Goal: Information Seeking & Learning: Learn about a topic

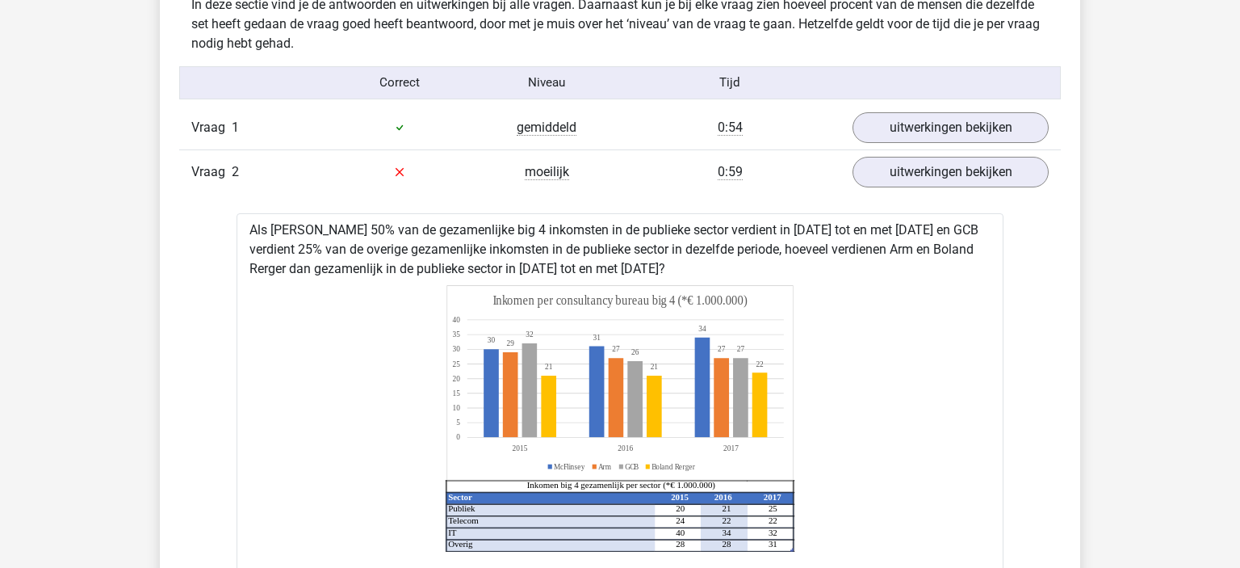
scroll to position [966, 0]
click at [883, 164] on link "uitwerkingen bekijken" at bounding box center [950, 173] width 225 height 36
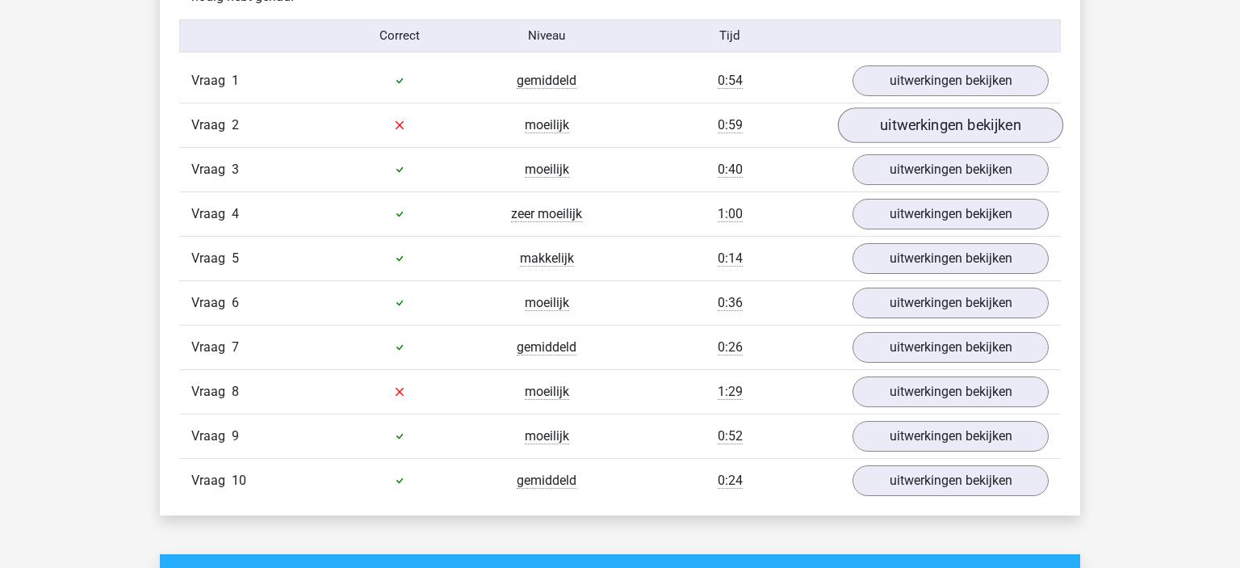
scroll to position [1026, 0]
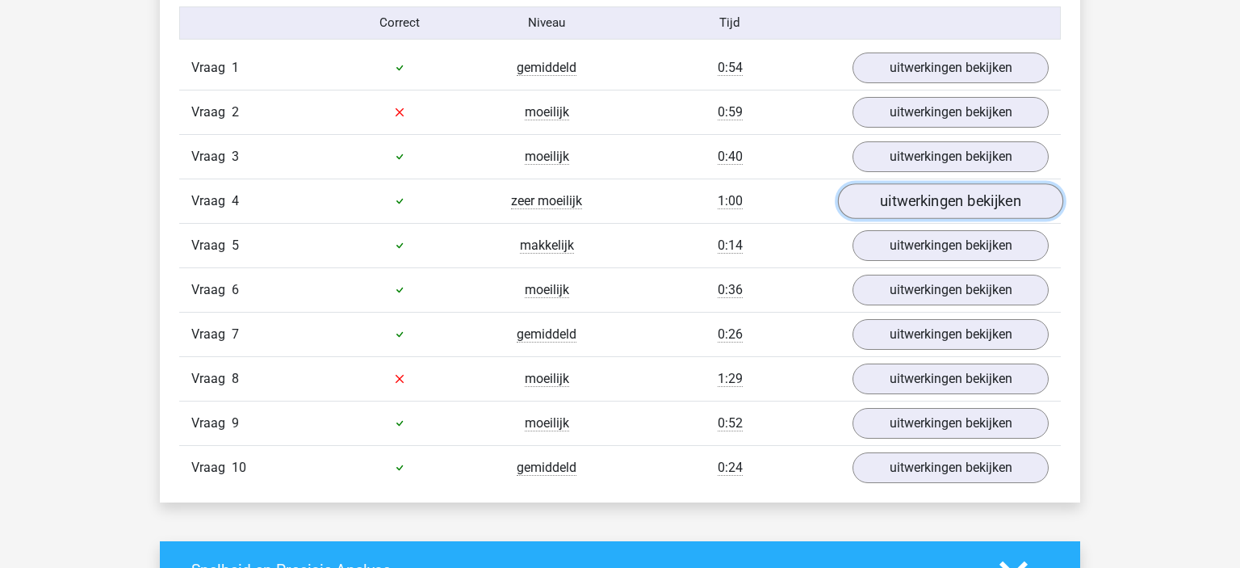
click at [910, 199] on link "uitwerkingen bekijken" at bounding box center [950, 201] width 225 height 36
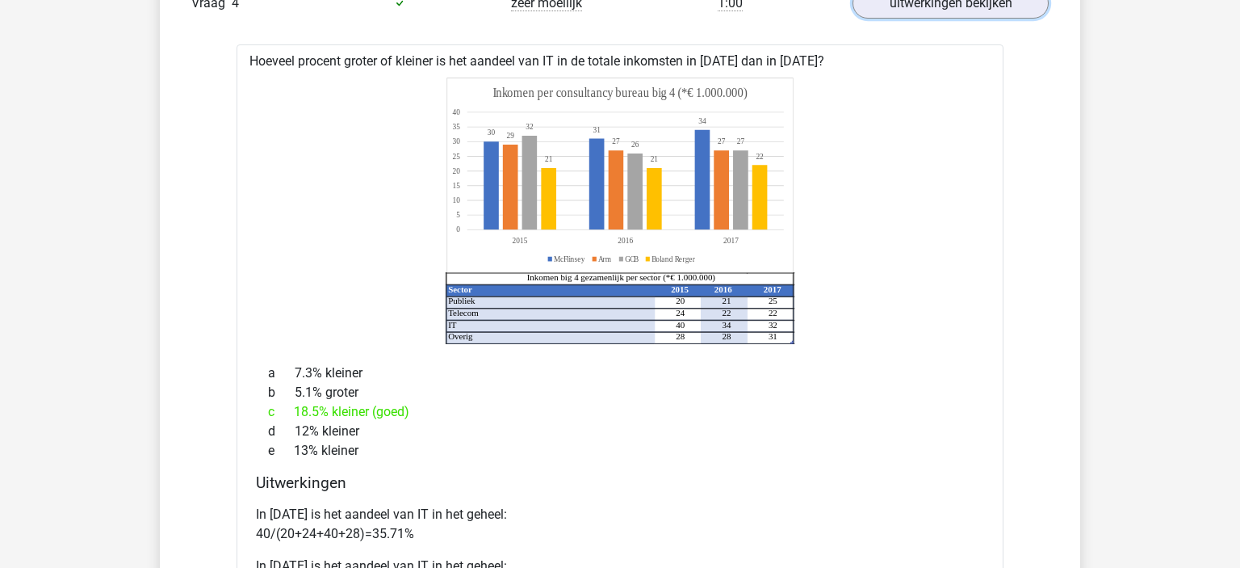
scroll to position [1025, 0]
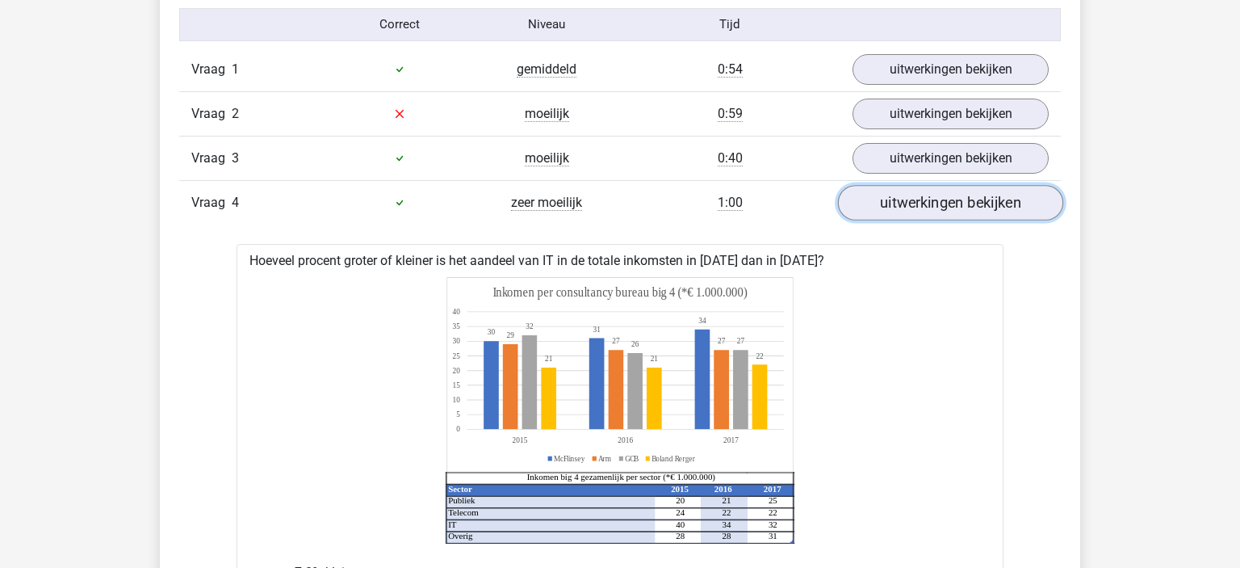
click at [959, 203] on link "uitwerkingen bekijken" at bounding box center [950, 203] width 225 height 36
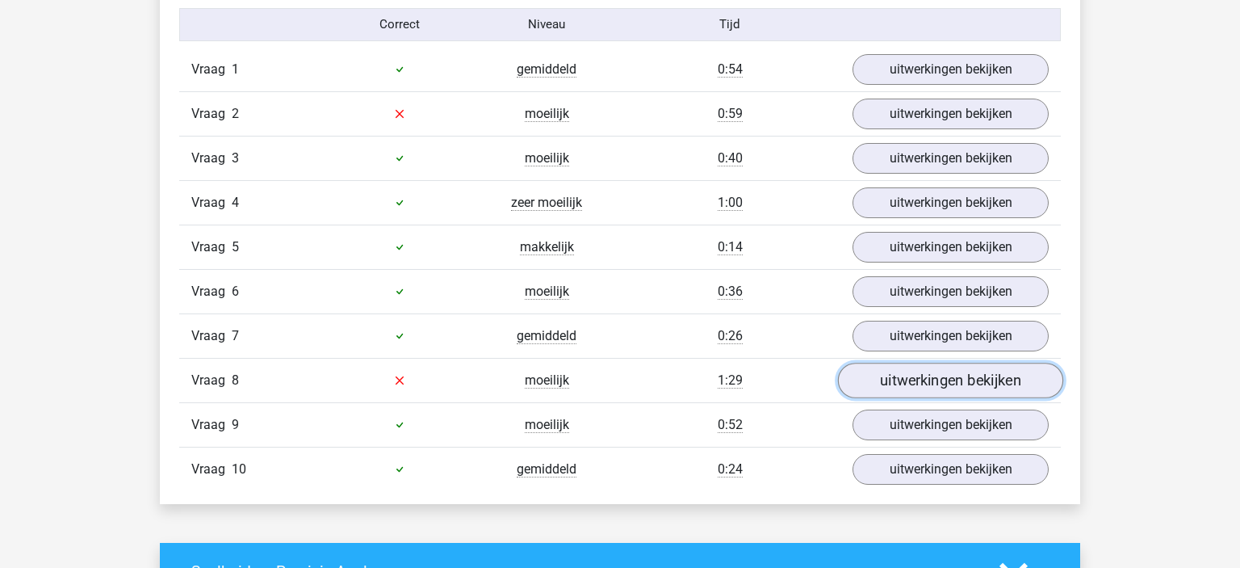
click at [903, 373] on link "uitwerkingen bekijken" at bounding box center [950, 381] width 225 height 36
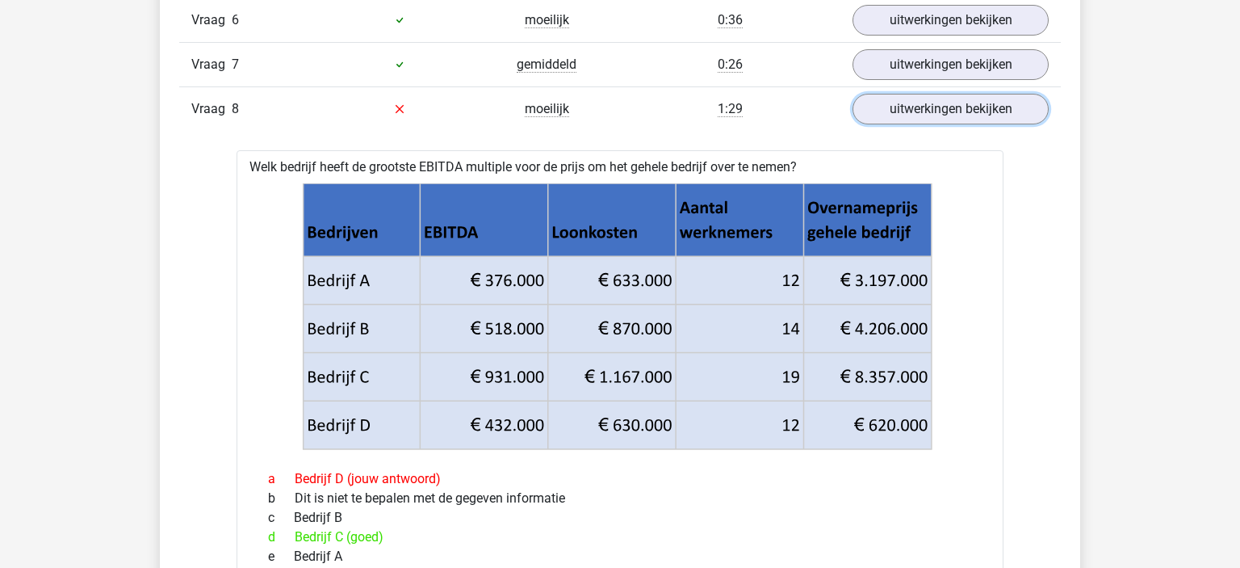
scroll to position [1295, 0]
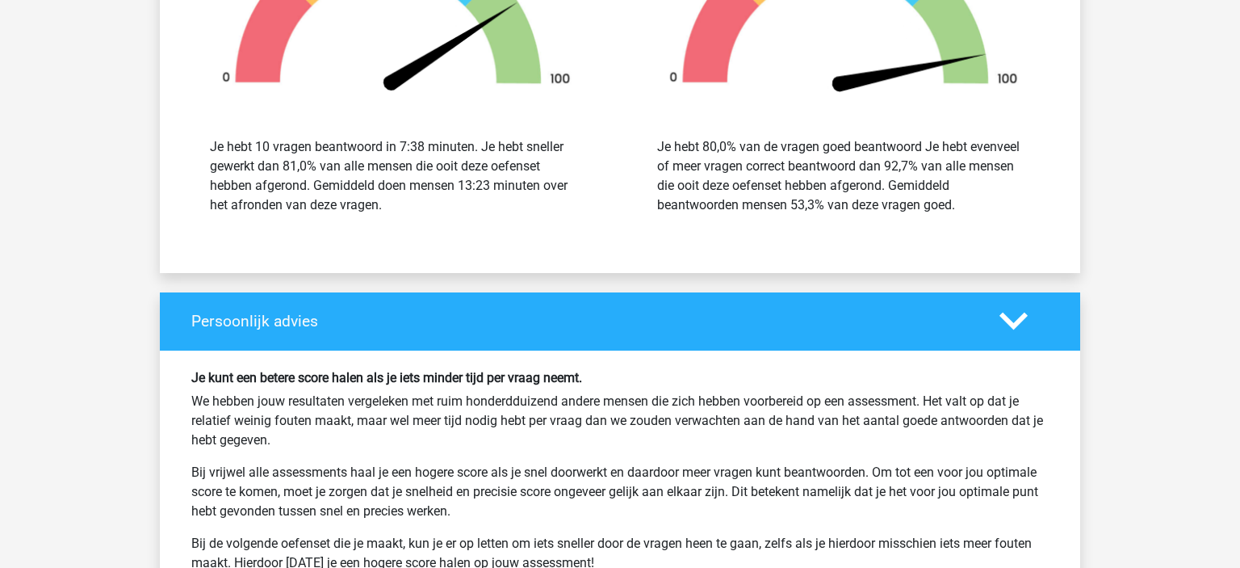
scroll to position [2381, 0]
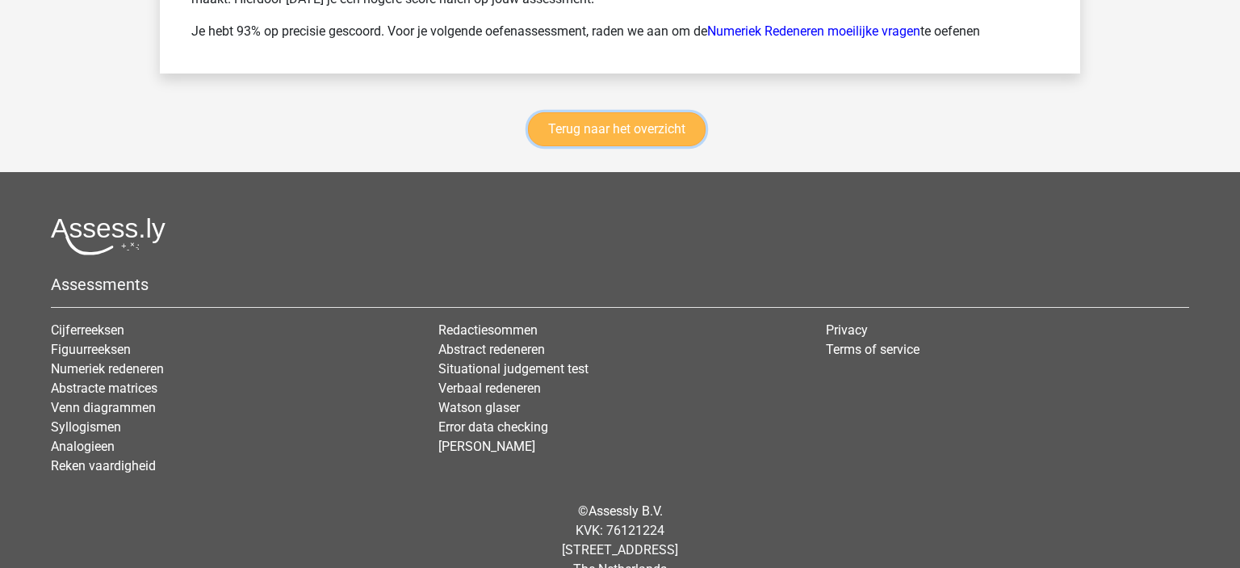
click at [613, 116] on link "Terug naar het overzicht" at bounding box center [617, 129] width 178 height 34
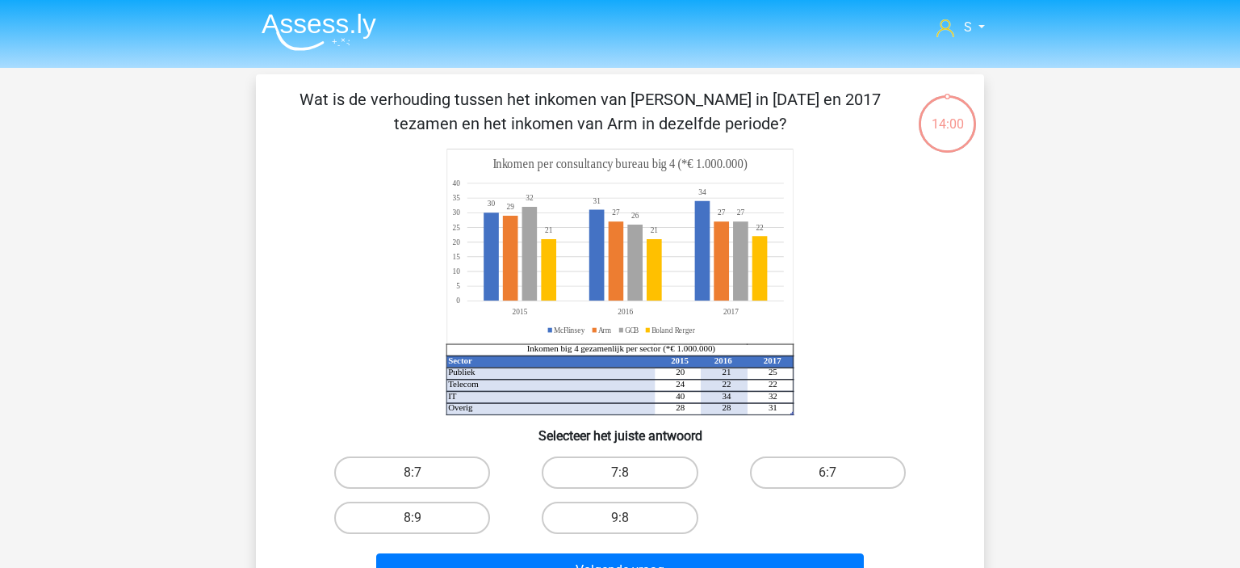
scroll to position [74, 0]
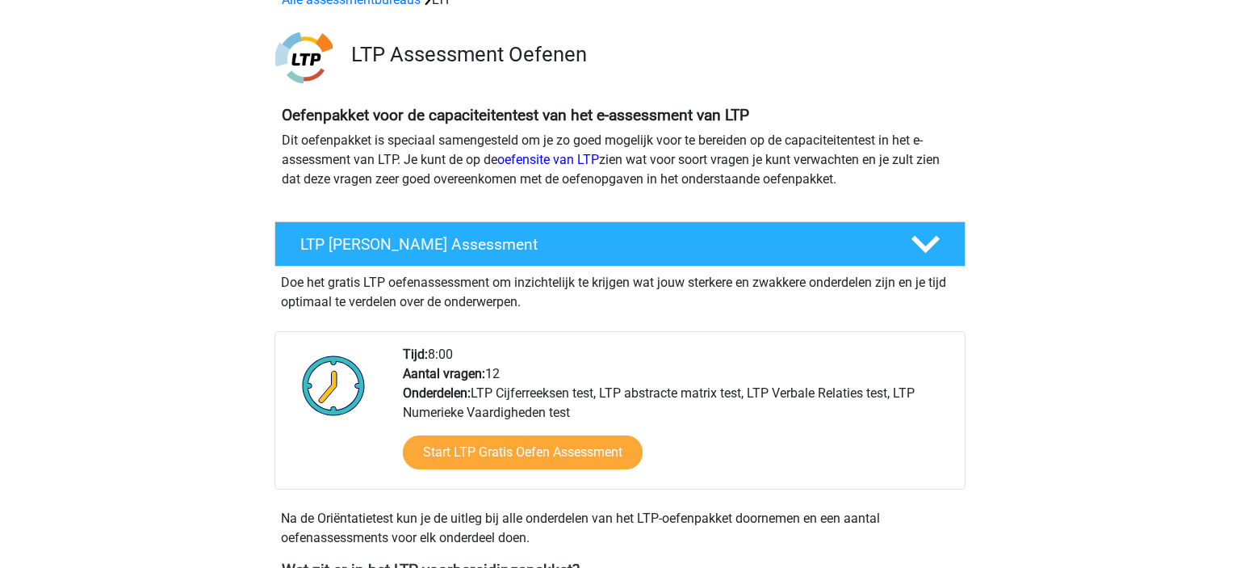
scroll to position [45, 0]
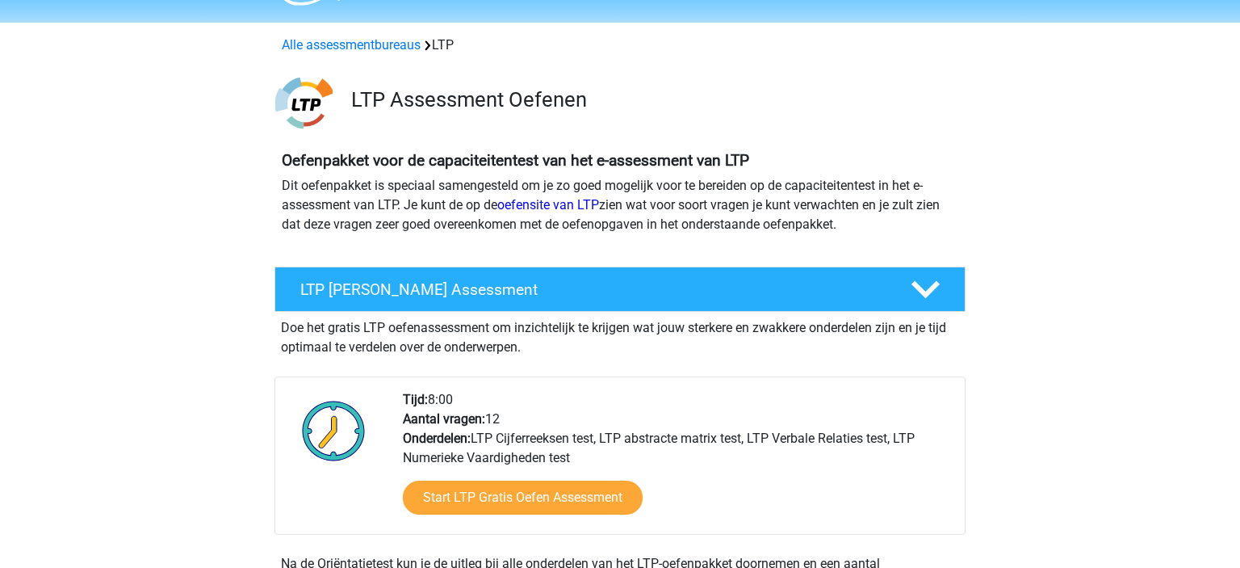
click at [373, 92] on h3 "LTP Assessment Oefenen" at bounding box center [652, 99] width 602 height 25
click at [346, 48] on link "Alle assessmentbureaus" at bounding box center [351, 44] width 139 height 15
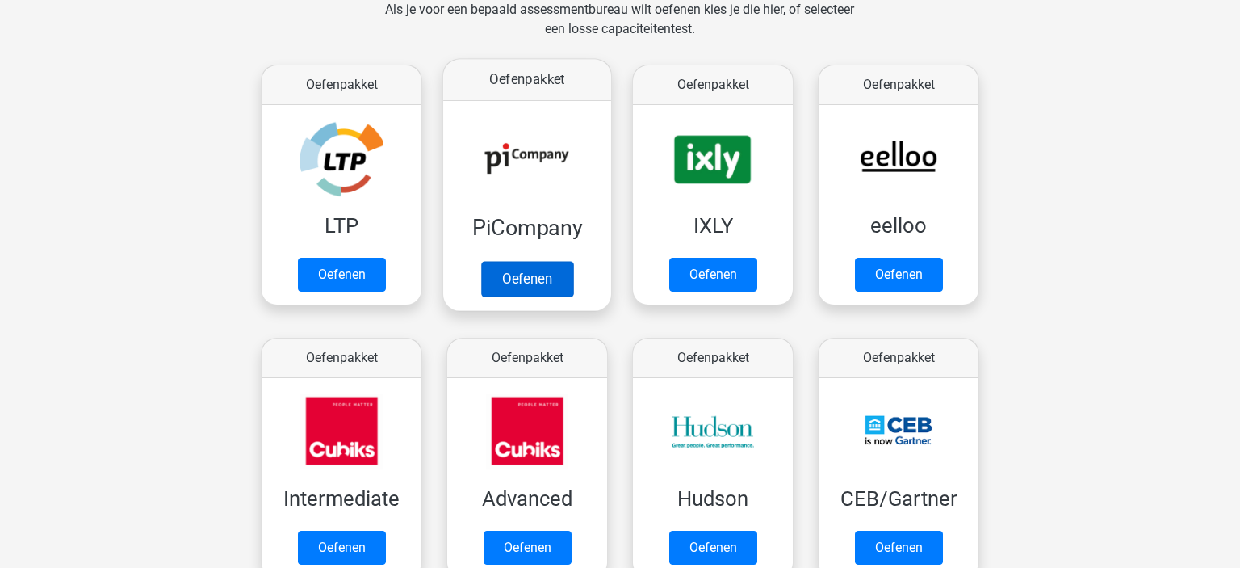
scroll to position [336, 0]
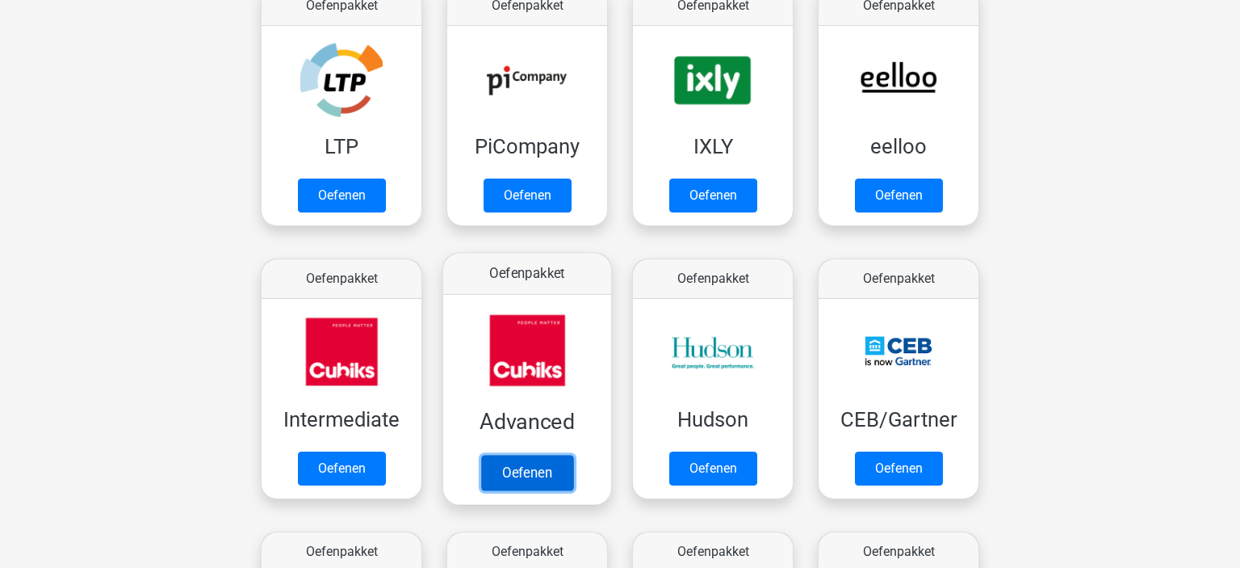
click at [525, 478] on link "Oefenen" at bounding box center [527, 473] width 92 height 36
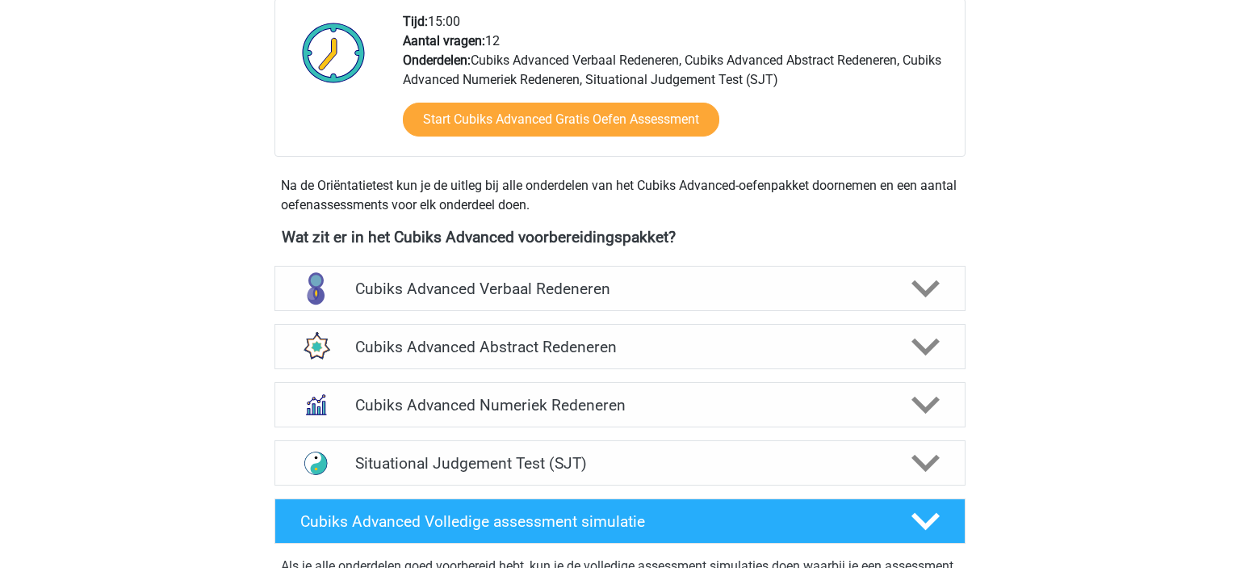
scroll to position [455, 0]
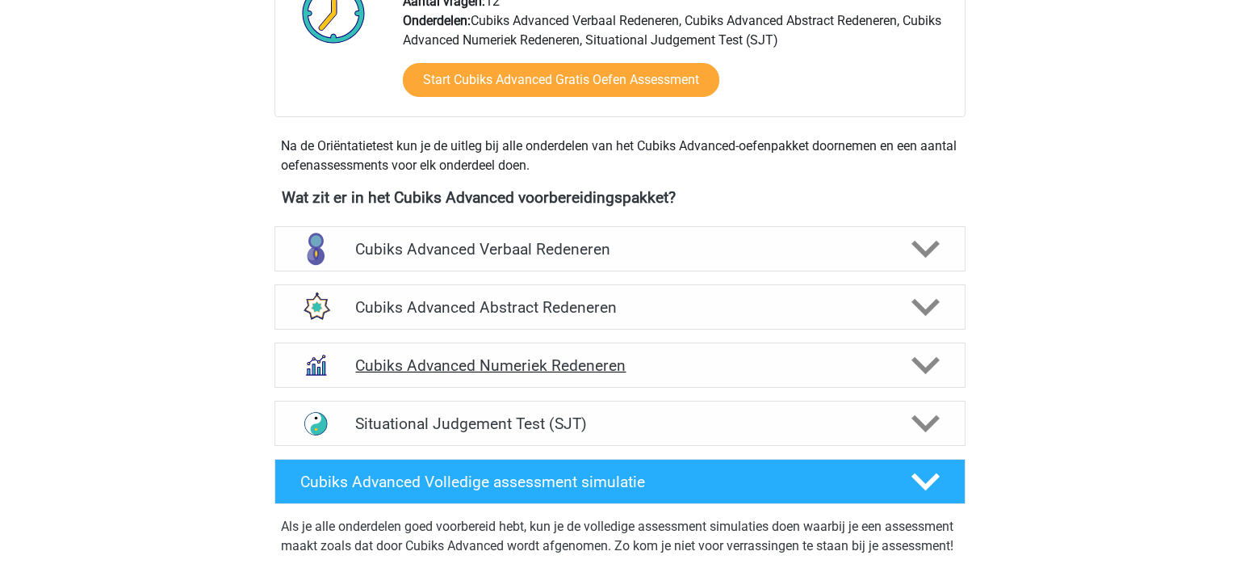
click at [502, 374] on h4 "Cubiks Advanced Numeriek Redeneren" at bounding box center [619, 365] width 529 height 19
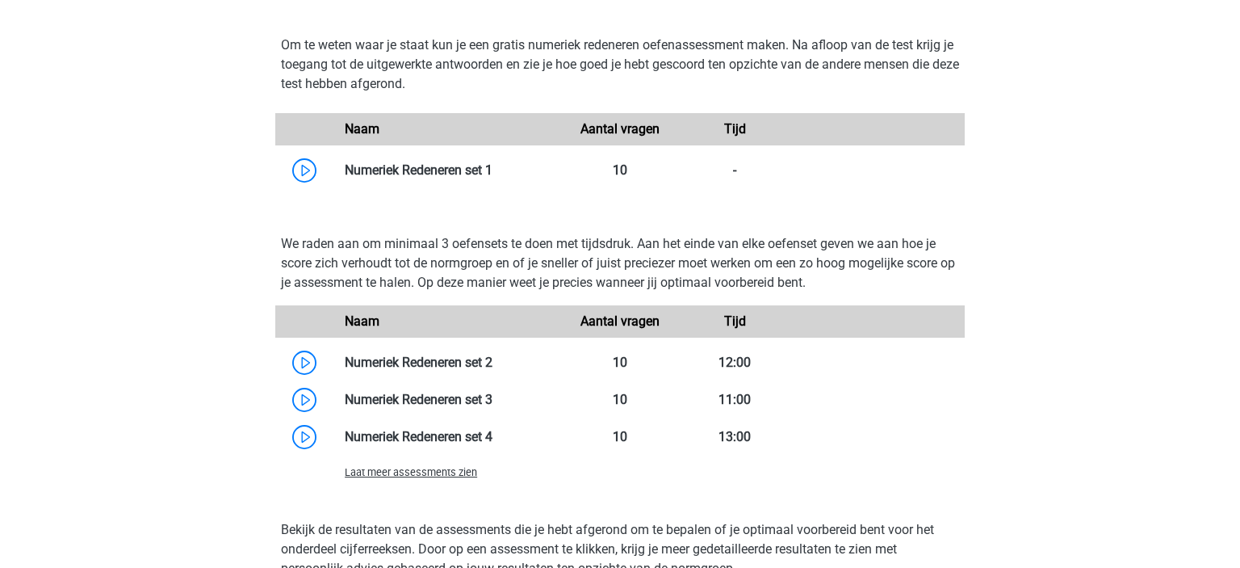
scroll to position [918, 0]
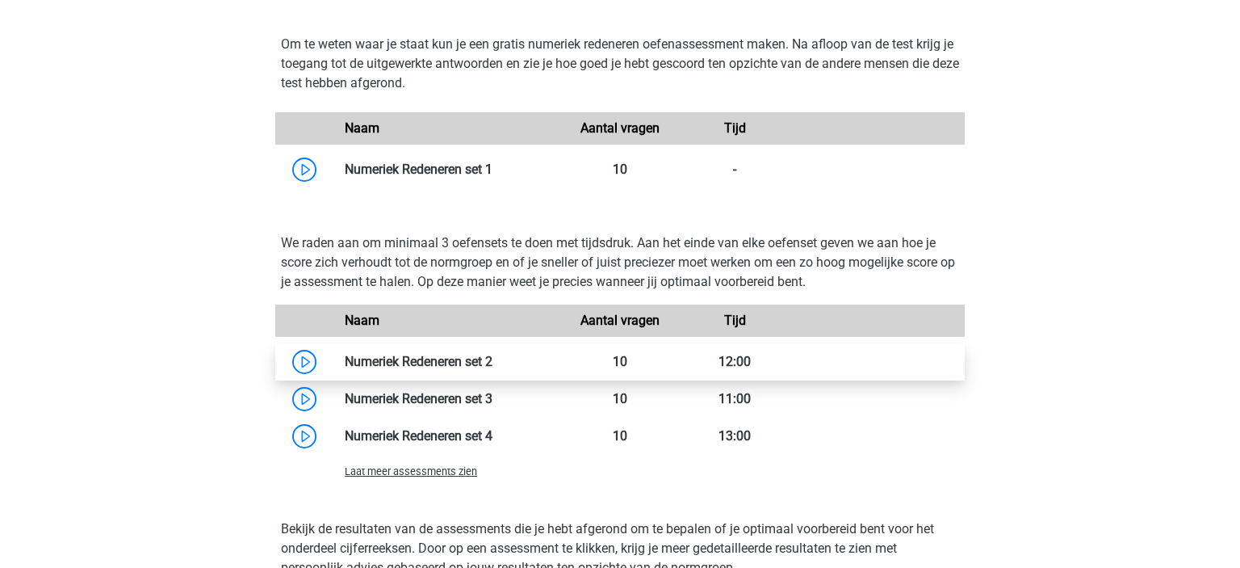
click at [493, 354] on link at bounding box center [493, 361] width 0 height 15
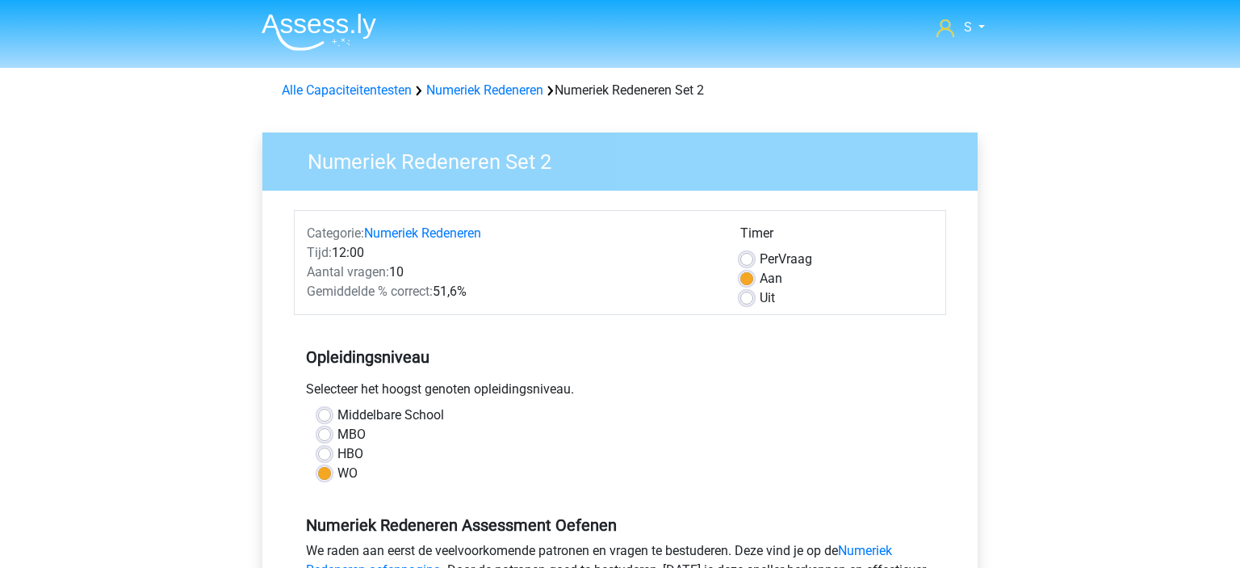
scroll to position [222, 0]
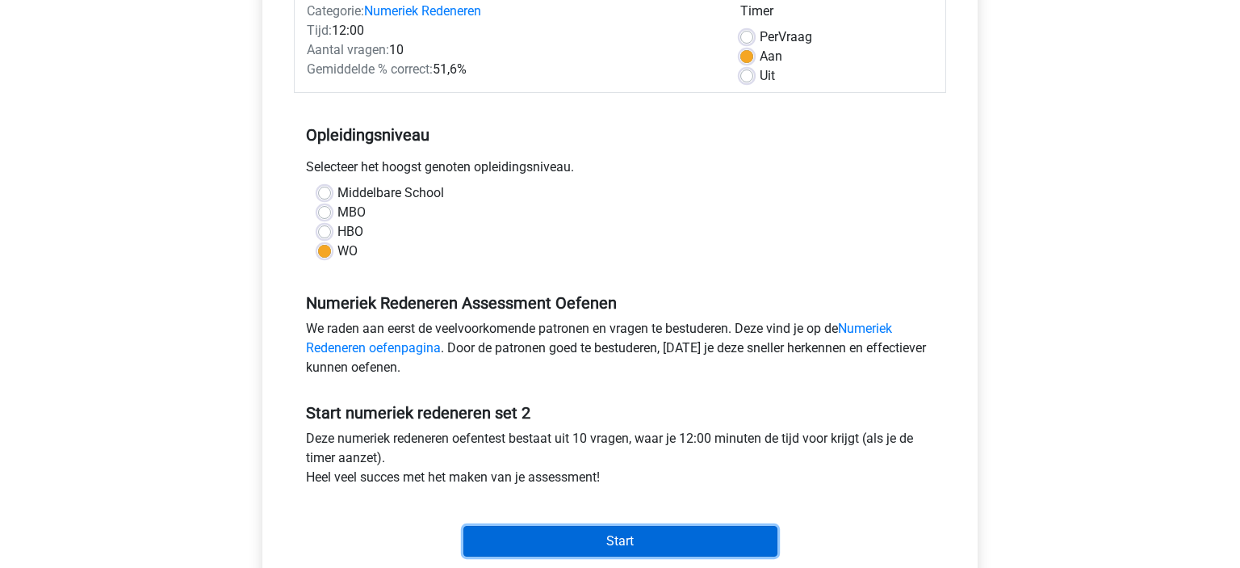
click at [615, 530] on input "Start" at bounding box center [620, 541] width 314 height 31
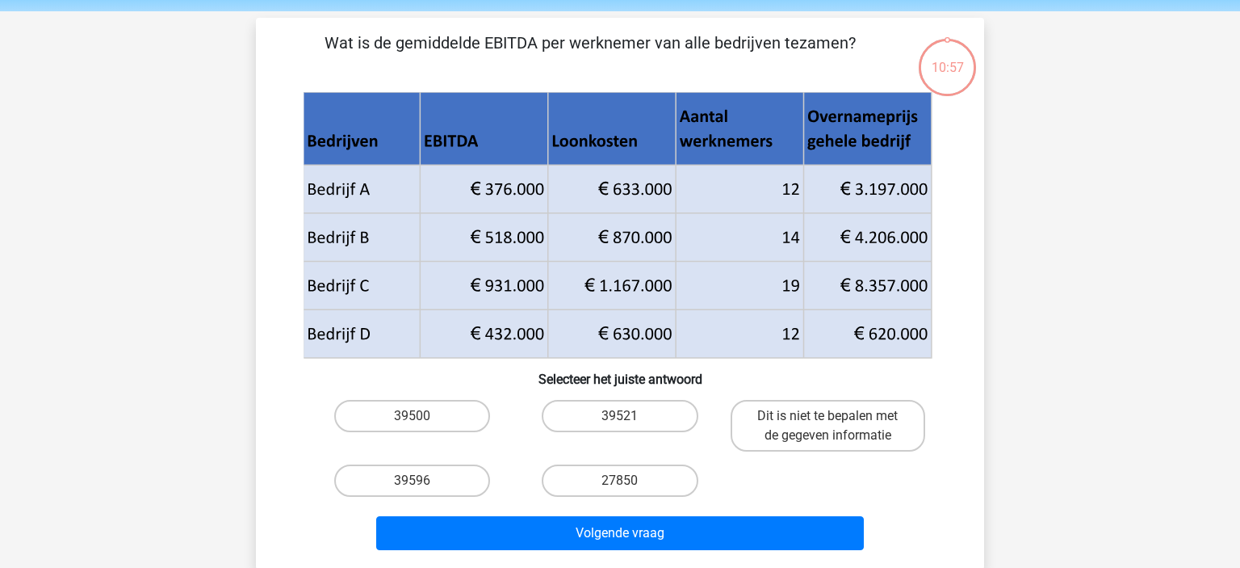
scroll to position [61, 0]
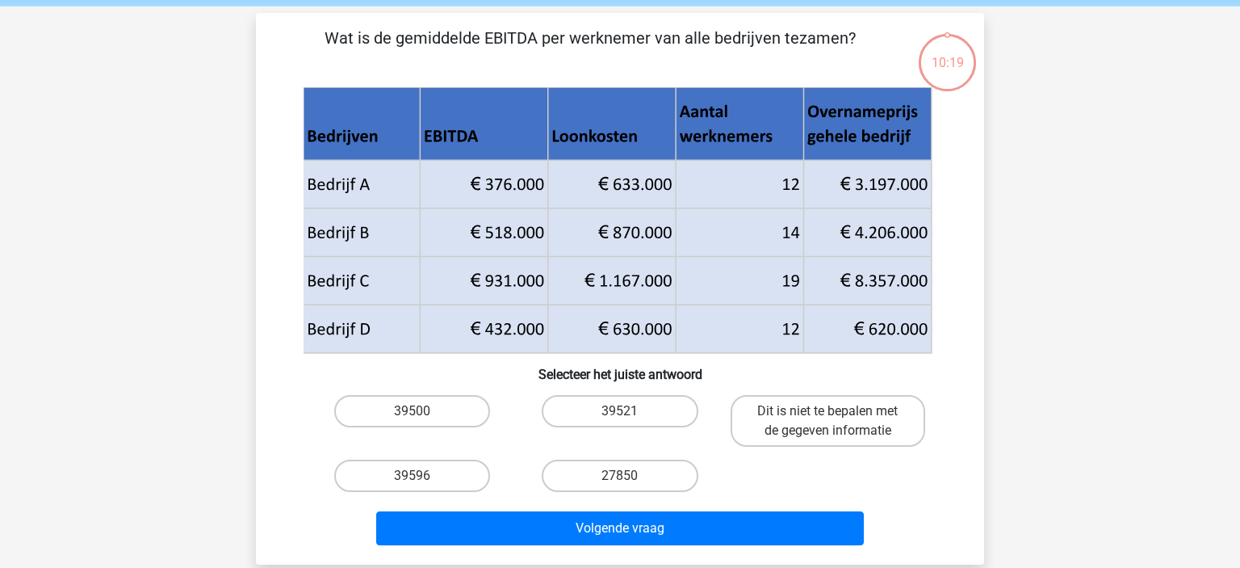
click at [423, 413] on input "39500" at bounding box center [418, 416] width 10 height 10
radio input "true"
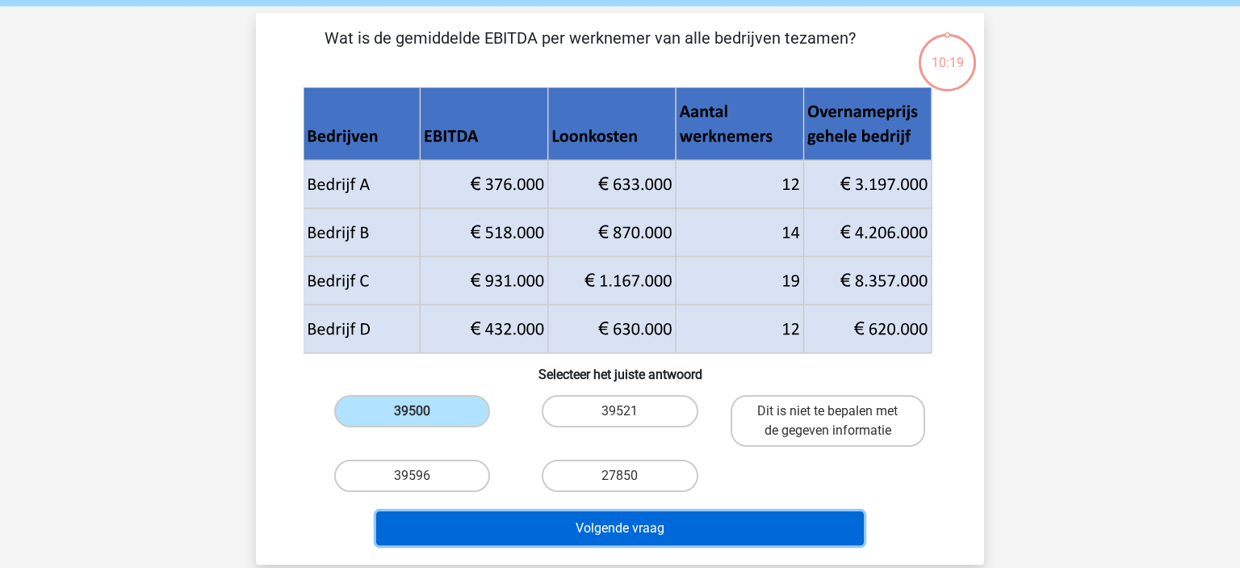
click at [589, 526] on button "Volgende vraag" at bounding box center [620, 528] width 489 height 34
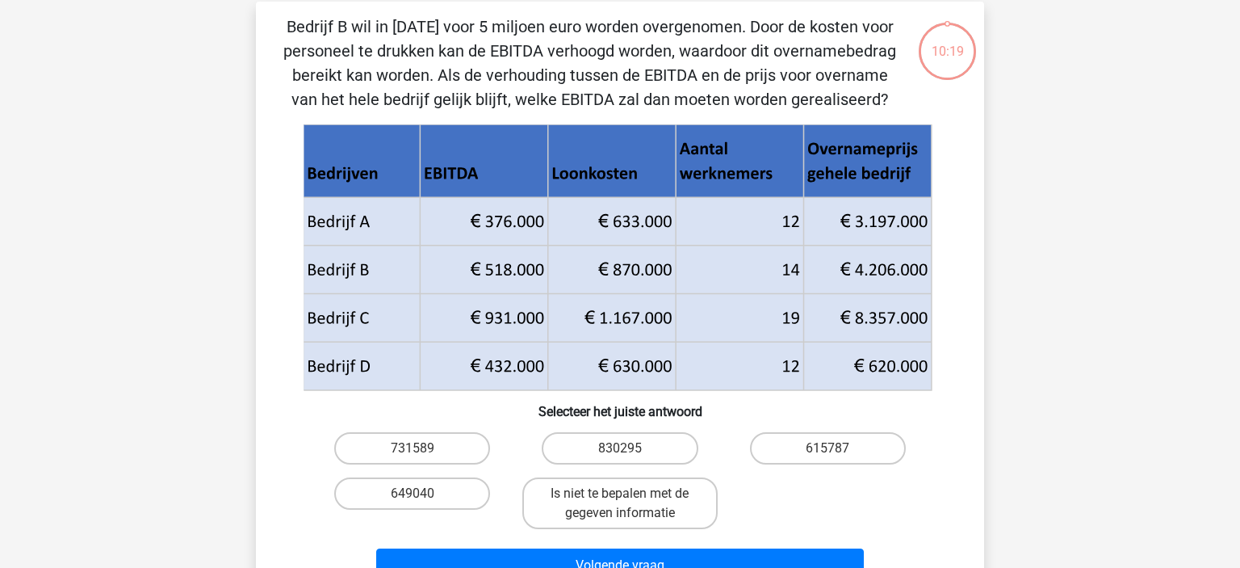
scroll to position [74, 0]
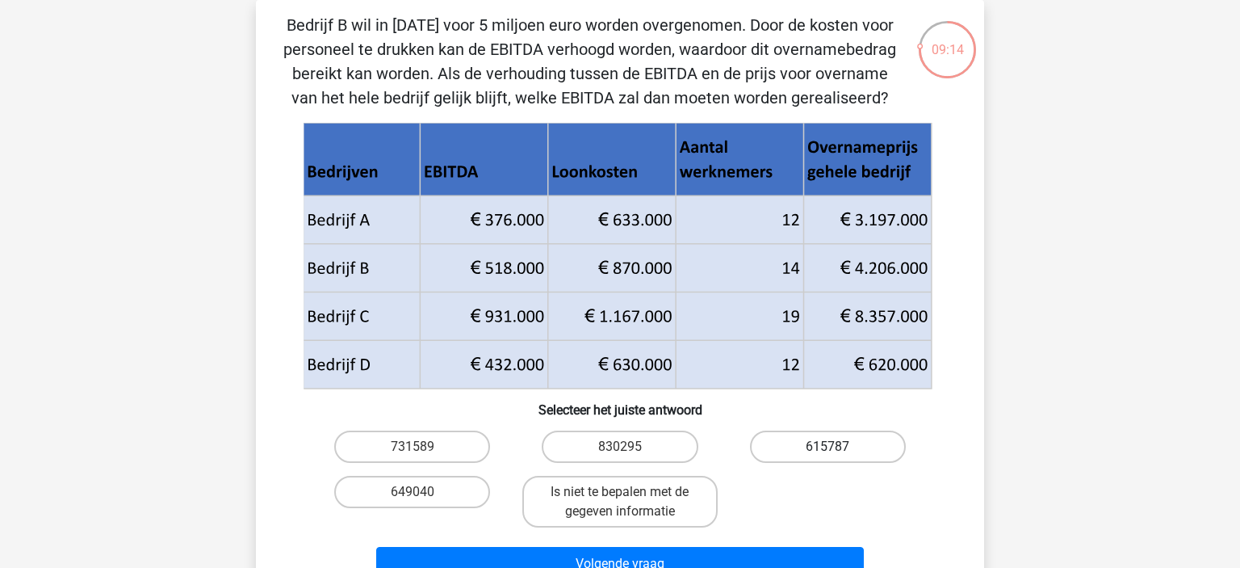
click at [835, 447] on label "615787" at bounding box center [828, 446] width 156 height 32
click at [835, 447] on input "615787" at bounding box center [833, 452] width 10 height 10
radio input "true"
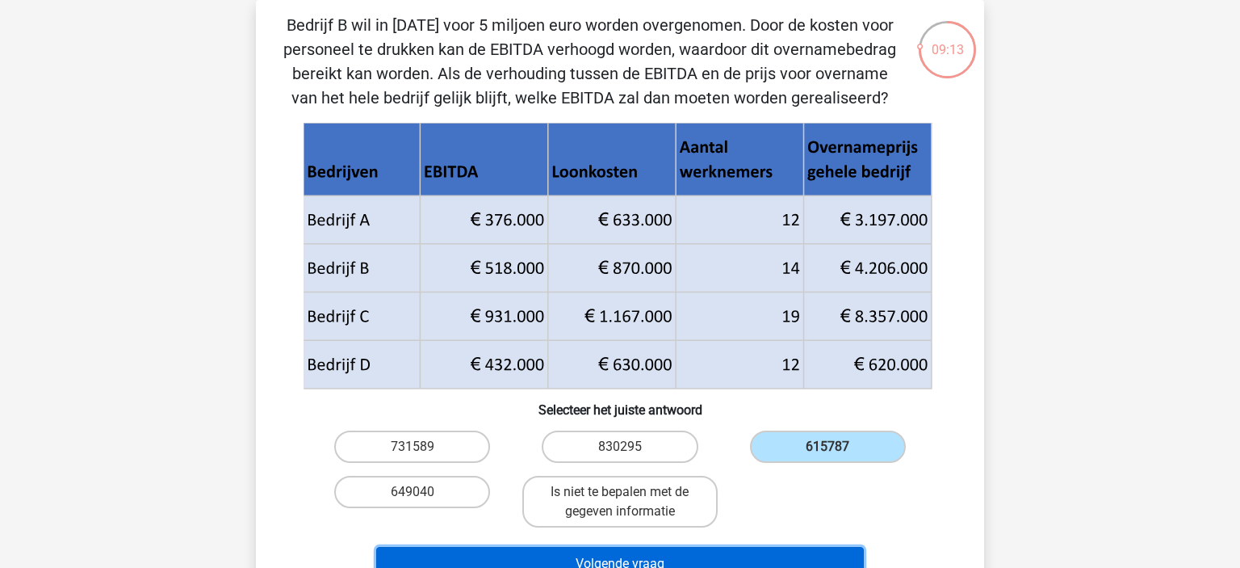
click at [681, 555] on button "Volgende vraag" at bounding box center [620, 564] width 489 height 34
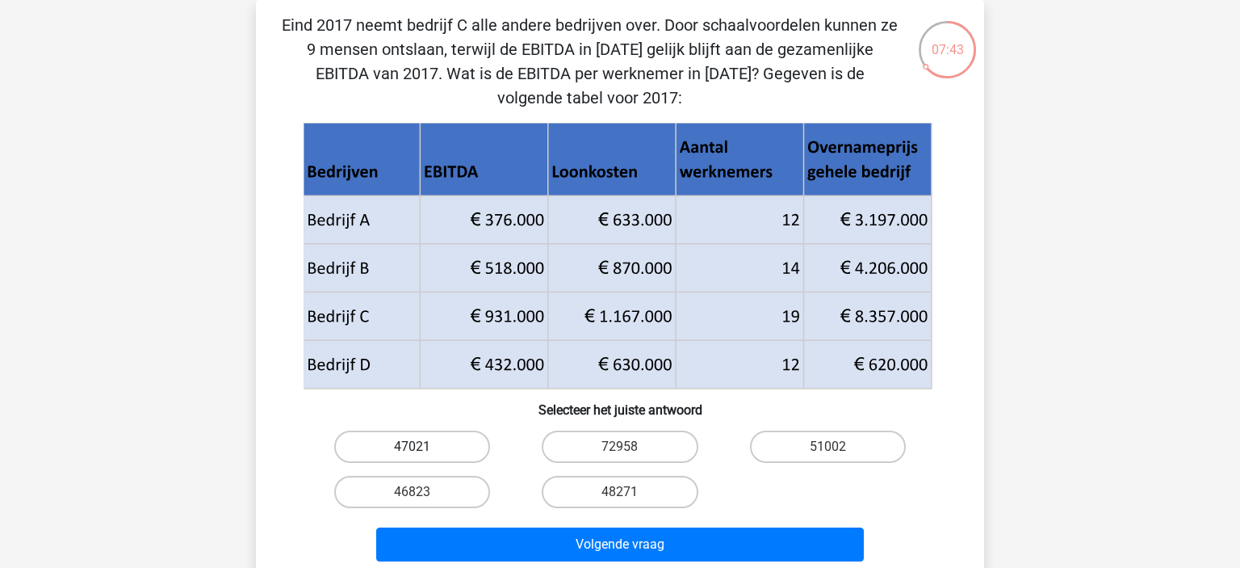
click at [433, 444] on label "47021" at bounding box center [412, 446] width 156 height 32
click at [423, 447] on input "47021" at bounding box center [418, 452] width 10 height 10
radio input "true"
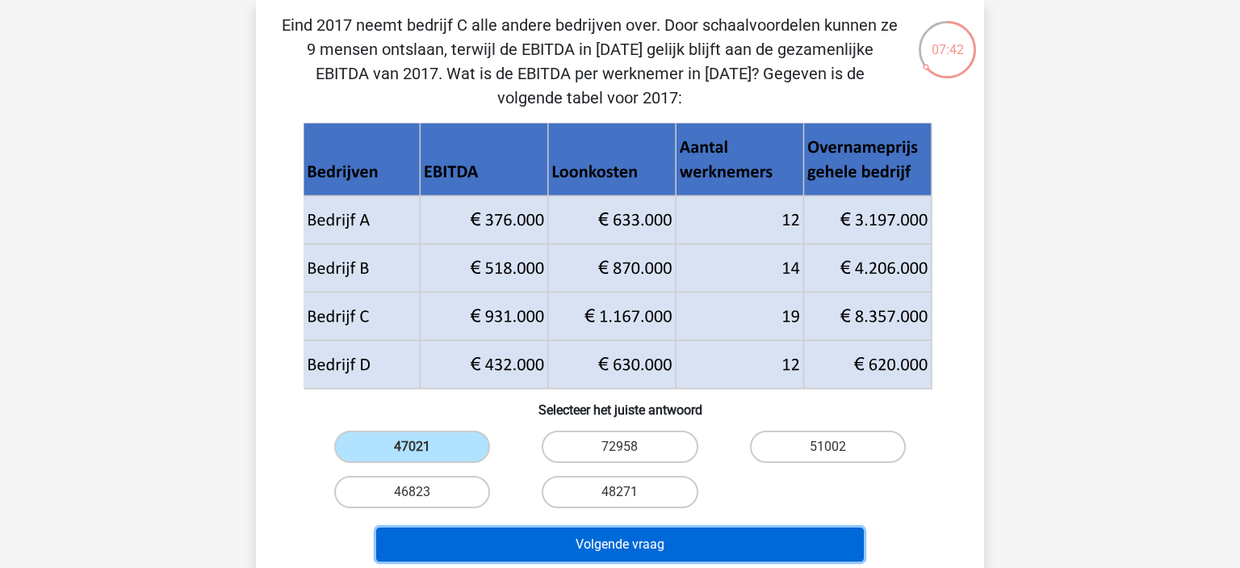
click at [556, 542] on button "Volgende vraag" at bounding box center [620, 544] width 489 height 34
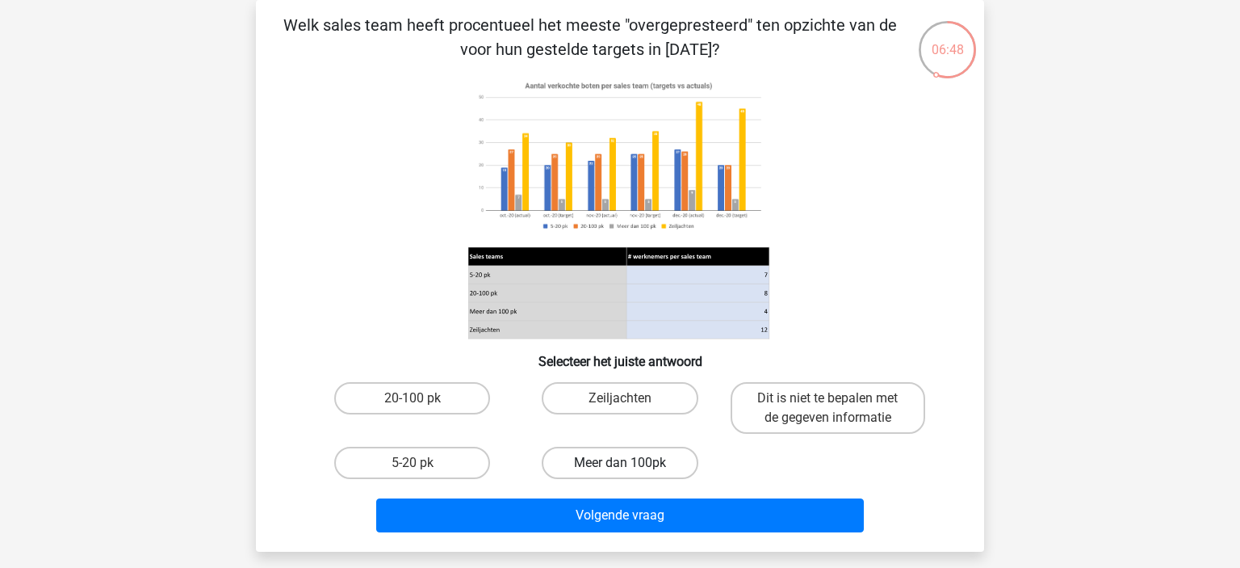
click at [610, 458] on label "Meer dan 100pk" at bounding box center [620, 463] width 156 height 32
click at [620, 463] on input "Meer dan 100pk" at bounding box center [625, 468] width 10 height 10
radio input "true"
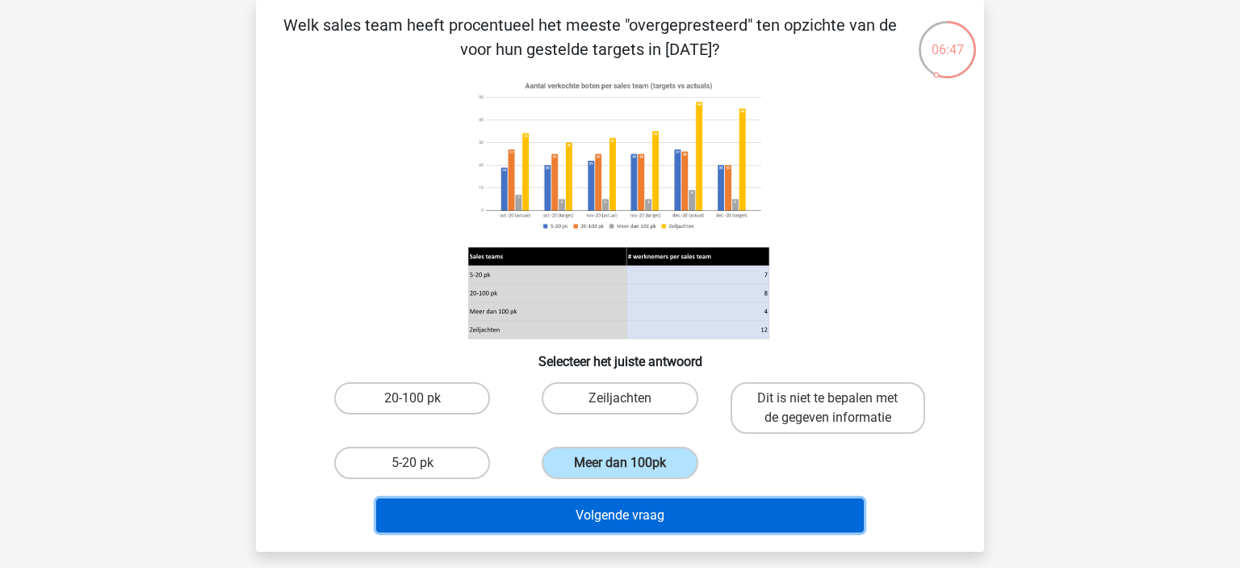
click at [615, 519] on button "Volgende vraag" at bounding box center [620, 515] width 489 height 34
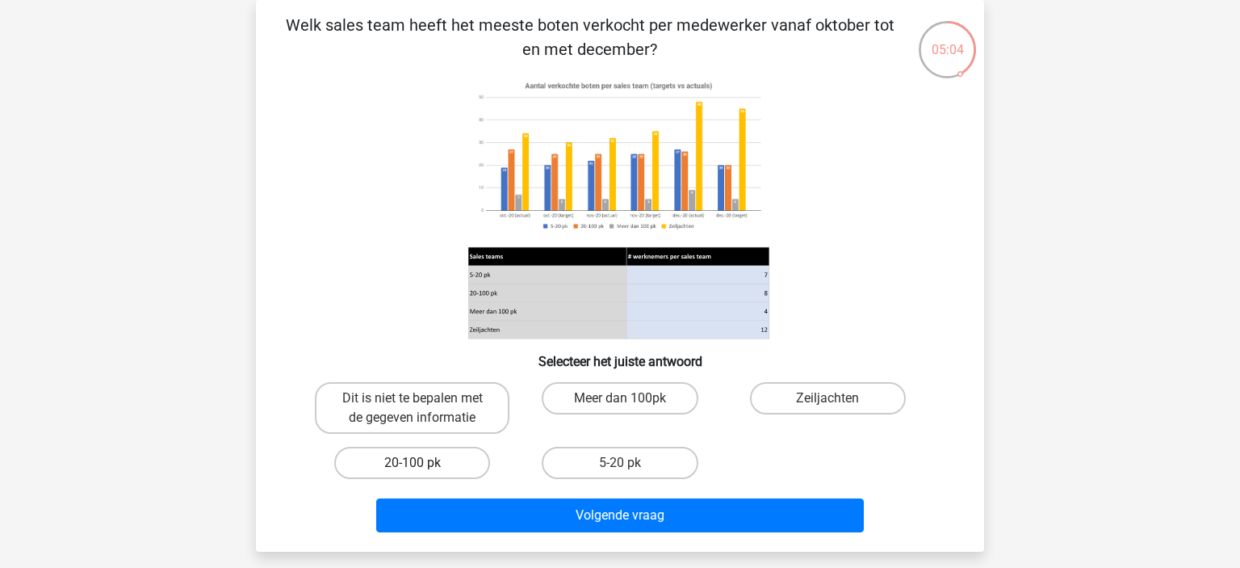
click at [444, 465] on label "20-100 pk" at bounding box center [412, 463] width 156 height 32
click at [423, 465] on input "20-100 pk" at bounding box center [418, 468] width 10 height 10
radio input "true"
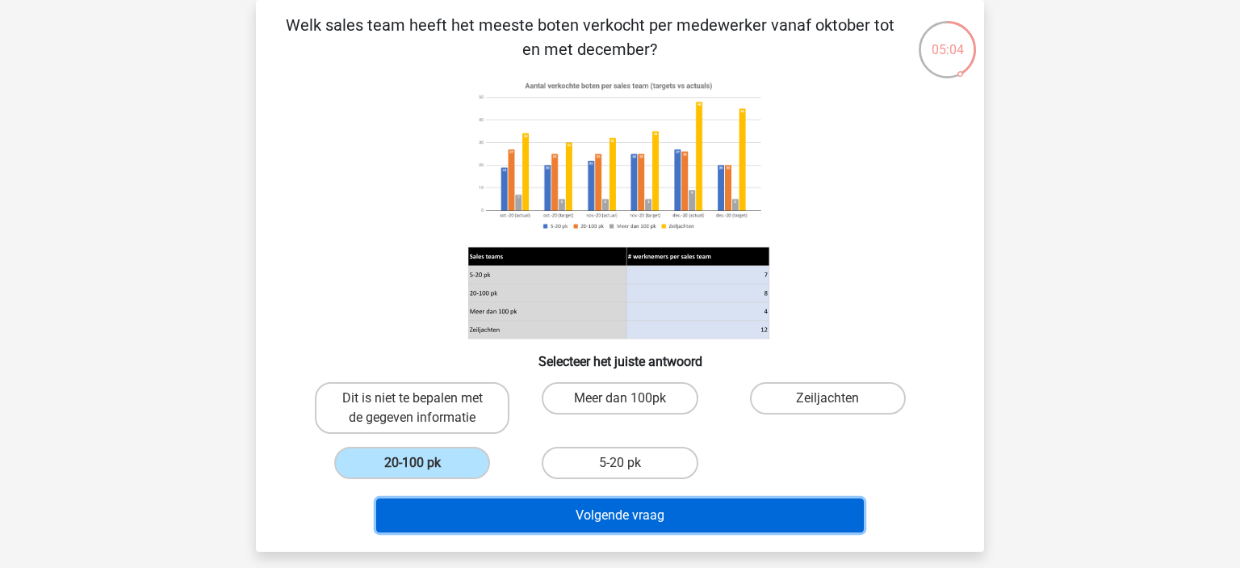
click at [525, 526] on button "Volgende vraag" at bounding box center [620, 515] width 489 height 34
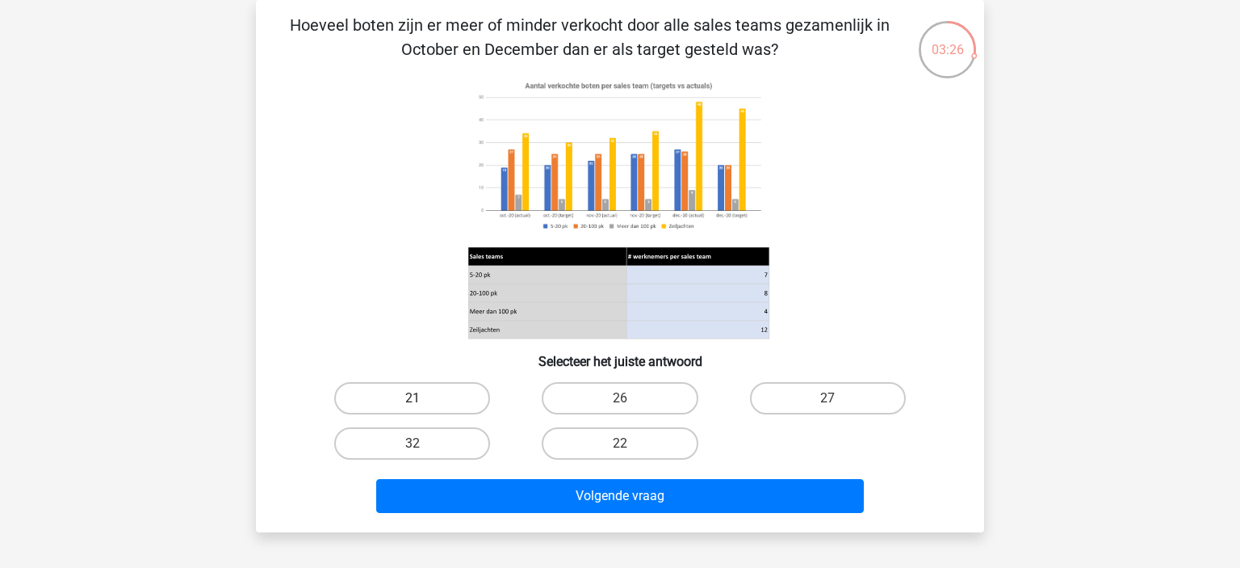
click at [428, 391] on label "21" at bounding box center [412, 398] width 156 height 32
click at [423, 398] on input "21" at bounding box center [418, 403] width 10 height 10
radio input "true"
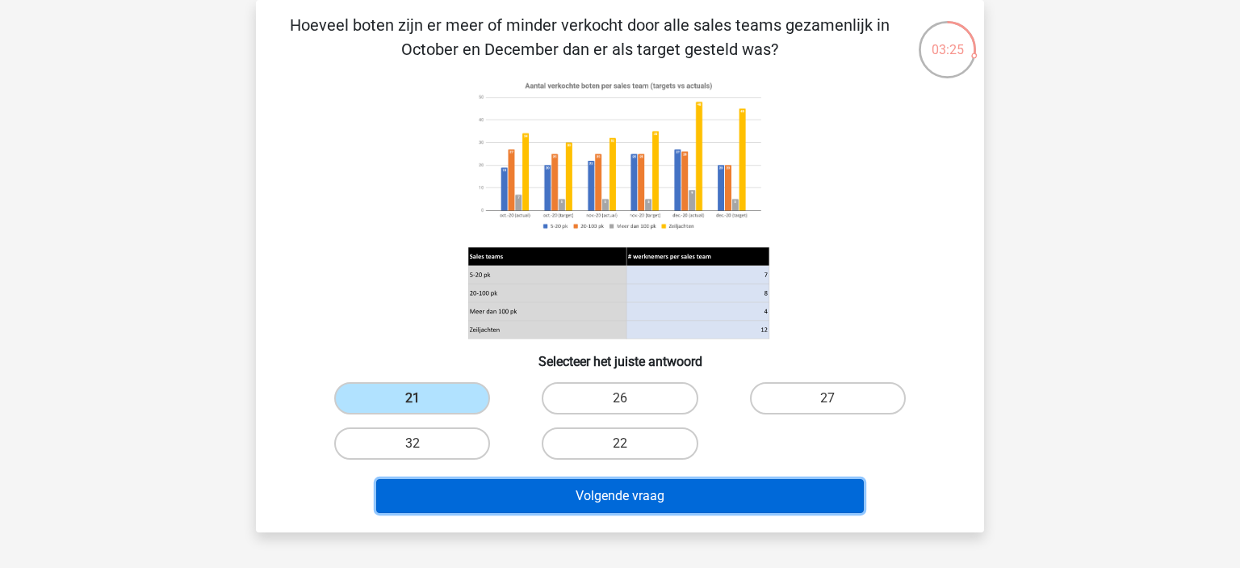
click at [528, 492] on button "Volgende vraag" at bounding box center [620, 496] width 489 height 34
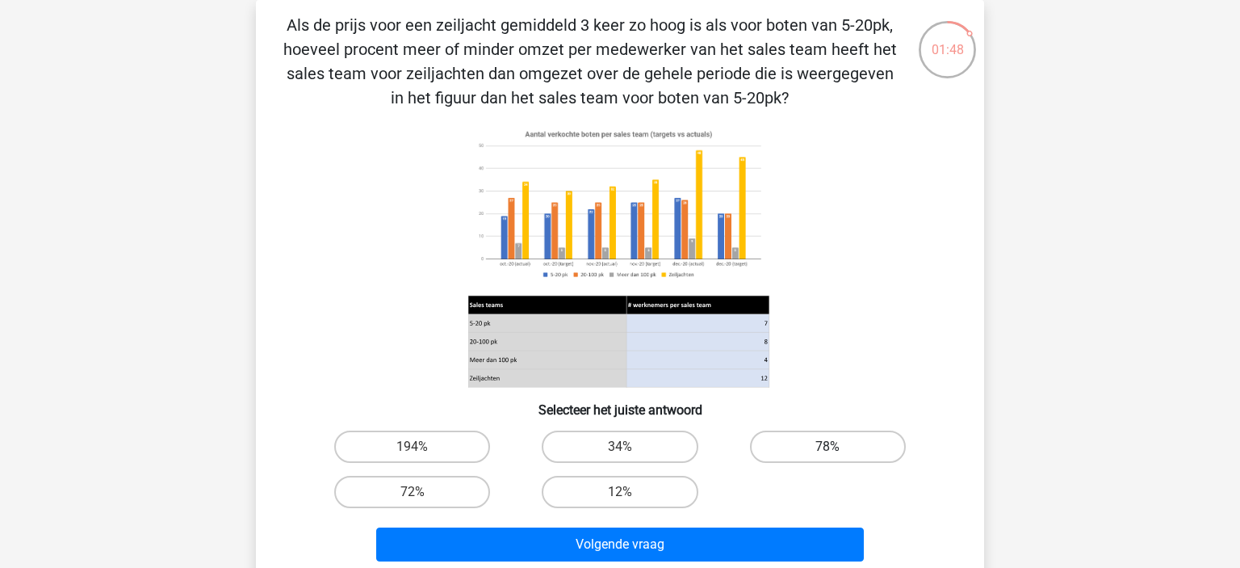
click at [799, 438] on label "78%" at bounding box center [828, 446] width 156 height 32
click at [828, 447] on input "78%" at bounding box center [833, 452] width 10 height 10
radio input "true"
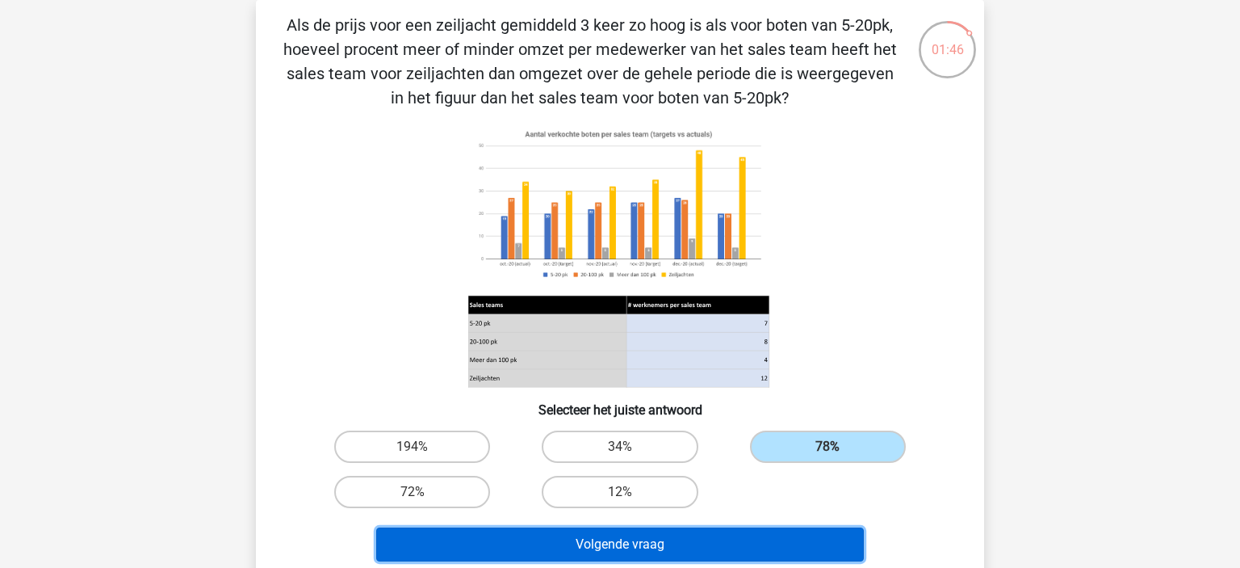
click at [515, 541] on button "Volgende vraag" at bounding box center [620, 544] width 489 height 34
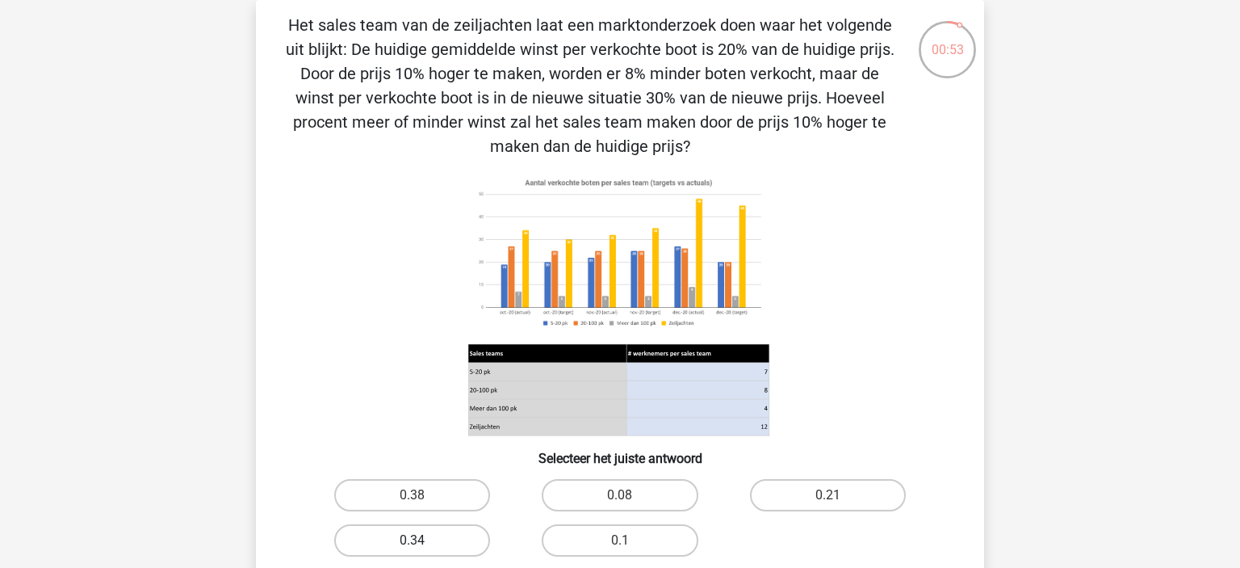
click at [467, 539] on label "0.34" at bounding box center [412, 540] width 156 height 32
click at [423, 540] on input "0.34" at bounding box center [418, 545] width 10 height 10
radio input "true"
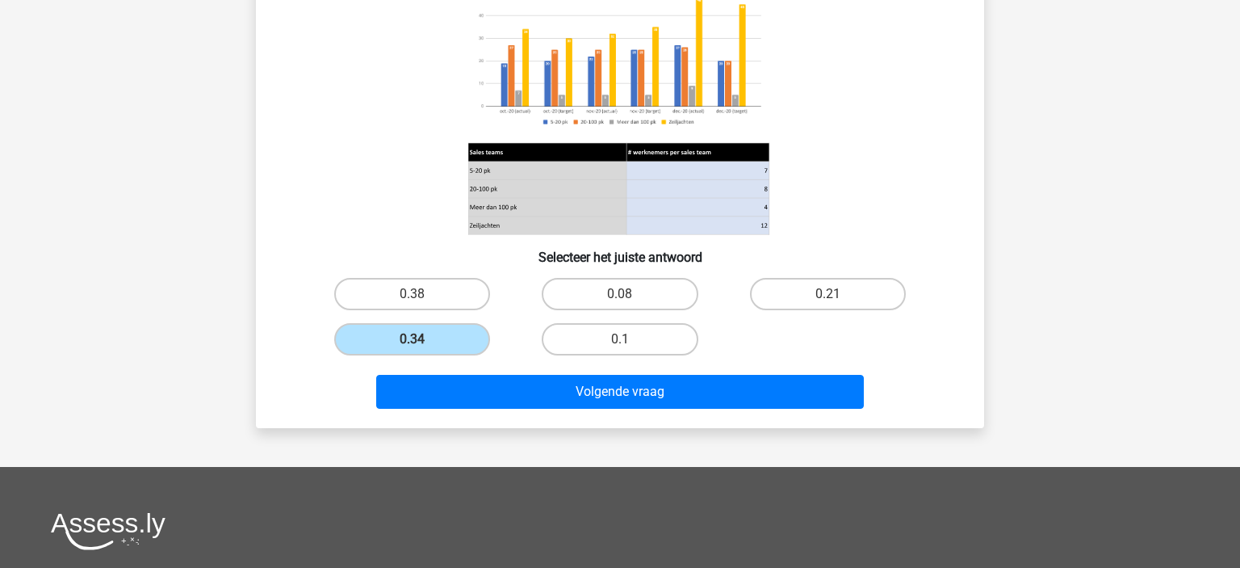
scroll to position [274, 0]
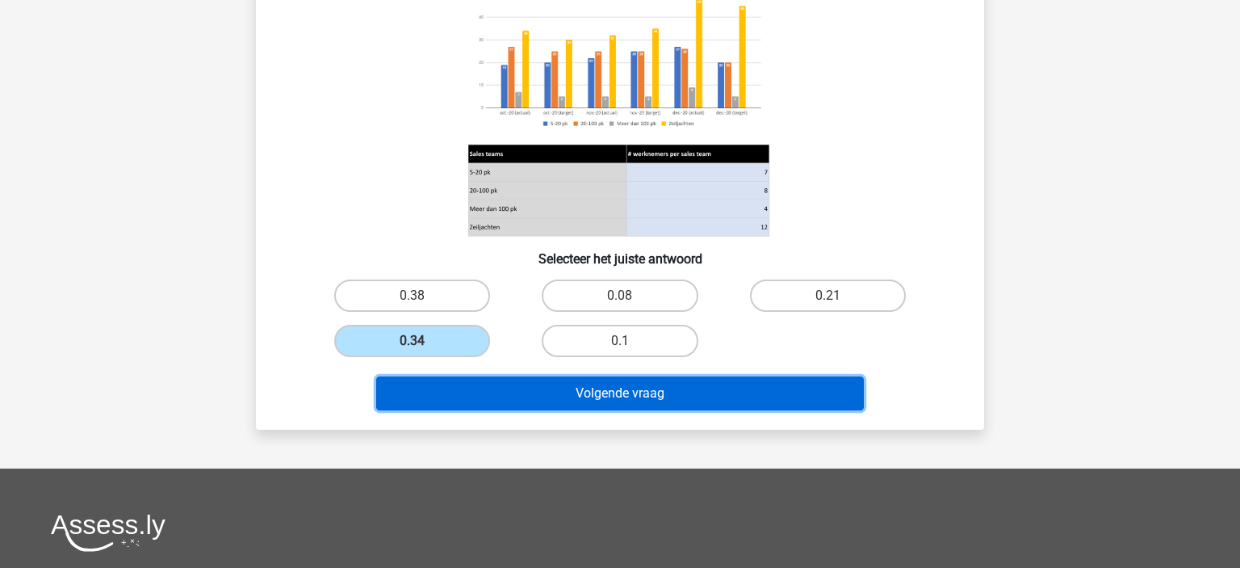
click at [683, 390] on button "Volgende vraag" at bounding box center [620, 393] width 489 height 34
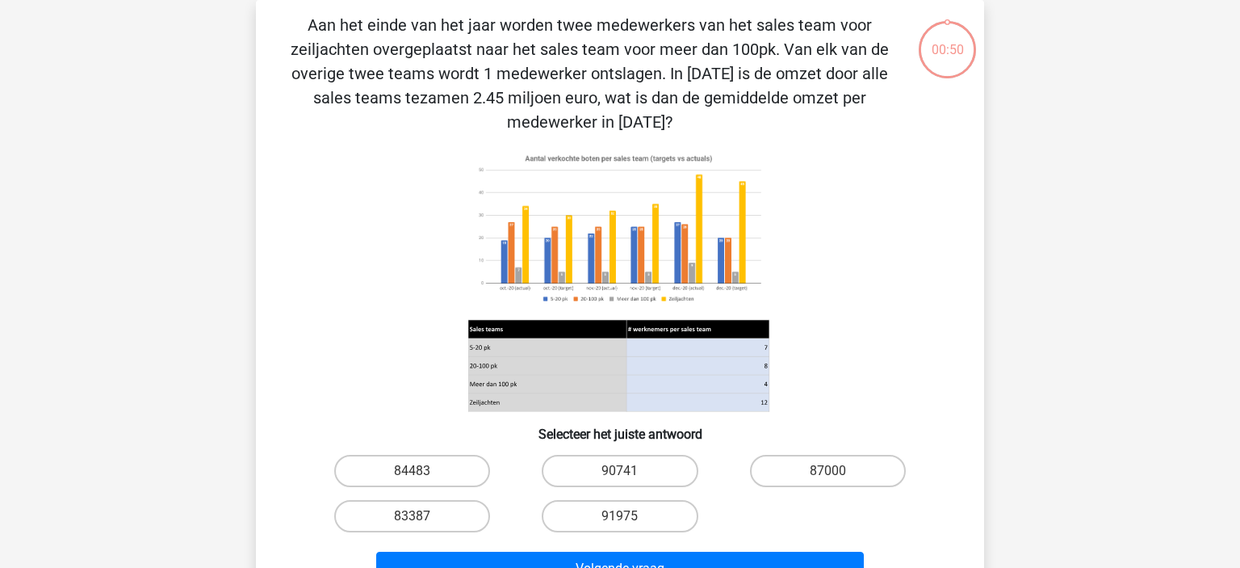
scroll to position [74, 0]
click at [426, 464] on label "84483" at bounding box center [412, 471] width 156 height 32
click at [423, 471] on input "84483" at bounding box center [418, 476] width 10 height 10
radio input "true"
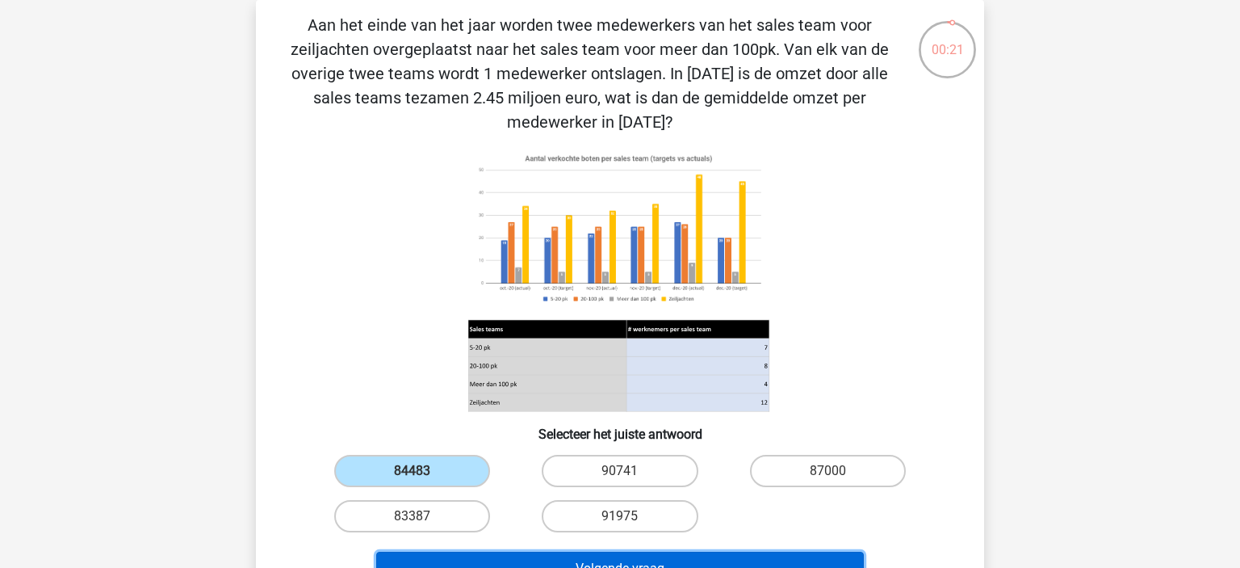
click at [484, 552] on button "Volgende vraag" at bounding box center [620, 568] width 489 height 34
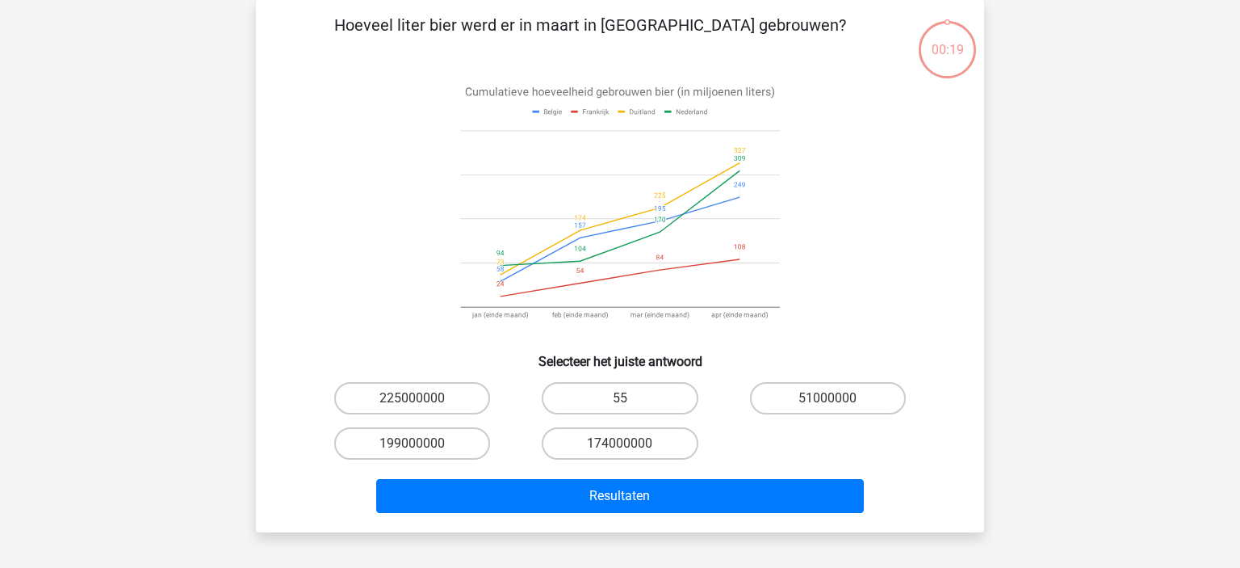
scroll to position [43, 0]
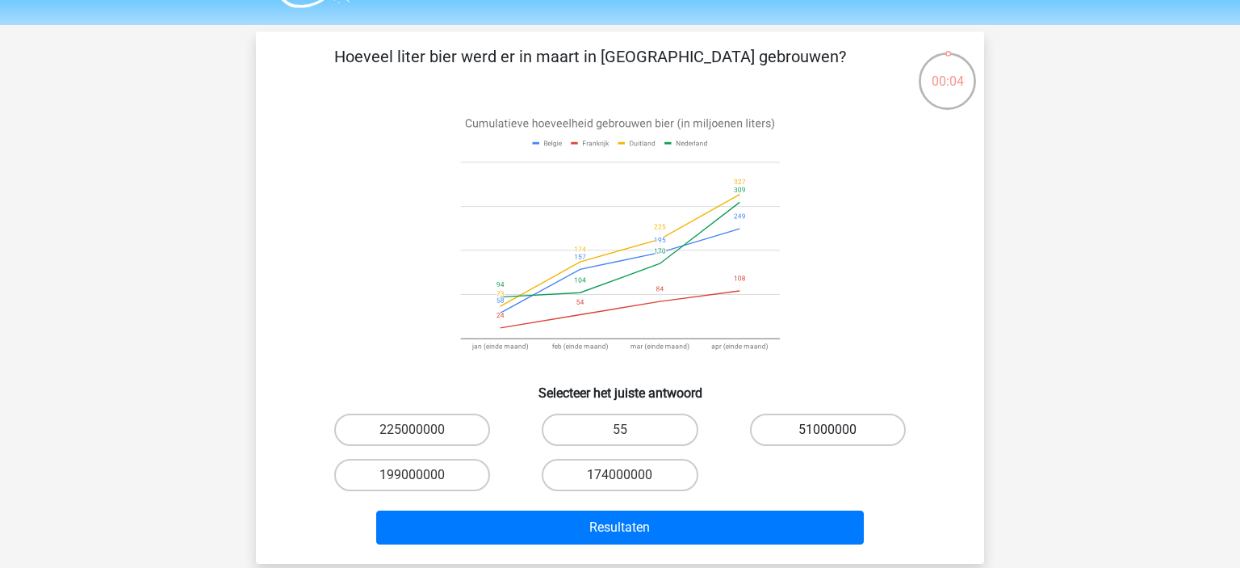
click at [859, 431] on label "51000000" at bounding box center [828, 429] width 156 height 32
click at [838, 431] on input "51000000" at bounding box center [833, 435] width 10 height 10
radio input "true"
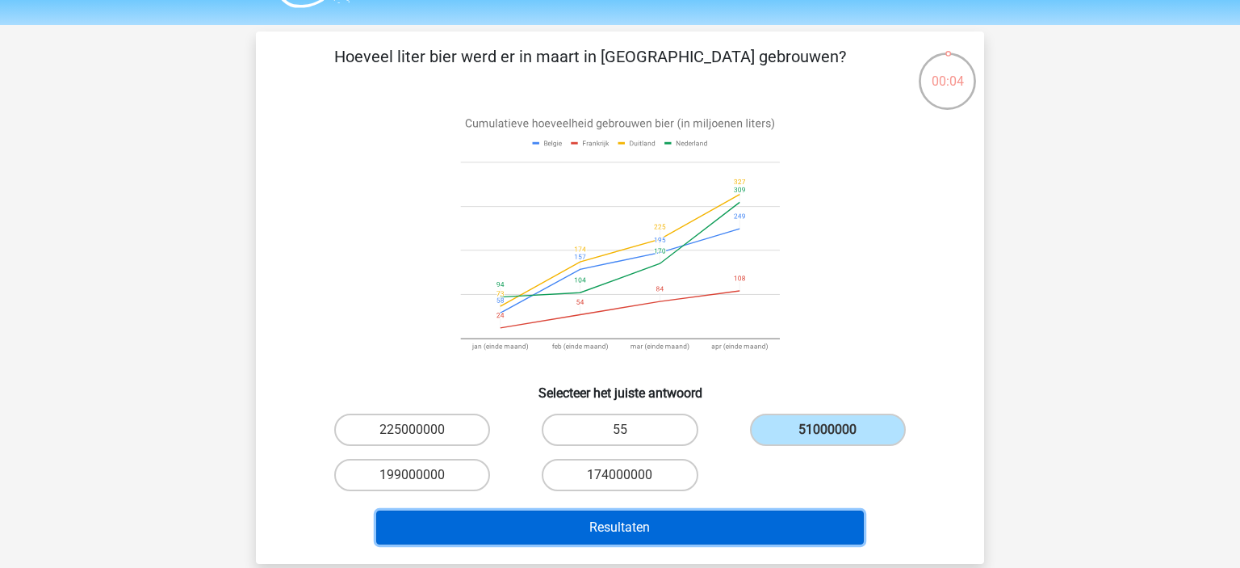
click at [757, 510] on button "Resultaten" at bounding box center [620, 527] width 489 height 34
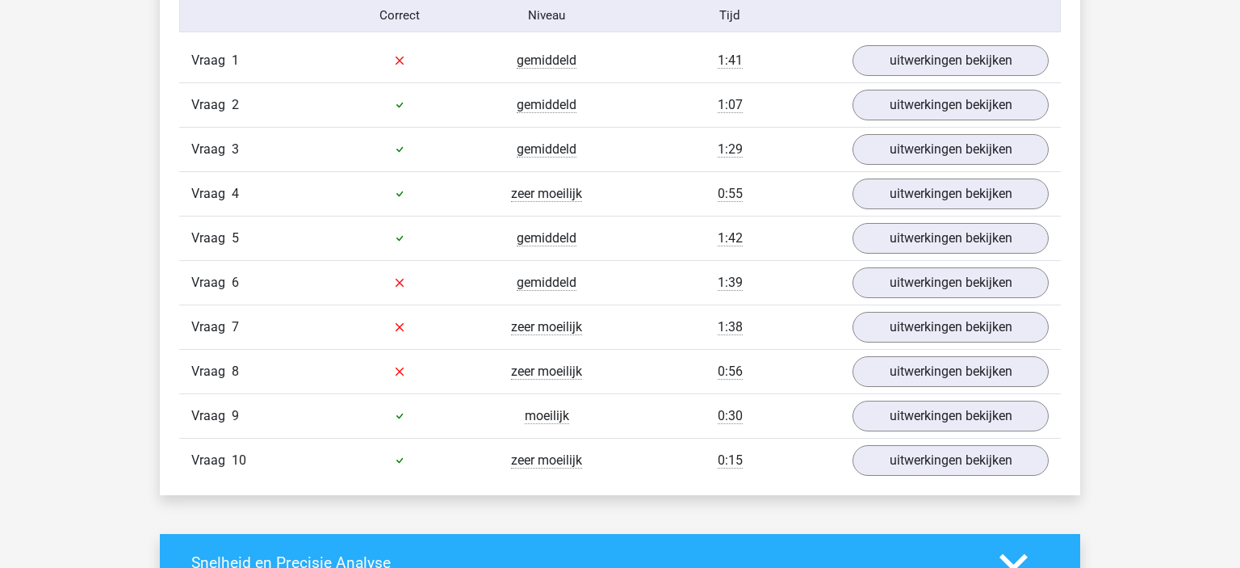
scroll to position [1034, 0]
click at [875, 454] on link "uitwerkingen bekijken" at bounding box center [950, 460] width 225 height 36
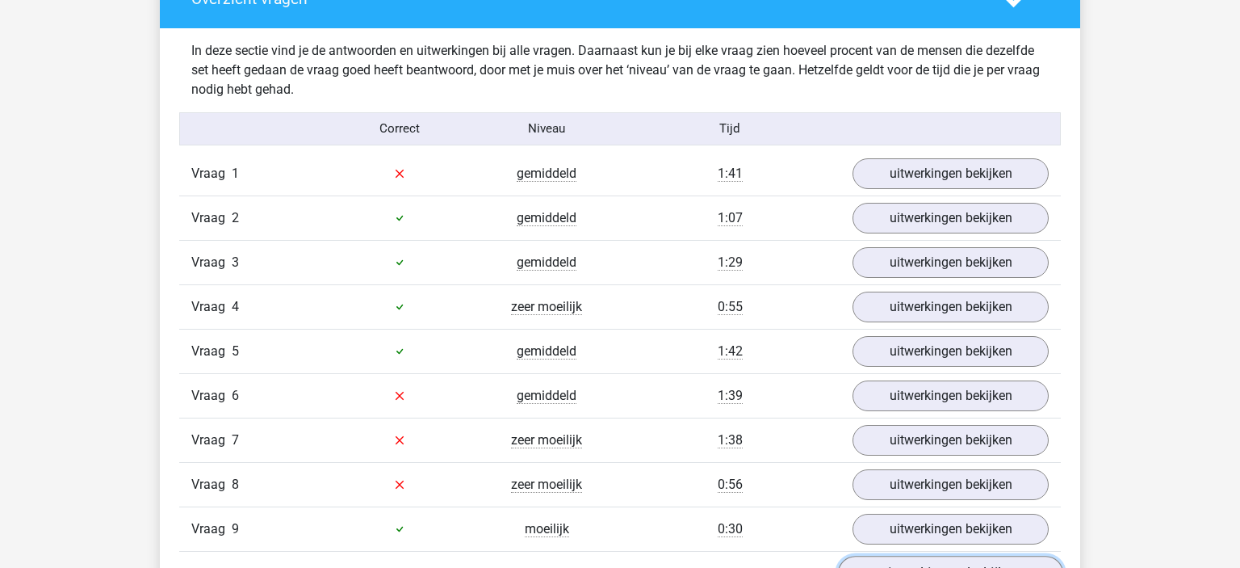
scroll to position [917, 0]
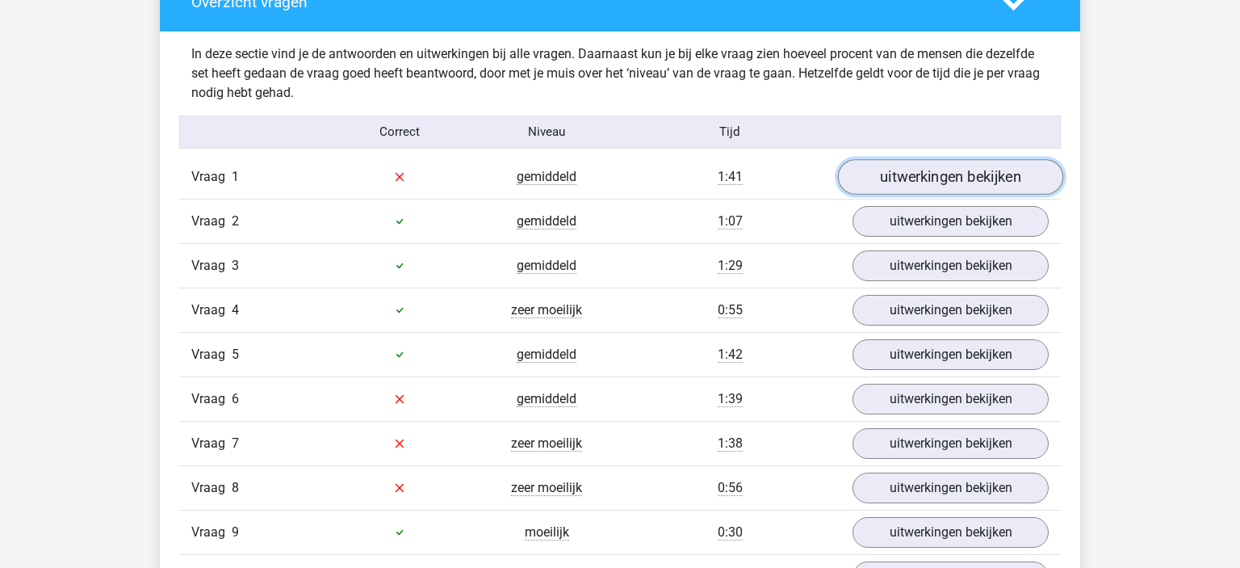
click at [916, 177] on link "uitwerkingen bekijken" at bounding box center [950, 177] width 225 height 36
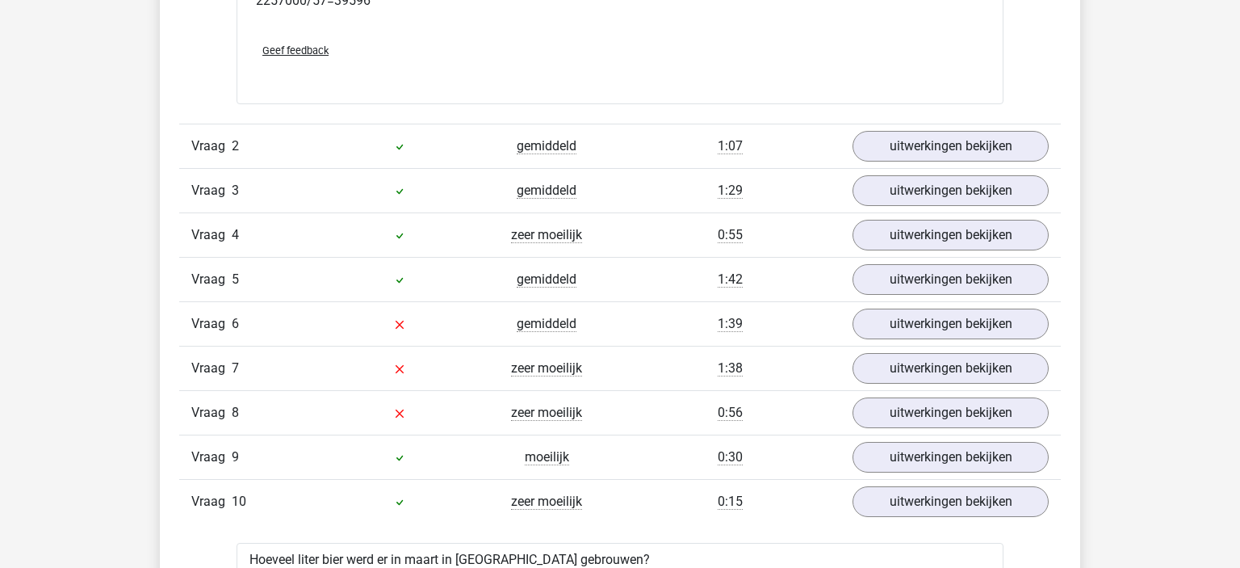
scroll to position [1669, 0]
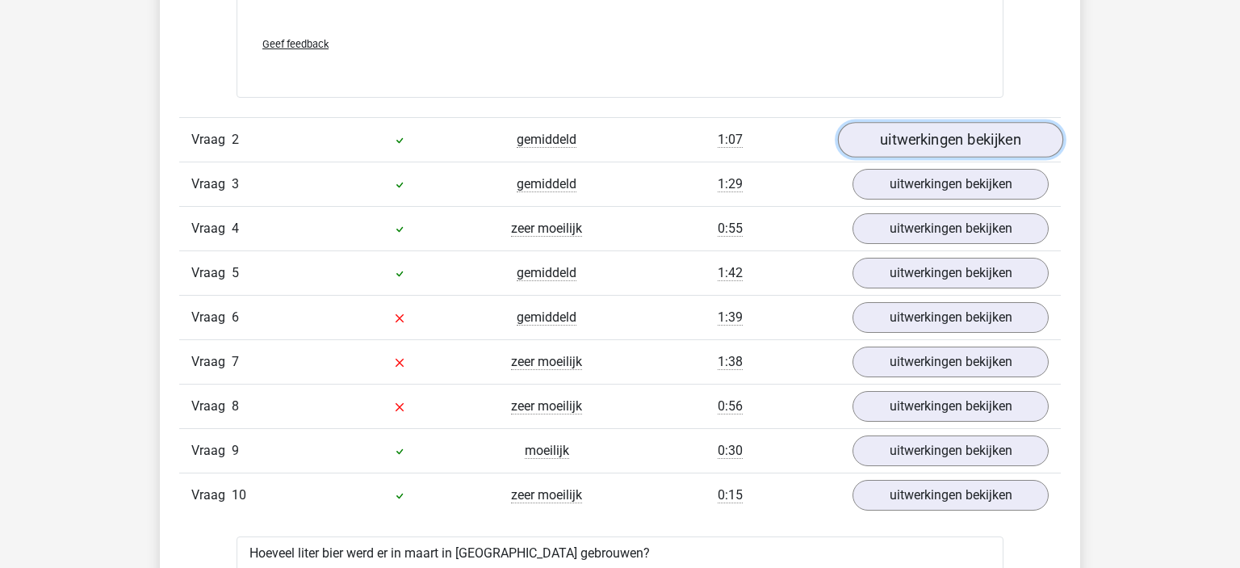
click at [916, 140] on link "uitwerkingen bekijken" at bounding box center [950, 140] width 225 height 36
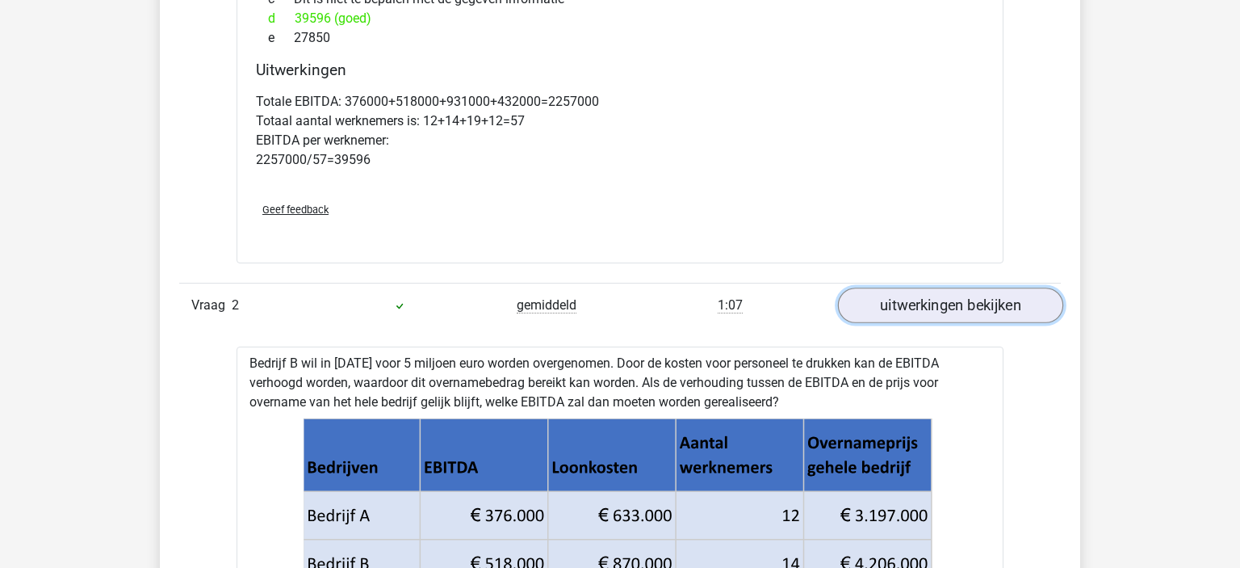
scroll to position [1509, 0]
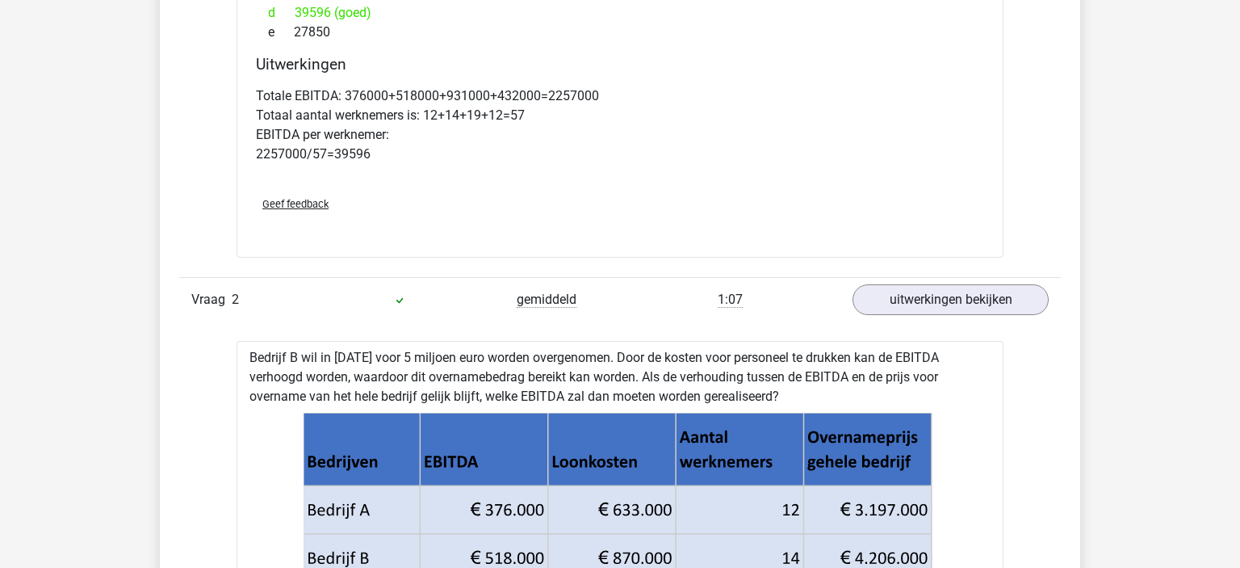
click at [948, 277] on div "Vraag 2 gemiddeld 1:07 uitwerkingen bekijken" at bounding box center [620, 299] width 882 height 44
click at [954, 285] on link "uitwerkingen bekijken" at bounding box center [950, 300] width 225 height 36
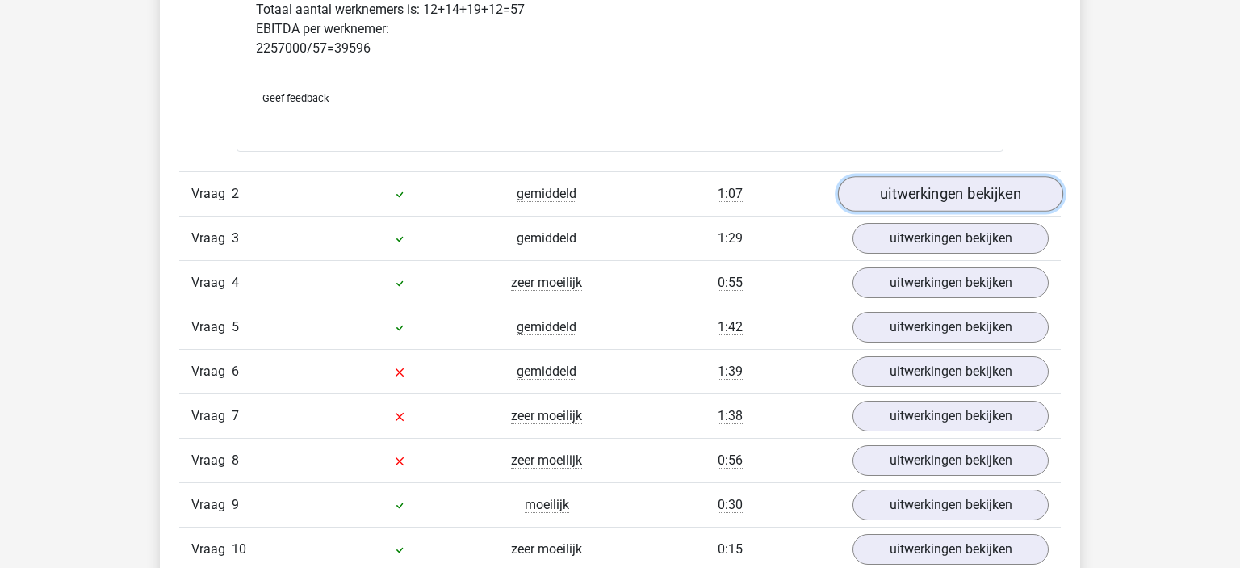
scroll to position [1625, 0]
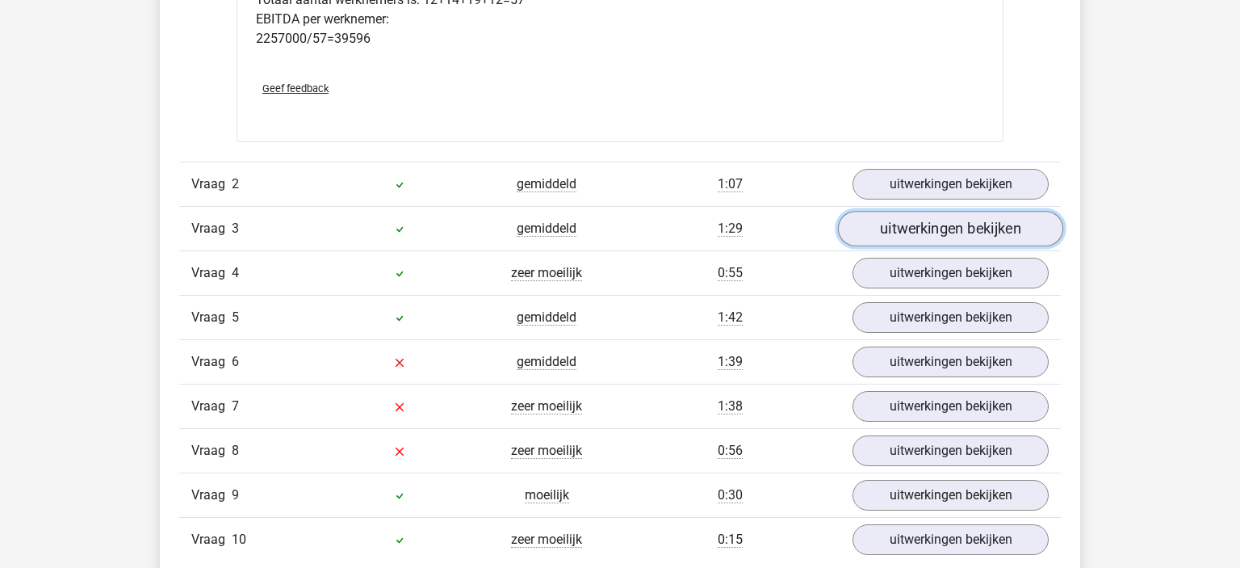
click at [956, 230] on link "uitwerkingen bekijken" at bounding box center [950, 229] width 225 height 36
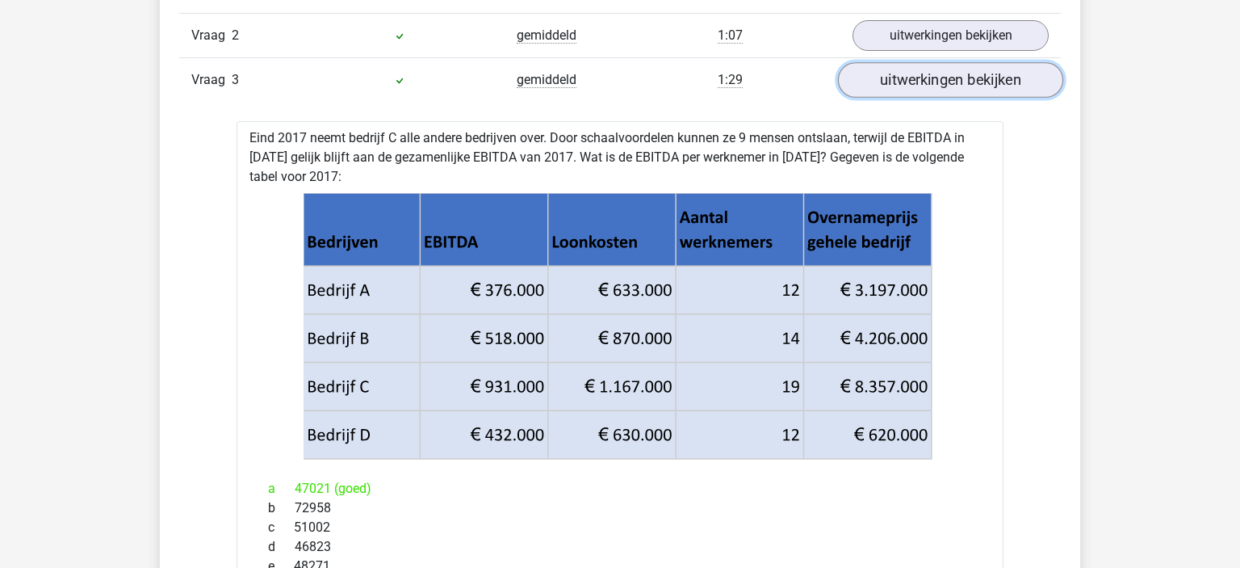
scroll to position [1773, 0]
click at [922, 95] on div "Vraag 3 gemiddeld 1:29 uitwerkingen bekijken" at bounding box center [620, 79] width 882 height 44
click at [911, 57] on div "Vraag 3 gemiddeld 1:29 uitwerkingen bekijken" at bounding box center [620, 79] width 882 height 44
click at [911, 72] on link "uitwerkingen bekijken" at bounding box center [950, 80] width 225 height 36
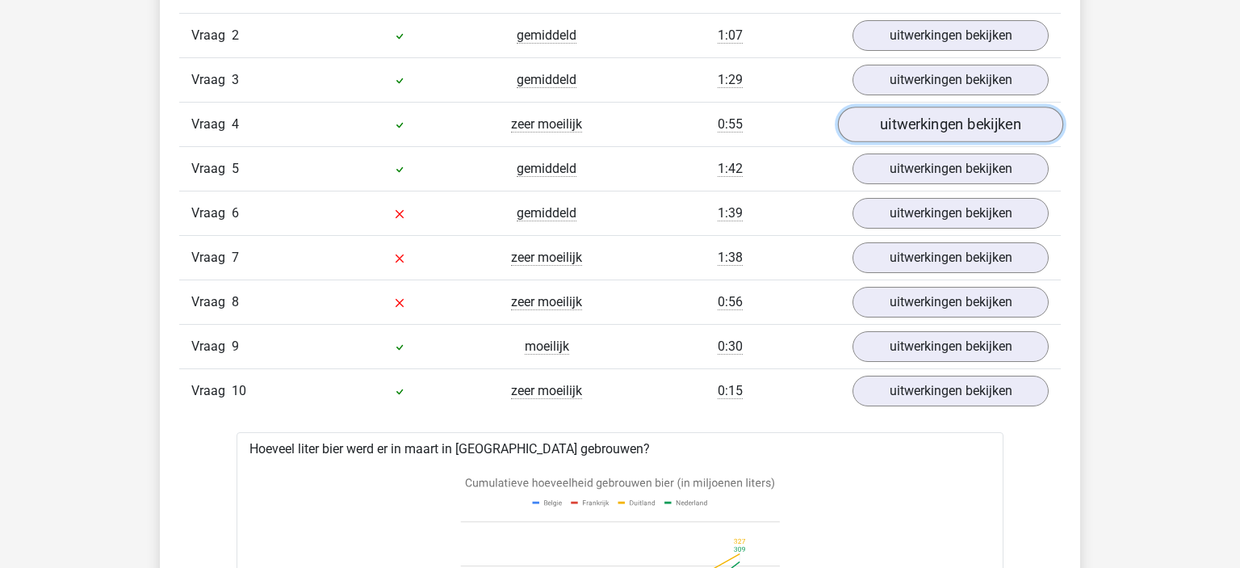
click at [923, 124] on link "uitwerkingen bekijken" at bounding box center [950, 125] width 225 height 36
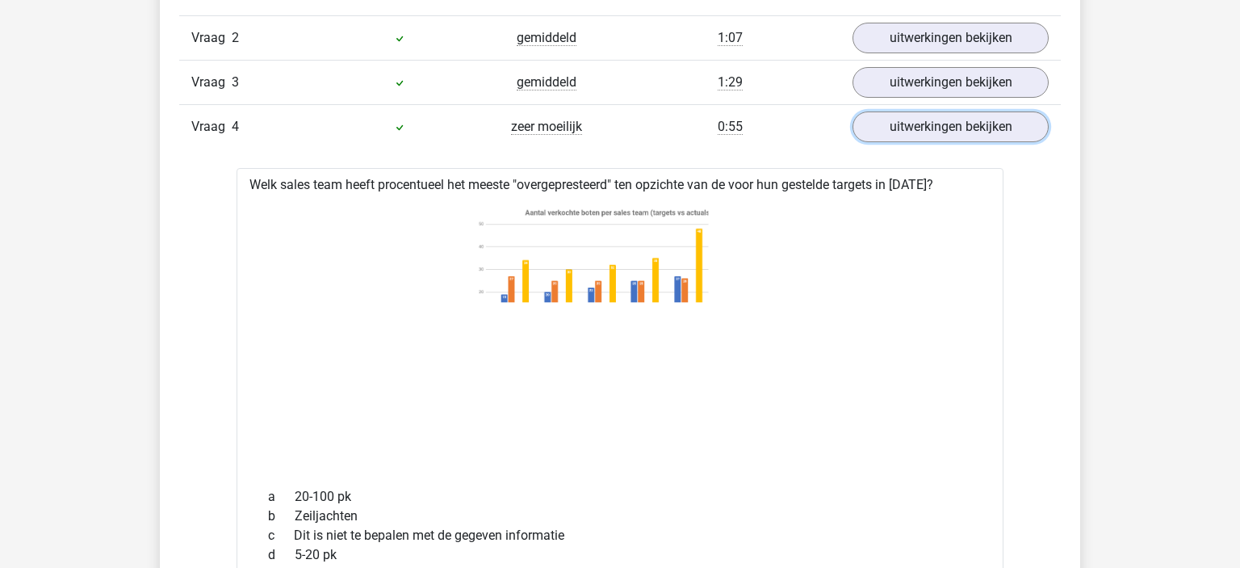
scroll to position [1731, 0]
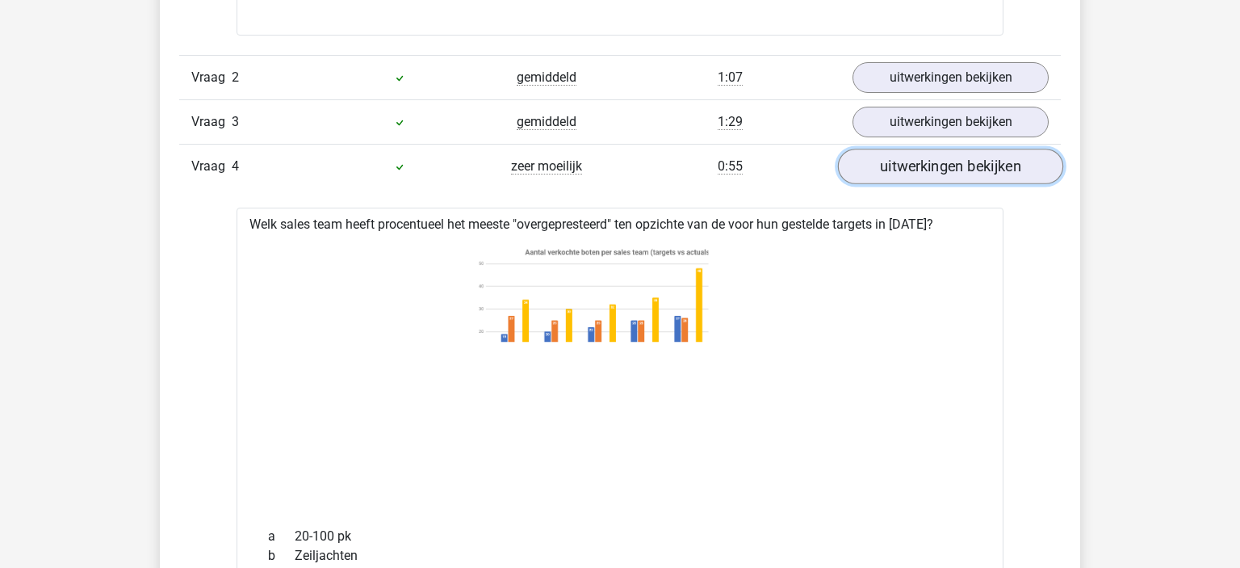
click at [939, 155] on link "uitwerkingen bekijken" at bounding box center [950, 167] width 225 height 36
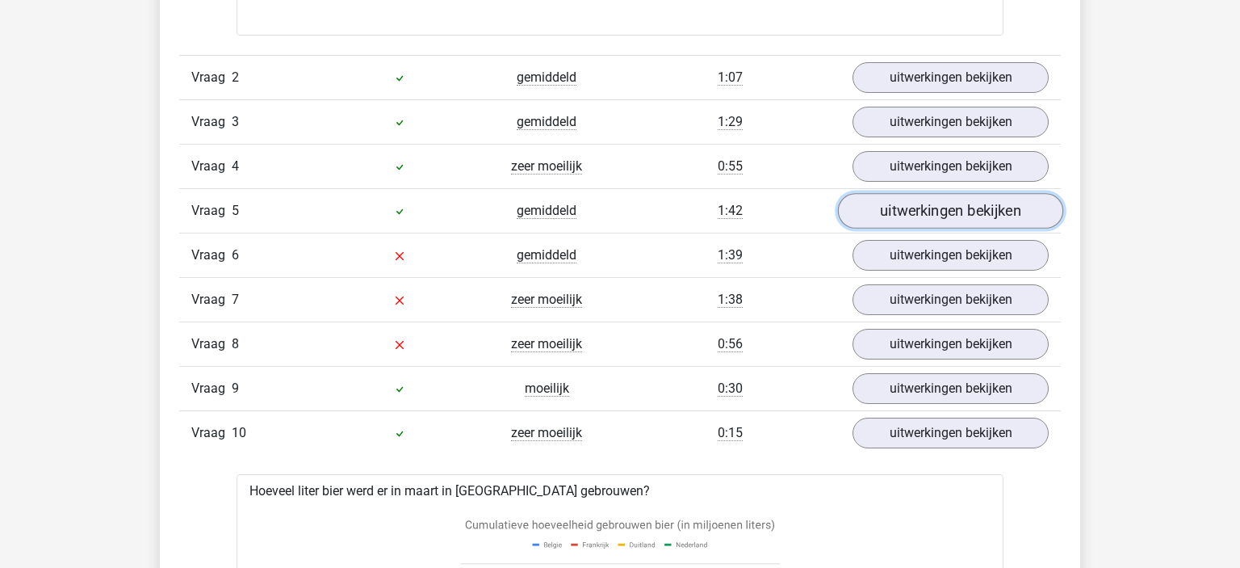
click at [945, 214] on link "uitwerkingen bekijken" at bounding box center [950, 211] width 225 height 36
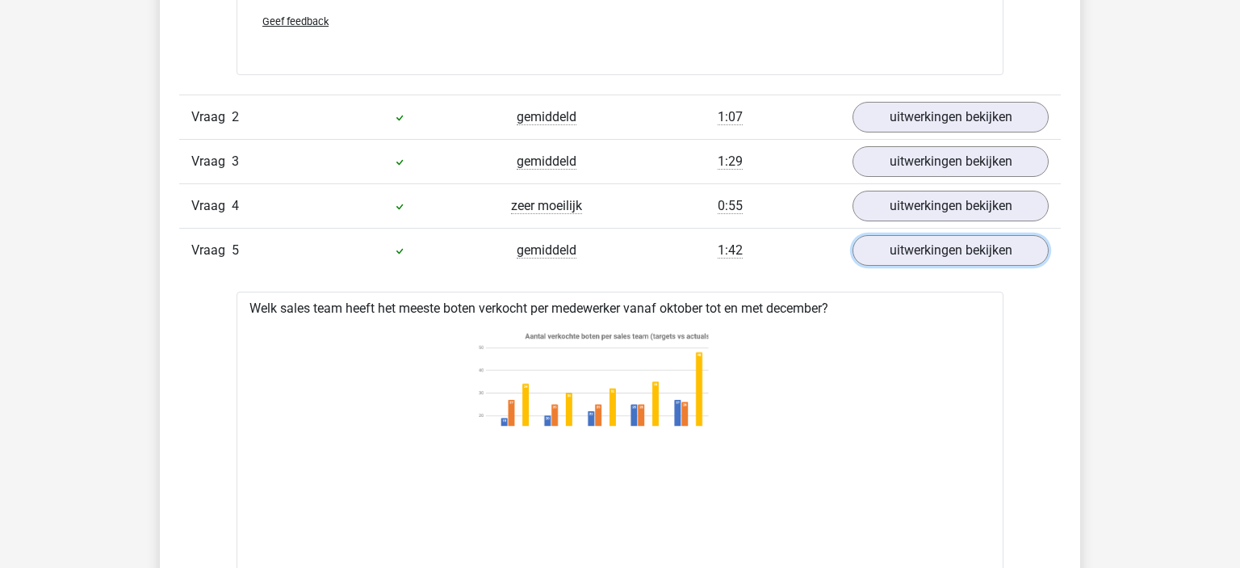
scroll to position [1691, 0]
click at [953, 253] on link "uitwerkingen bekijken" at bounding box center [950, 251] width 225 height 36
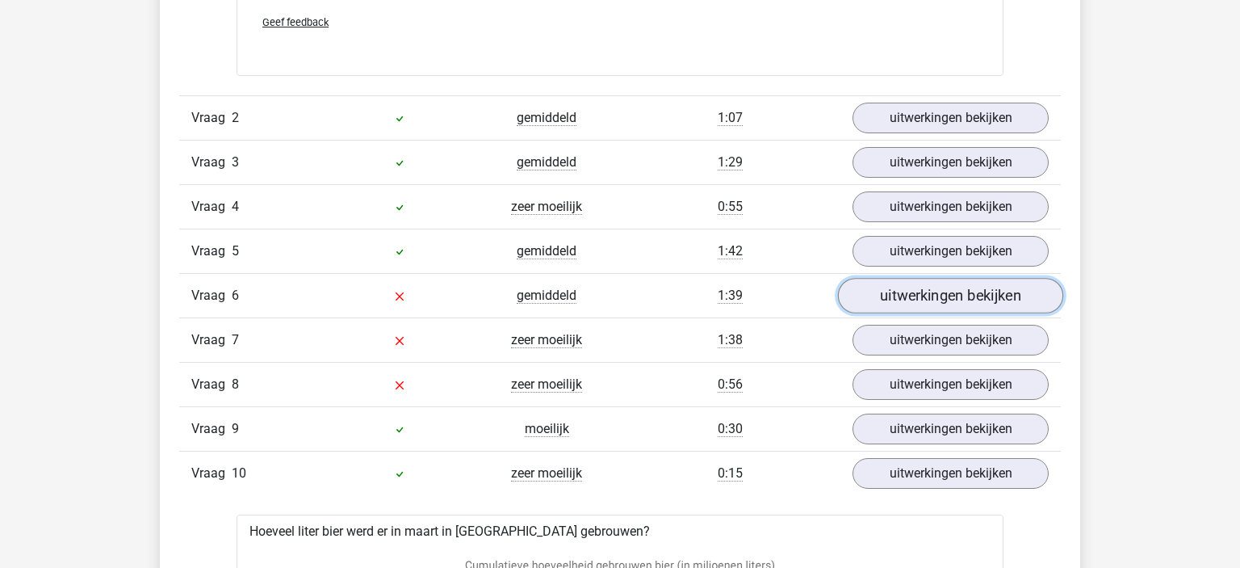
click at [869, 293] on link "uitwerkingen bekijken" at bounding box center [950, 296] width 225 height 36
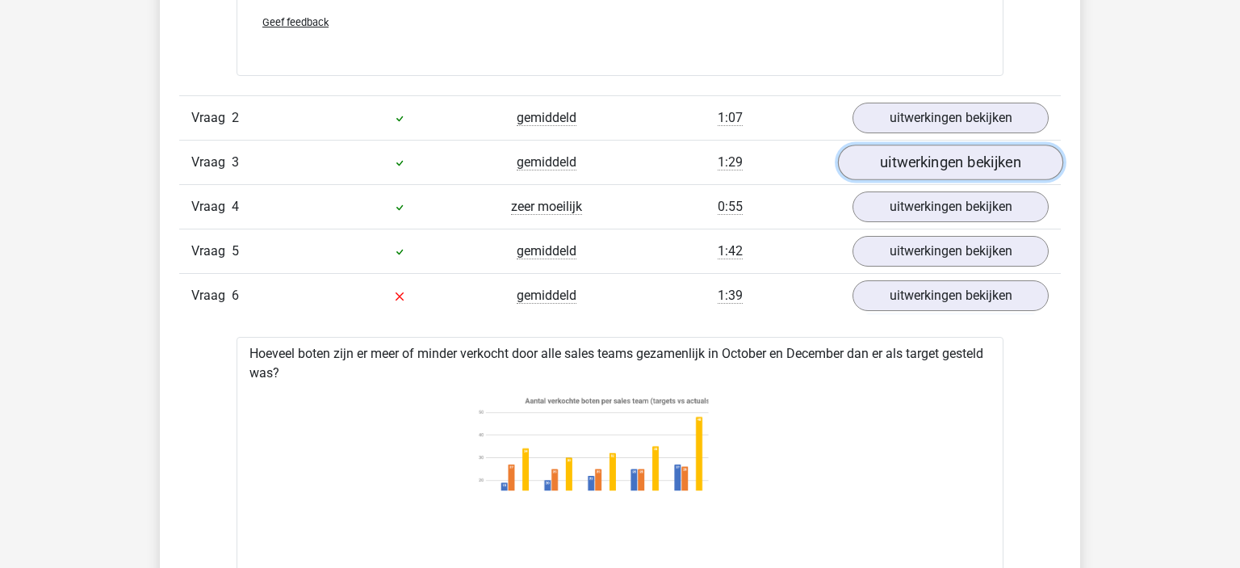
click at [894, 163] on link "uitwerkingen bekijken" at bounding box center [950, 163] width 225 height 36
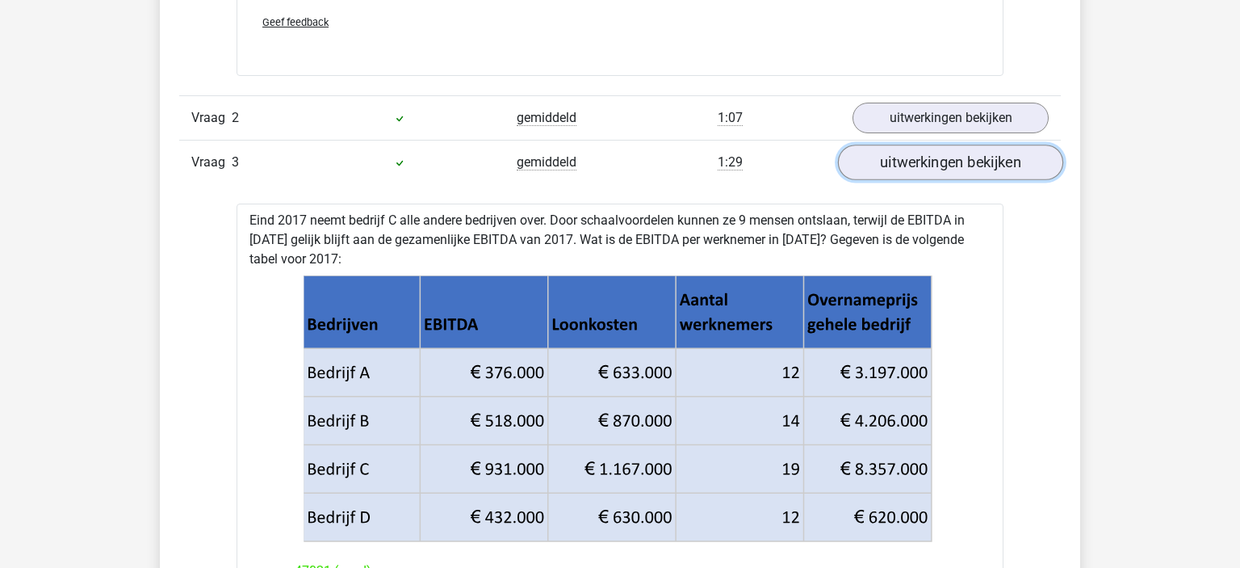
click at [907, 159] on link "uitwerkingen bekijken" at bounding box center [950, 163] width 225 height 36
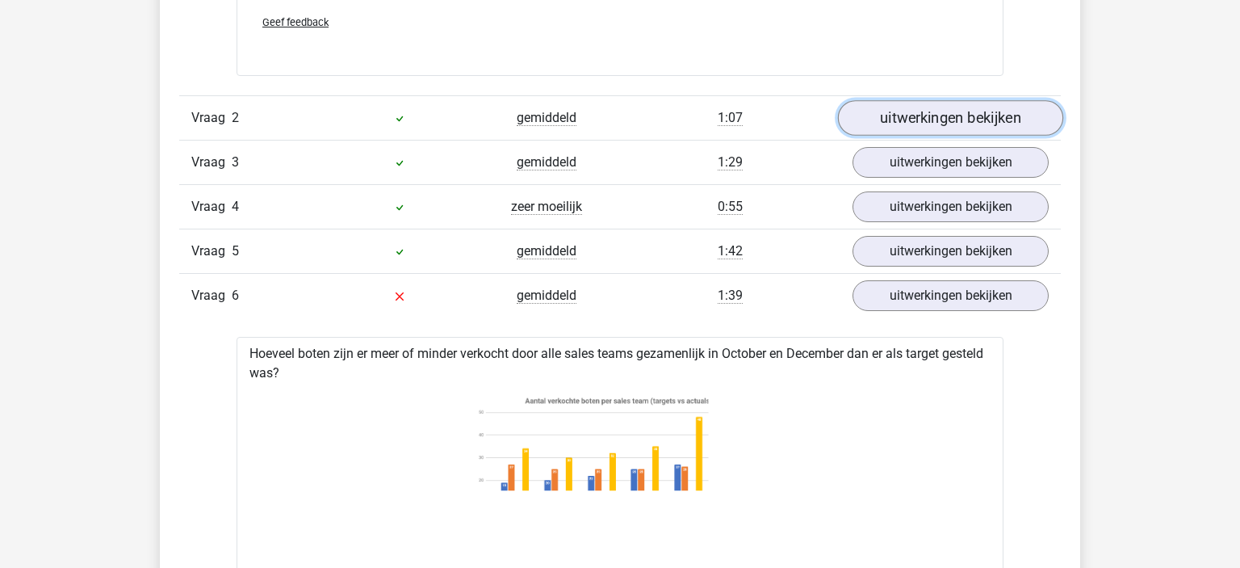
click at [907, 122] on link "uitwerkingen bekijken" at bounding box center [950, 118] width 225 height 36
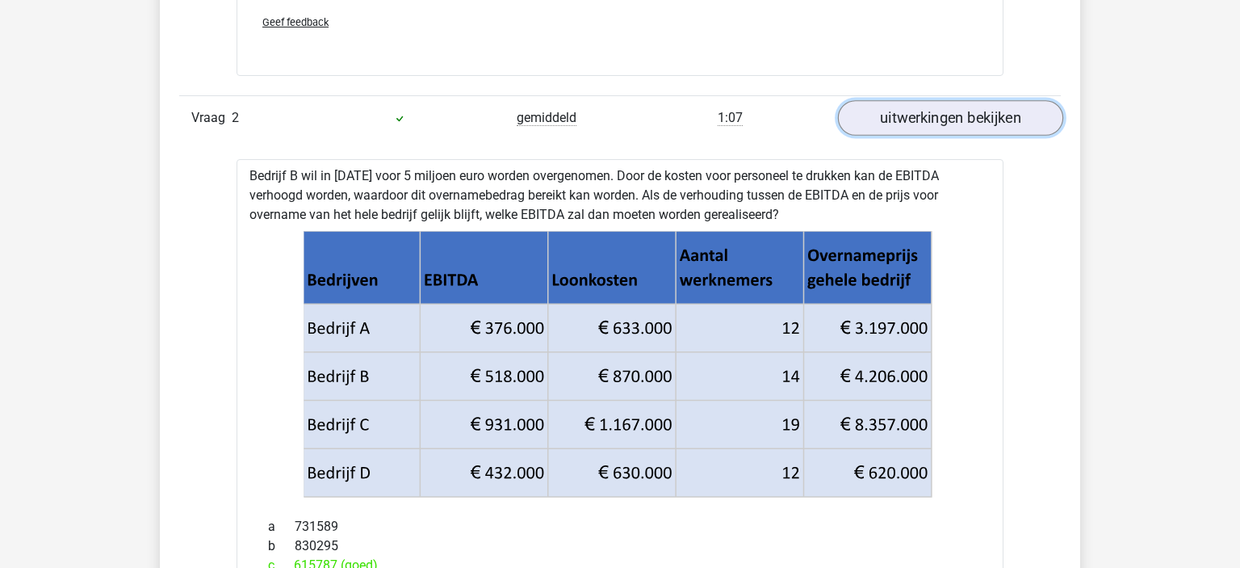
click at [907, 121] on link "uitwerkingen bekijken" at bounding box center [950, 118] width 225 height 36
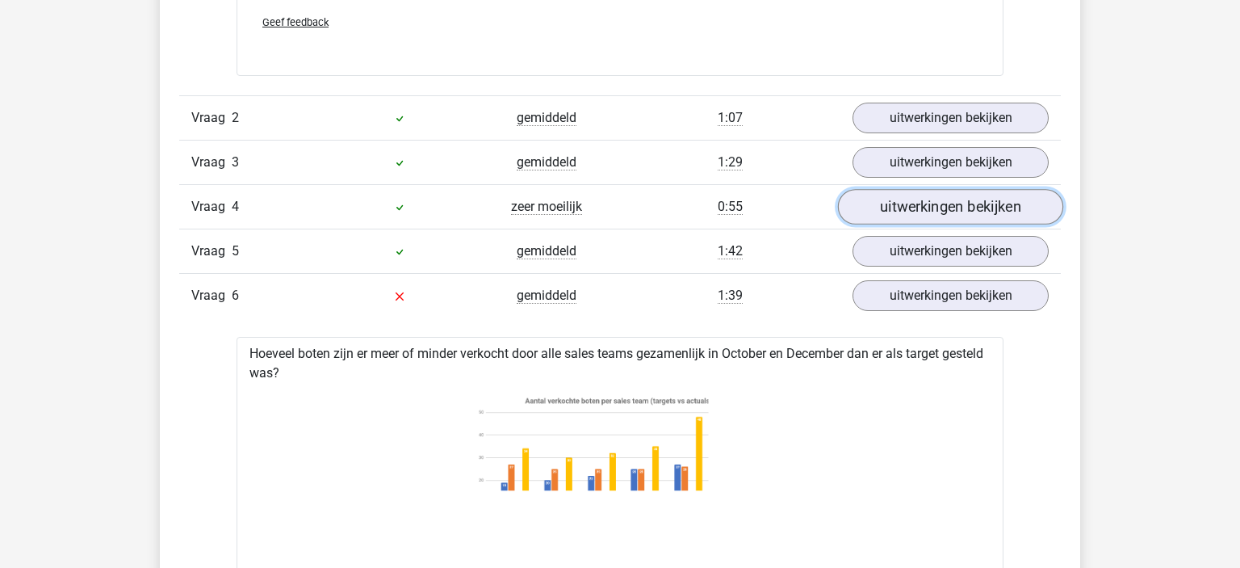
click at [906, 204] on link "uitwerkingen bekijken" at bounding box center [950, 207] width 225 height 36
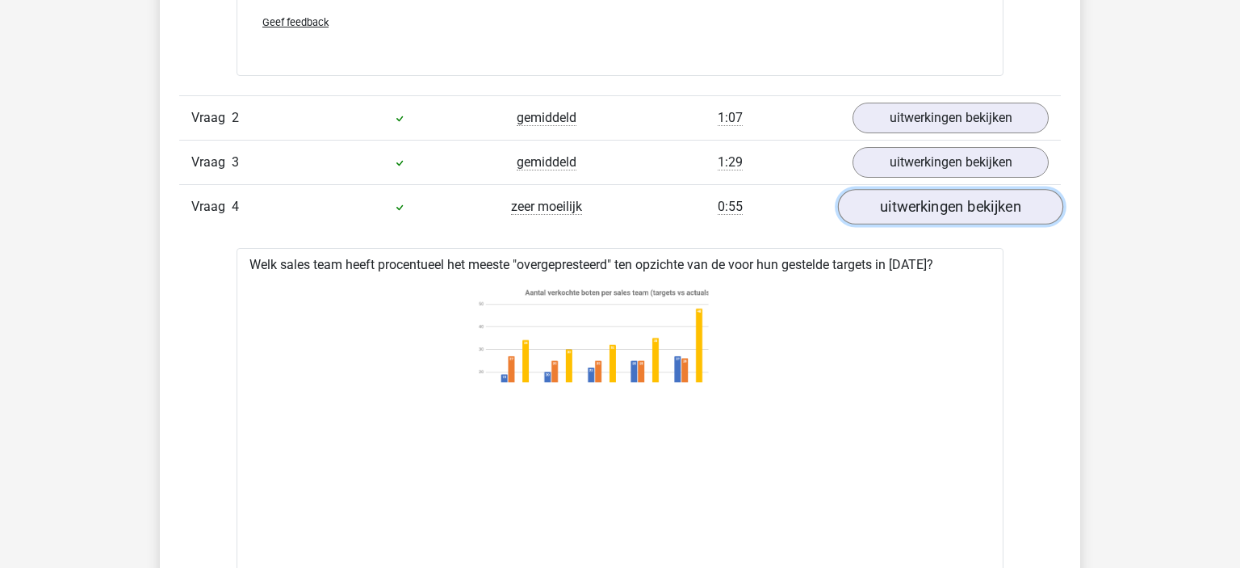
click at [906, 204] on link "uitwerkingen bekijken" at bounding box center [950, 207] width 225 height 36
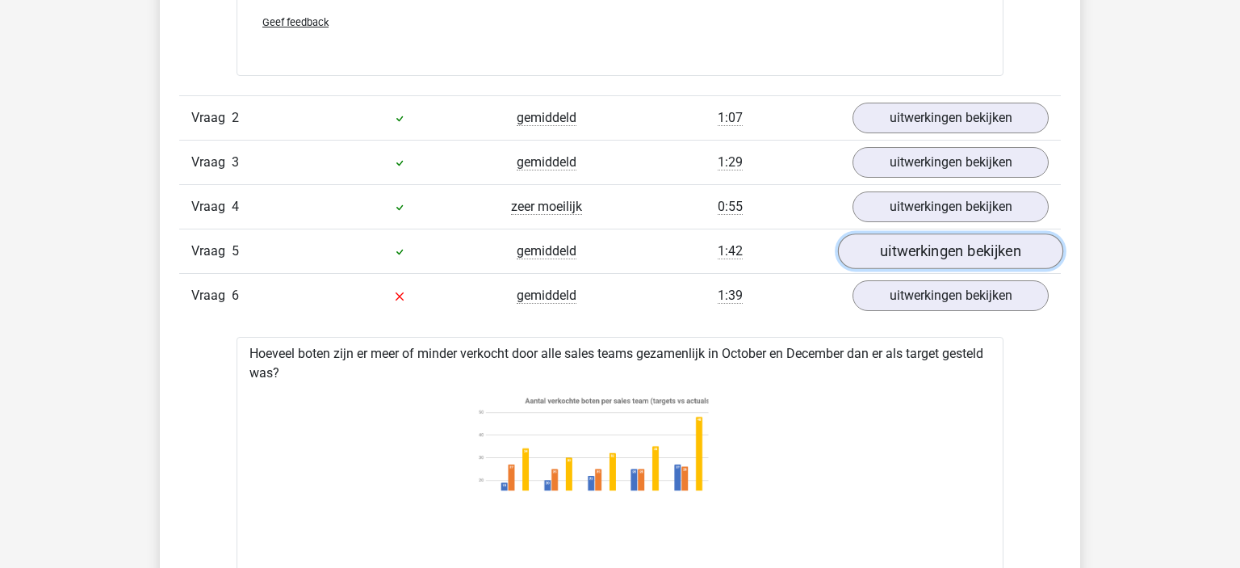
click at [923, 241] on link "uitwerkingen bekijken" at bounding box center [950, 251] width 225 height 36
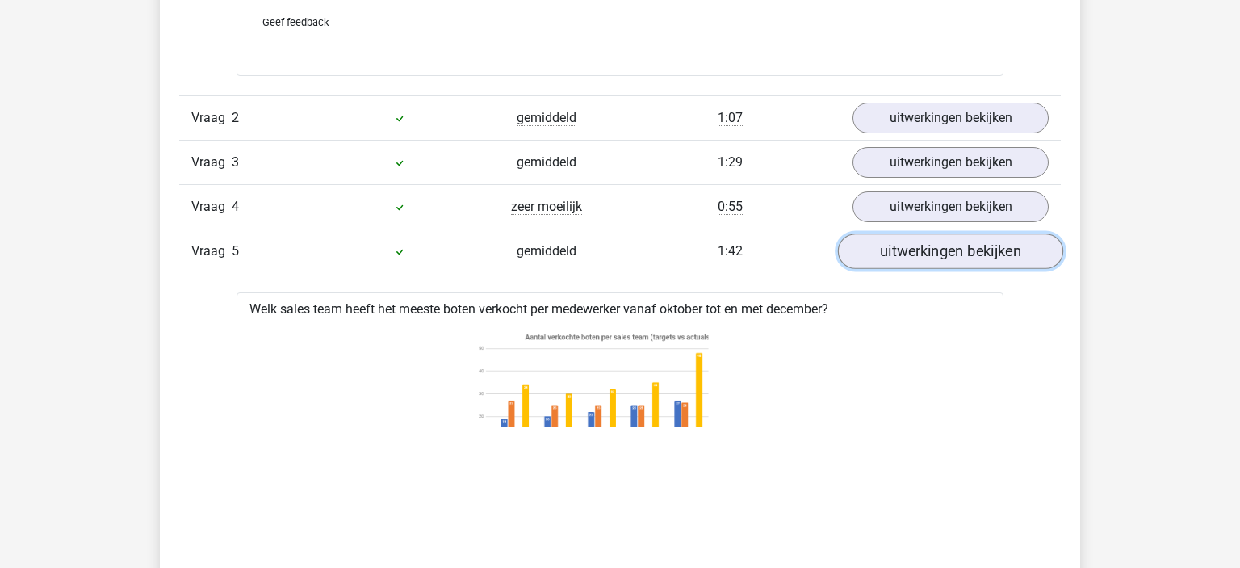
click at [923, 241] on link "uitwerkingen bekijken" at bounding box center [950, 251] width 225 height 36
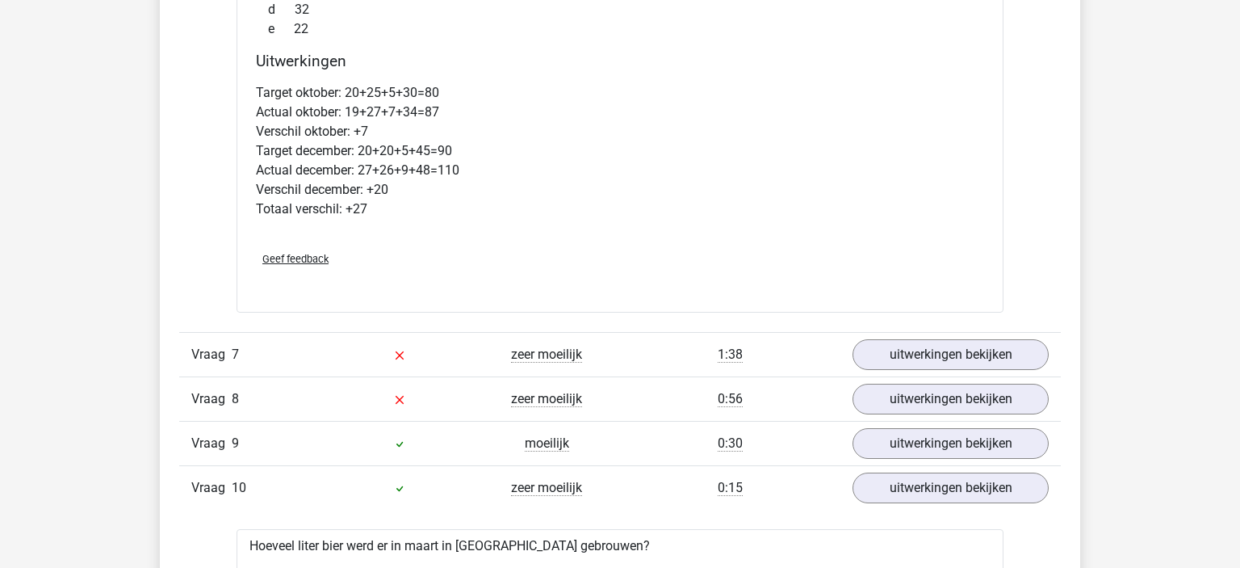
scroll to position [2450, 0]
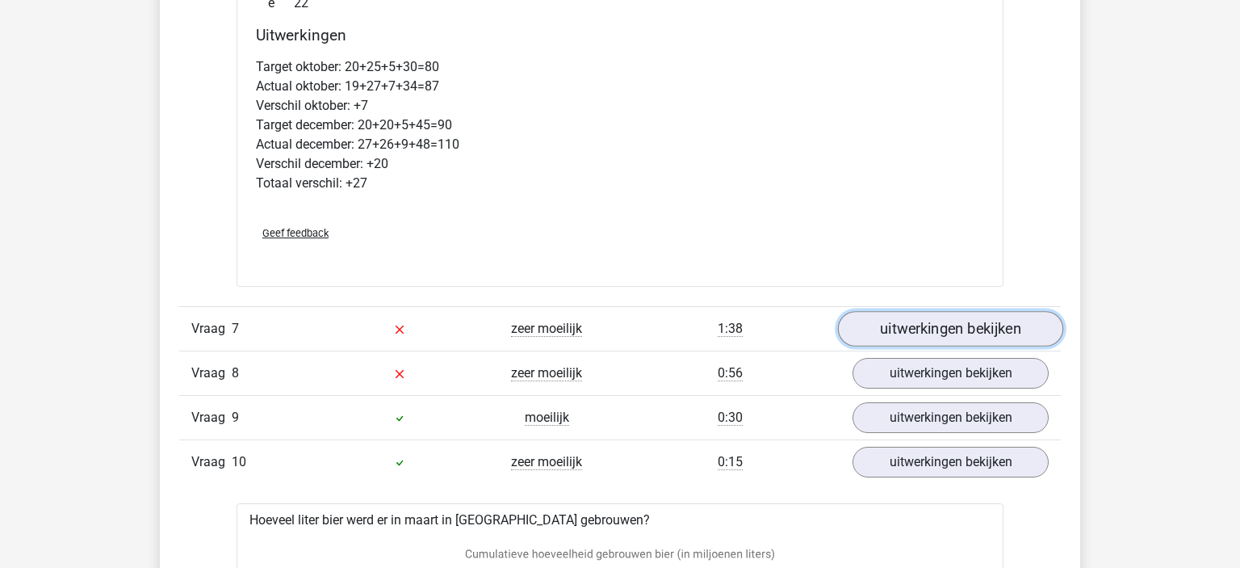
click at [932, 329] on link "uitwerkingen bekijken" at bounding box center [950, 329] width 225 height 36
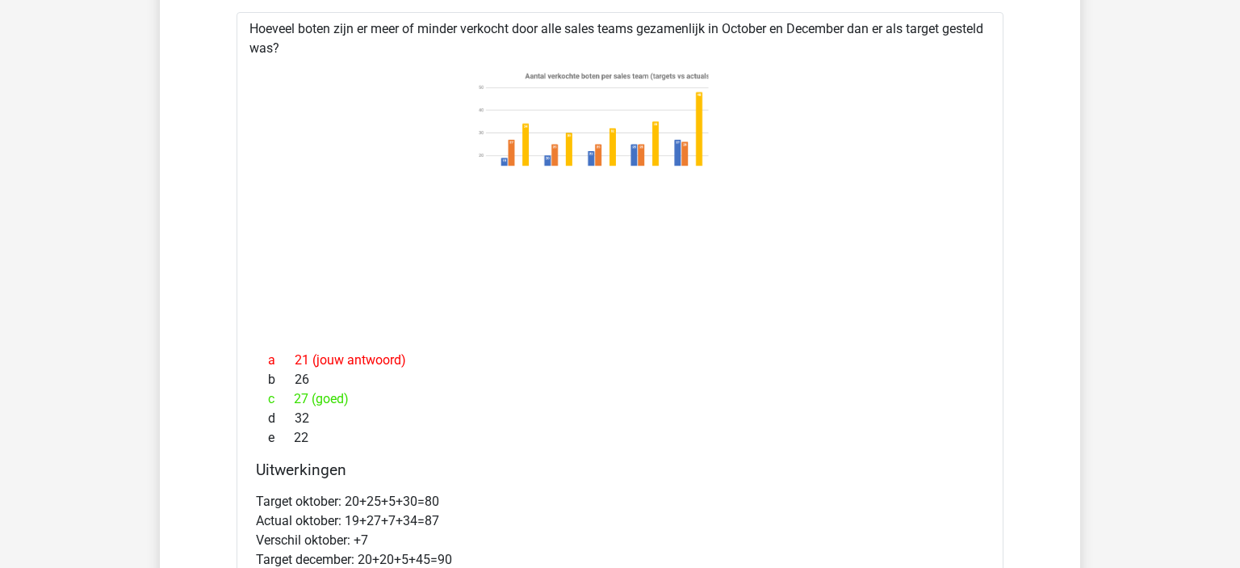
scroll to position [1721, 0]
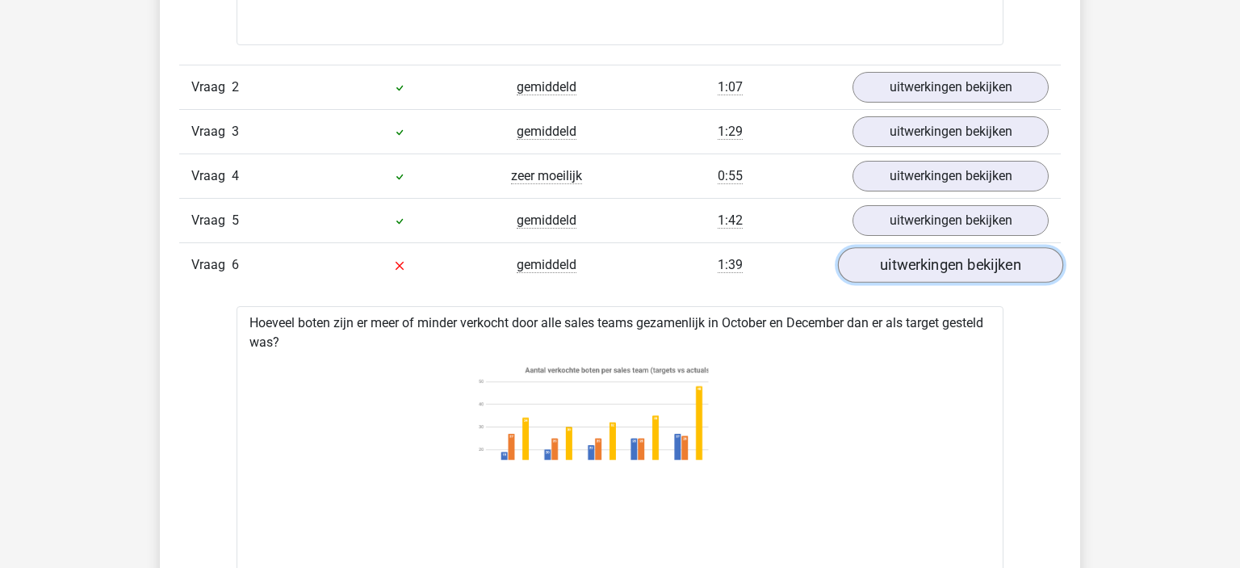
click at [939, 262] on link "uitwerkingen bekijken" at bounding box center [950, 265] width 225 height 36
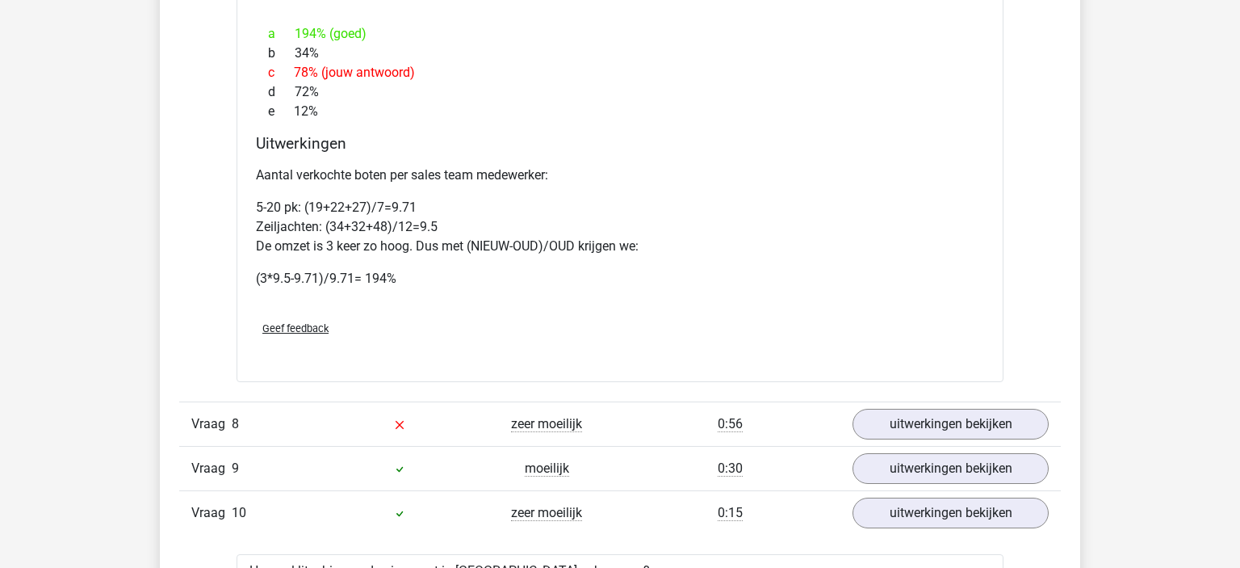
scroll to position [2422, 0]
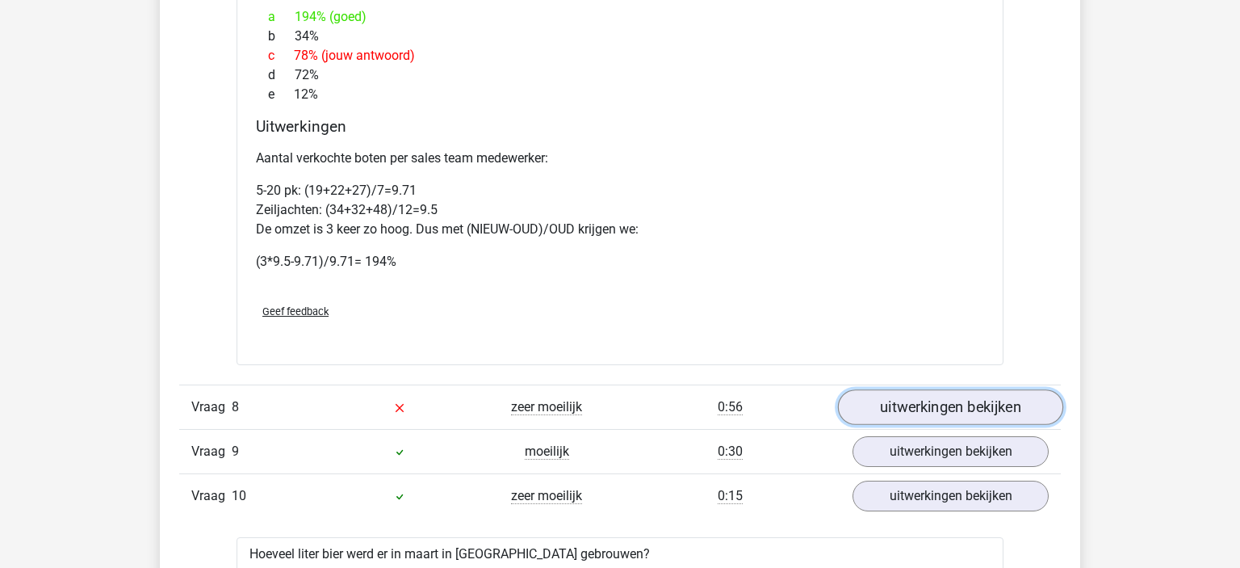
click at [901, 411] on link "uitwerkingen bekijken" at bounding box center [950, 407] width 225 height 36
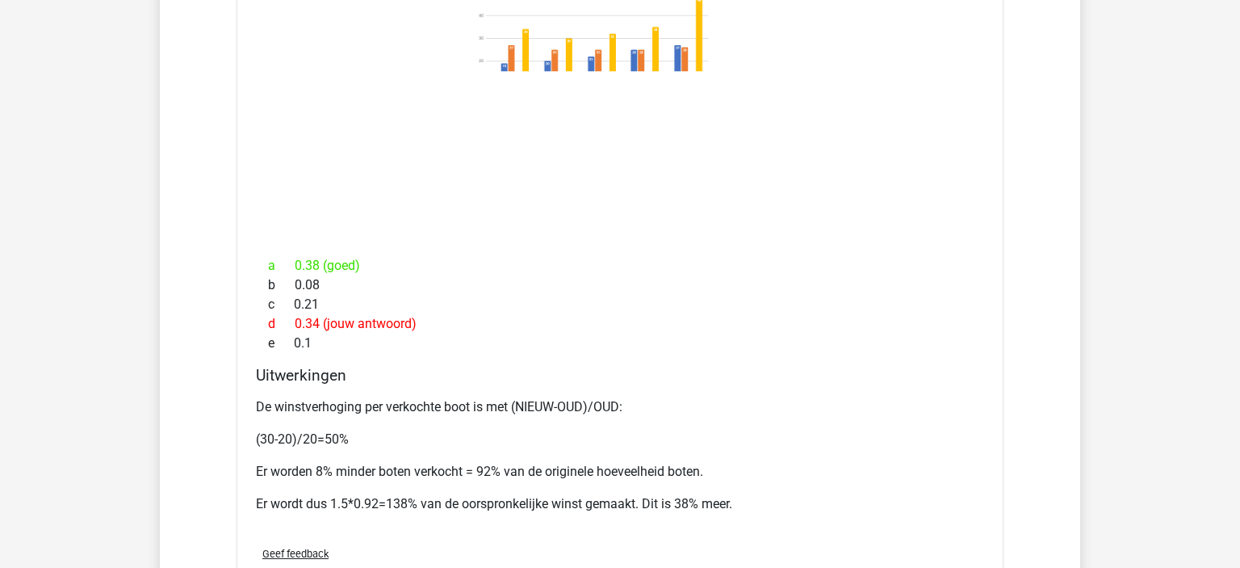
scroll to position [3428, 0]
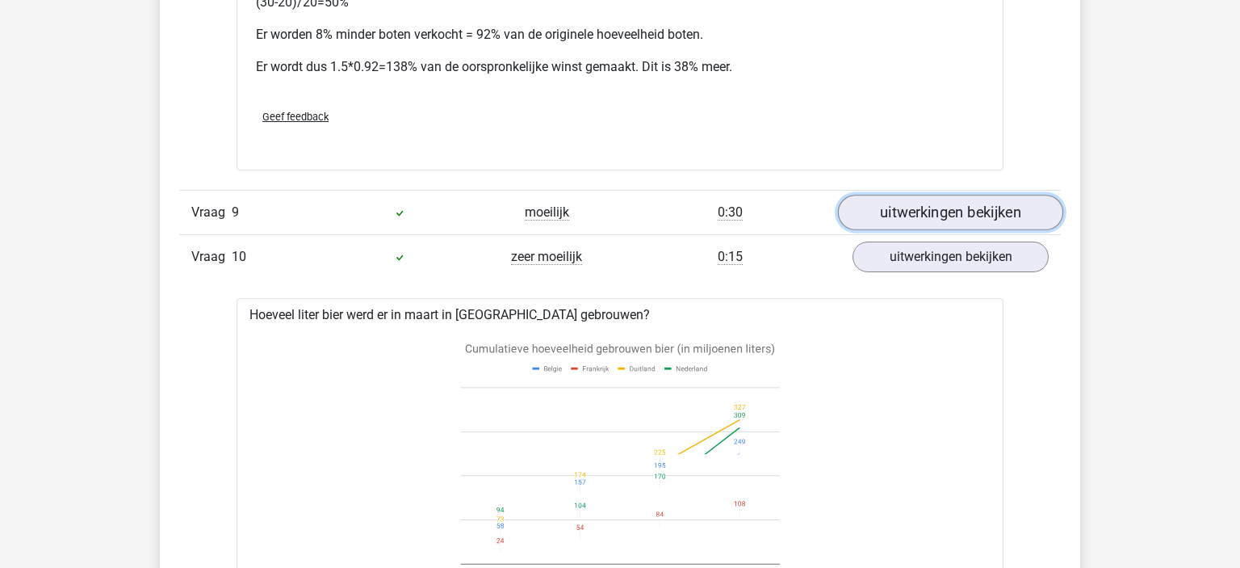
click at [939, 220] on link "uitwerkingen bekijken" at bounding box center [950, 213] width 225 height 36
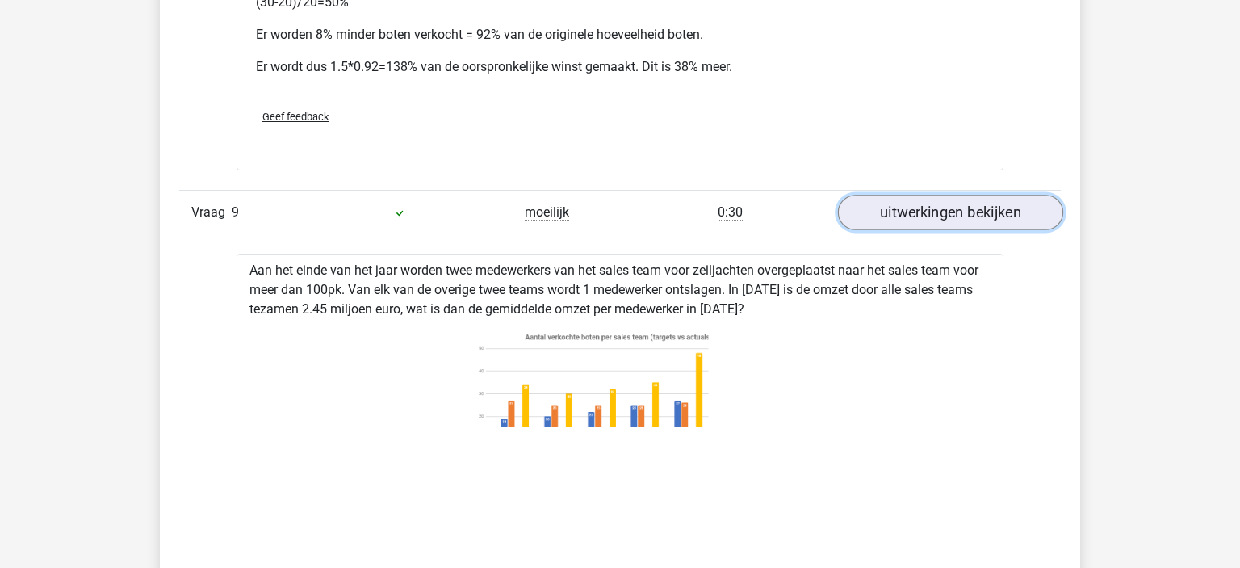
click at [900, 208] on link "uitwerkingen bekijken" at bounding box center [950, 213] width 225 height 36
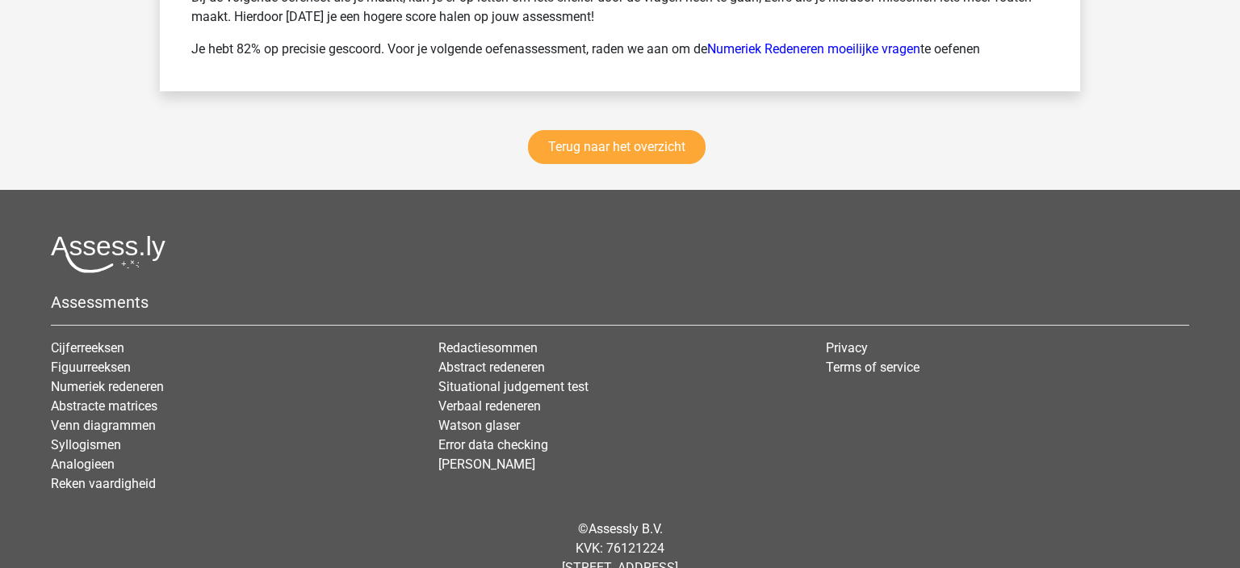
scroll to position [5261, 0]
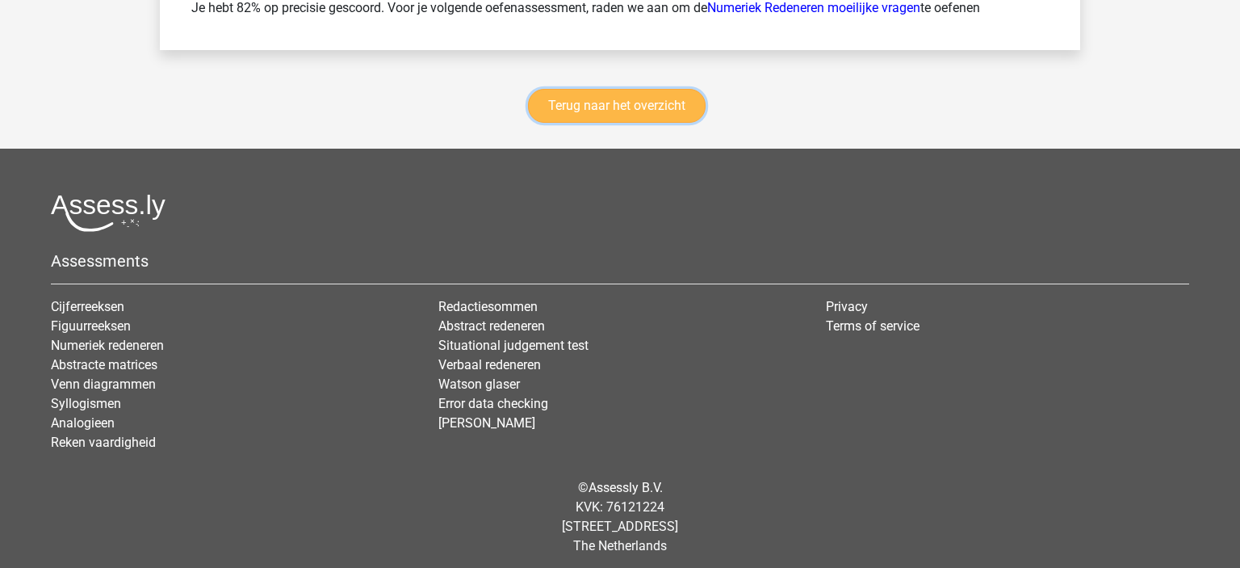
click at [584, 97] on link "Terug naar het overzicht" at bounding box center [617, 106] width 178 height 34
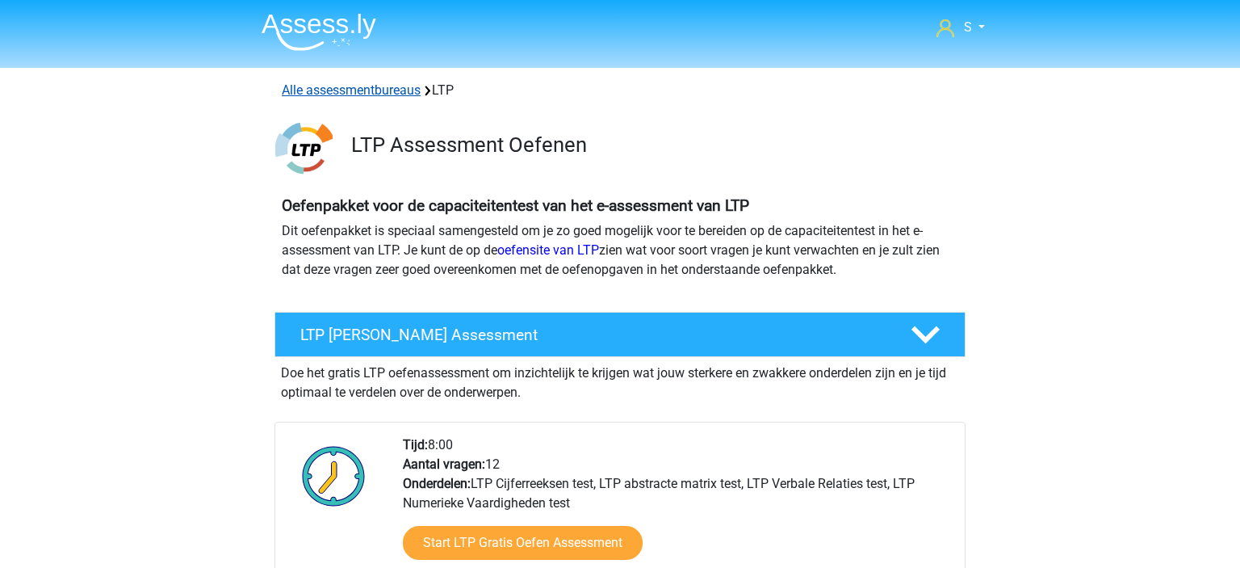
click at [402, 89] on link "Alle assessmentbureaus" at bounding box center [351, 89] width 139 height 15
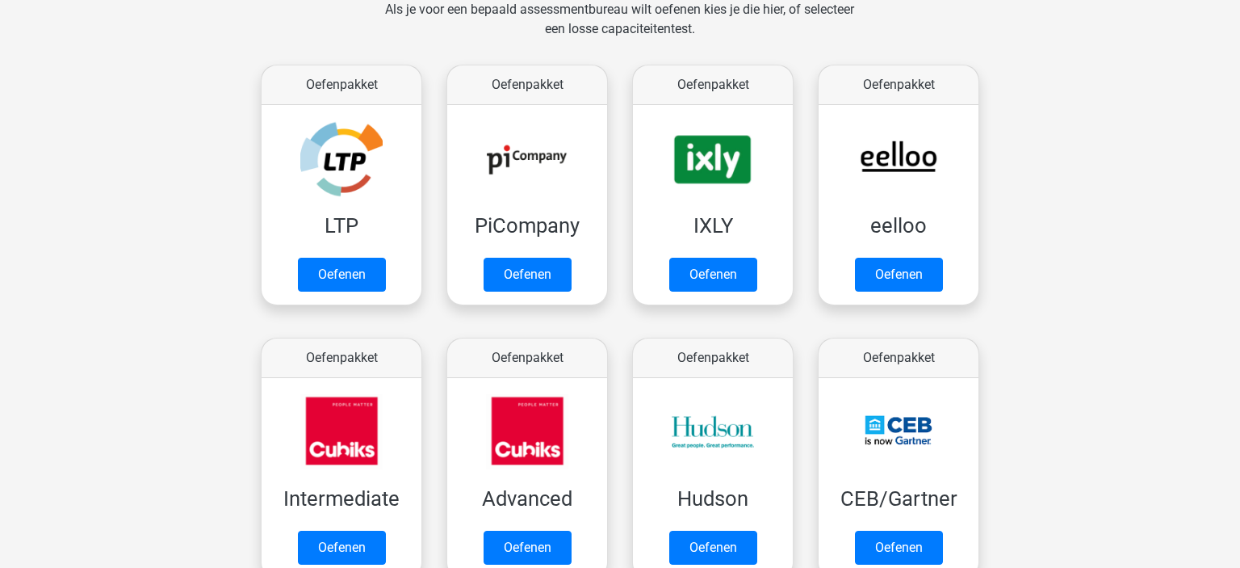
scroll to position [457, 0]
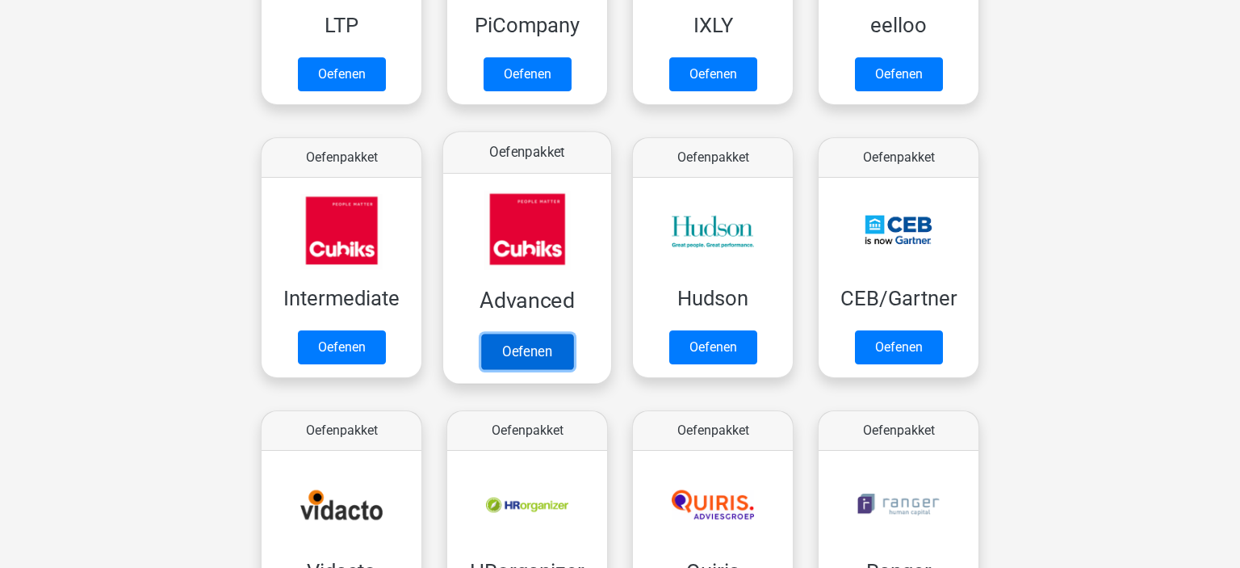
click at [556, 349] on link "Oefenen" at bounding box center [527, 351] width 92 height 36
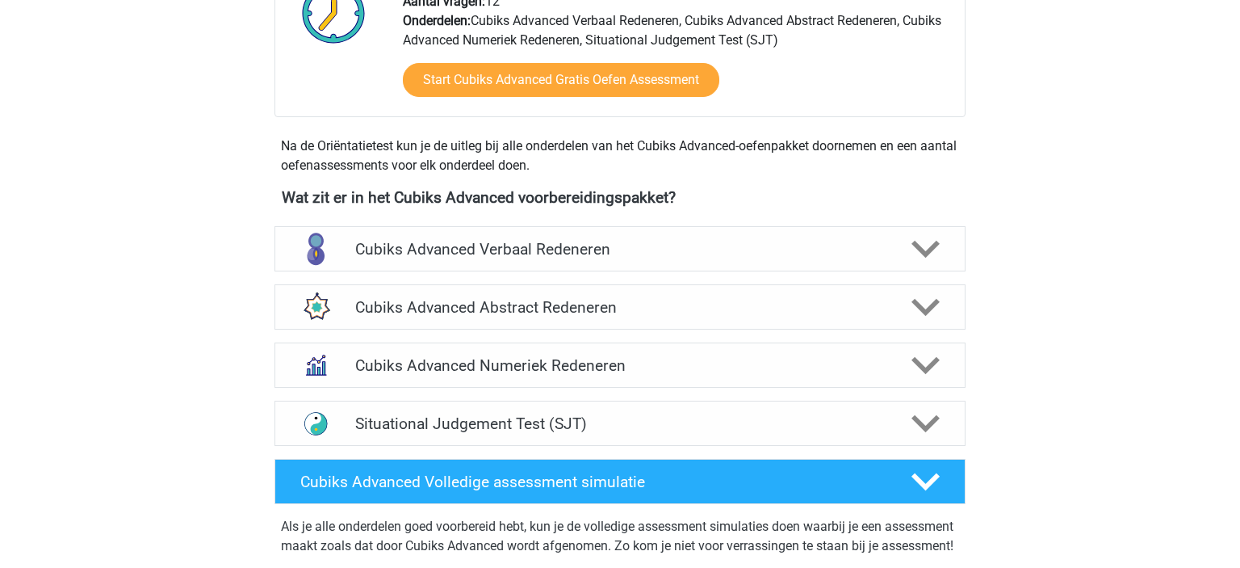
scroll to position [520, 0]
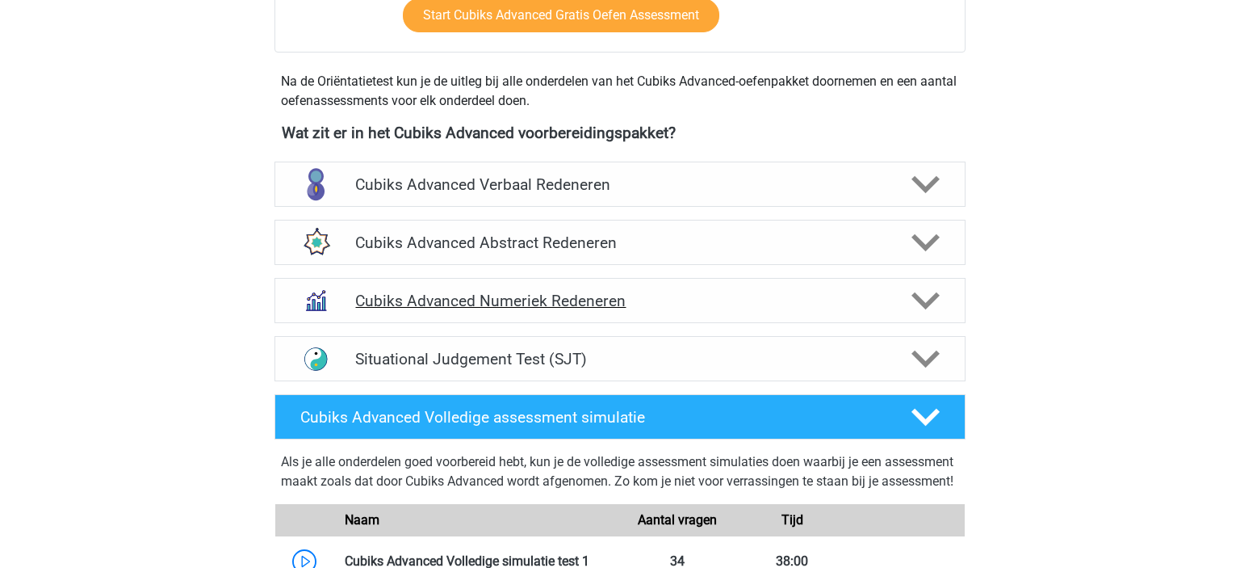
click at [522, 300] on h4 "Cubiks Advanced Numeriek Redeneren" at bounding box center [619, 300] width 529 height 19
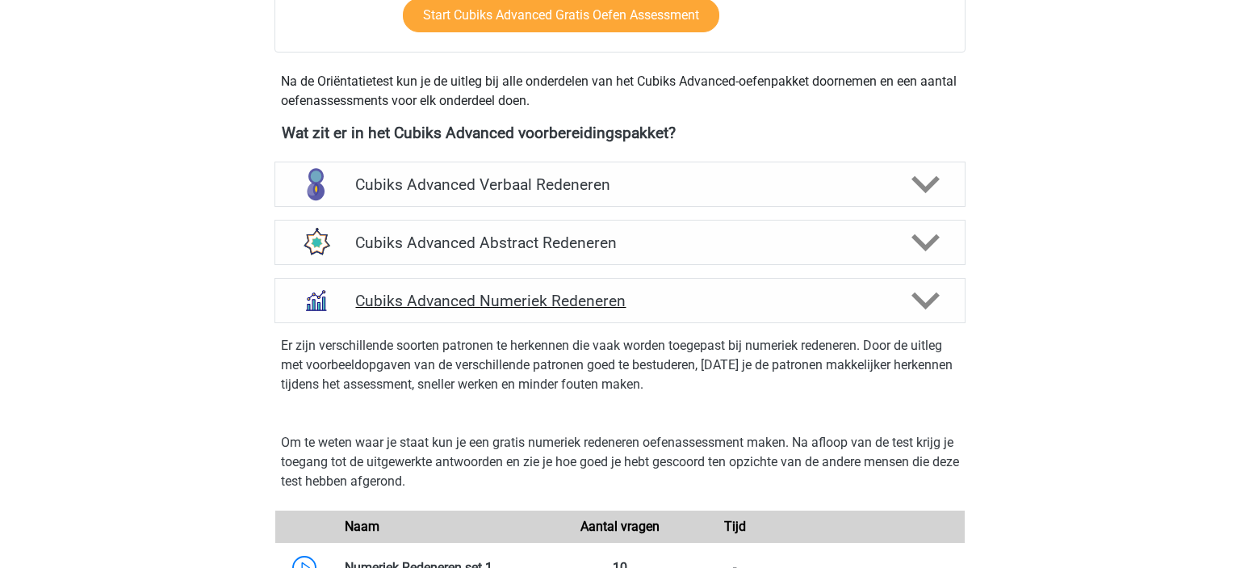
scroll to position [933, 0]
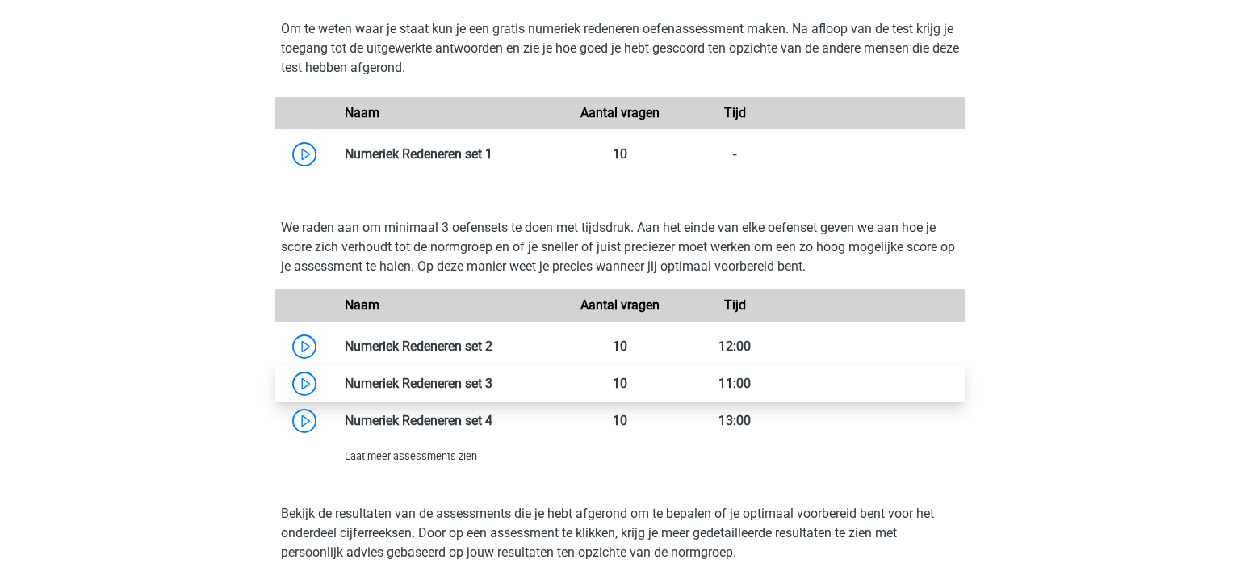
click at [493, 386] on link at bounding box center [493, 382] width 0 height 15
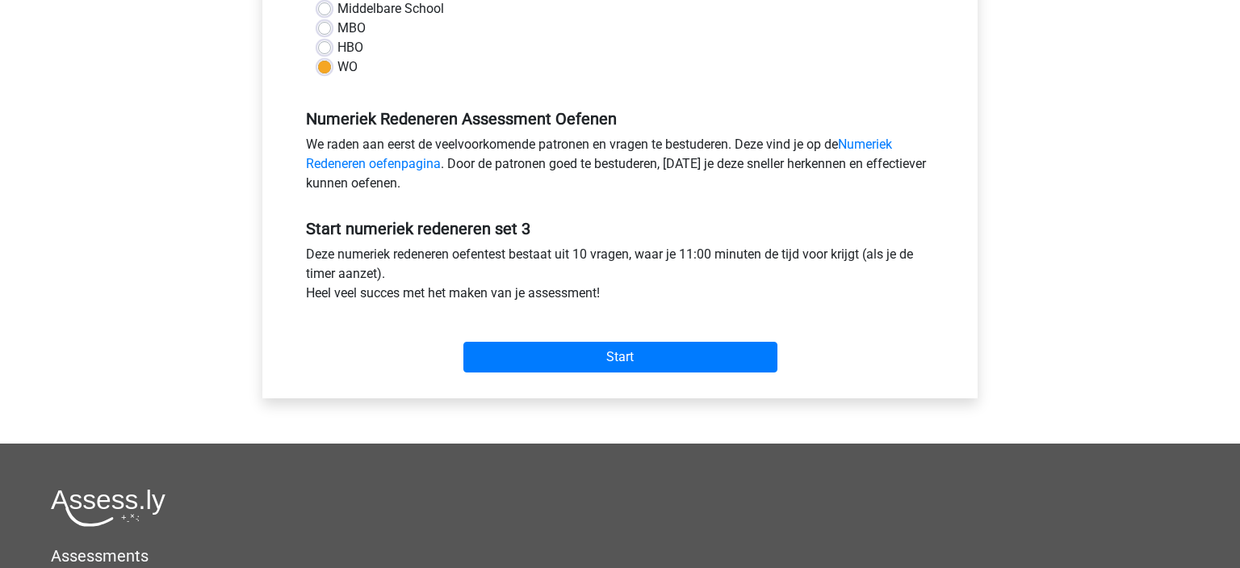
scroll to position [407, 0]
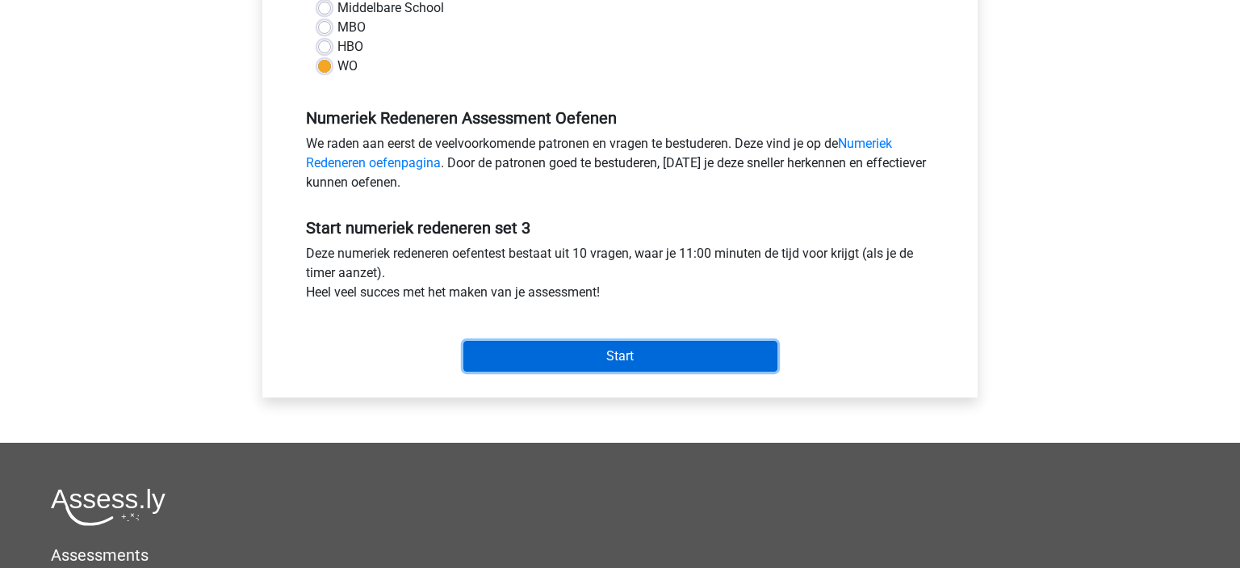
click at [551, 360] on input "Start" at bounding box center [620, 356] width 314 height 31
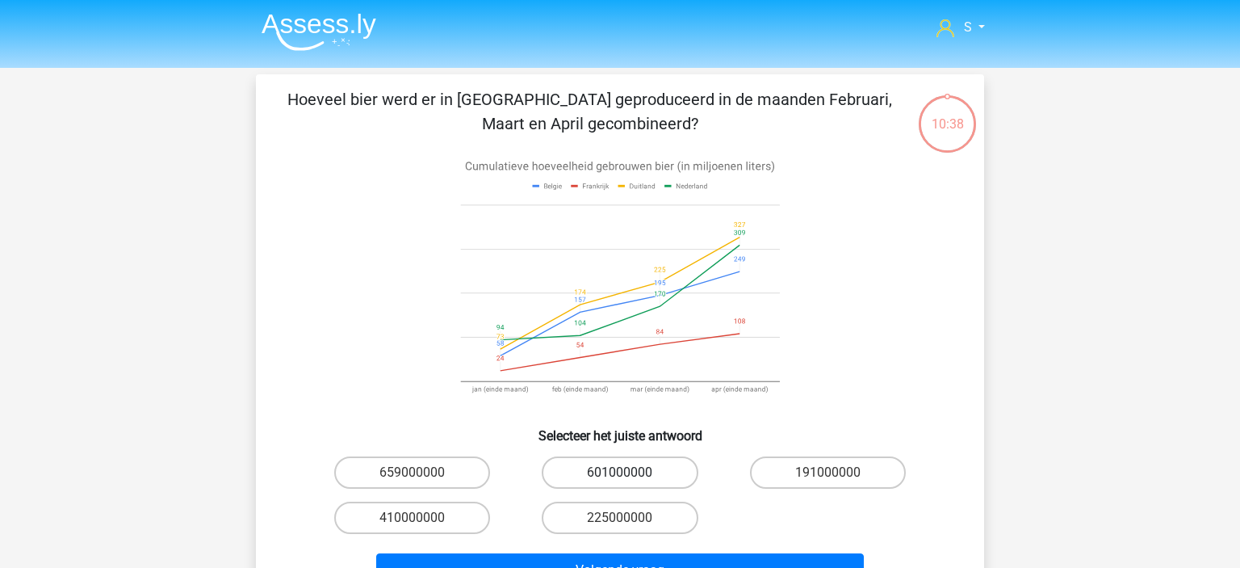
click at [589, 477] on label "601000000" at bounding box center [620, 472] width 156 height 32
click at [620, 477] on input "601000000" at bounding box center [625, 477] width 10 height 10
radio input "true"
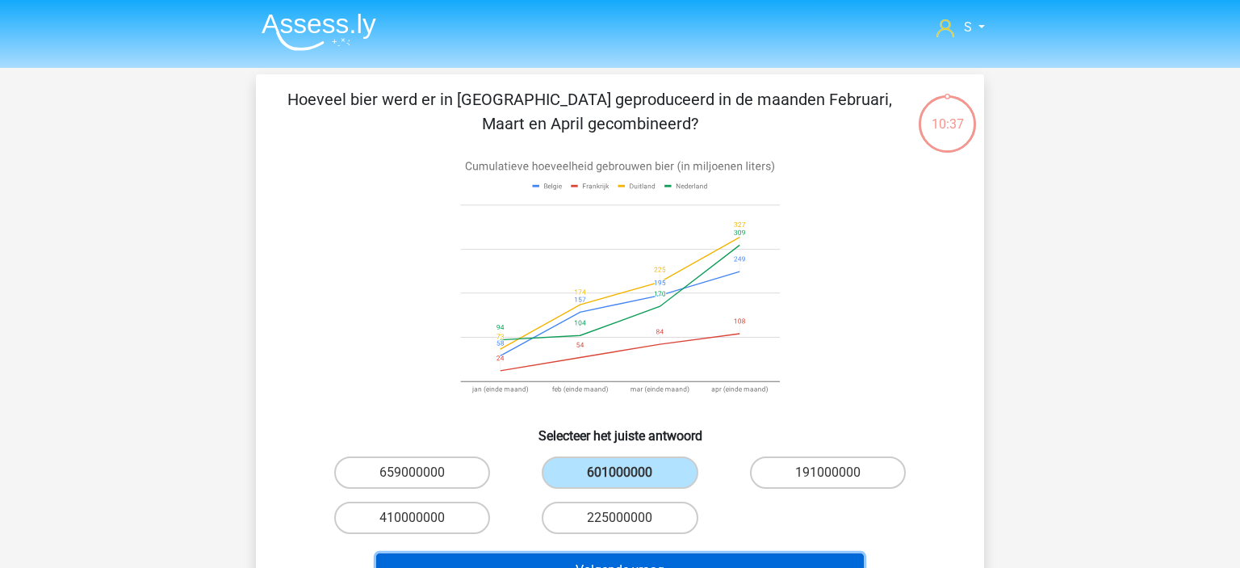
click at [627, 556] on button "Volgende vraag" at bounding box center [620, 570] width 489 height 34
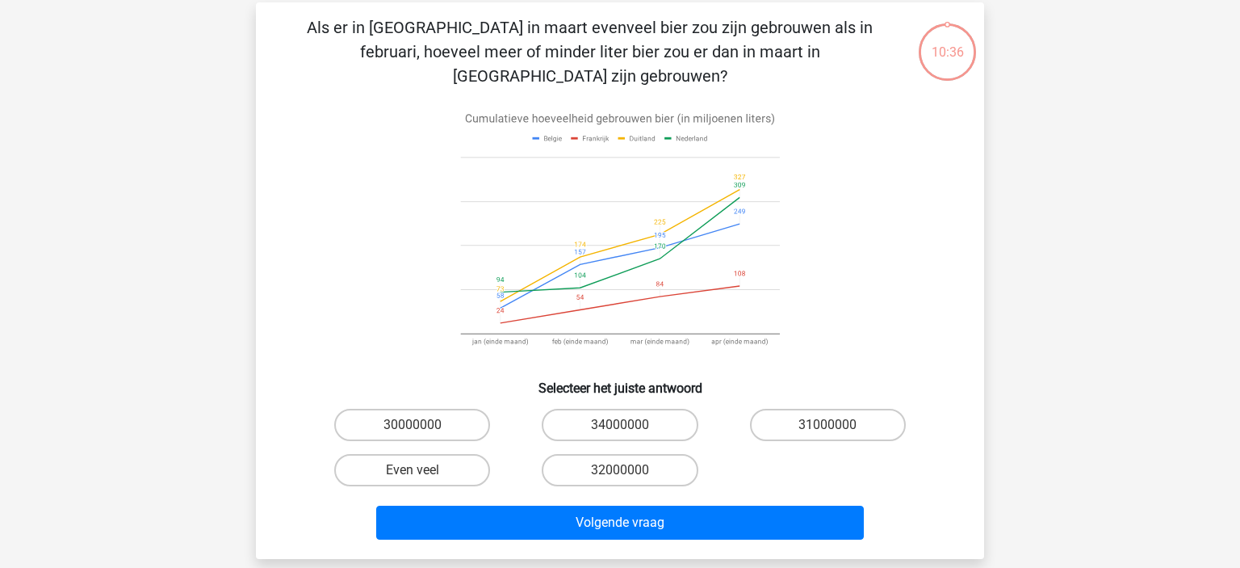
scroll to position [74, 0]
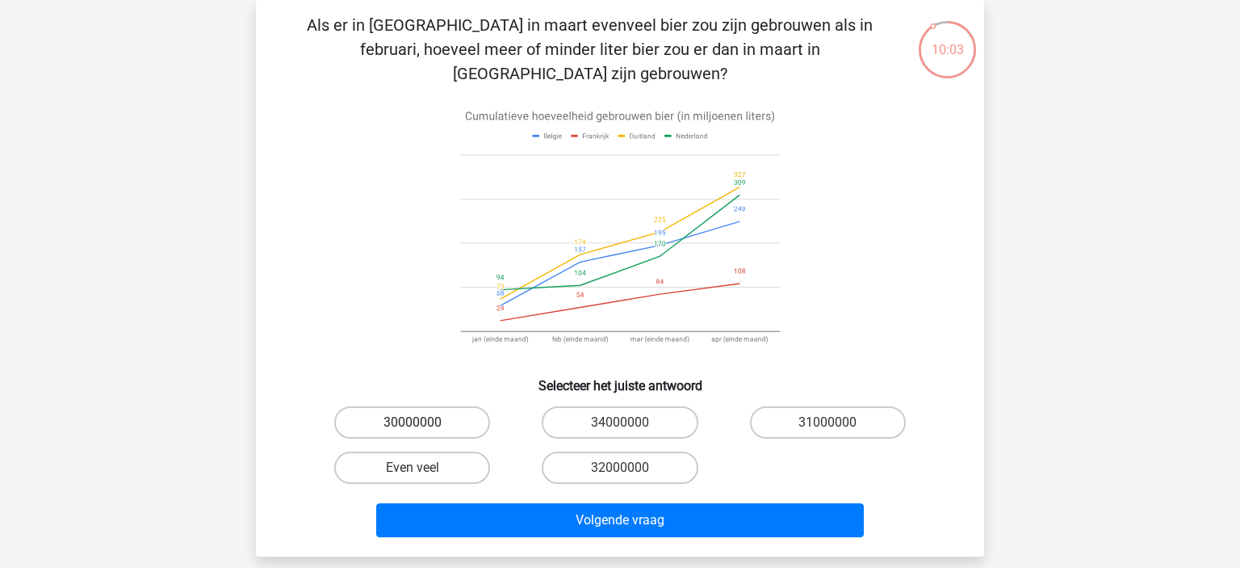
click at [422, 406] on label "30000000" at bounding box center [412, 422] width 156 height 32
click at [422, 422] on input "30000000" at bounding box center [418, 427] width 10 height 10
radio input "true"
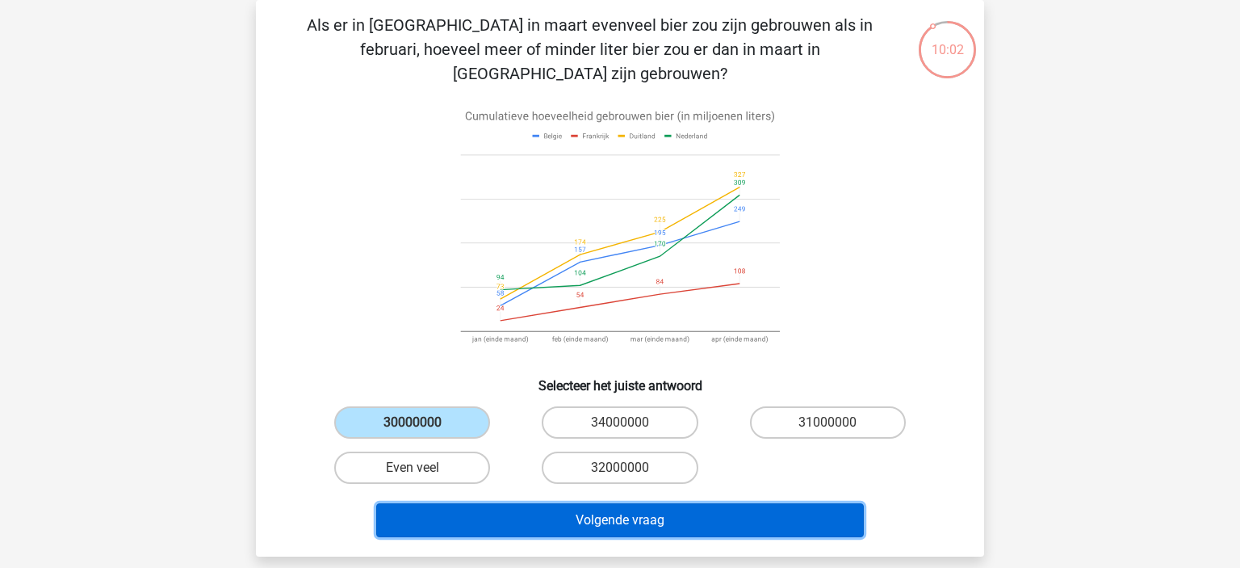
click at [515, 503] on button "Volgende vraag" at bounding box center [620, 520] width 489 height 34
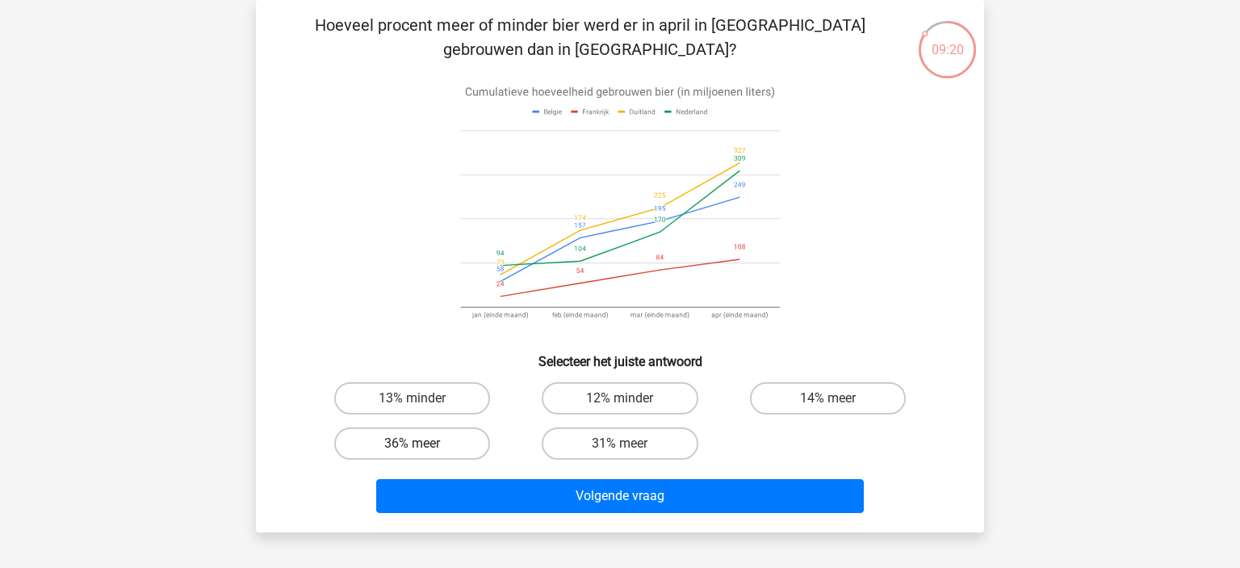
click at [405, 450] on label "36% meer" at bounding box center [412, 443] width 156 height 32
click at [413, 450] on input "36% meer" at bounding box center [418, 448] width 10 height 10
radio input "true"
click at [480, 477] on div "Volgende vraag" at bounding box center [620, 492] width 677 height 53
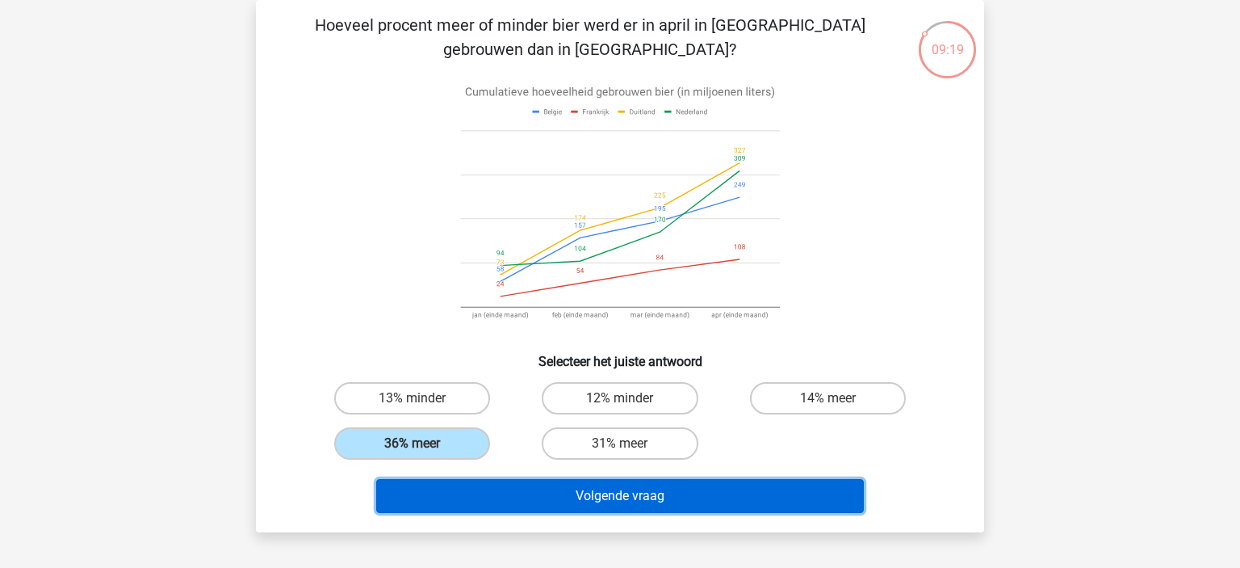
click at [443, 488] on button "Volgende vraag" at bounding box center [620, 496] width 489 height 34
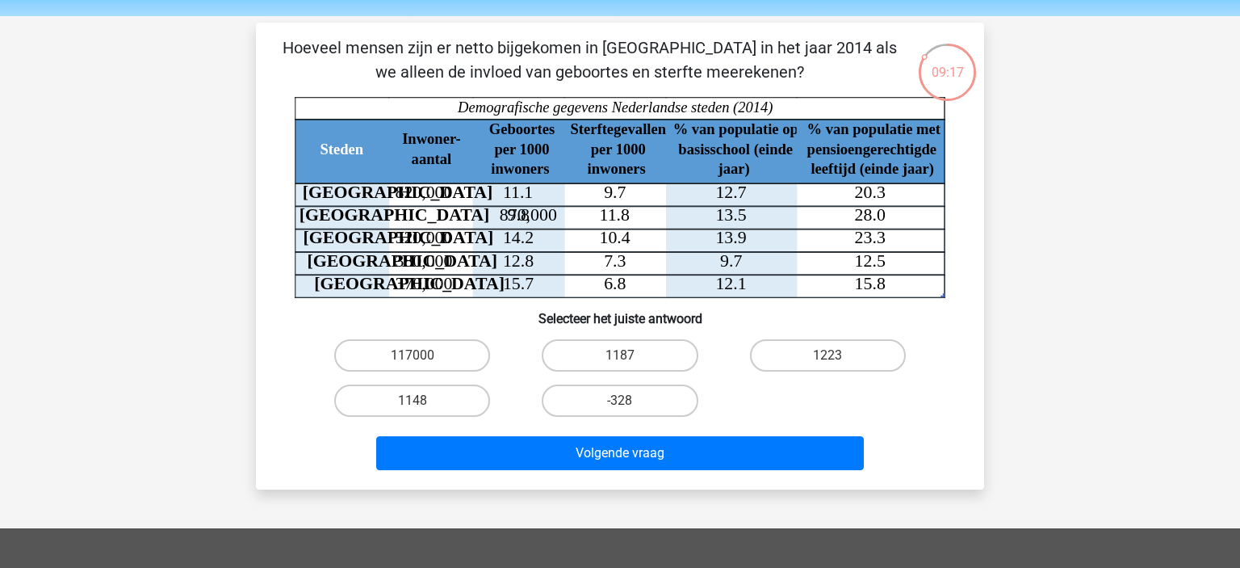
scroll to position [48, 0]
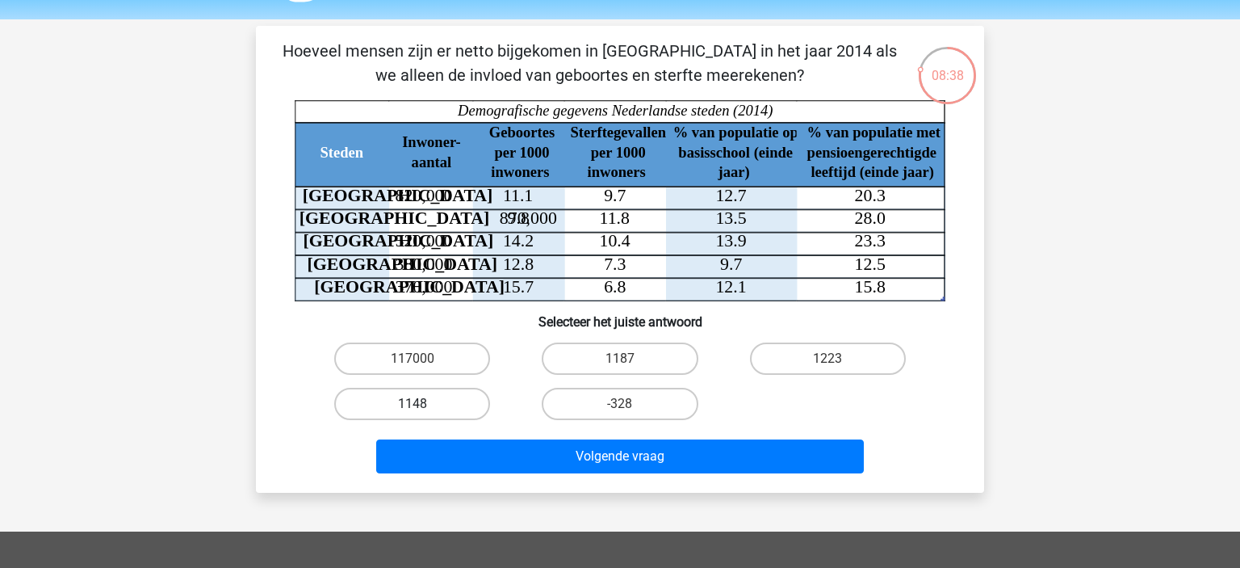
click at [384, 407] on label "1148" at bounding box center [412, 404] width 156 height 32
click at [413, 407] on input "1148" at bounding box center [418, 409] width 10 height 10
radio input "true"
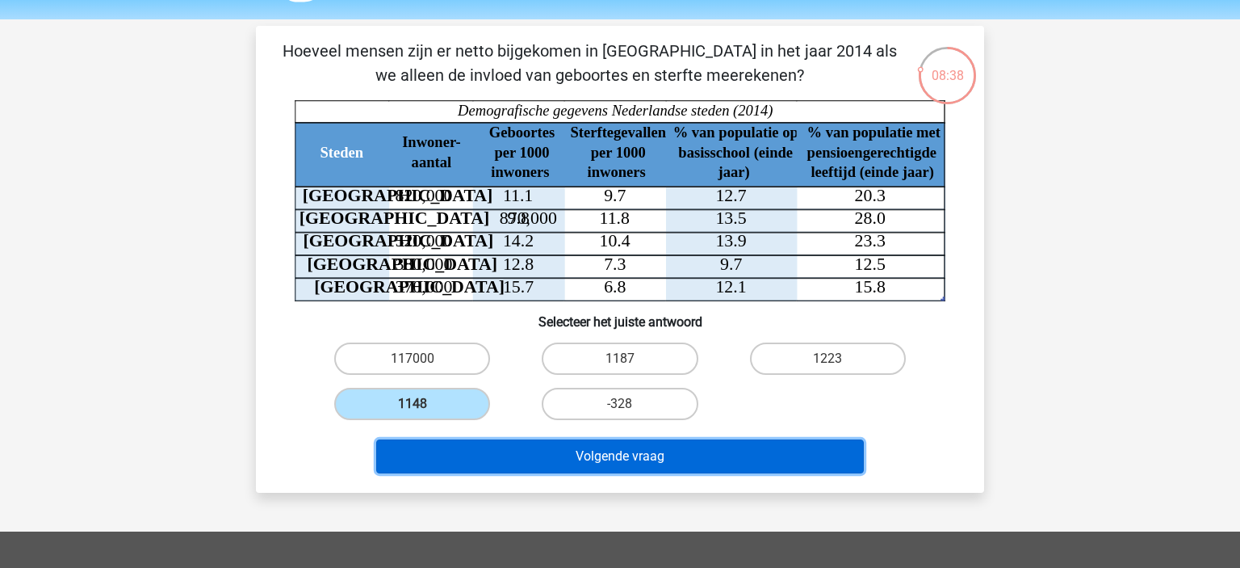
click at [473, 462] on button "Volgende vraag" at bounding box center [620, 456] width 489 height 34
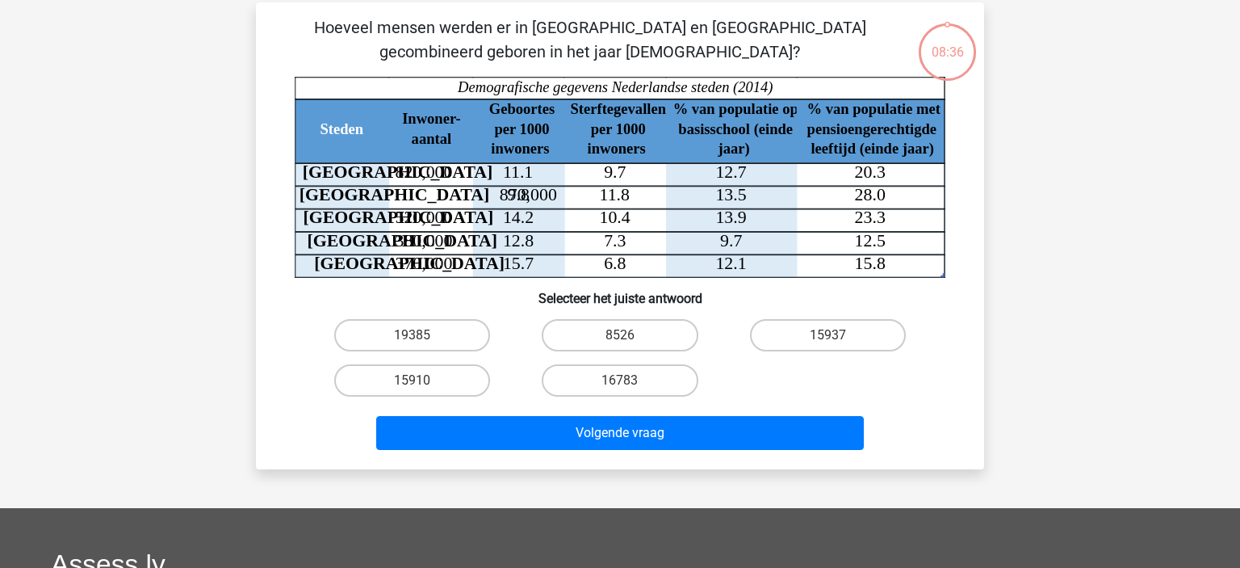
scroll to position [74, 0]
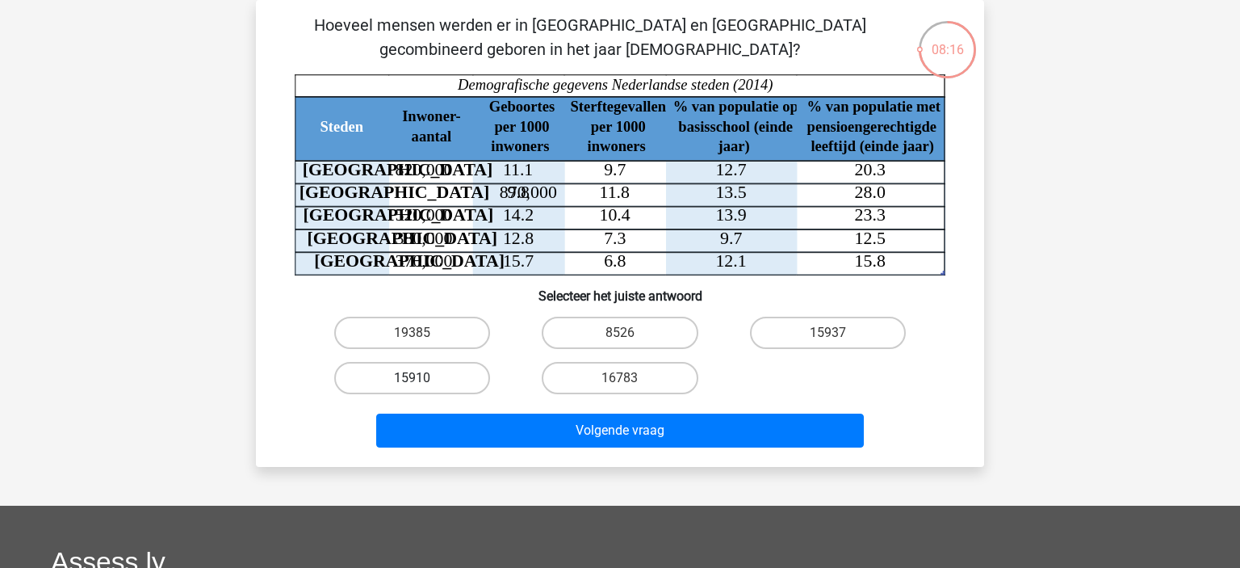
click at [465, 377] on label "15910" at bounding box center [412, 378] width 156 height 32
click at [423, 378] on input "15910" at bounding box center [418, 383] width 10 height 10
radio input "true"
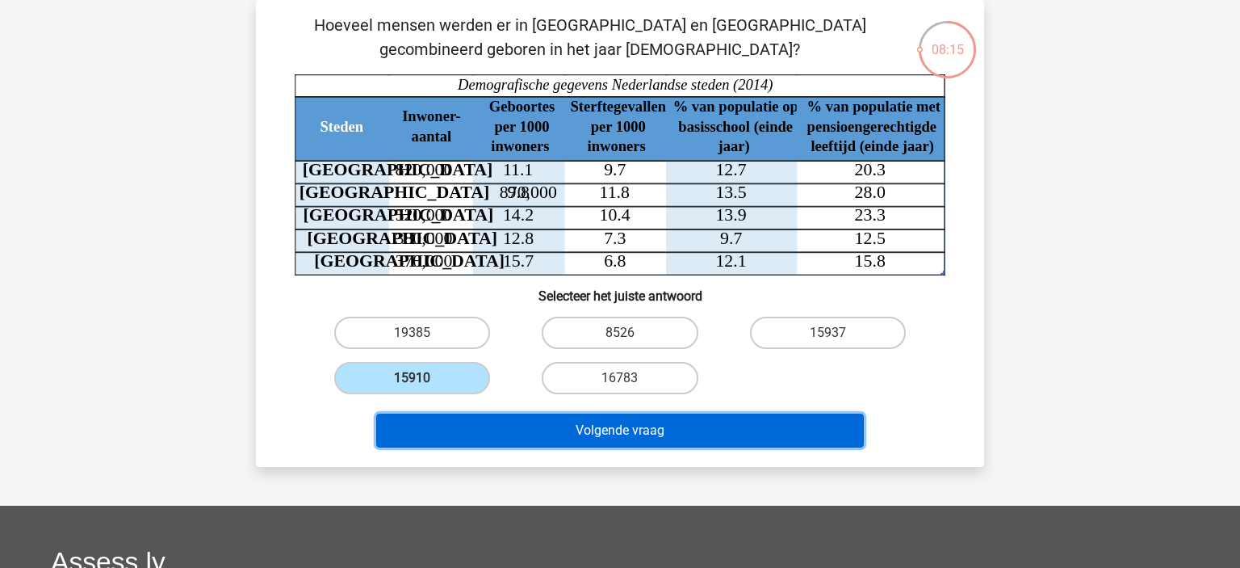
click at [518, 422] on button "Volgende vraag" at bounding box center [620, 430] width 489 height 34
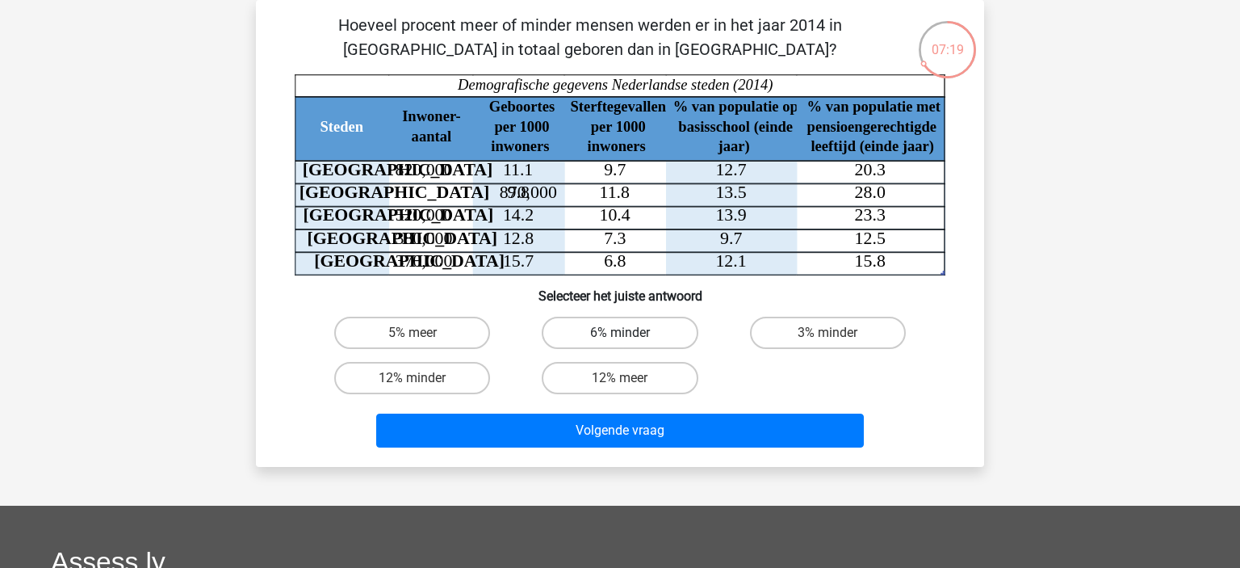
click at [659, 326] on label "6% minder" at bounding box center [620, 333] width 156 height 32
click at [631, 333] on input "6% minder" at bounding box center [625, 338] width 10 height 10
radio input "true"
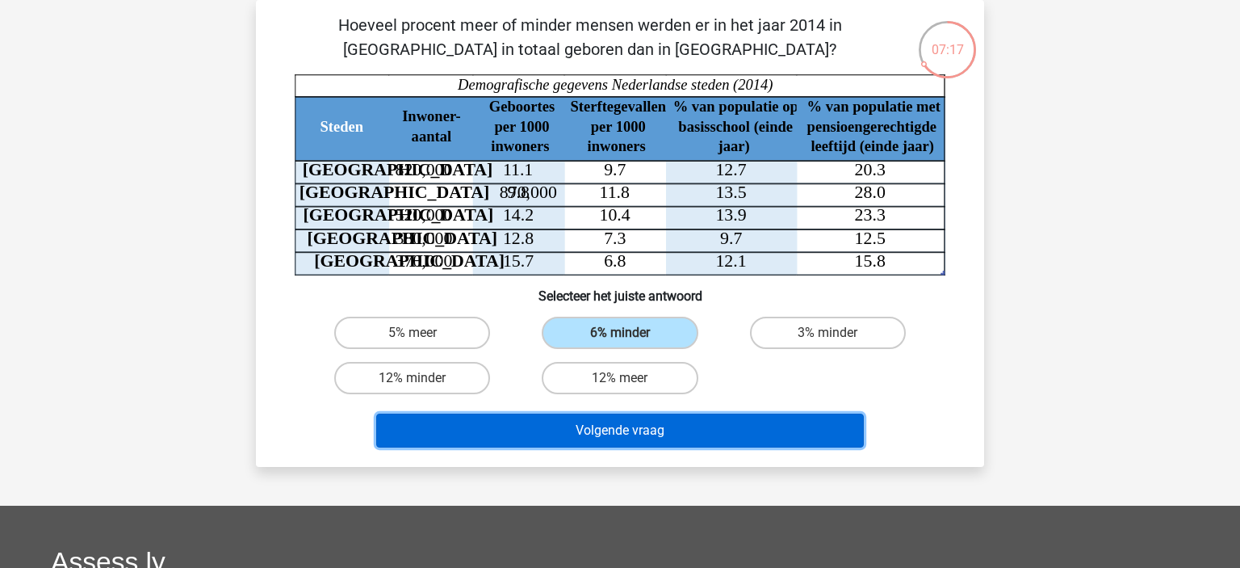
click at [638, 426] on button "Volgende vraag" at bounding box center [620, 430] width 489 height 34
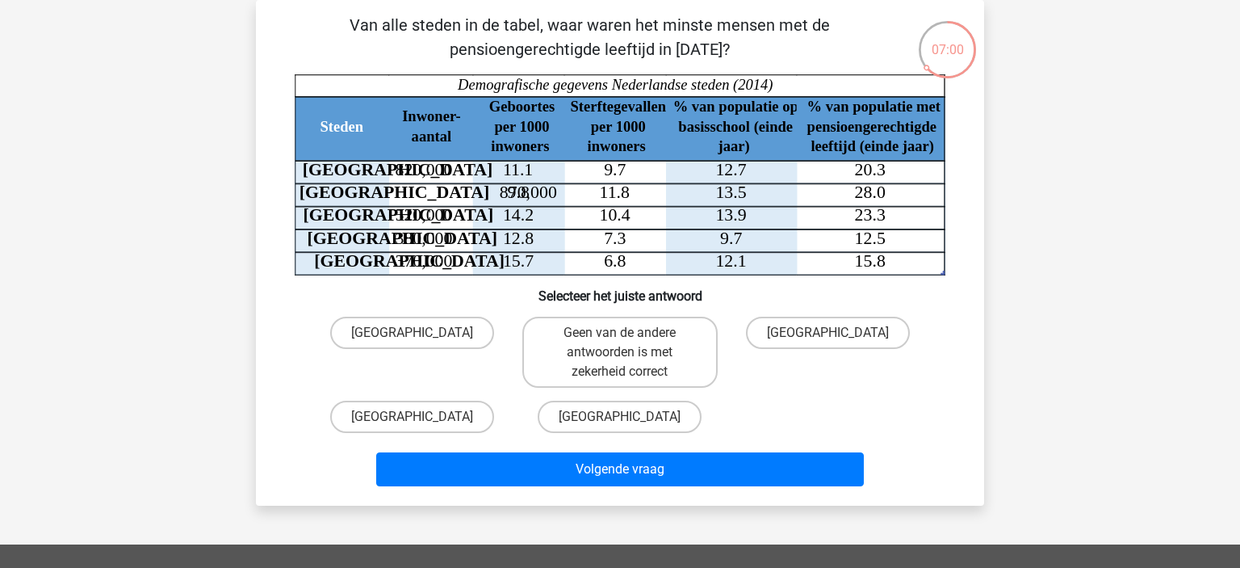
click at [820, 316] on div "Den Haag" at bounding box center [828, 352] width 208 height 84
click at [804, 334] on label "Den Haag" at bounding box center [828, 333] width 164 height 32
click at [828, 334] on input "Den Haag" at bounding box center [833, 338] width 10 height 10
radio input "true"
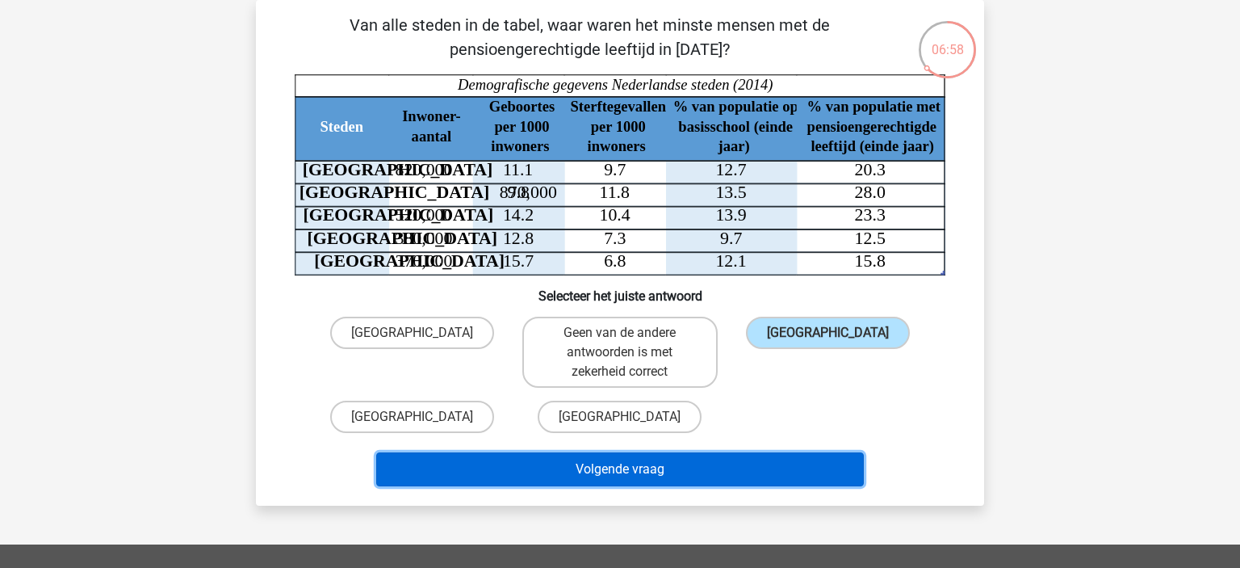
click at [764, 480] on button "Volgende vraag" at bounding box center [620, 469] width 489 height 34
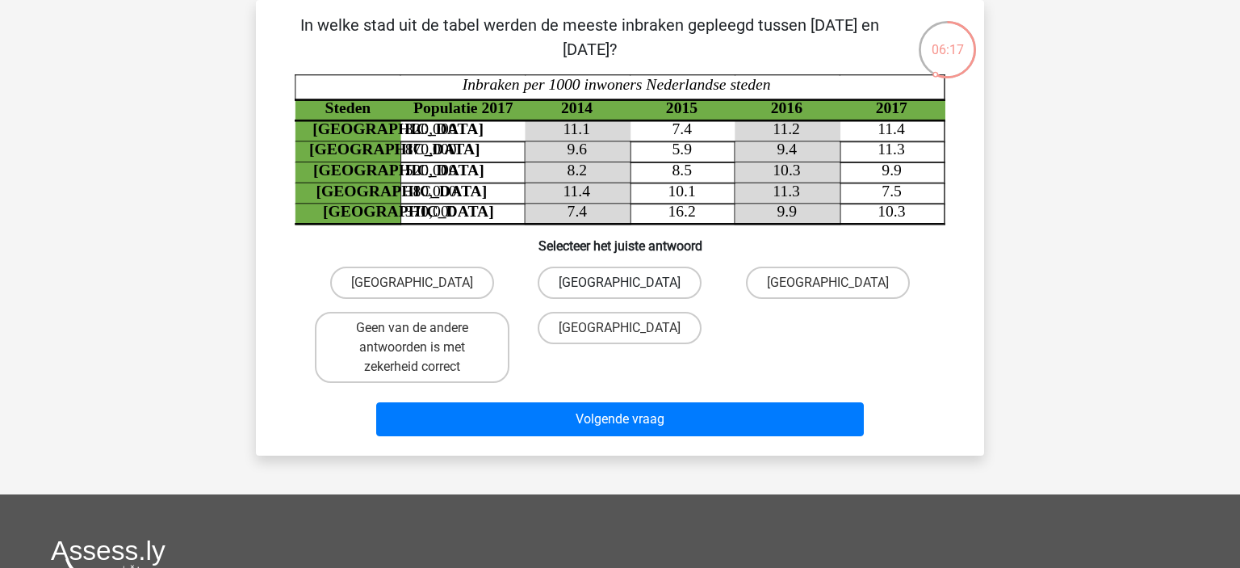
click at [621, 271] on label "Amsterdam" at bounding box center [620, 282] width 164 height 32
click at [621, 283] on input "Amsterdam" at bounding box center [625, 288] width 10 height 10
radio input "true"
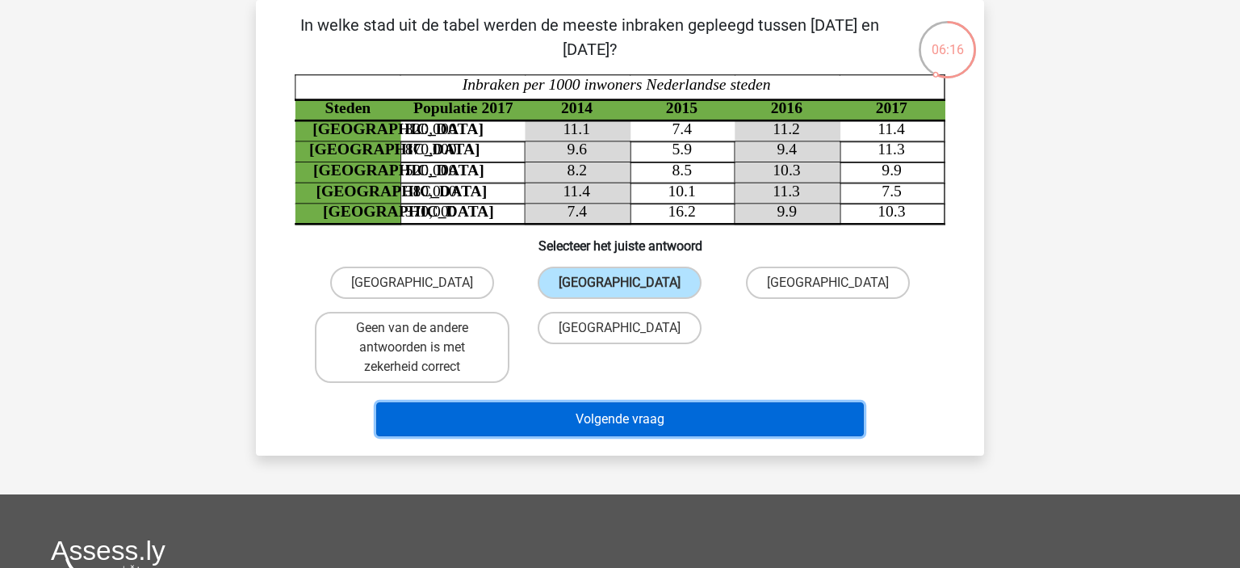
click at [641, 418] on button "Volgende vraag" at bounding box center [620, 419] width 489 height 34
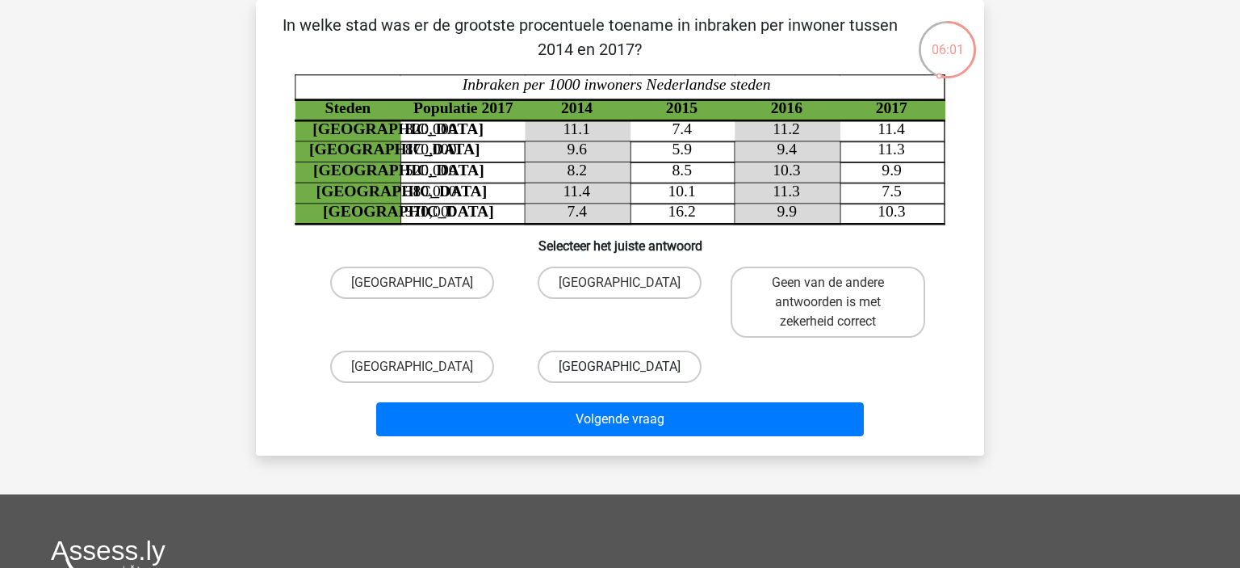
click at [631, 355] on label "Utrecht" at bounding box center [620, 366] width 164 height 32
click at [631, 367] on input "Utrecht" at bounding box center [625, 372] width 10 height 10
radio input "true"
click at [652, 438] on div "Volgende vraag" at bounding box center [619, 422] width 623 height 40
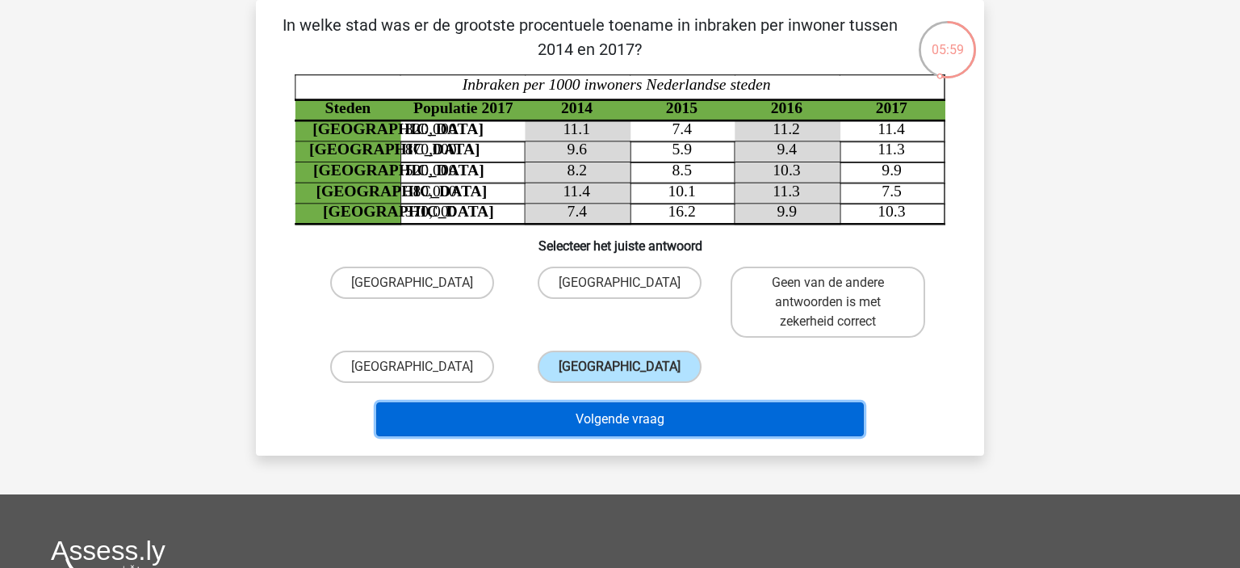
click at [628, 417] on button "Volgende vraag" at bounding box center [620, 419] width 489 height 34
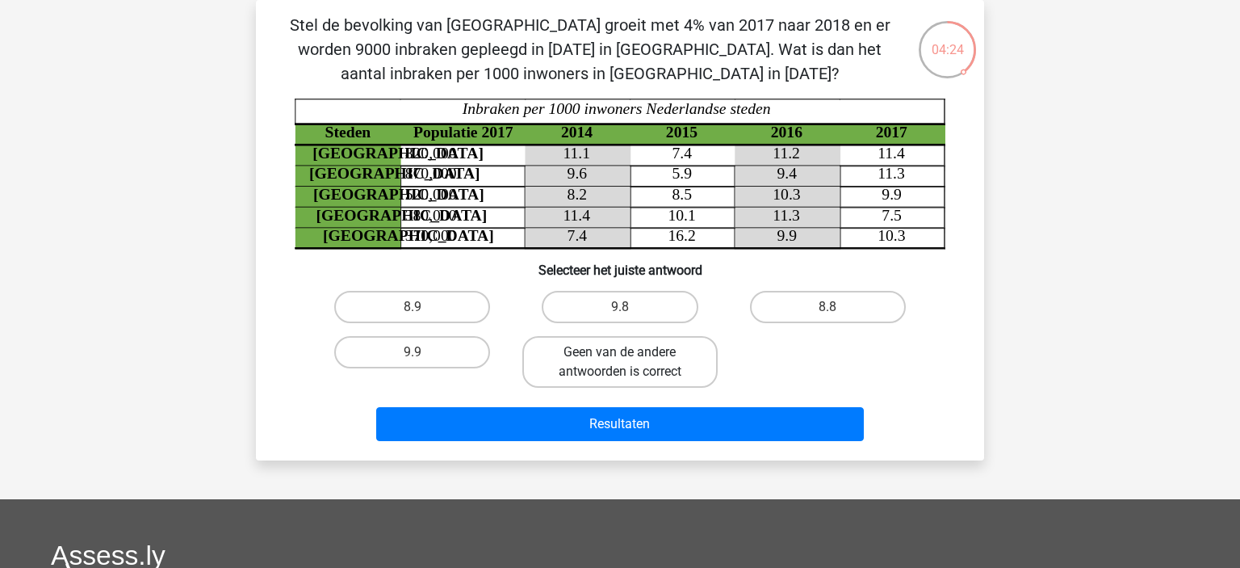
click at [609, 347] on label "Geen van de andere antwoorden is correct" at bounding box center [619, 362] width 195 height 52
click at [620, 352] on input "Geen van de andere antwoorden is correct" at bounding box center [625, 357] width 10 height 10
radio input "true"
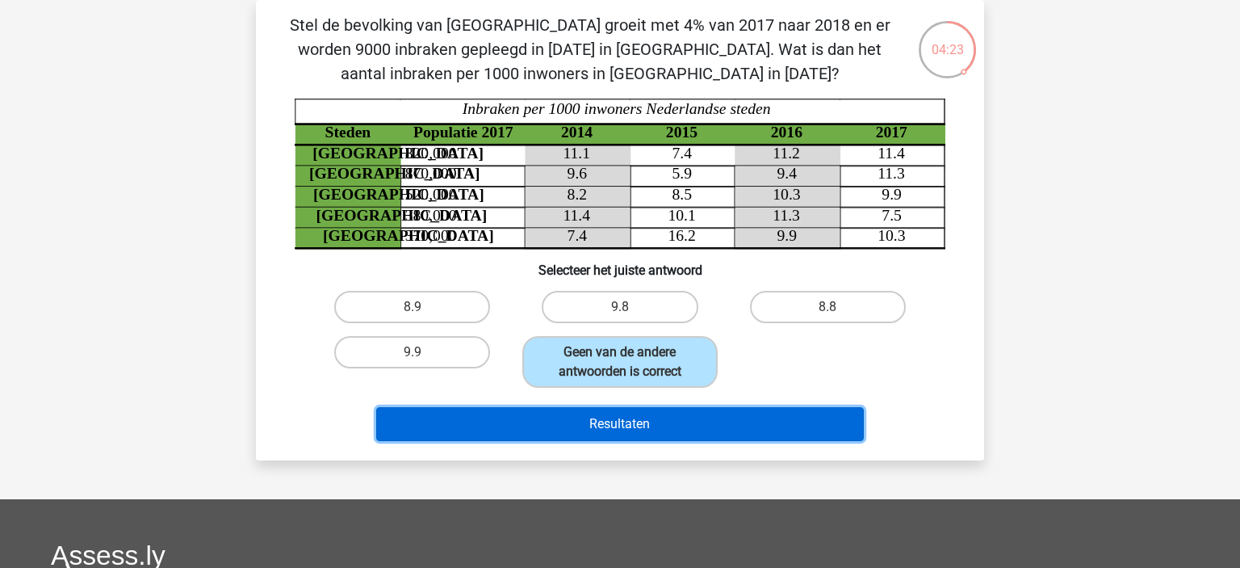
click at [570, 429] on button "Resultaten" at bounding box center [620, 424] width 489 height 34
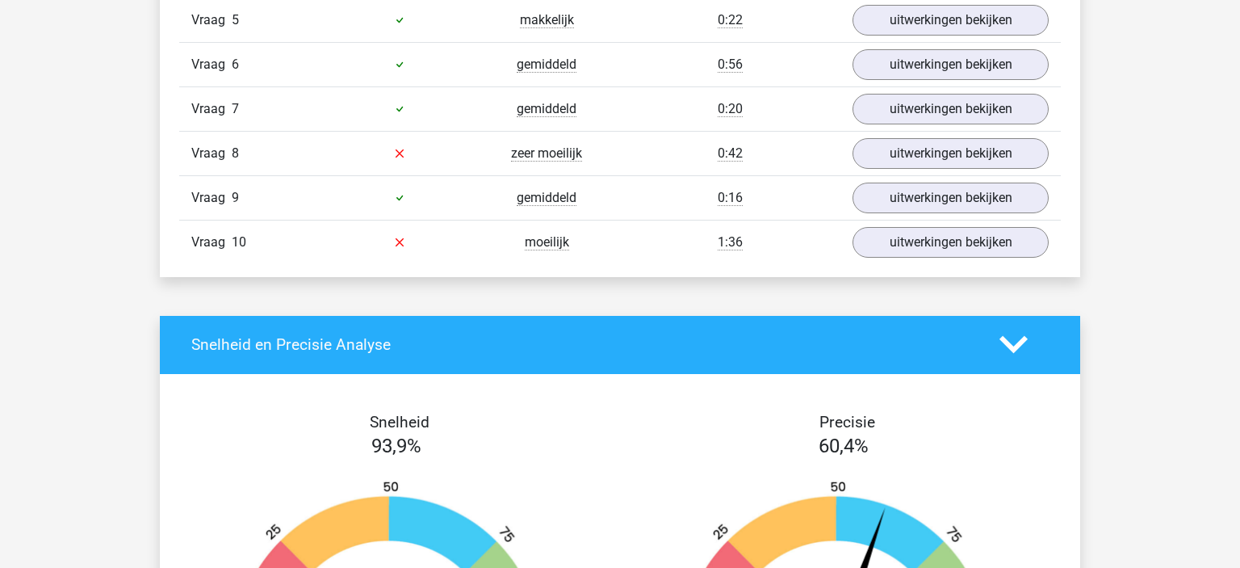
scroll to position [1291, 0]
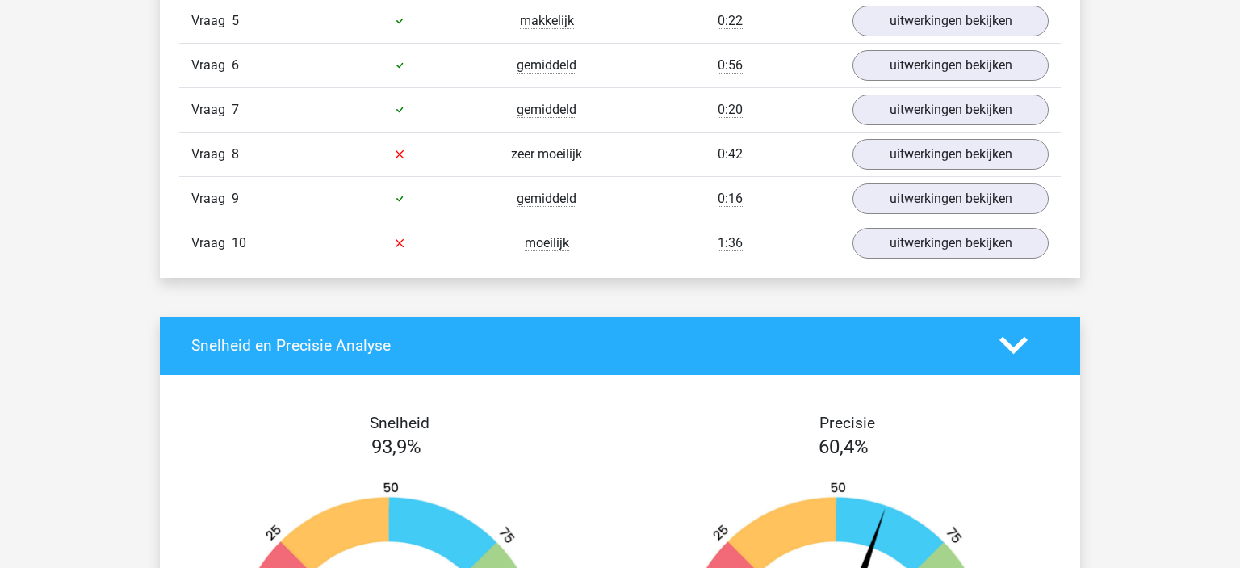
click at [920, 214] on div "Vraag 9 gemiddeld 0:16 uitwerkingen bekijken" at bounding box center [620, 198] width 882 height 44
click at [925, 241] on link "uitwerkingen bekijken" at bounding box center [950, 243] width 225 height 36
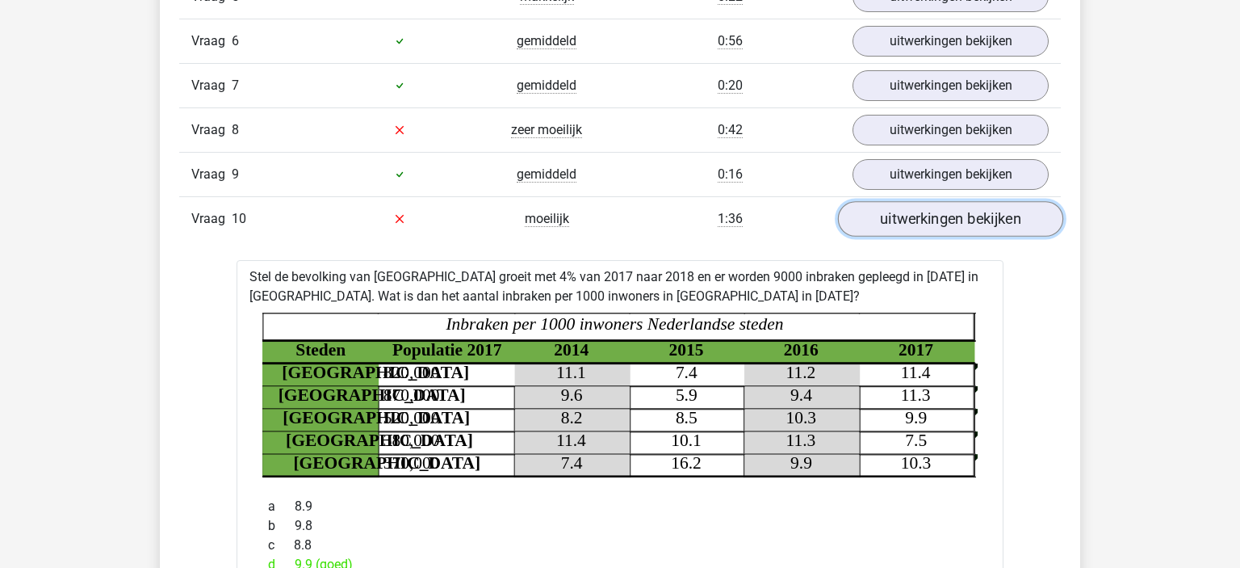
scroll to position [1285, 0]
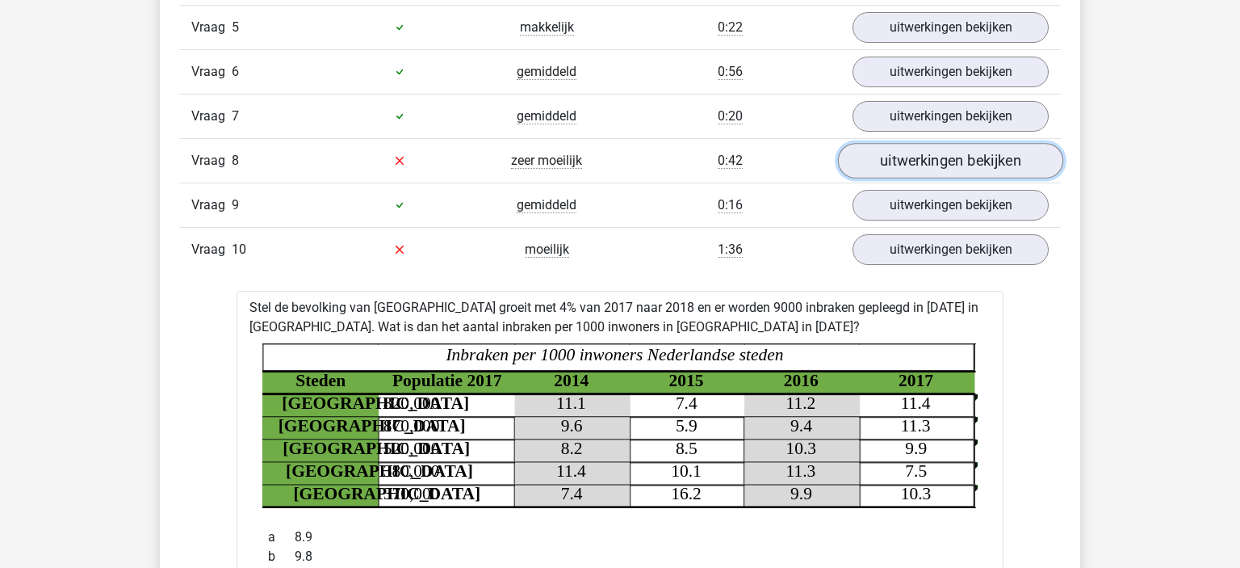
click at [938, 150] on link "uitwerkingen bekijken" at bounding box center [950, 161] width 225 height 36
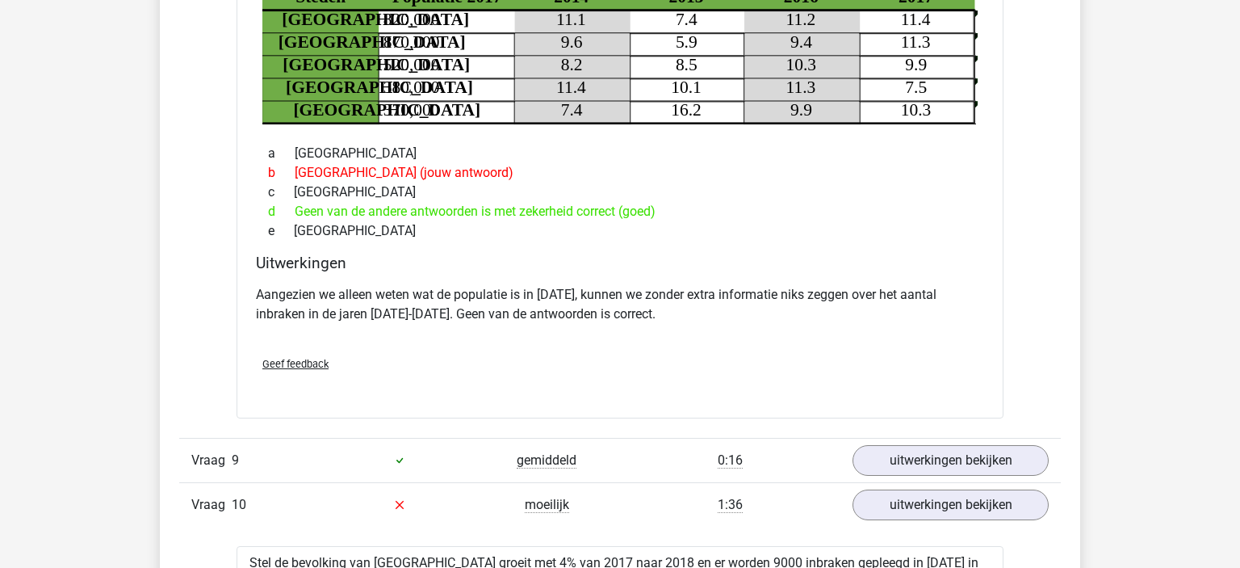
scroll to position [1560, 0]
click at [895, 450] on link "uitwerkingen bekijken" at bounding box center [950, 460] width 225 height 36
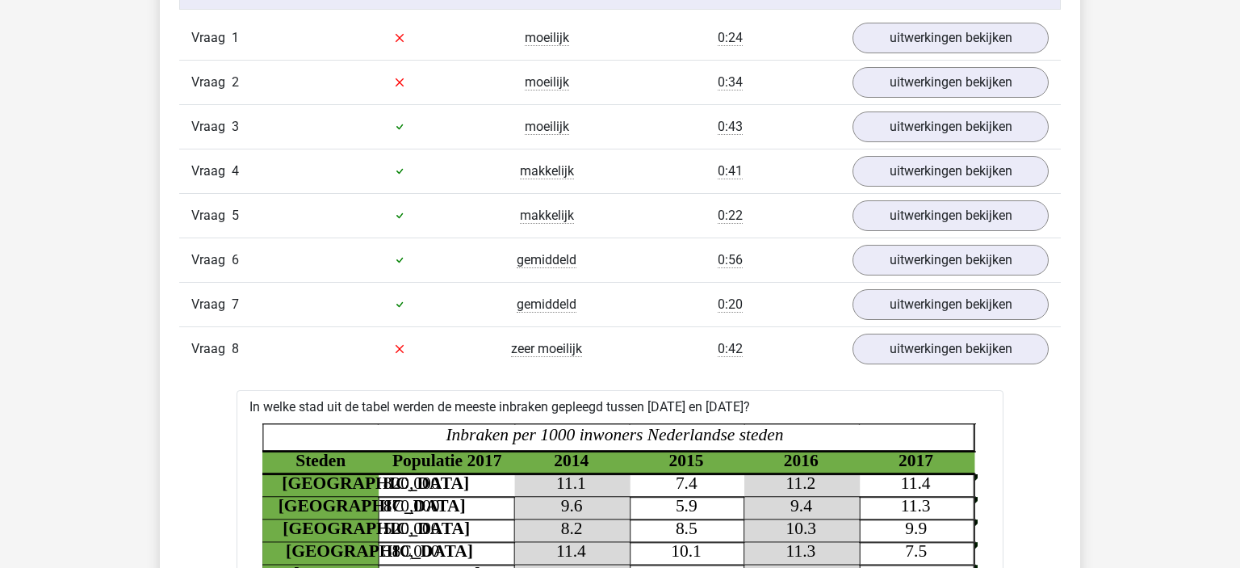
scroll to position [1090, 0]
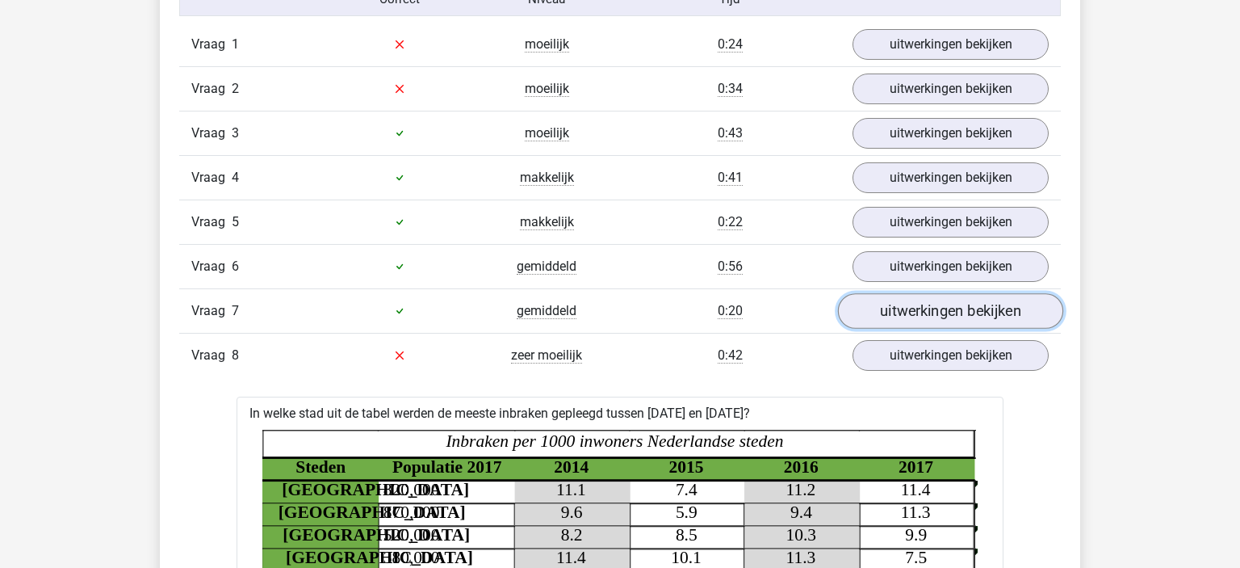
click at [910, 308] on link "uitwerkingen bekijken" at bounding box center [950, 311] width 225 height 36
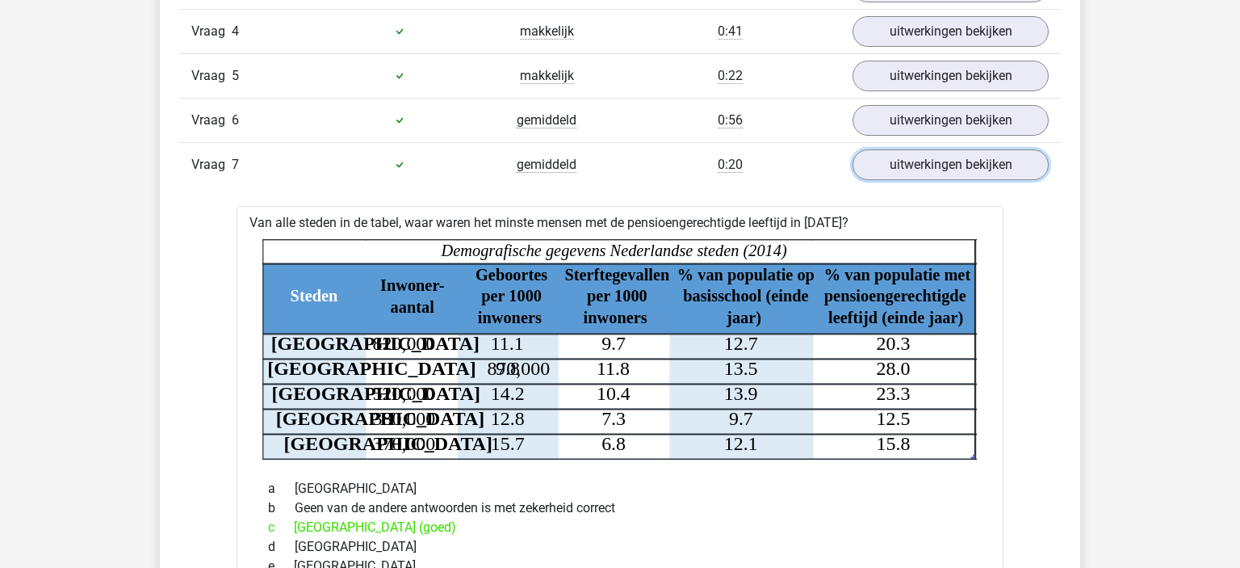
scroll to position [1237, 0]
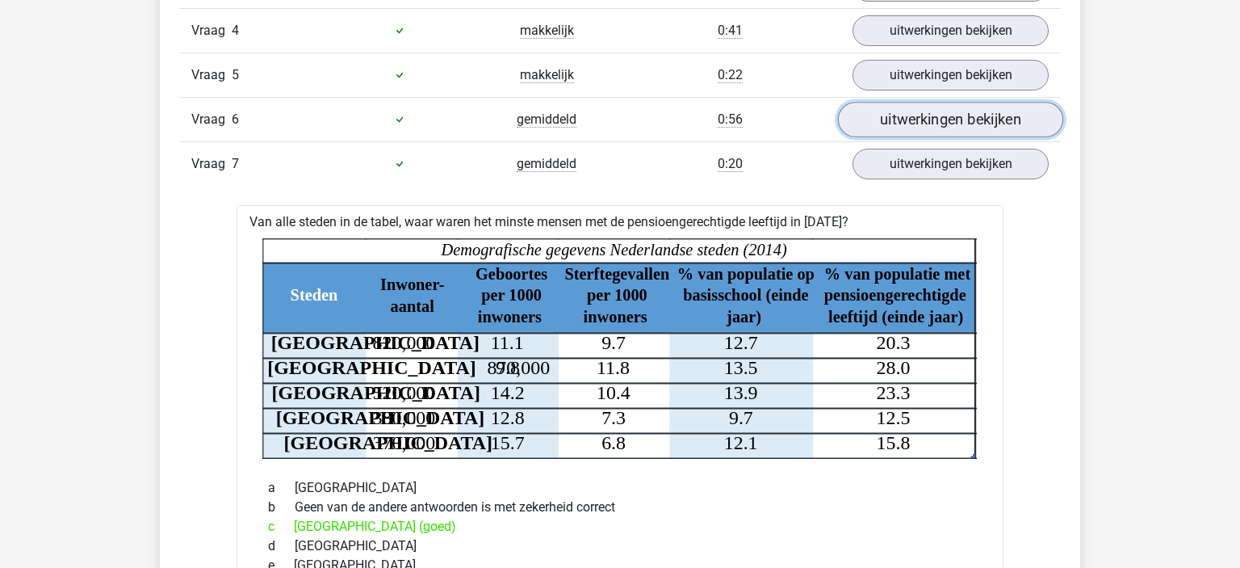
click at [909, 105] on link "uitwerkingen bekijken" at bounding box center [950, 120] width 225 height 36
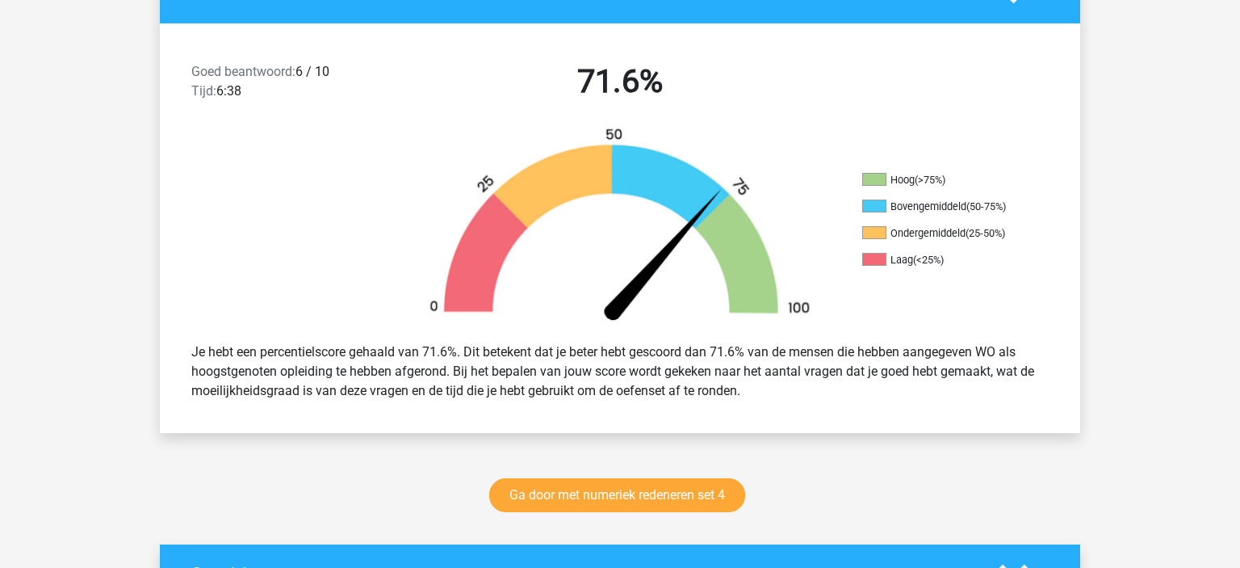
scroll to position [504, 0]
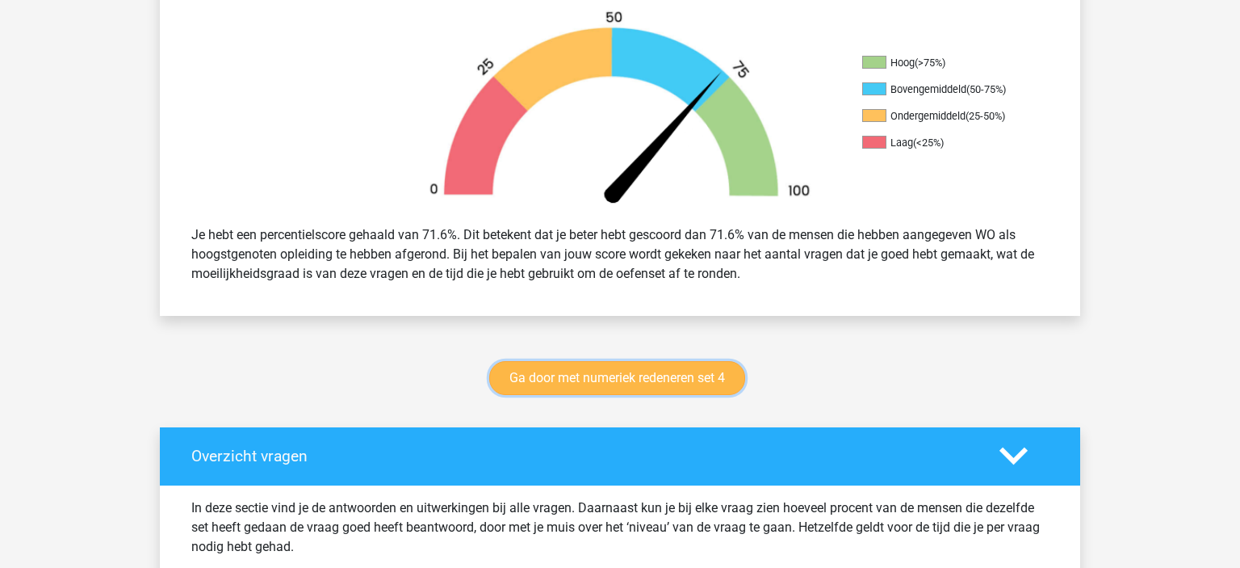
click at [577, 383] on link "Ga door met numeriek redeneren set 4" at bounding box center [617, 378] width 256 height 34
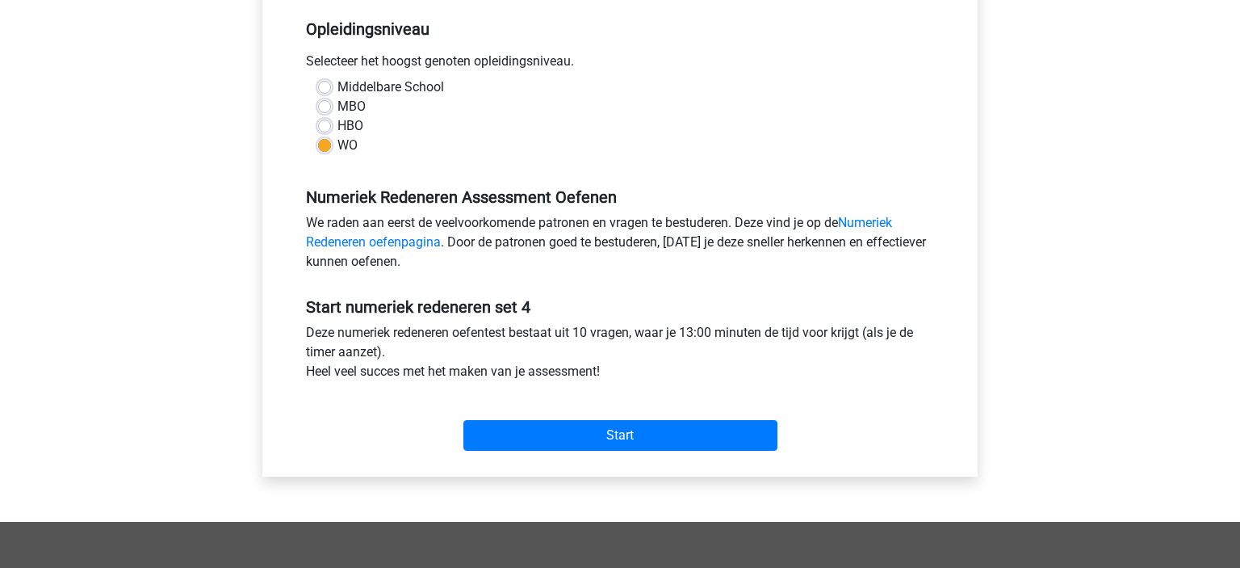
scroll to position [329, 0]
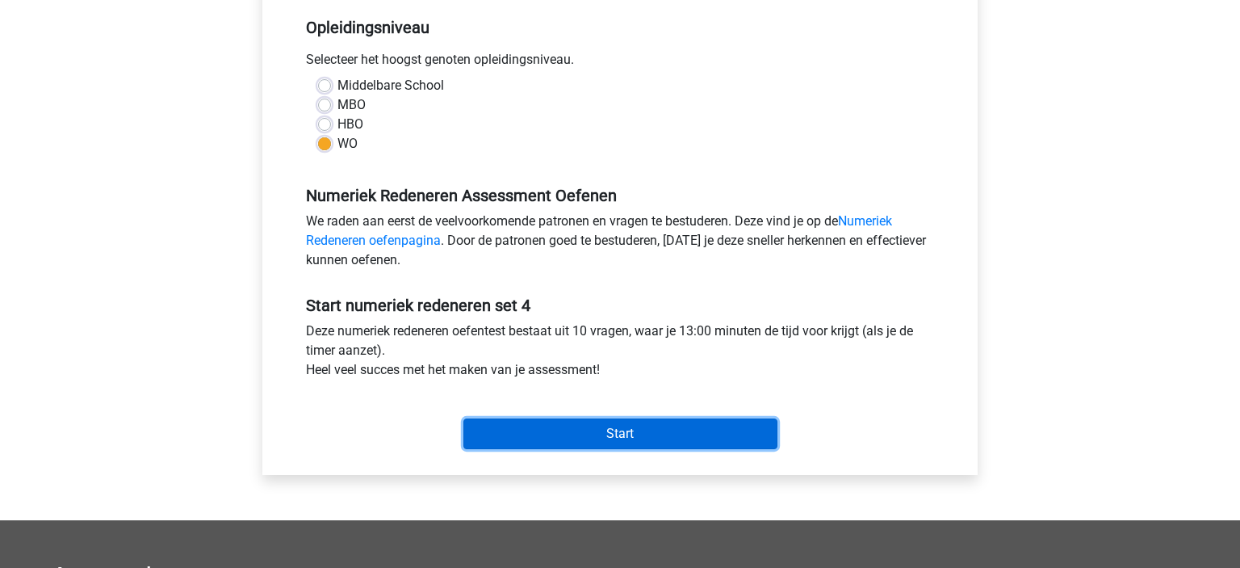
click at [510, 421] on input "Start" at bounding box center [620, 433] width 314 height 31
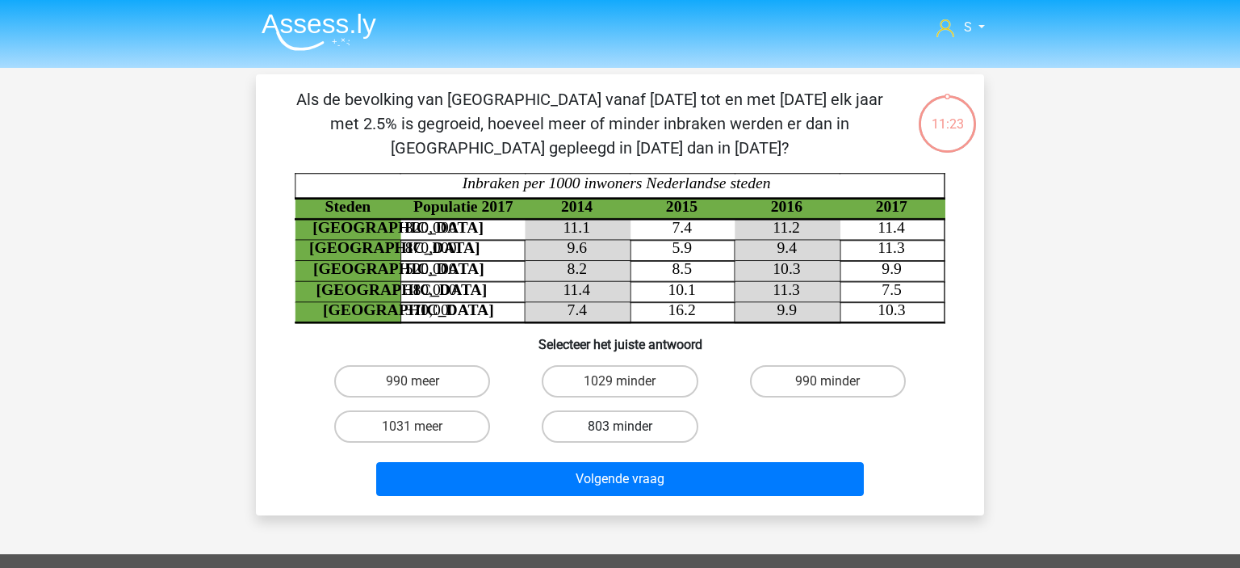
click at [641, 426] on label "803 minder" at bounding box center [620, 426] width 156 height 32
click at [631, 426] on input "803 minder" at bounding box center [625, 431] width 10 height 10
radio input "true"
click at [660, 458] on div "Volgende vraag" at bounding box center [620, 475] width 677 height 53
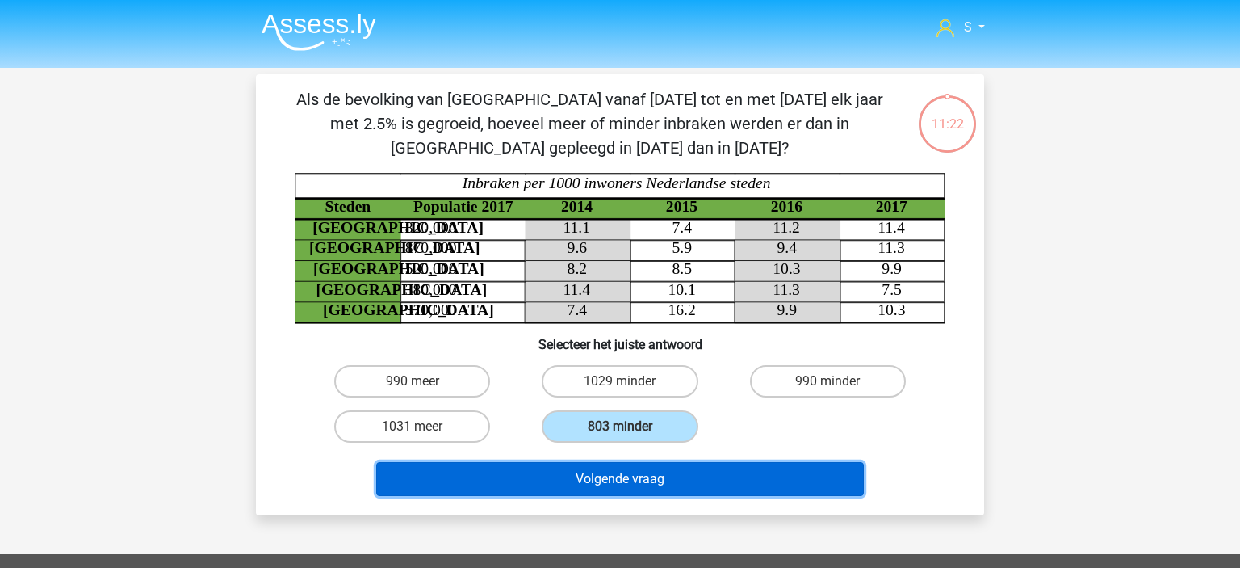
click at [678, 464] on button "Volgende vraag" at bounding box center [620, 479] width 489 height 34
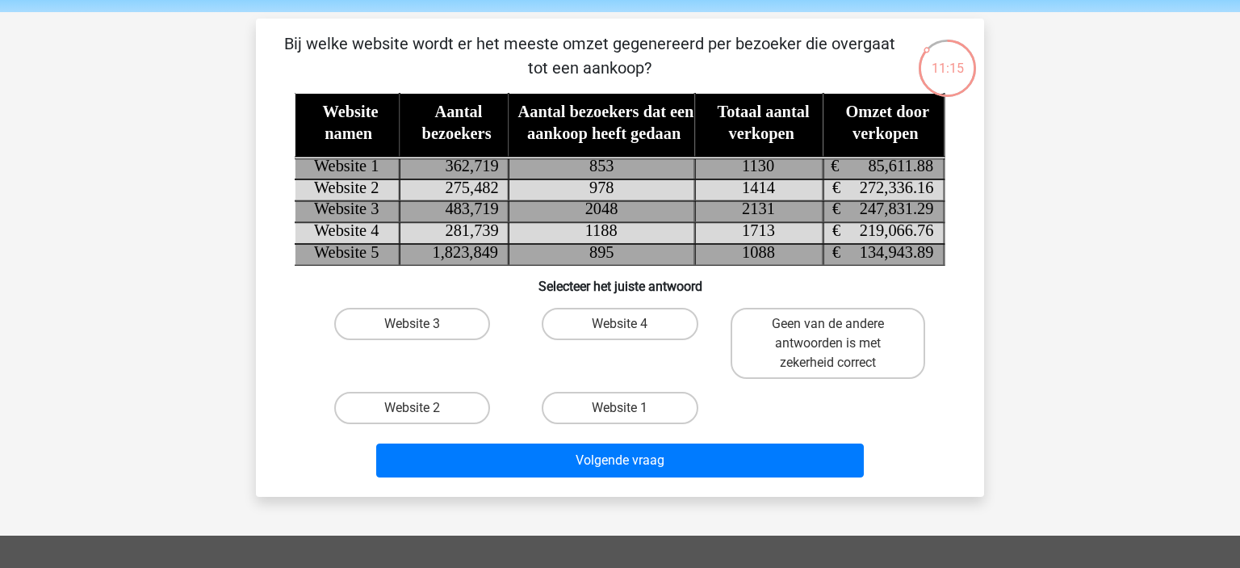
scroll to position [55, 0]
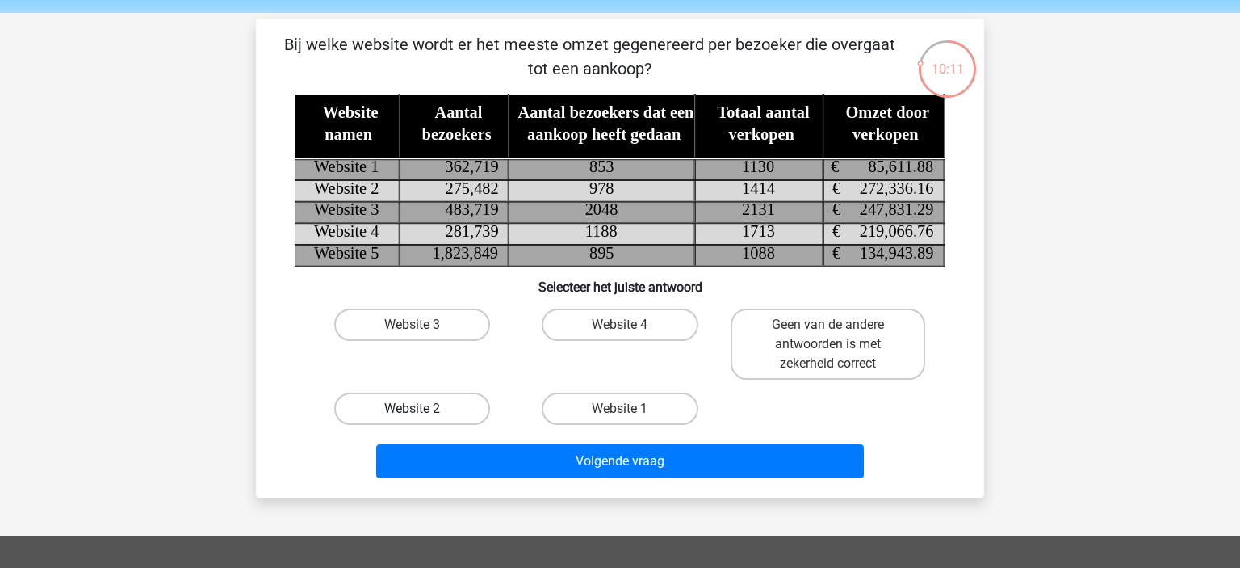
click at [411, 400] on label "Website 2" at bounding box center [412, 408] width 156 height 32
click at [413, 409] on input "Website 2" at bounding box center [418, 414] width 10 height 10
radio input "true"
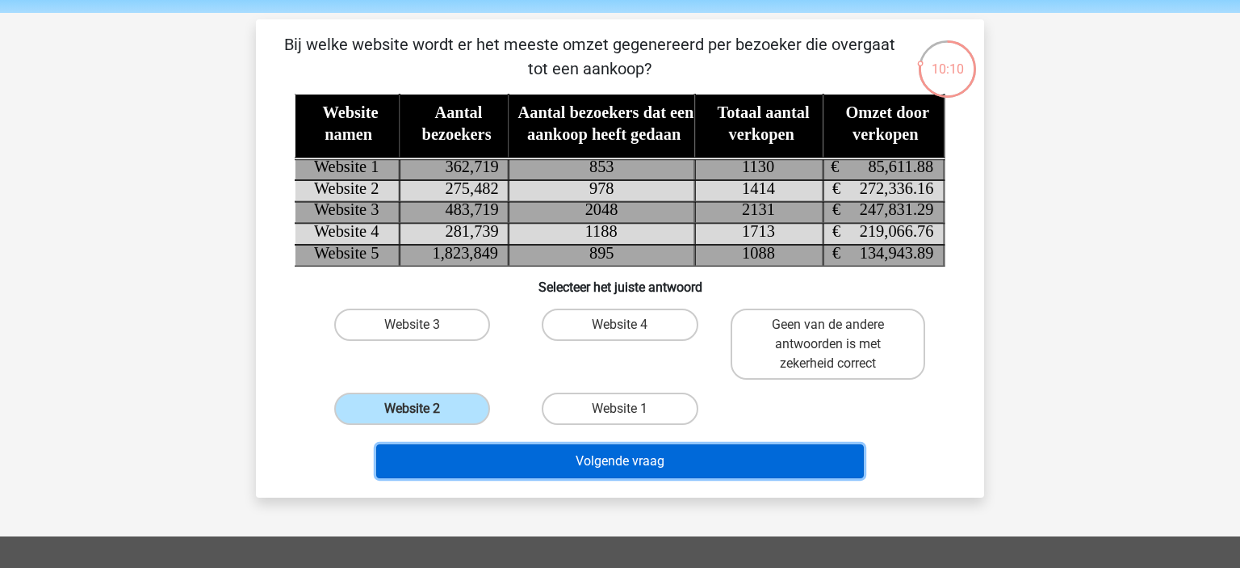
click at [496, 445] on button "Volgende vraag" at bounding box center [620, 461] width 489 height 34
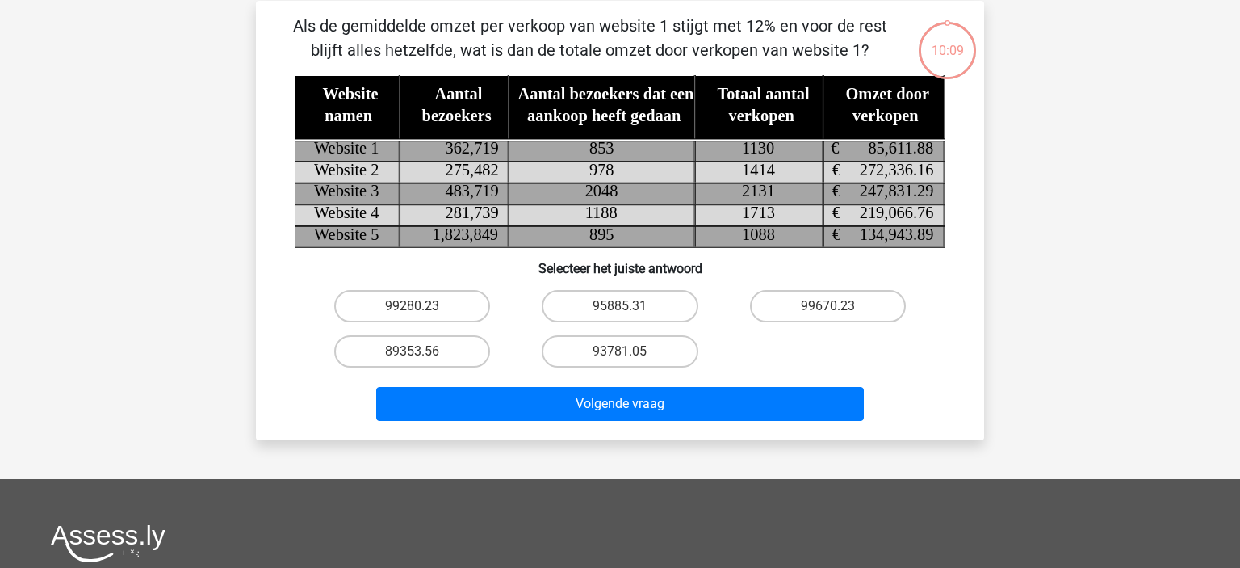
scroll to position [74, 0]
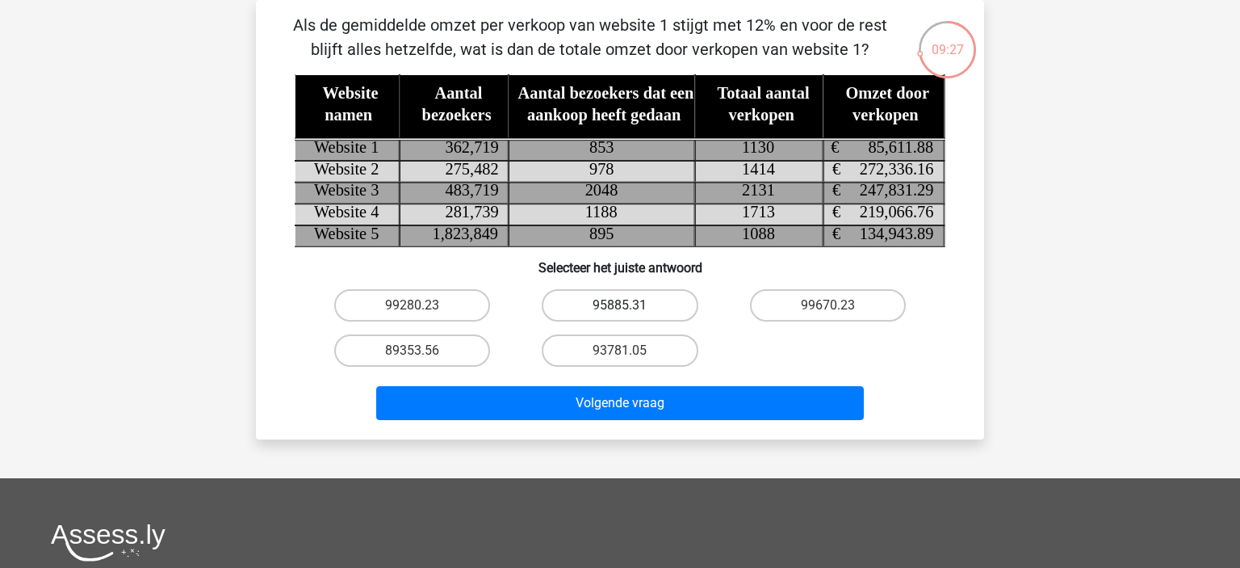
click at [644, 293] on label "95885.31" at bounding box center [620, 305] width 156 height 32
click at [631, 305] on input "95885.31" at bounding box center [625, 310] width 10 height 10
radio input "true"
click at [599, 368] on div "93781.05" at bounding box center [620, 350] width 208 height 45
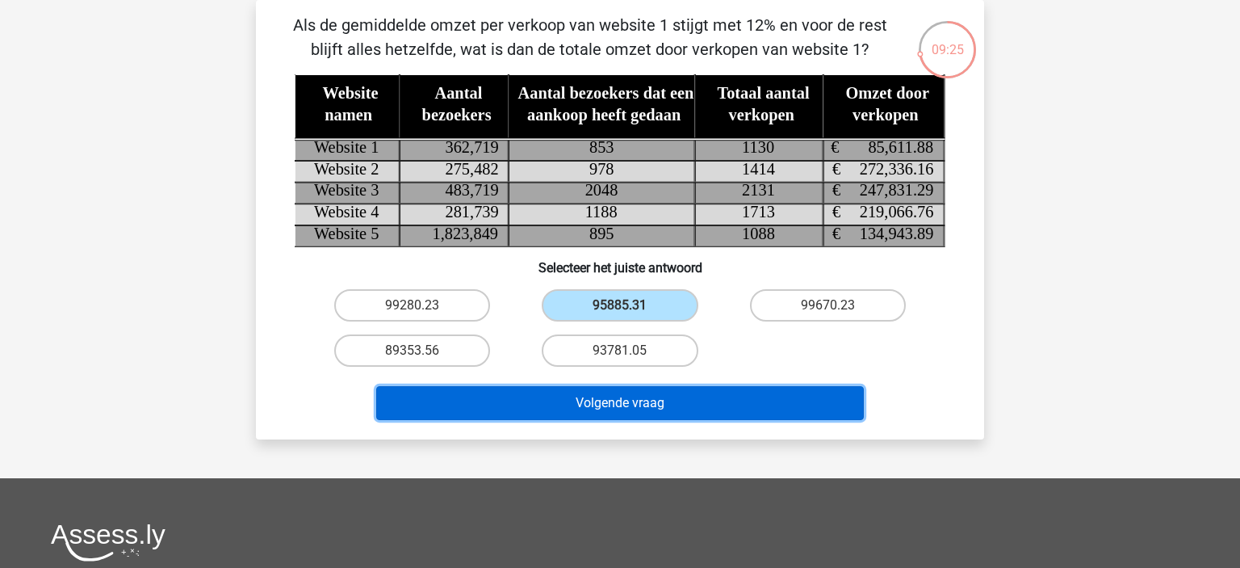
click at [538, 393] on button "Volgende vraag" at bounding box center [620, 403] width 489 height 34
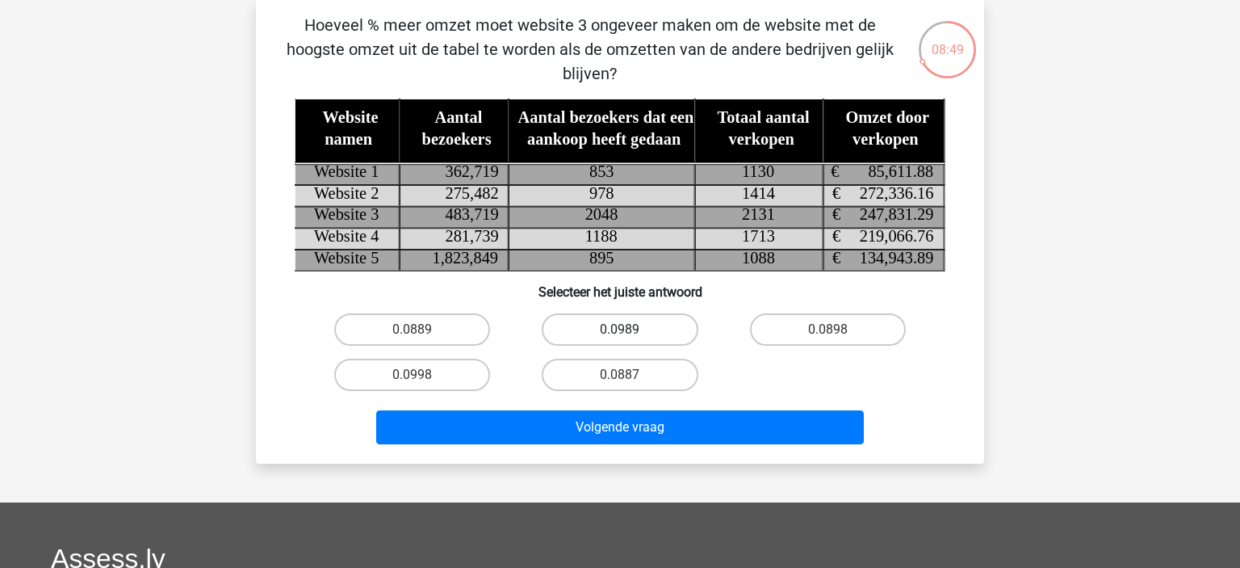
click at [669, 329] on label "0.0989" at bounding box center [620, 329] width 156 height 32
click at [631, 329] on input "0.0989" at bounding box center [625, 334] width 10 height 10
radio input "true"
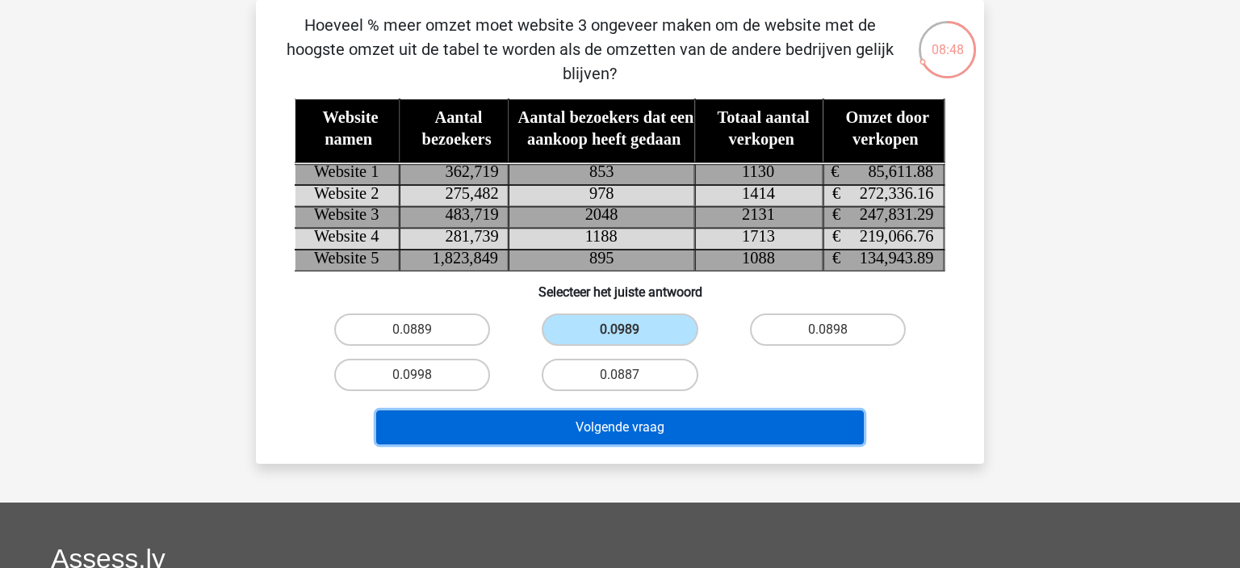
click at [589, 421] on button "Volgende vraag" at bounding box center [620, 427] width 489 height 34
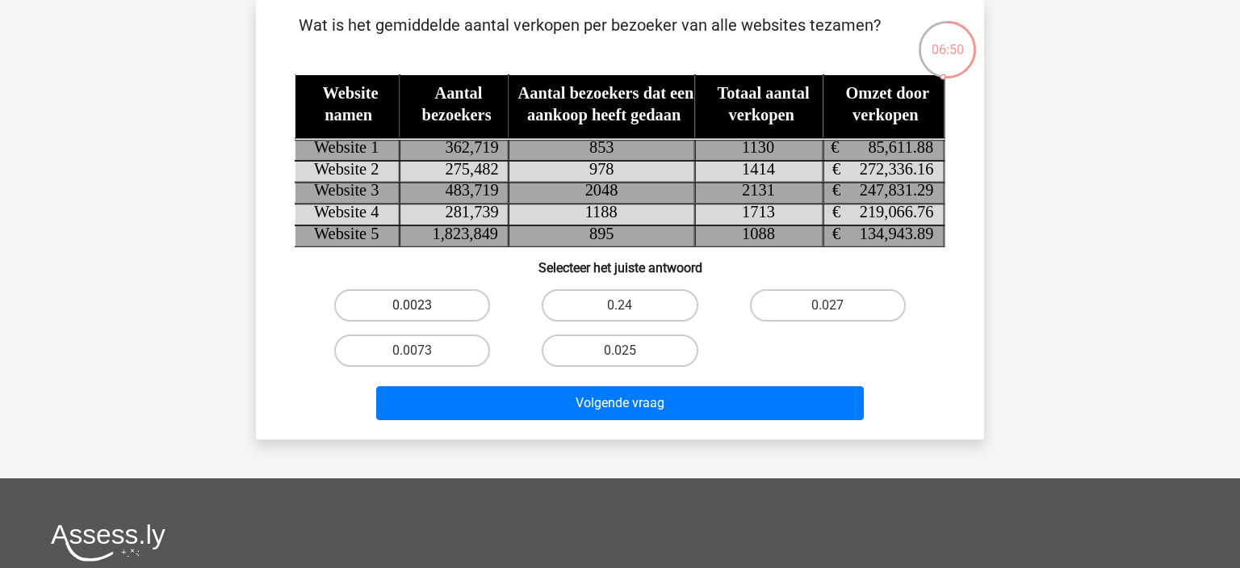
click at [405, 307] on label "0.0023" at bounding box center [412, 305] width 156 height 32
click at [413, 307] on input "0.0023" at bounding box center [418, 310] width 10 height 10
radio input "true"
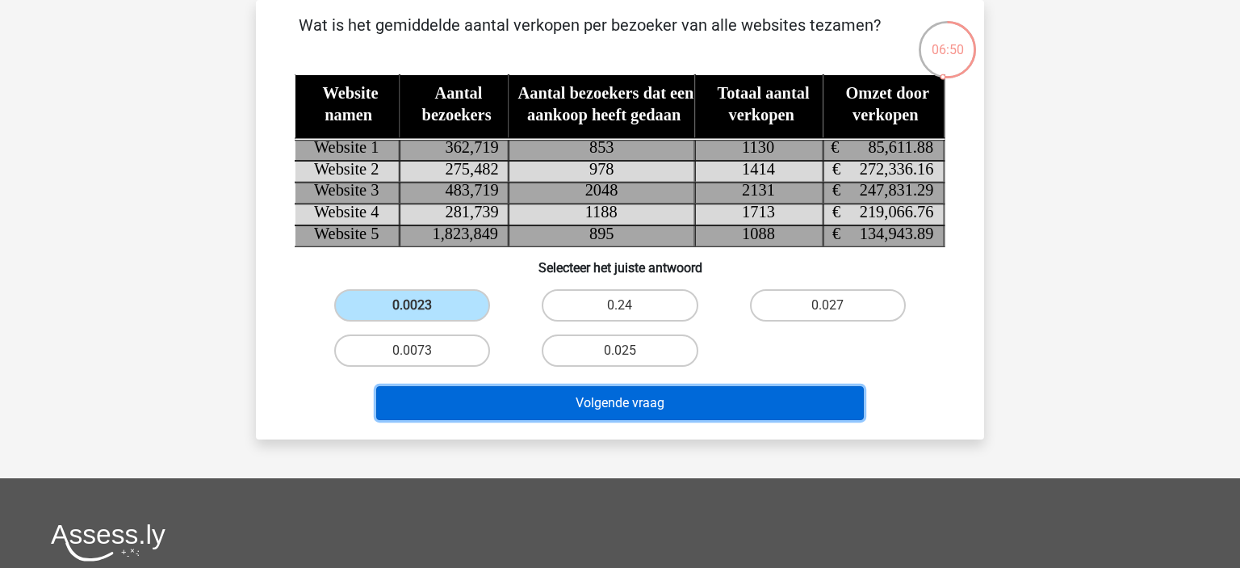
click at [480, 398] on button "Volgende vraag" at bounding box center [620, 403] width 489 height 34
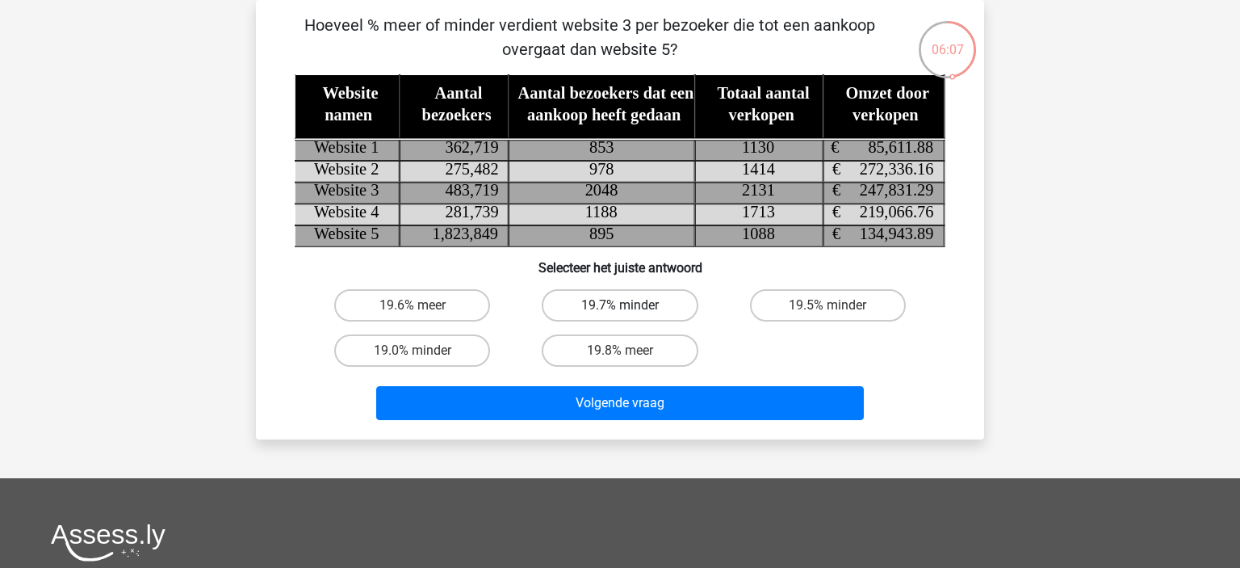
click at [591, 310] on label "19.7% minder" at bounding box center [620, 305] width 156 height 32
click at [620, 310] on input "19.7% minder" at bounding box center [625, 310] width 10 height 10
radio input "true"
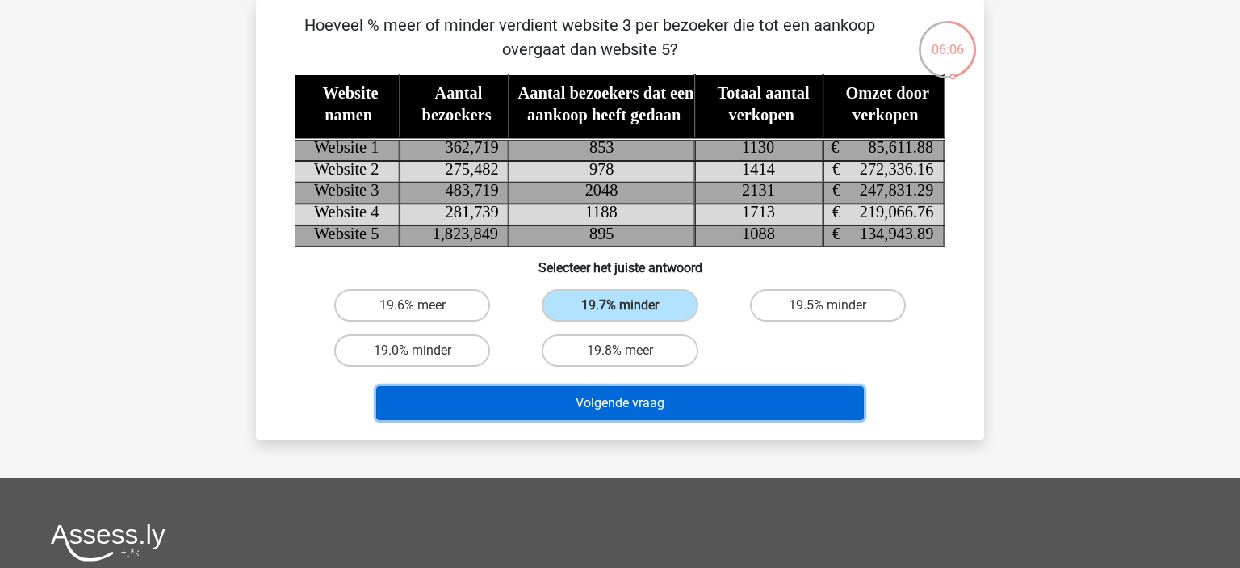
click at [585, 393] on button "Volgende vraag" at bounding box center [620, 403] width 489 height 34
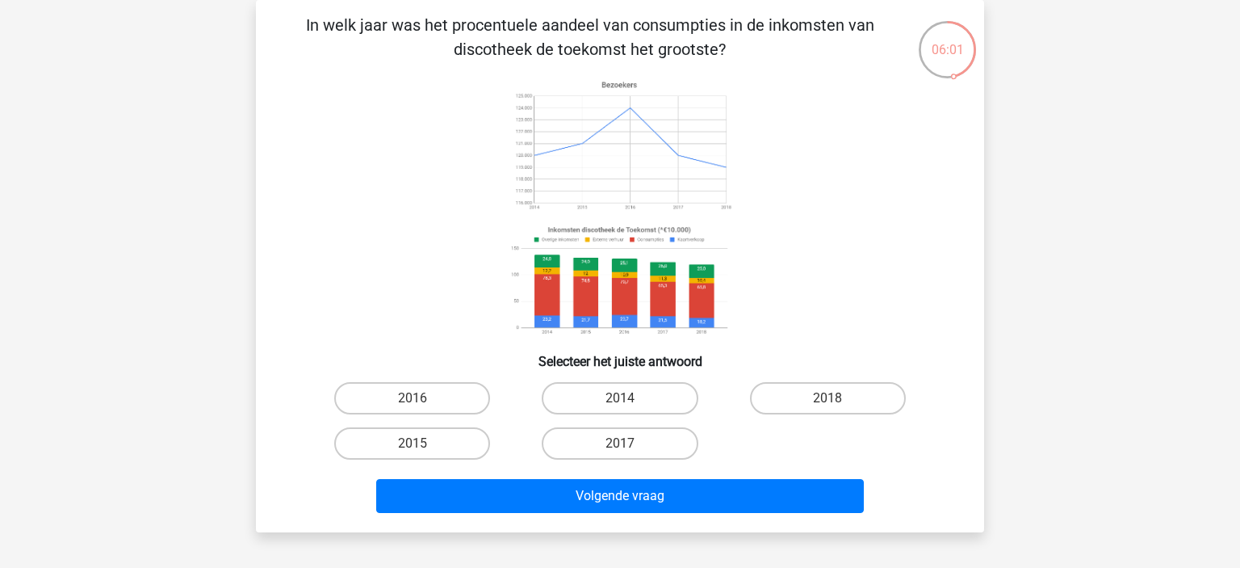
click at [564, 235] on image at bounding box center [619, 281] width 229 height 120
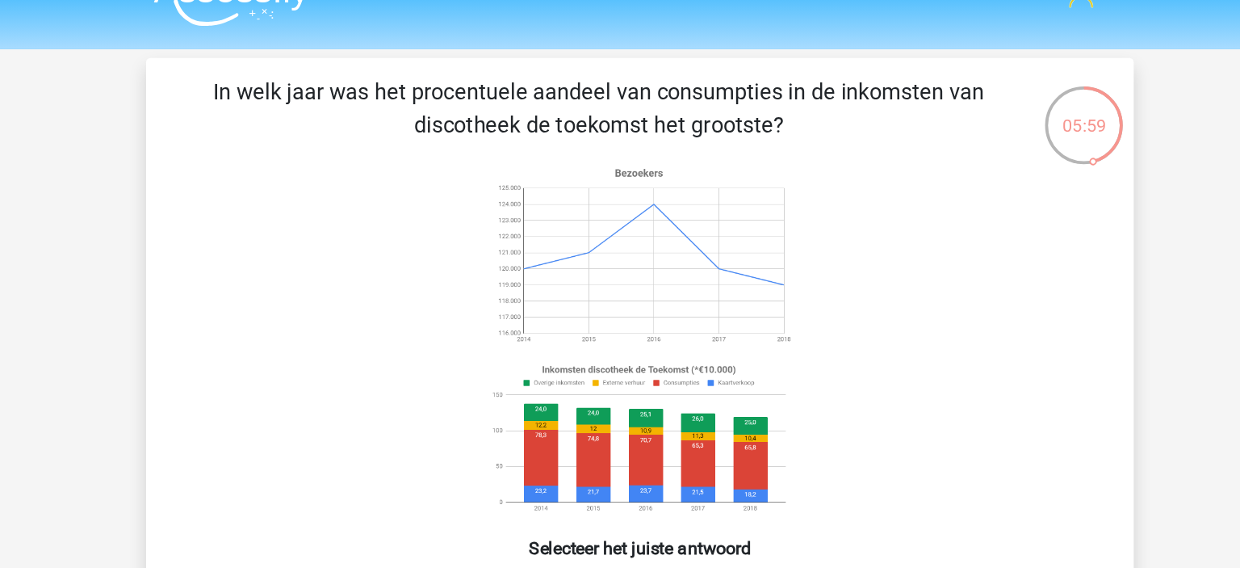
scroll to position [0, 0]
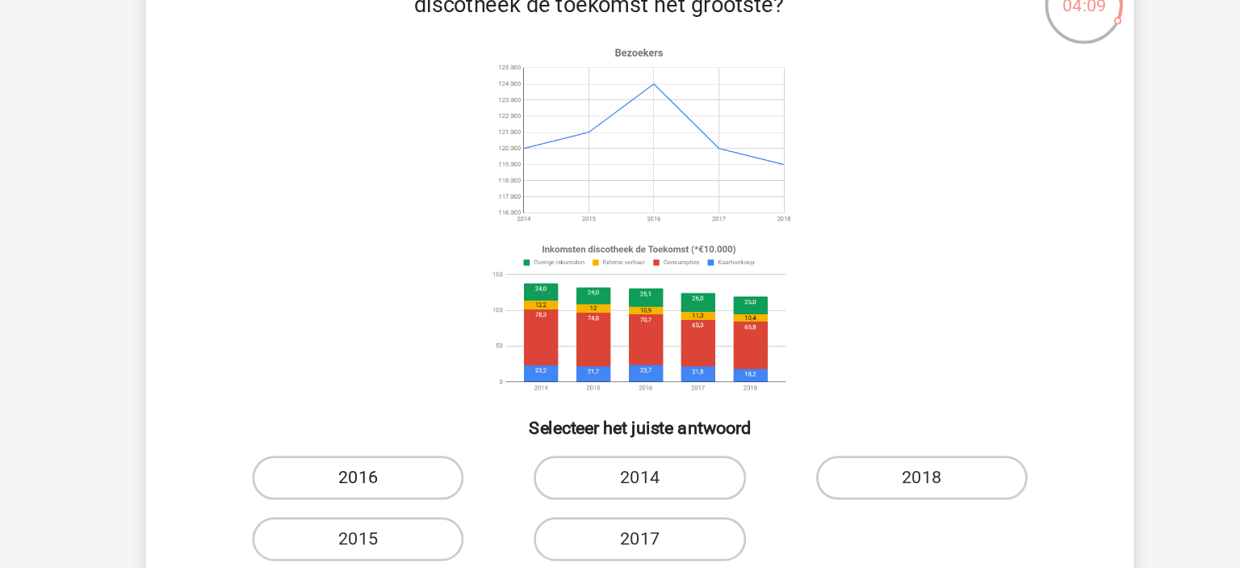
click at [423, 467] on label "2016" at bounding box center [412, 472] width 156 height 32
click at [423, 472] on input "2016" at bounding box center [418, 477] width 10 height 10
radio input "true"
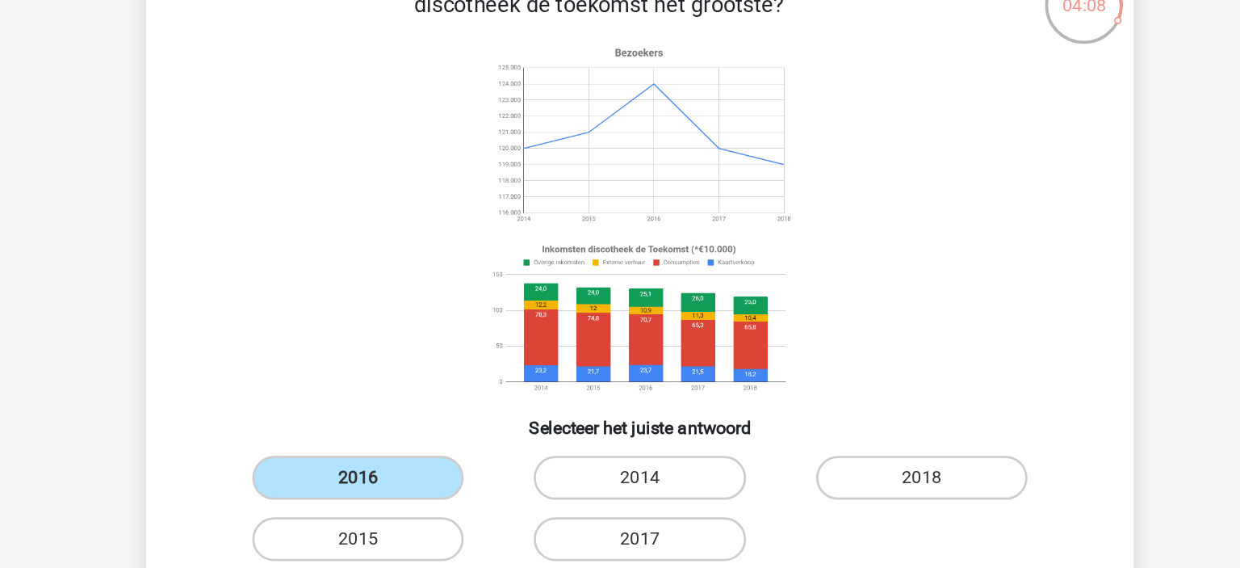
scroll to position [19, 0]
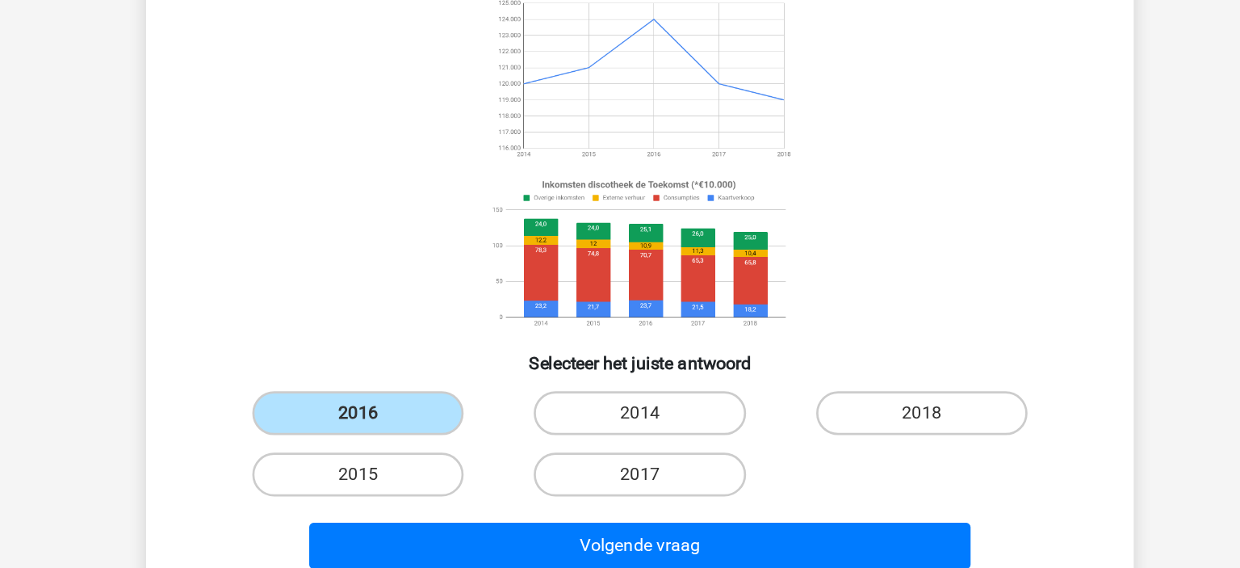
click at [596, 438] on div "2014" at bounding box center [620, 453] width 208 height 45
click at [632, 459] on label "2014" at bounding box center [620, 454] width 156 height 32
click at [631, 459] on input "2014" at bounding box center [625, 459] width 10 height 10
radio input "true"
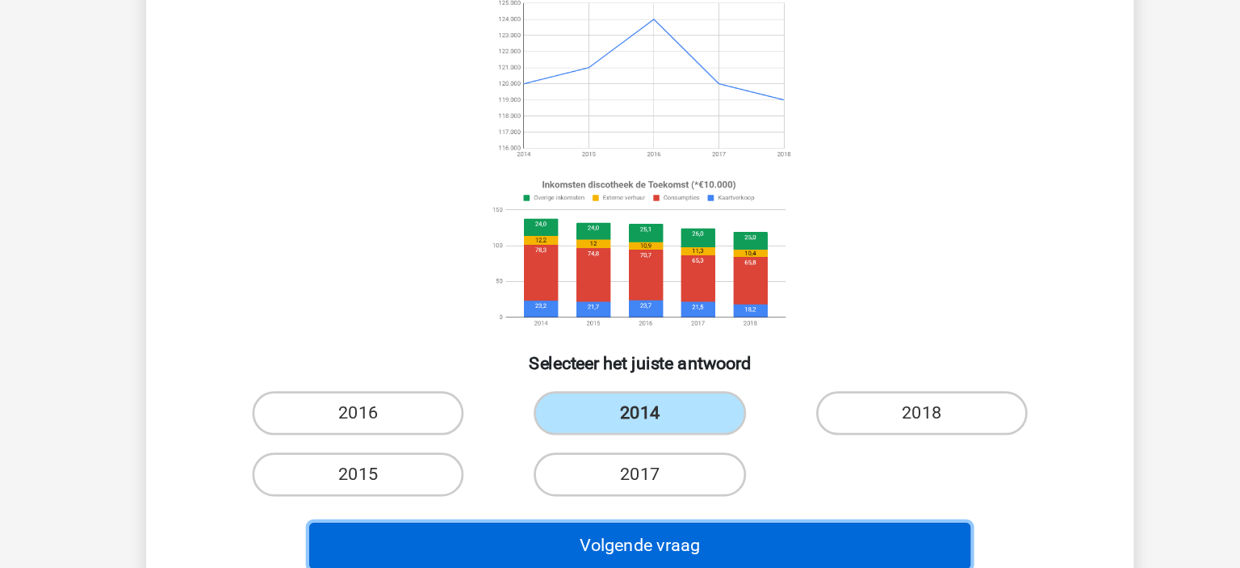
click at [686, 536] on button "Volgende vraag" at bounding box center [620, 552] width 489 height 34
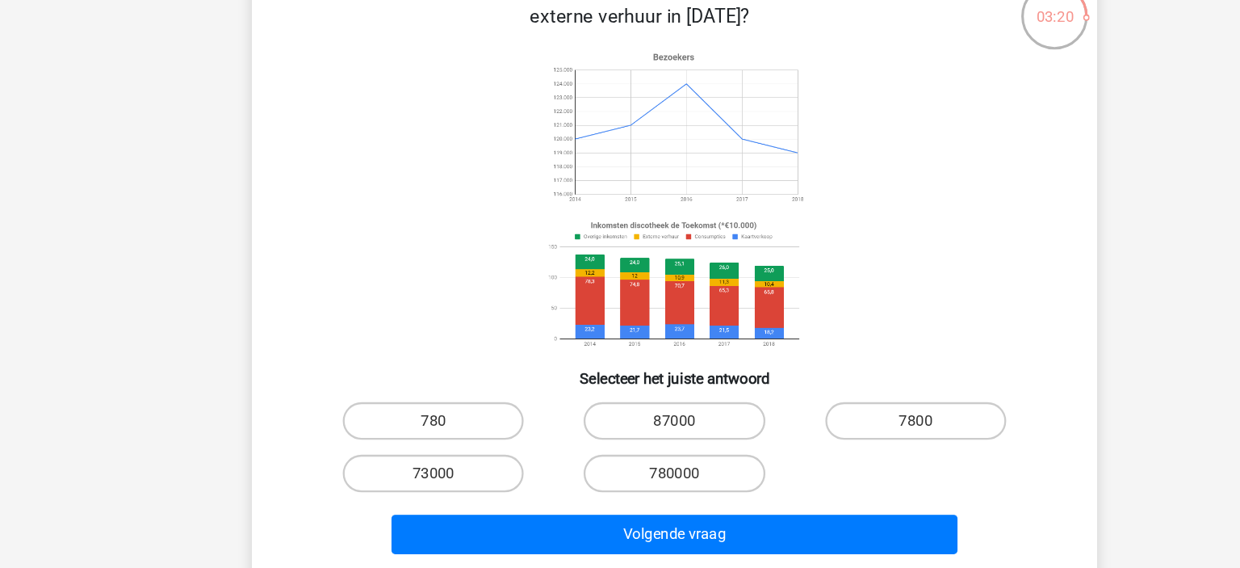
scroll to position [35, 0]
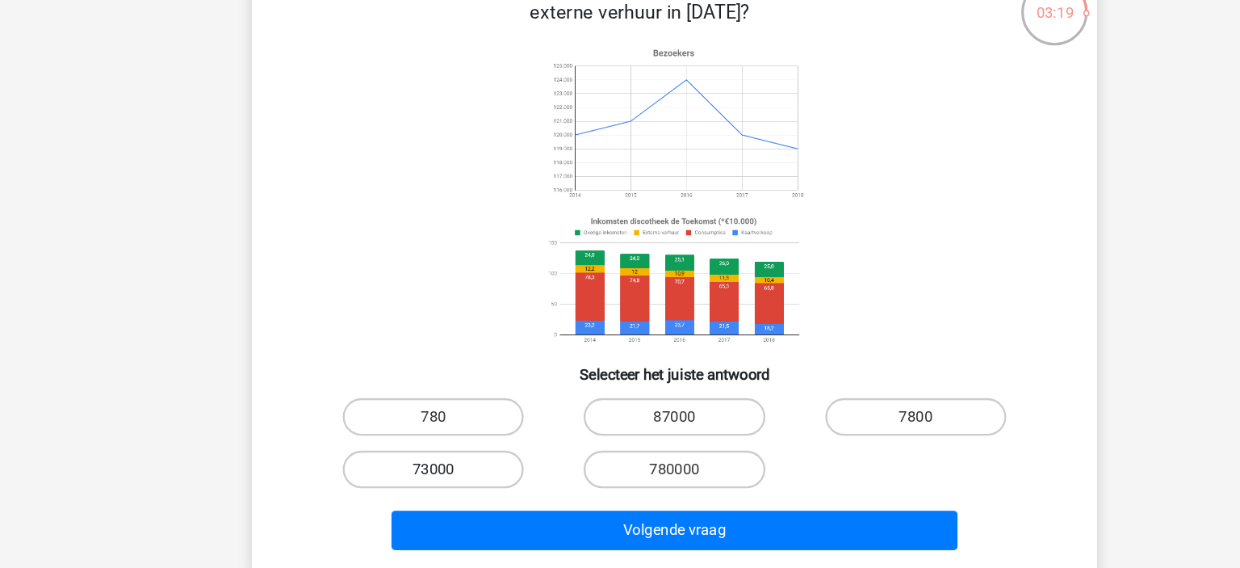
click at [409, 484] on label "73000" at bounding box center [412, 483] width 156 height 32
click at [413, 484] on input "73000" at bounding box center [418, 488] width 10 height 10
radio input "true"
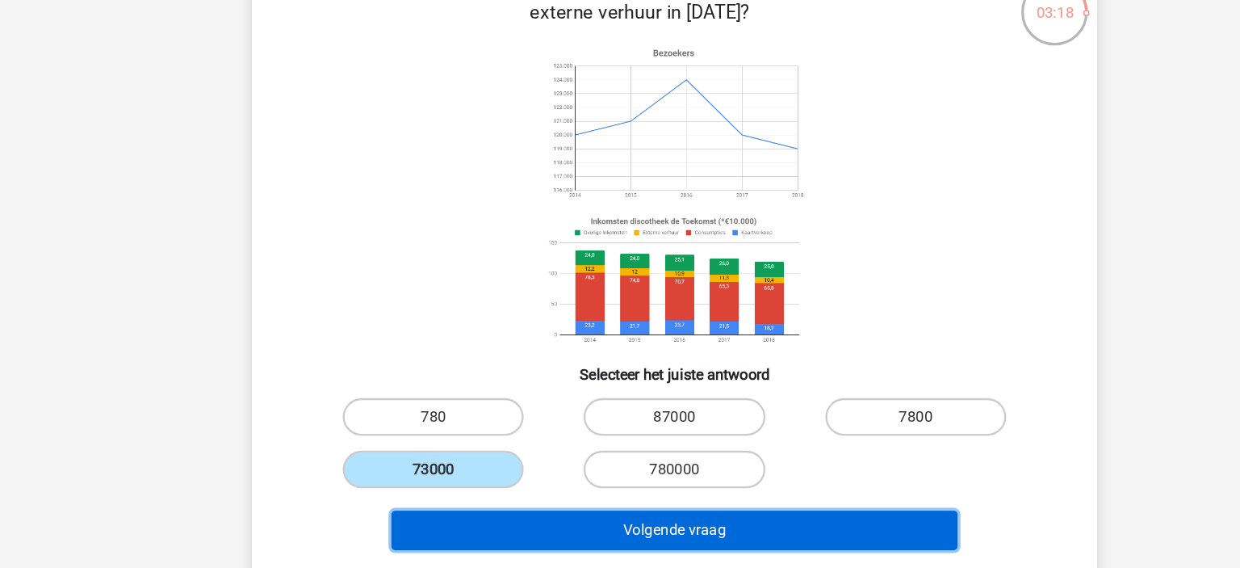
click at [501, 525] on button "Volgende vraag" at bounding box center [620, 535] width 489 height 34
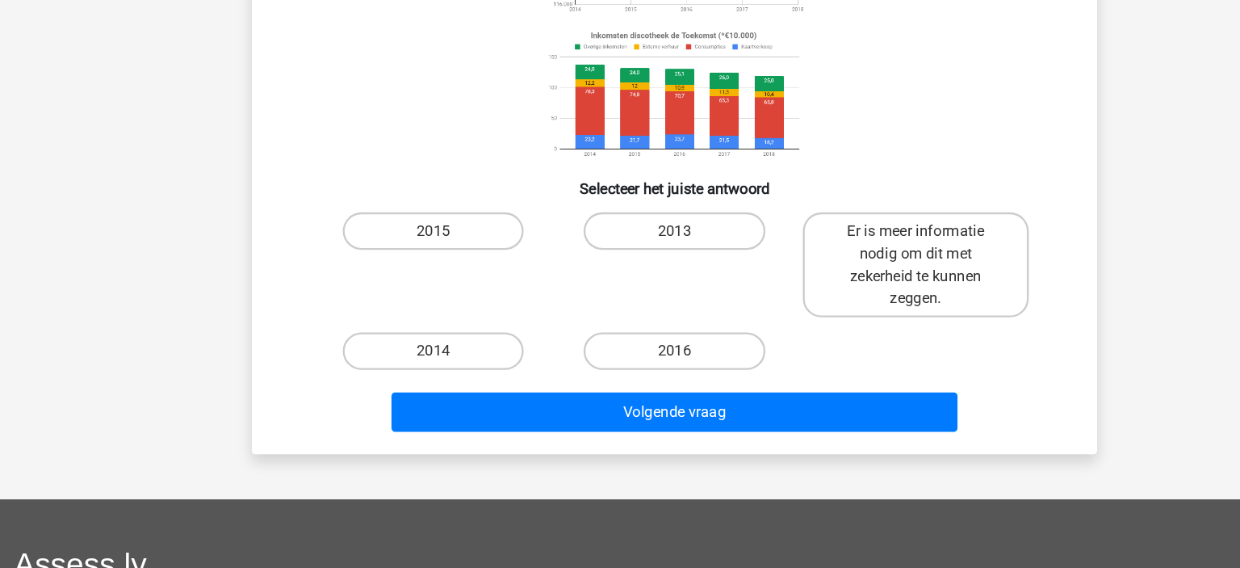
scroll to position [210, 0]
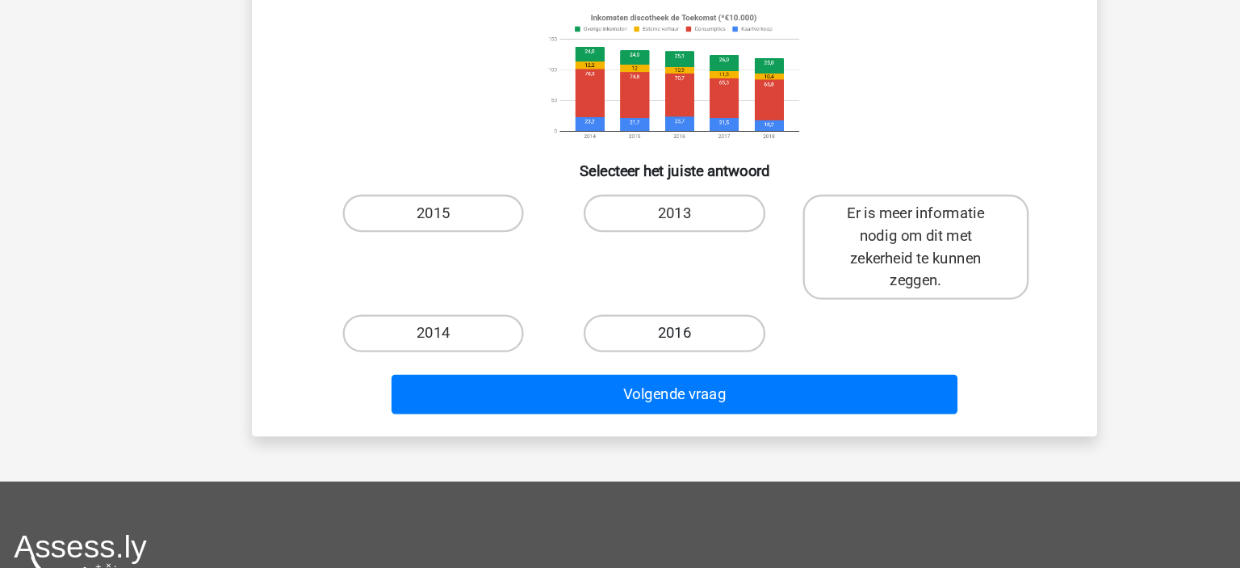
click at [582, 374] on label "2016" at bounding box center [620, 366] width 156 height 32
click at [620, 374] on input "2016" at bounding box center [625, 371] width 10 height 10
radio input "true"
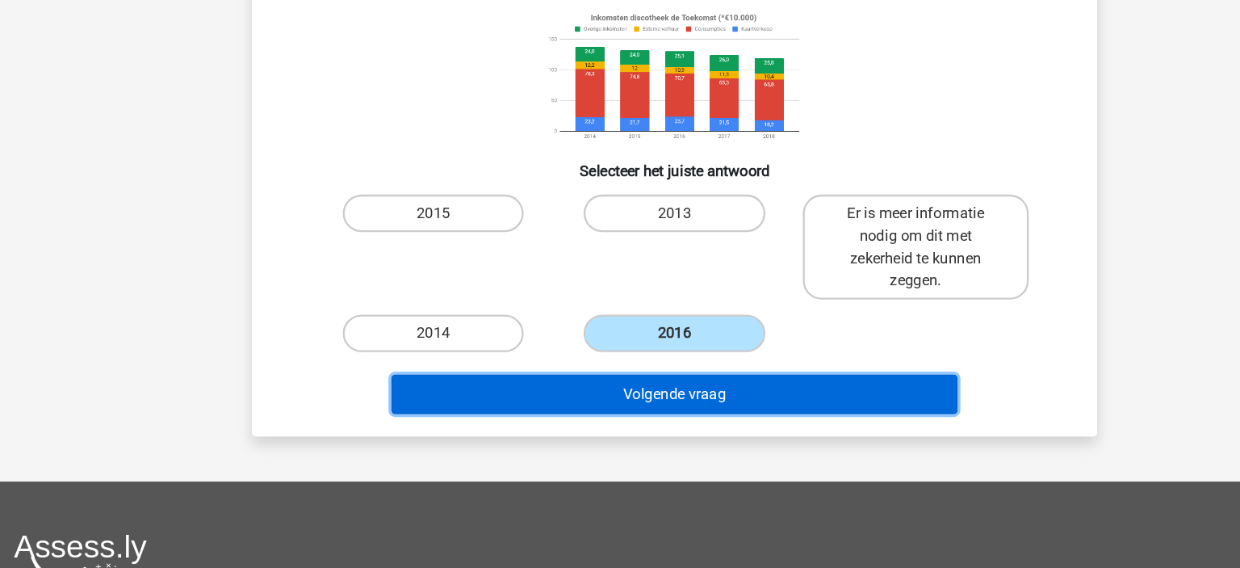
click at [608, 423] on button "Volgende vraag" at bounding box center [620, 418] width 489 height 34
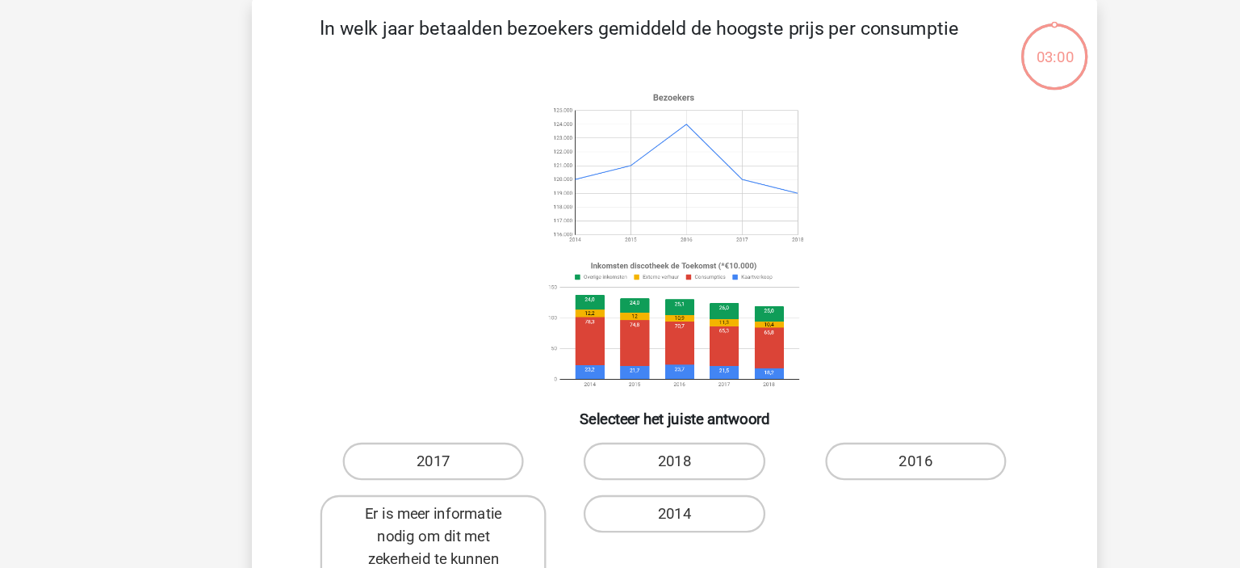
scroll to position [73, 0]
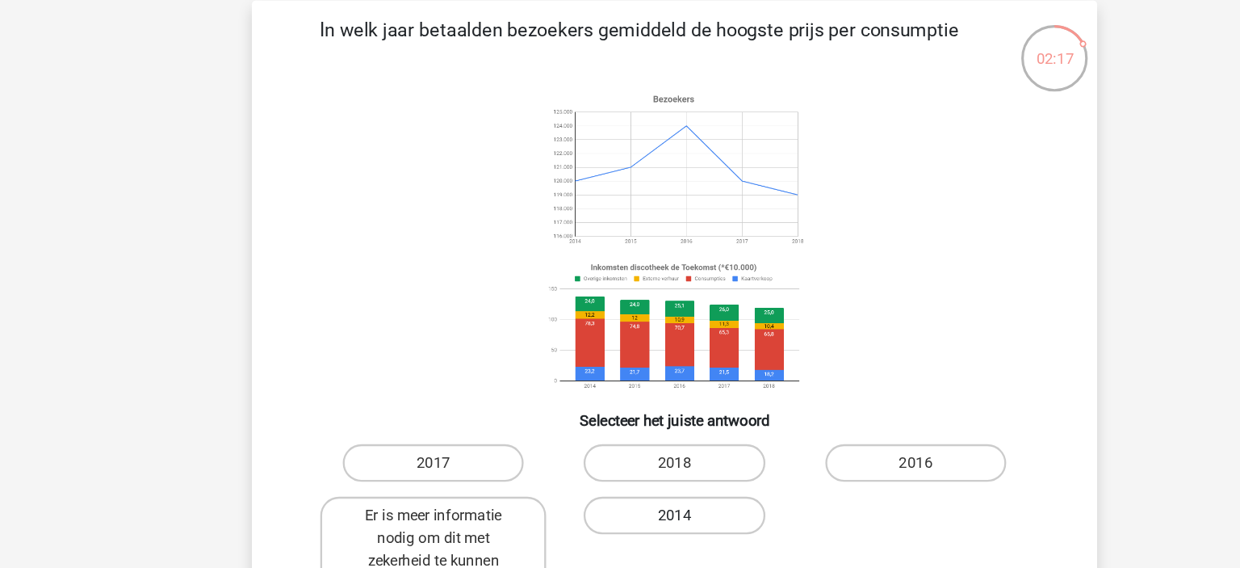
click at [637, 442] on label "2014" at bounding box center [620, 444] width 156 height 32
click at [631, 444] on input "2014" at bounding box center [625, 449] width 10 height 10
radio input "true"
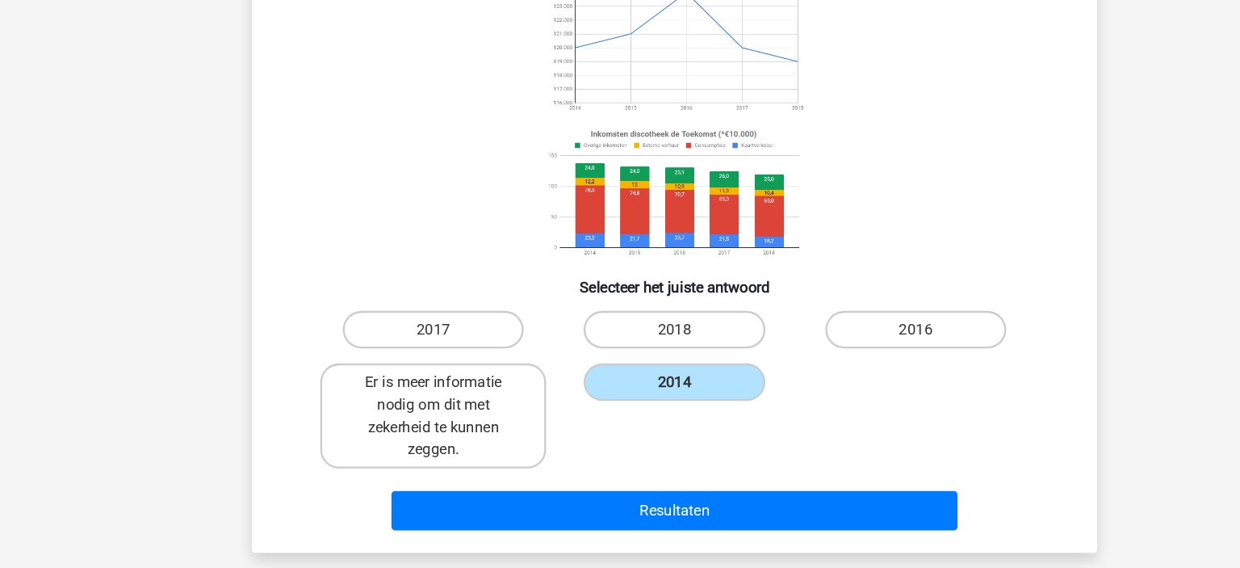
scroll to position [112, 0]
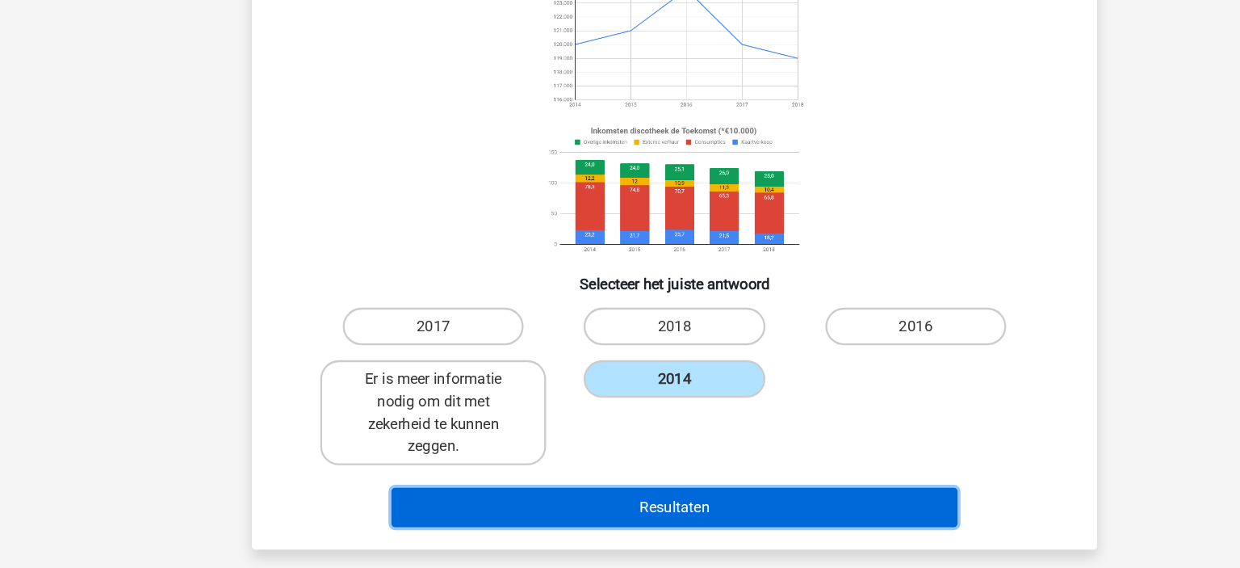
click at [673, 507] on button "Resultaten" at bounding box center [620, 516] width 489 height 34
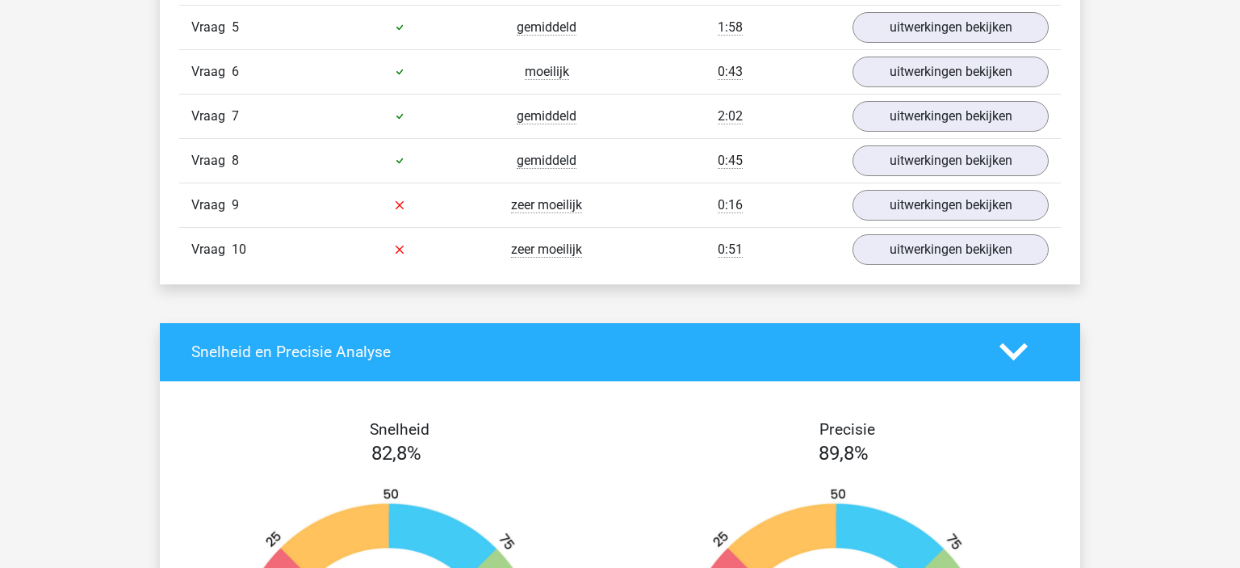
scroll to position [1282, 0]
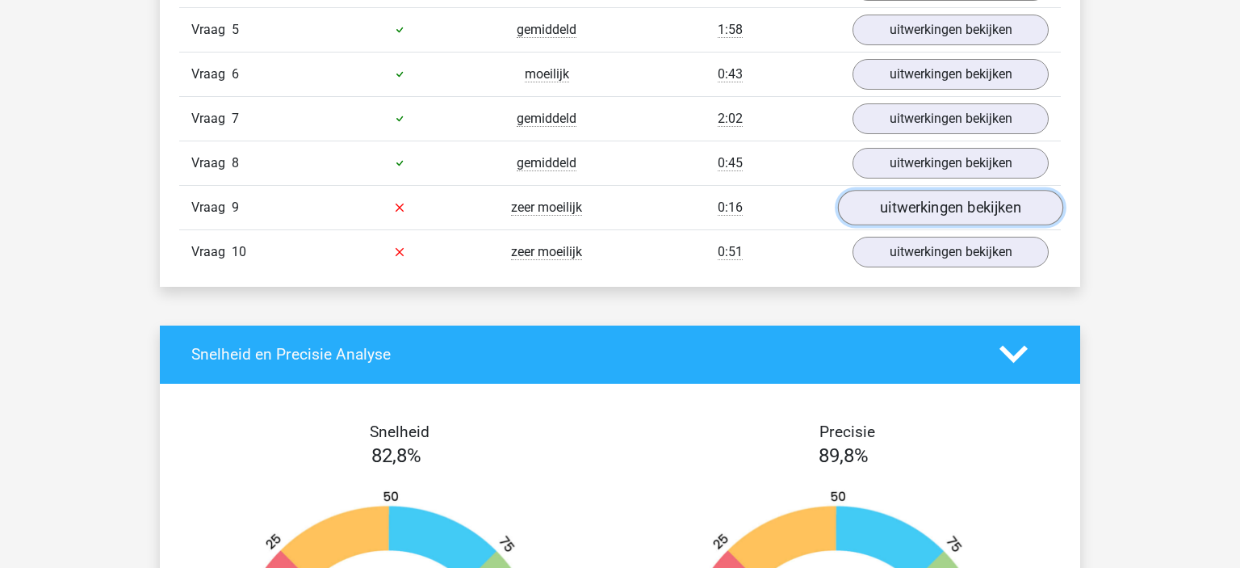
click at [901, 210] on link "uitwerkingen bekijken" at bounding box center [950, 208] width 225 height 36
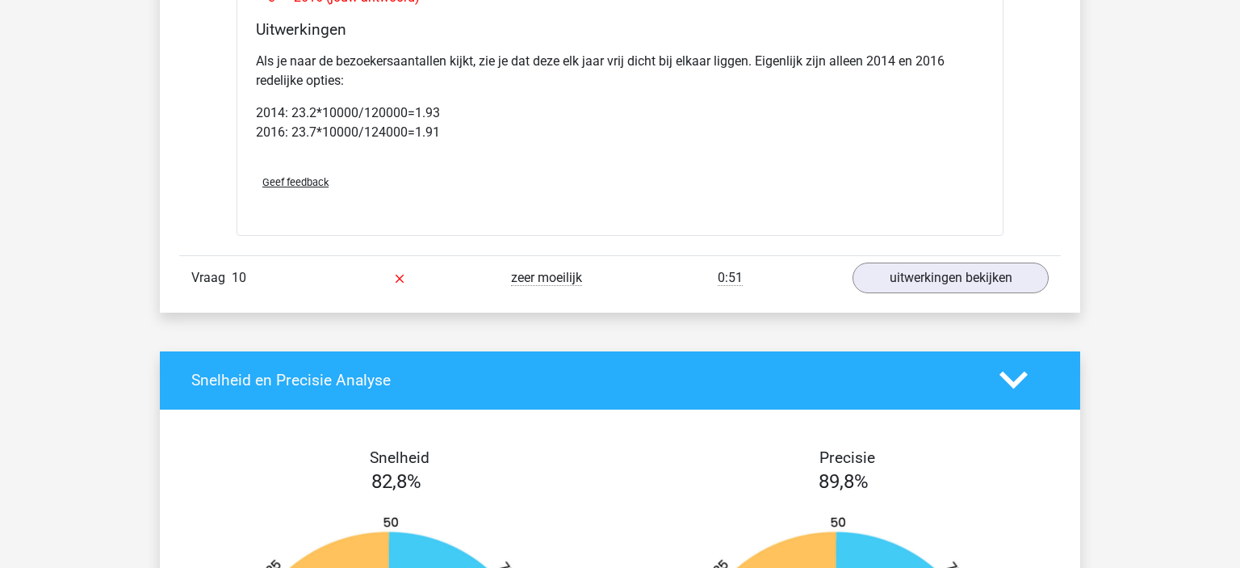
scroll to position [1941, 0]
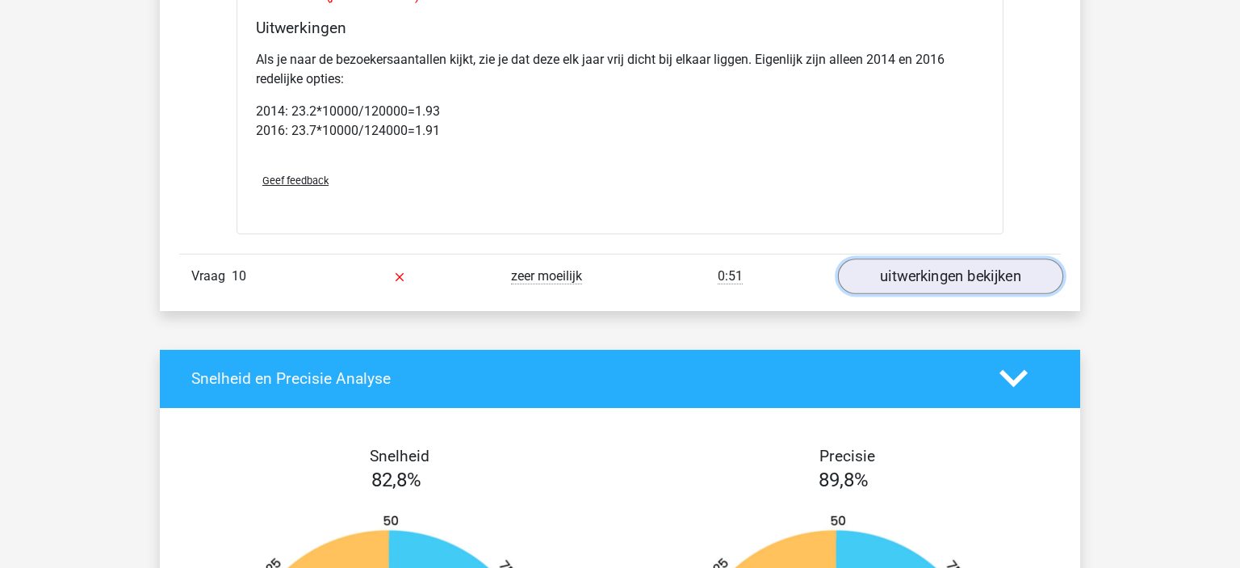
click at [904, 260] on link "uitwerkingen bekijken" at bounding box center [950, 276] width 225 height 36
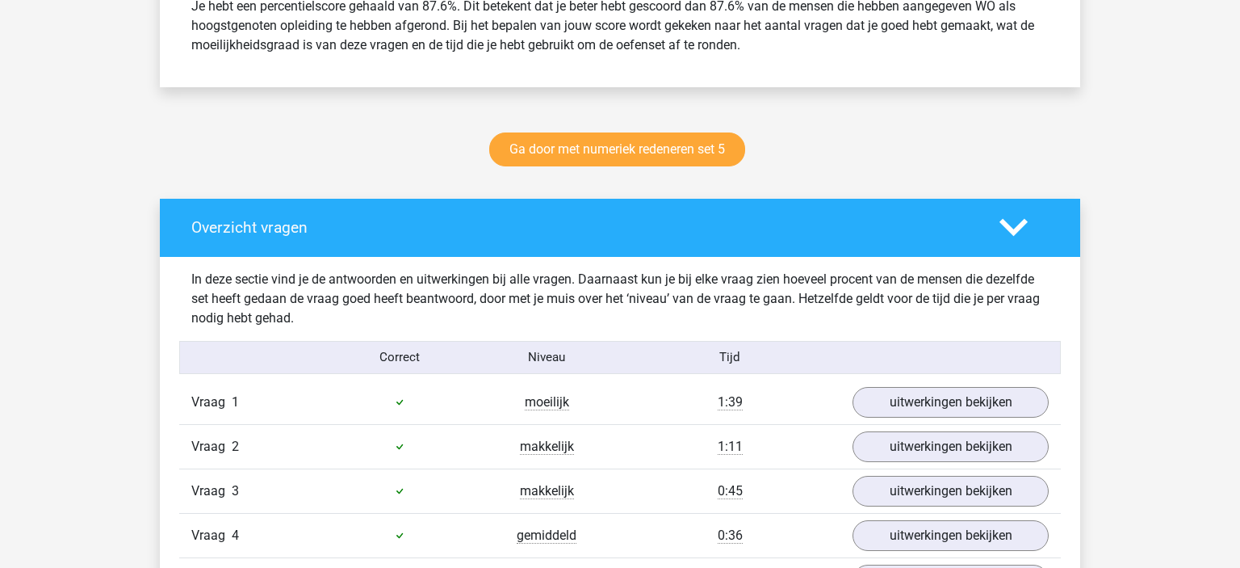
scroll to position [663, 0]
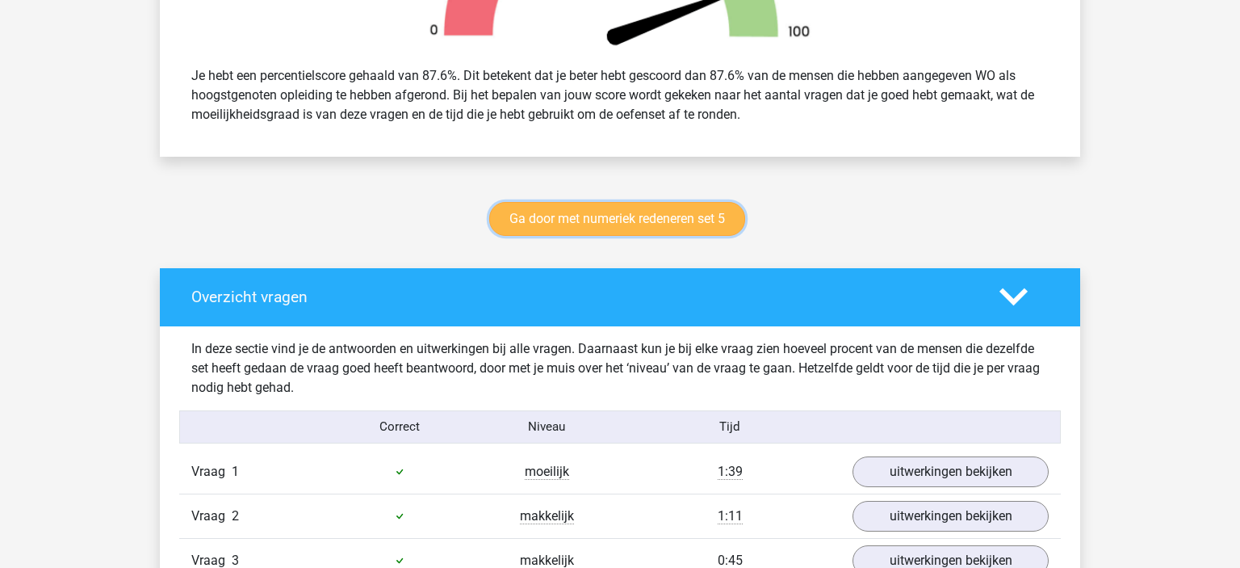
click at [564, 220] on link "Ga door met numeriek redeneren set 5" at bounding box center [617, 219] width 256 height 34
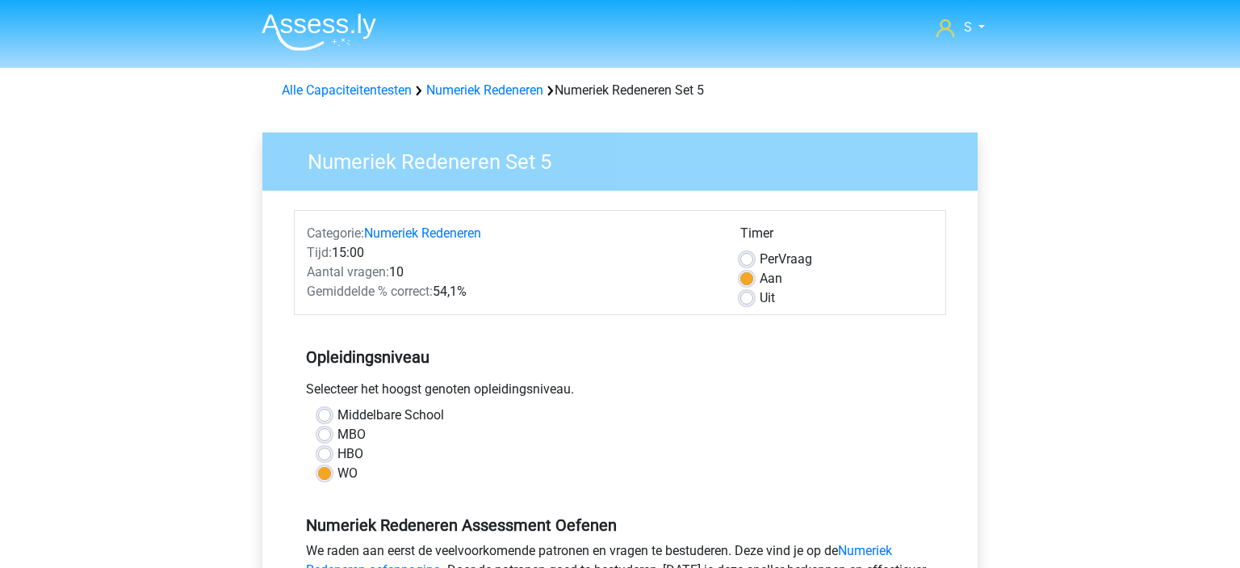
scroll to position [305, 0]
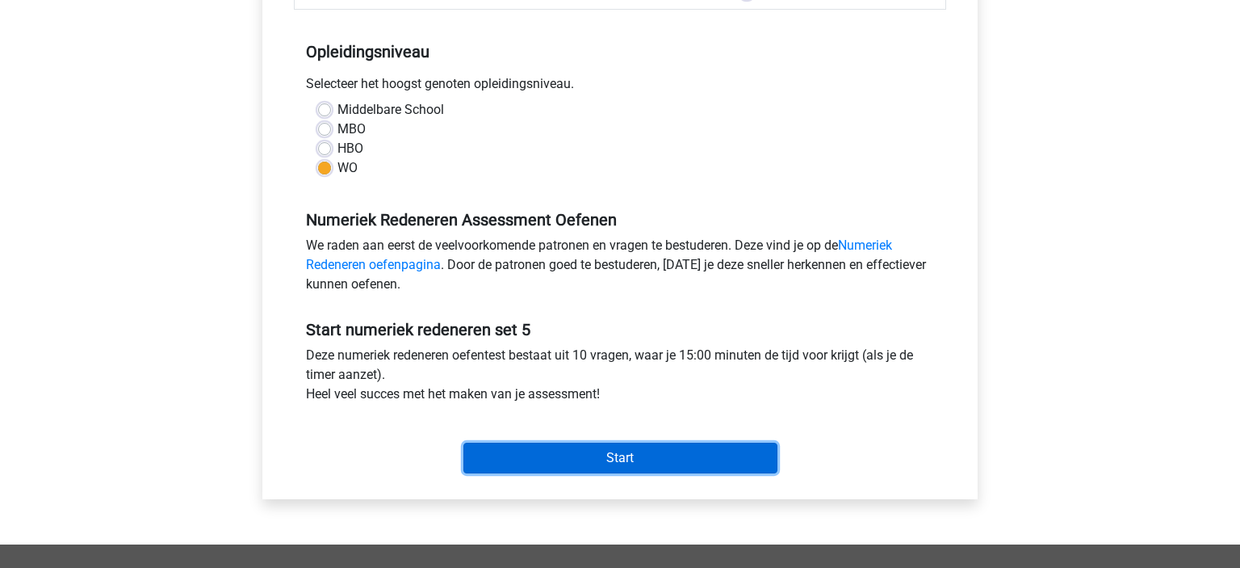
click at [545, 454] on input "Start" at bounding box center [620, 457] width 314 height 31
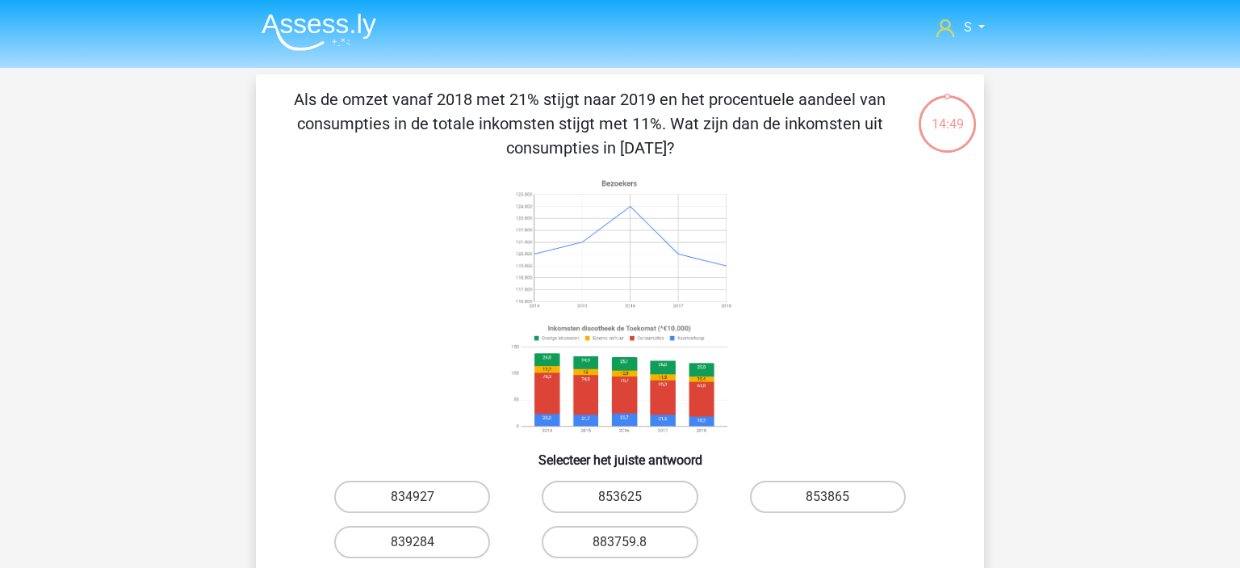
scroll to position [23, 0]
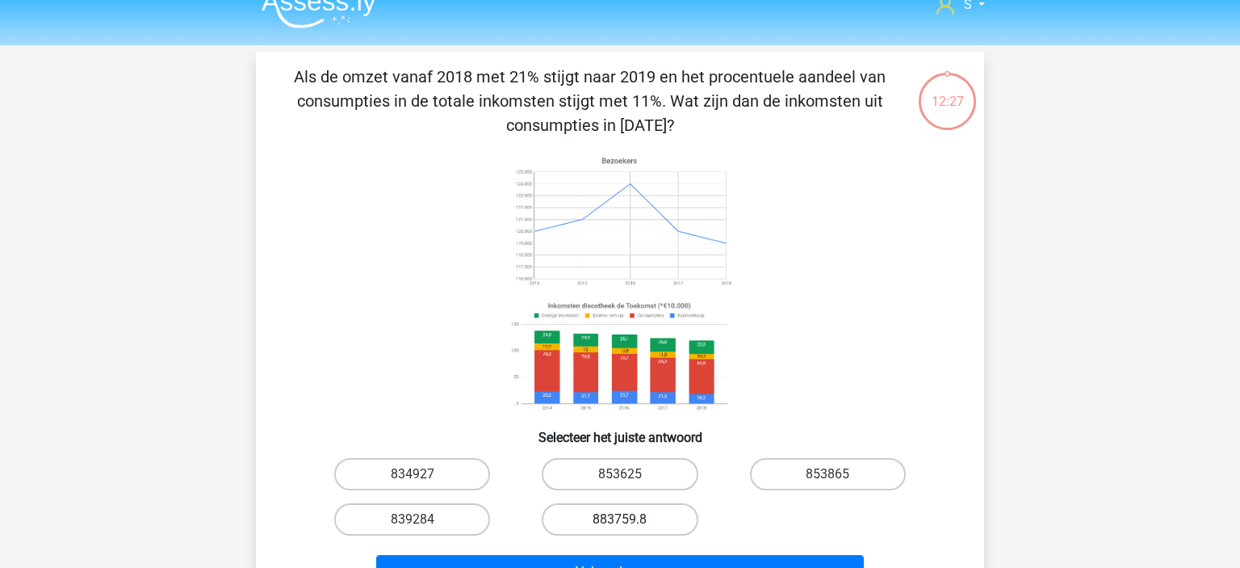
click at [601, 511] on label "883759.8" at bounding box center [620, 519] width 156 height 32
click at [620, 519] on input "883759.8" at bounding box center [625, 524] width 10 height 10
radio input "true"
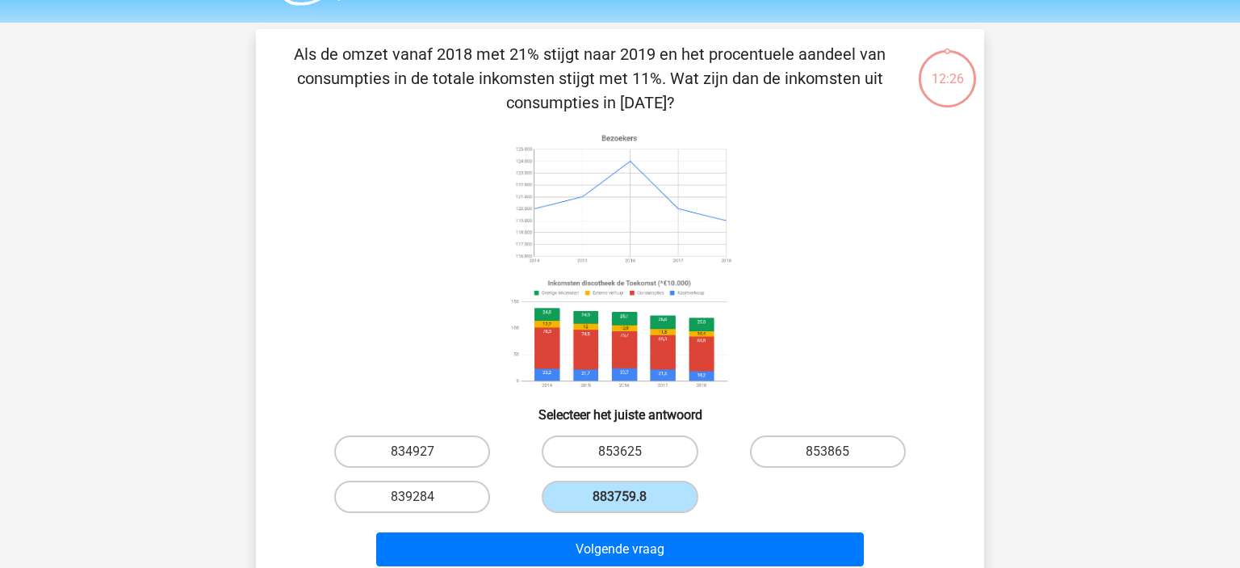
click at [740, 530] on div "Volgende vraag" at bounding box center [620, 545] width 677 height 53
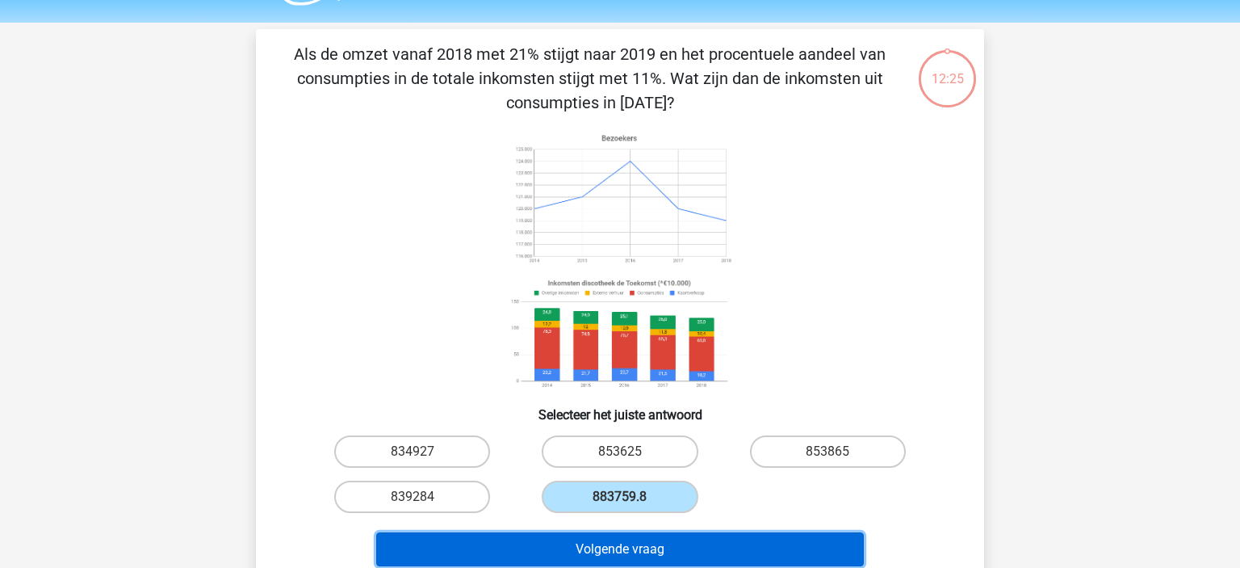
click at [683, 538] on button "Volgende vraag" at bounding box center [620, 549] width 489 height 34
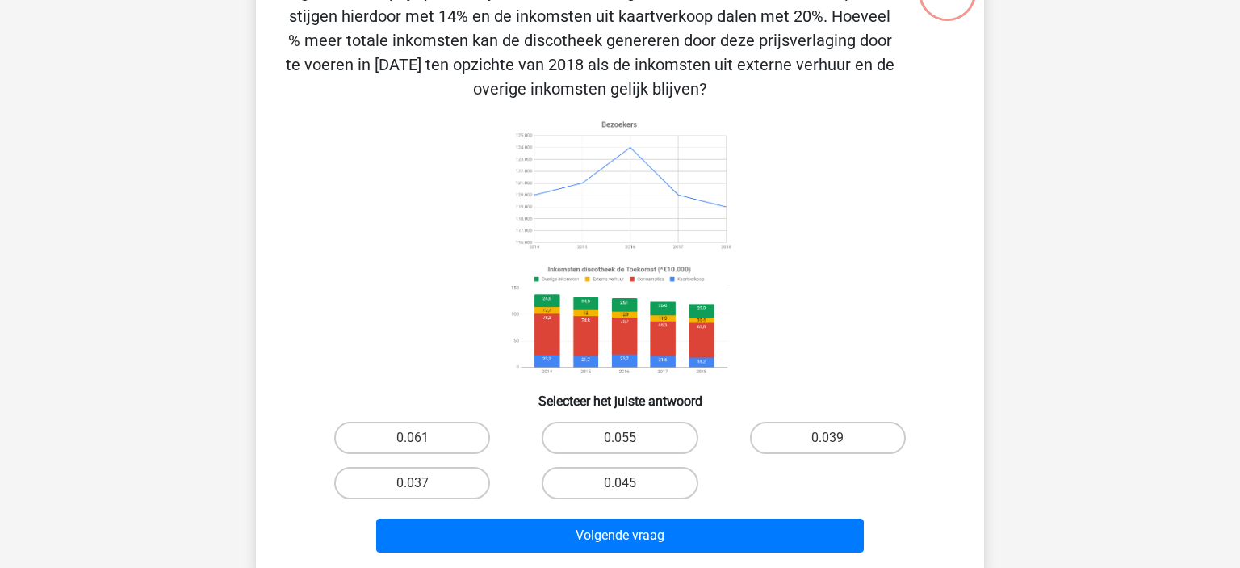
scroll to position [132, 0]
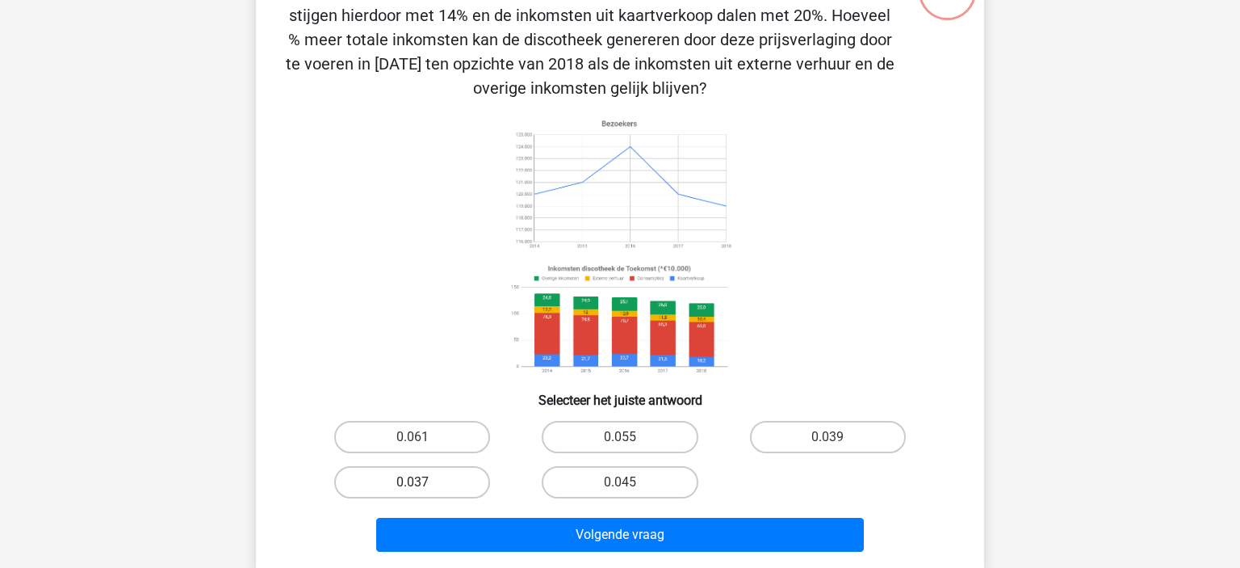
click at [447, 488] on label "0.037" at bounding box center [412, 482] width 156 height 32
click at [423, 488] on input "0.037" at bounding box center [418, 487] width 10 height 10
radio input "true"
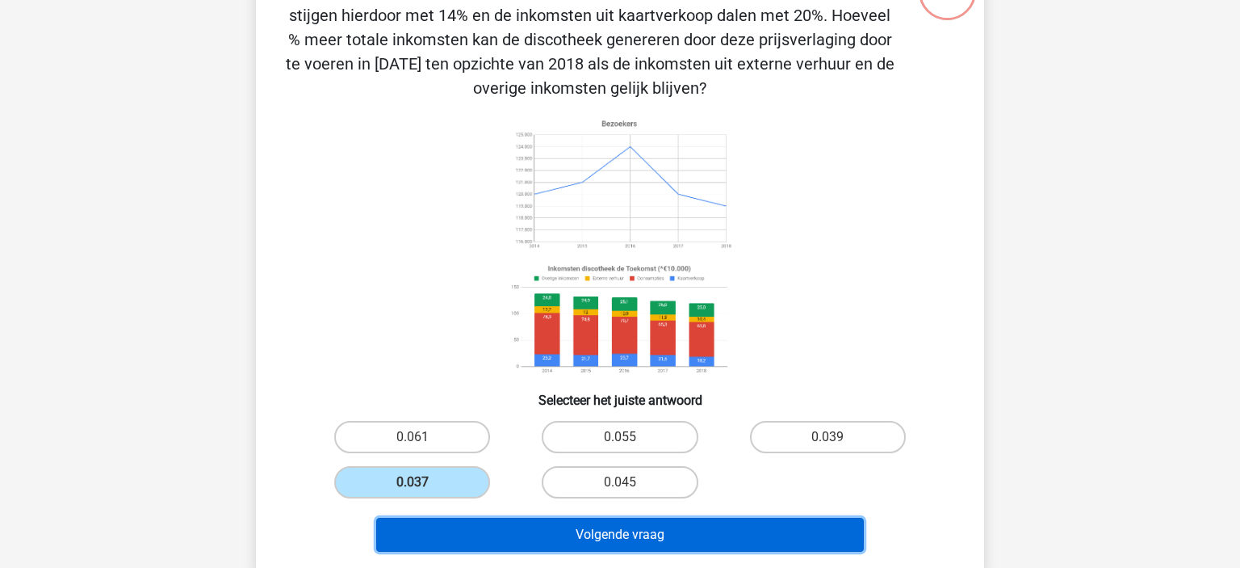
click at [495, 526] on button "Volgende vraag" at bounding box center [620, 535] width 489 height 34
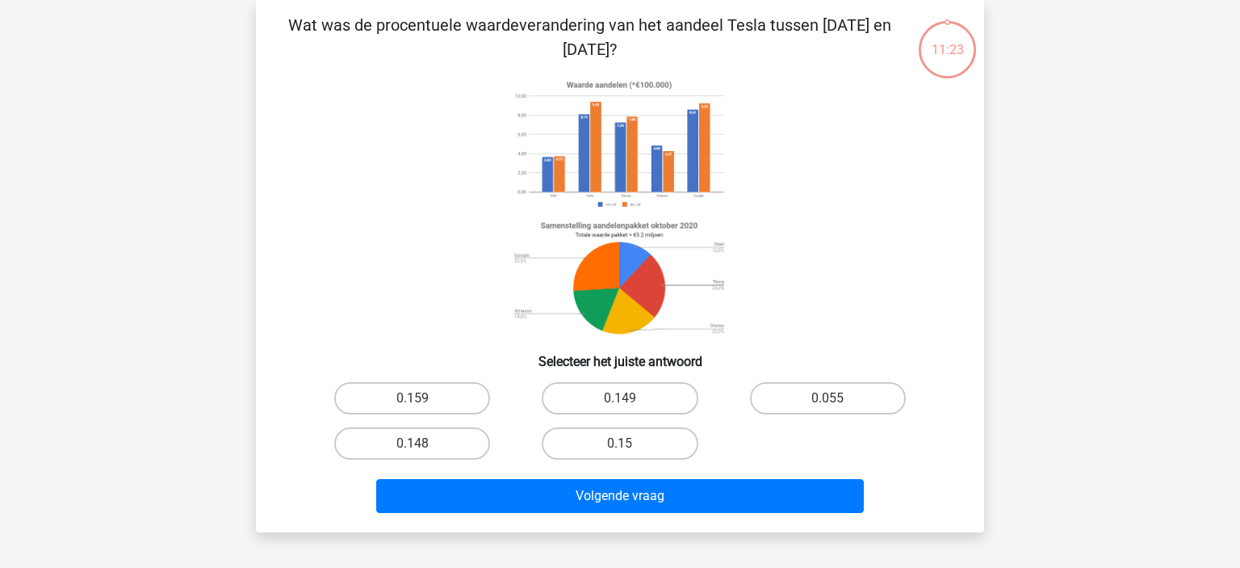
scroll to position [74, 0]
click at [430, 397] on label "0.159" at bounding box center [412, 398] width 156 height 32
click at [423, 398] on input "0.159" at bounding box center [418, 403] width 10 height 10
radio input "true"
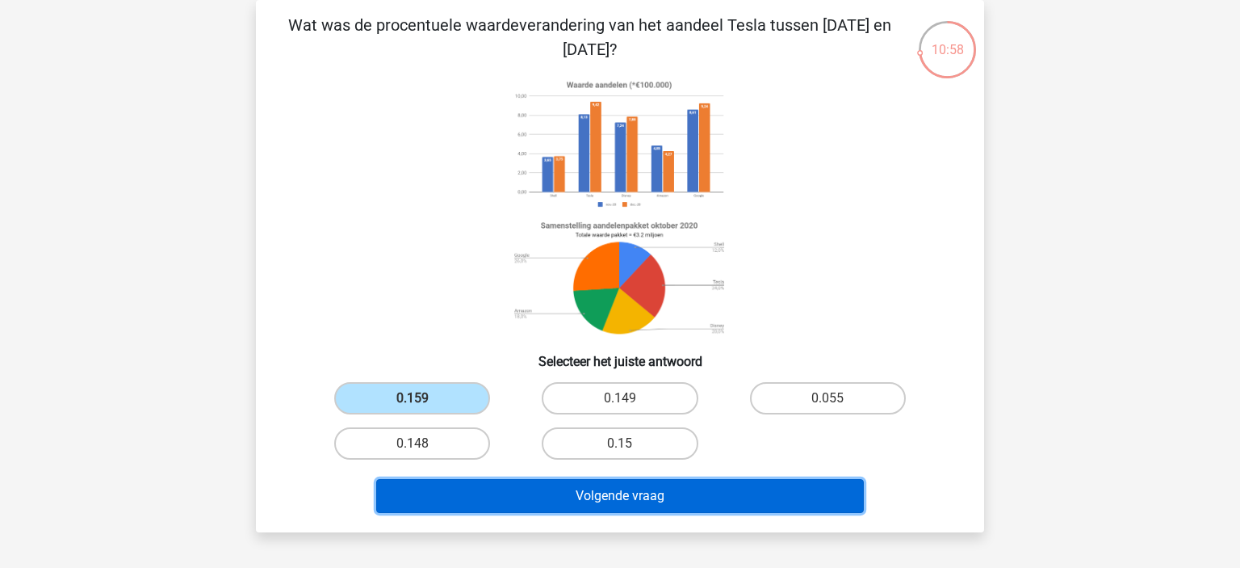
click at [515, 504] on button "Volgende vraag" at bounding box center [620, 496] width 489 height 34
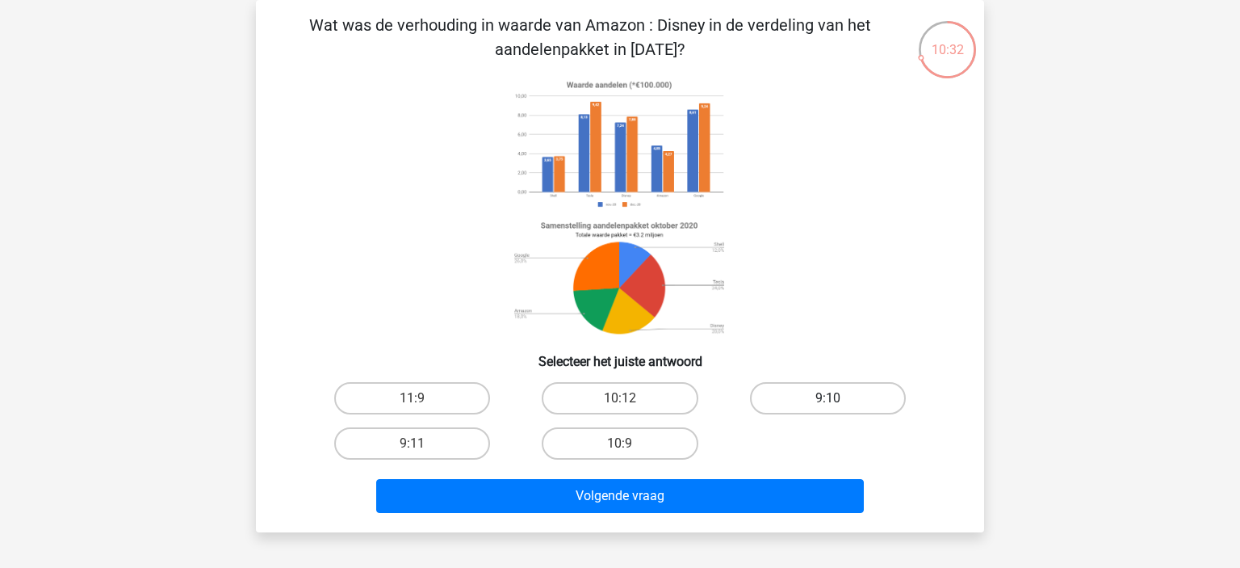
click at [812, 403] on label "9:10" at bounding box center [828, 398] width 156 height 32
click at [828, 403] on input "9:10" at bounding box center [833, 403] width 10 height 10
radio input "true"
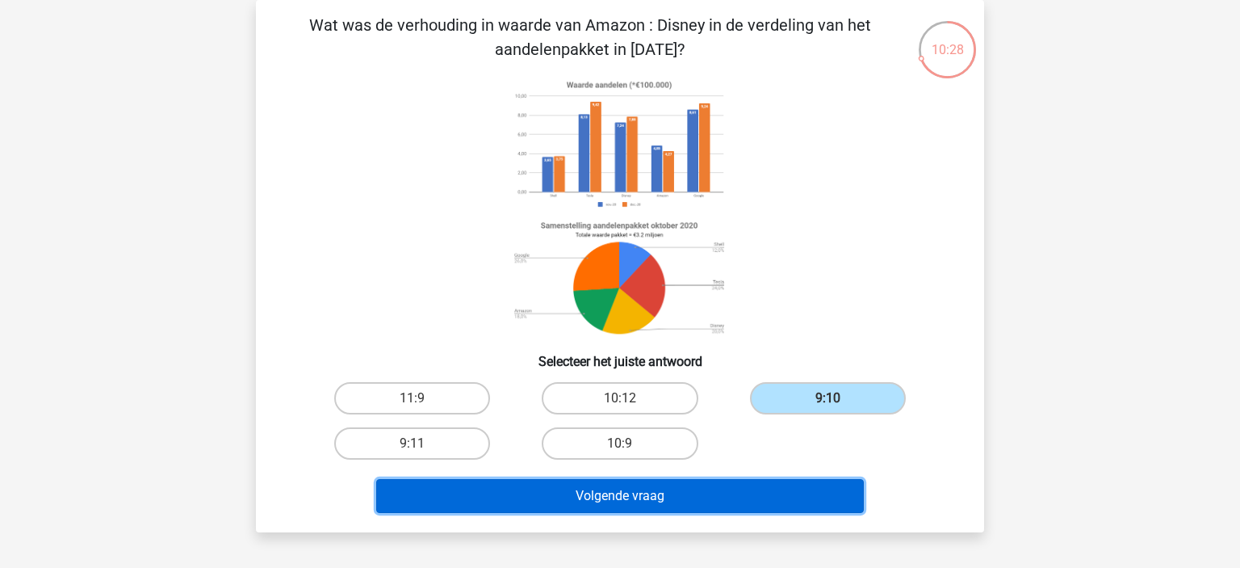
click at [686, 492] on button "Volgende vraag" at bounding box center [620, 496] width 489 height 34
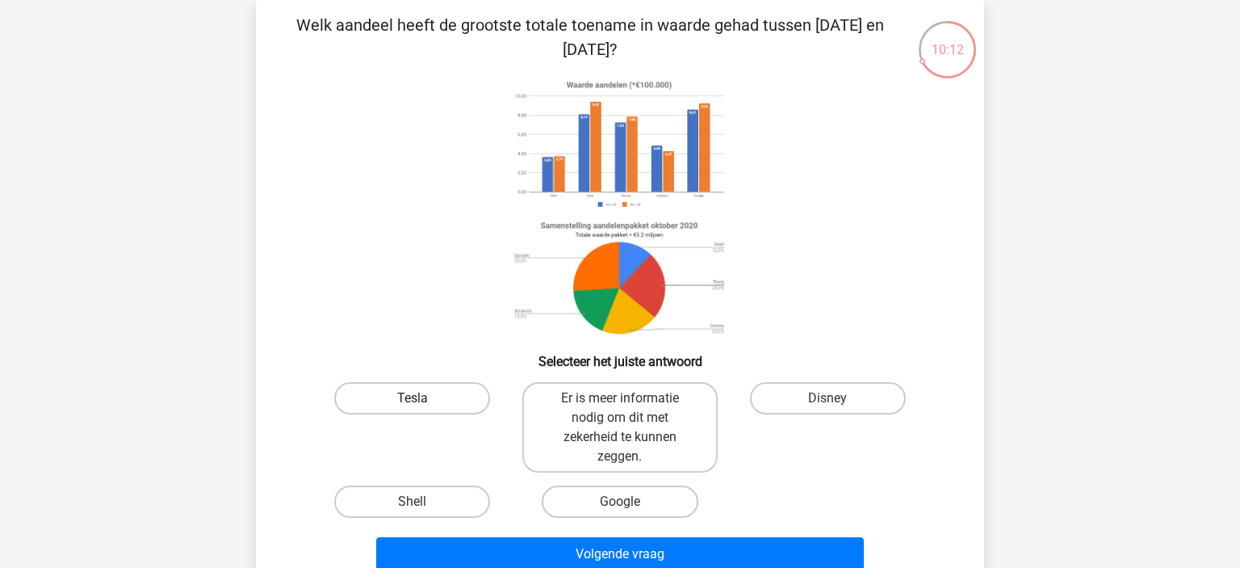
click at [451, 387] on label "Tesla" at bounding box center [412, 398] width 156 height 32
click at [423, 398] on input "Tesla" at bounding box center [418, 403] width 10 height 10
radio input "true"
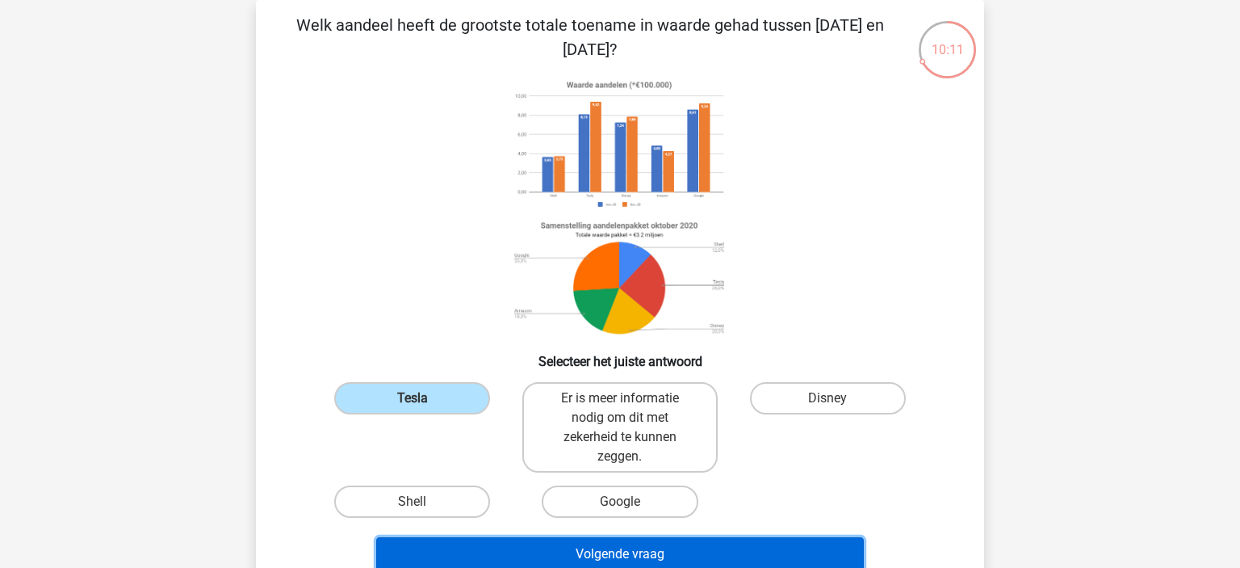
click at [492, 553] on button "Volgende vraag" at bounding box center [620, 554] width 489 height 34
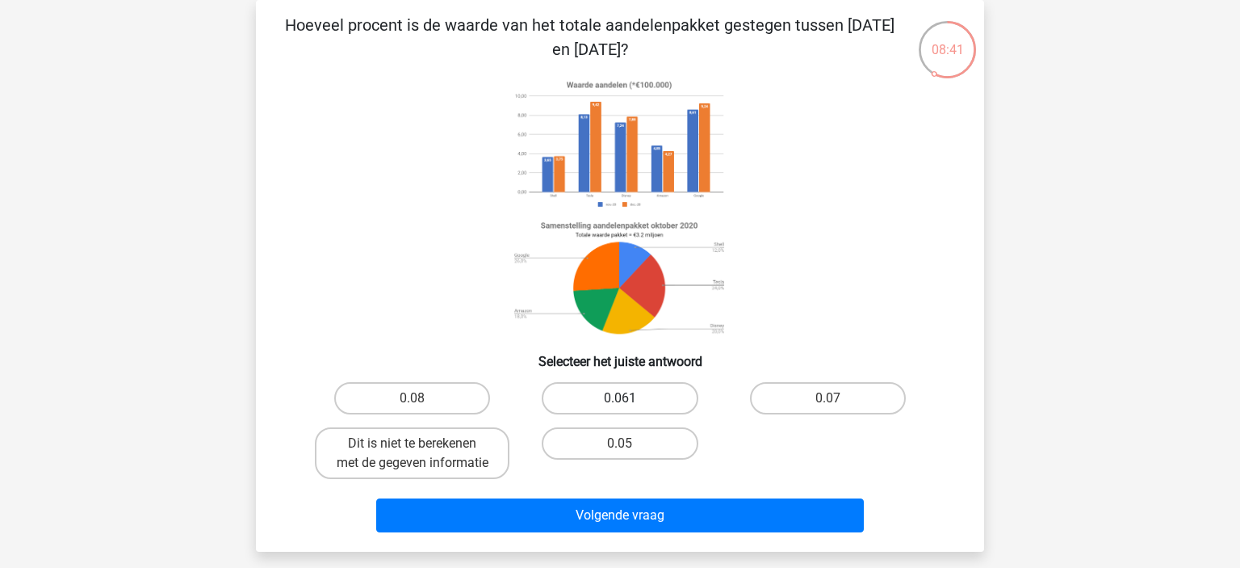
click at [631, 390] on label "0.061" at bounding box center [620, 398] width 156 height 32
click at [631, 398] on input "0.061" at bounding box center [625, 403] width 10 height 10
radio input "true"
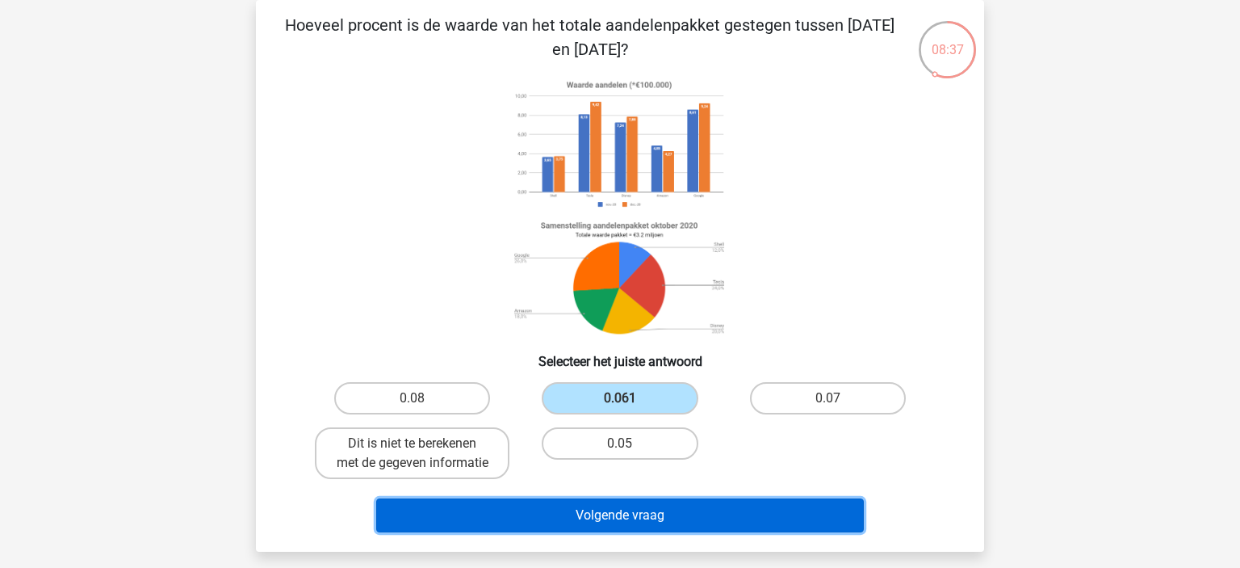
click at [631, 510] on button "Volgende vraag" at bounding box center [620, 515] width 489 height 34
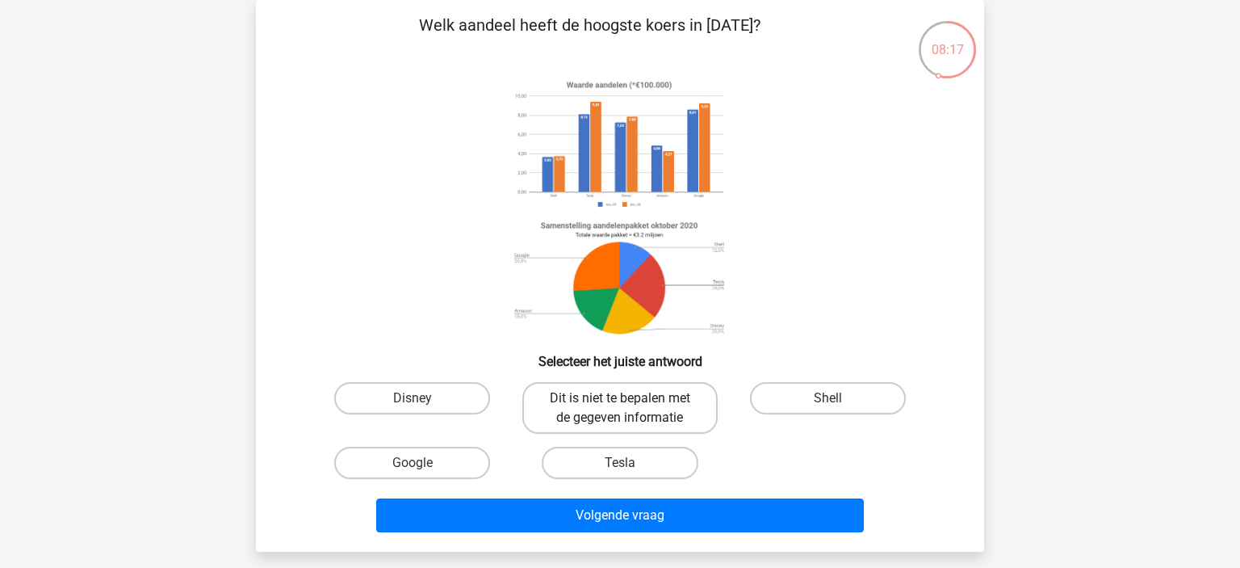
click at [587, 388] on label "Dit is niet te bepalen met de gegeven informatie" at bounding box center [619, 408] width 195 height 52
click at [620, 398] on input "Dit is niet te bepalen met de gegeven informatie" at bounding box center [625, 403] width 10 height 10
radio input "true"
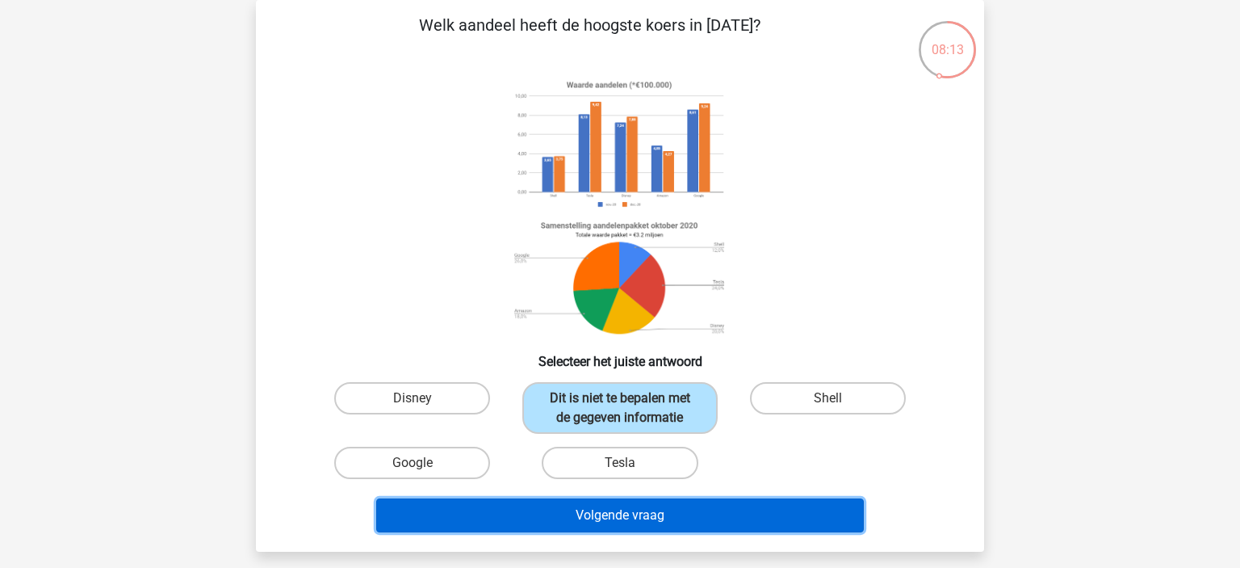
click at [482, 513] on button "Volgende vraag" at bounding box center [620, 515] width 489 height 34
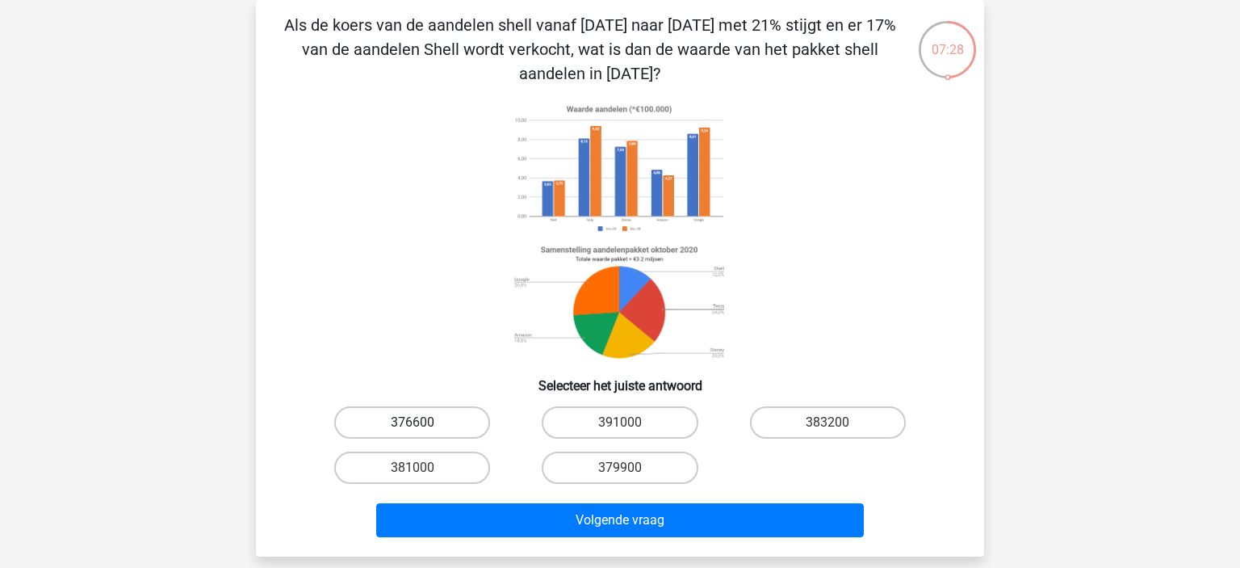
click at [380, 431] on label "376600" at bounding box center [412, 422] width 156 height 32
click at [413, 431] on input "376600" at bounding box center [418, 427] width 10 height 10
radio input "true"
click at [459, 497] on div "Volgende vraag" at bounding box center [620, 516] width 677 height 53
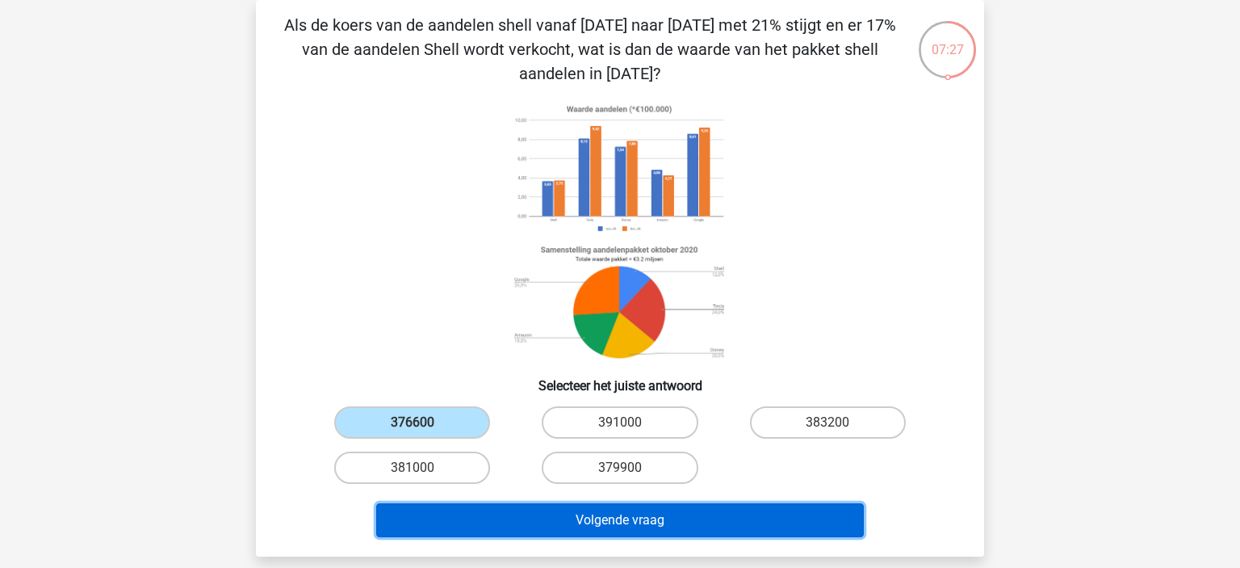
click at [480, 512] on button "Volgende vraag" at bounding box center [620, 520] width 489 height 34
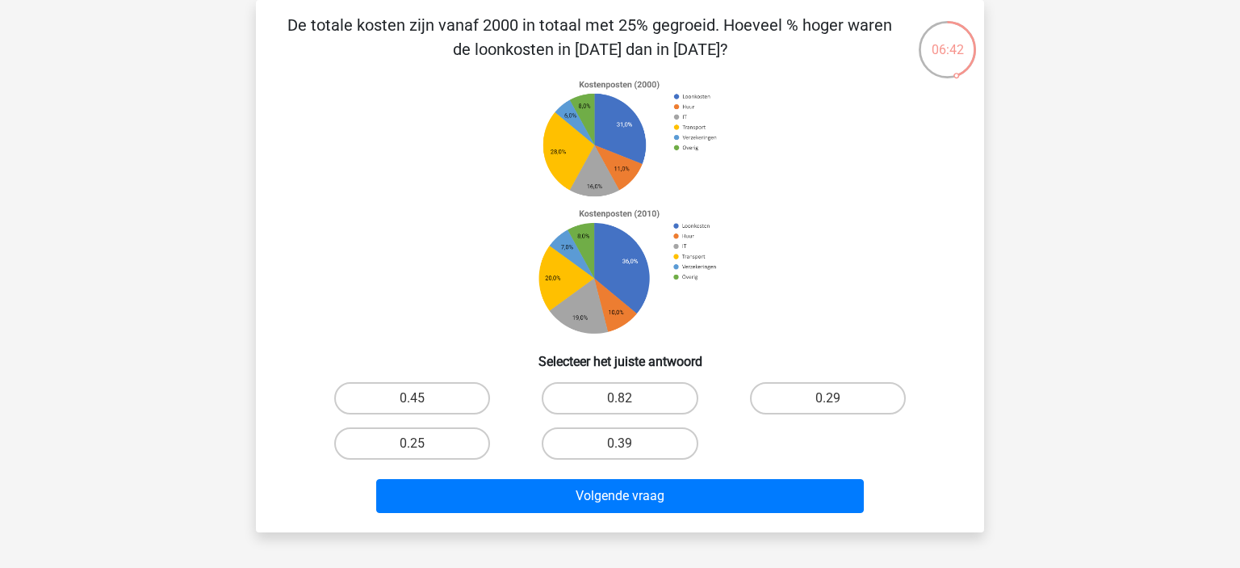
click at [418, 409] on input "0.45" at bounding box center [418, 403] width 10 height 10
radio input "true"
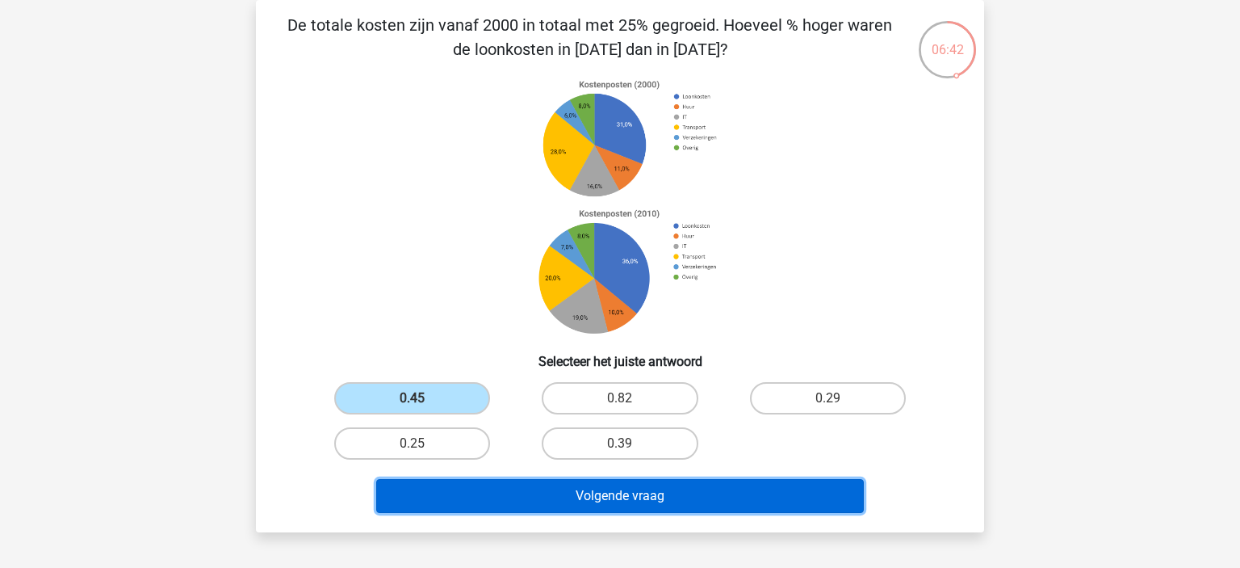
click at [530, 492] on button "Volgende vraag" at bounding box center [620, 496] width 489 height 34
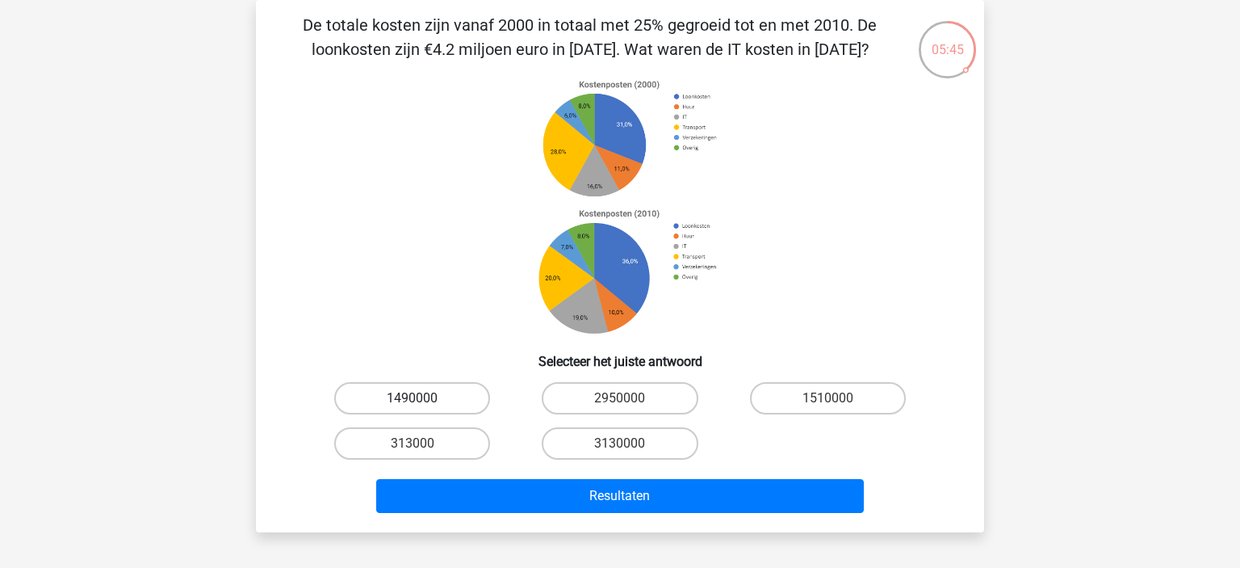
click at [367, 396] on label "1490000" at bounding box center [412, 398] width 156 height 32
click at [413, 398] on input "1490000" at bounding box center [418, 403] width 10 height 10
radio input "true"
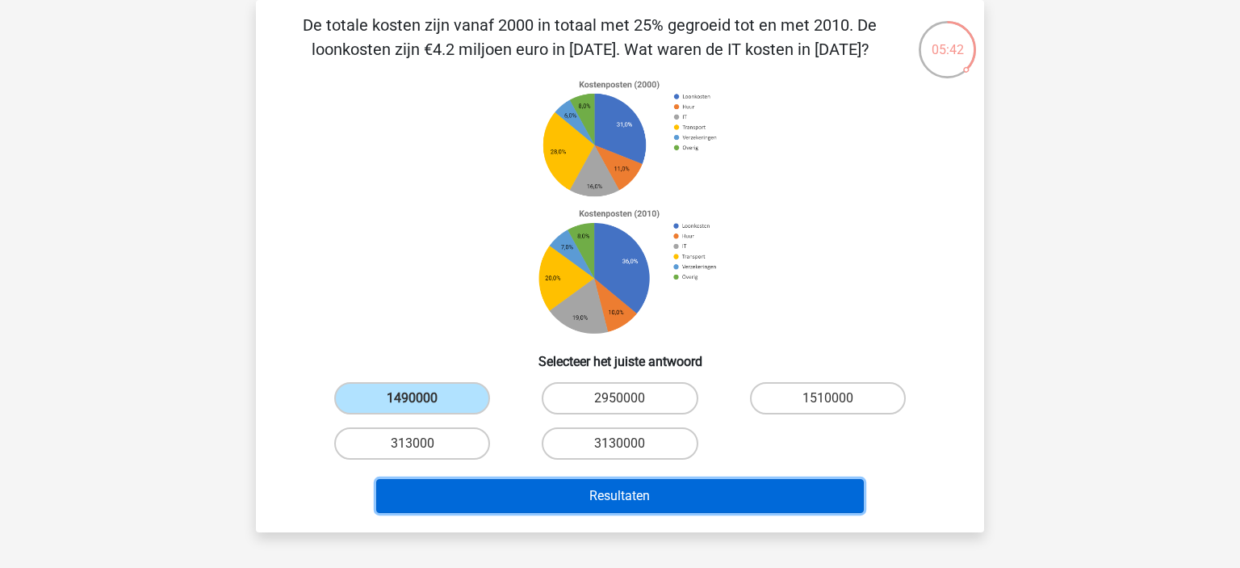
click at [458, 497] on button "Resultaten" at bounding box center [620, 496] width 489 height 34
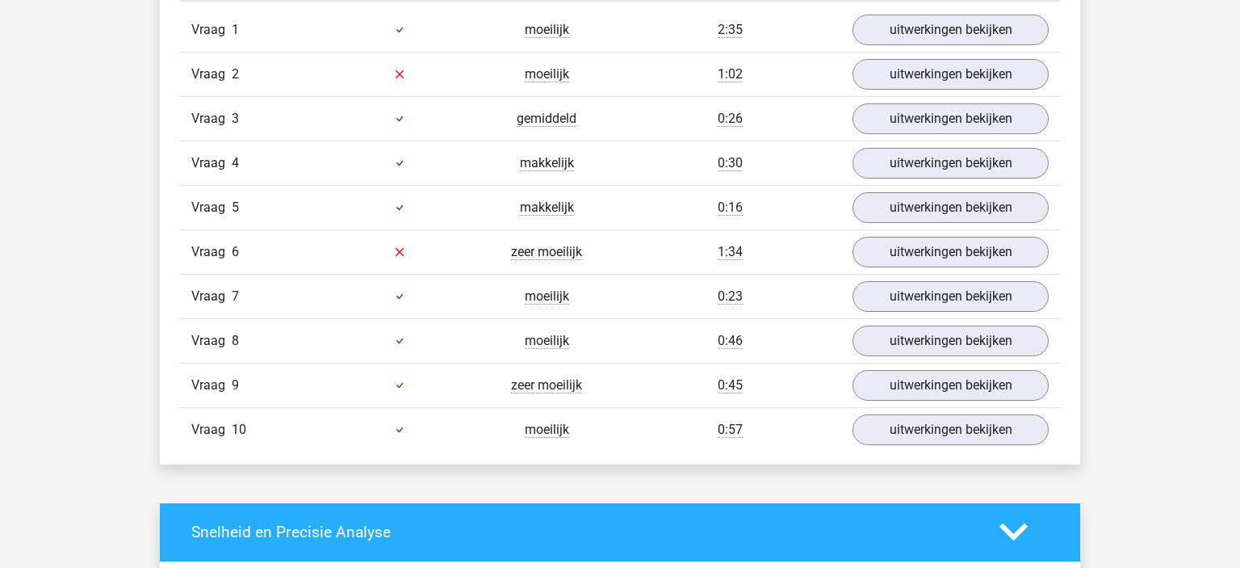
scroll to position [1105, 0]
click at [953, 249] on link "uitwerkingen bekijken" at bounding box center [950, 252] width 225 height 36
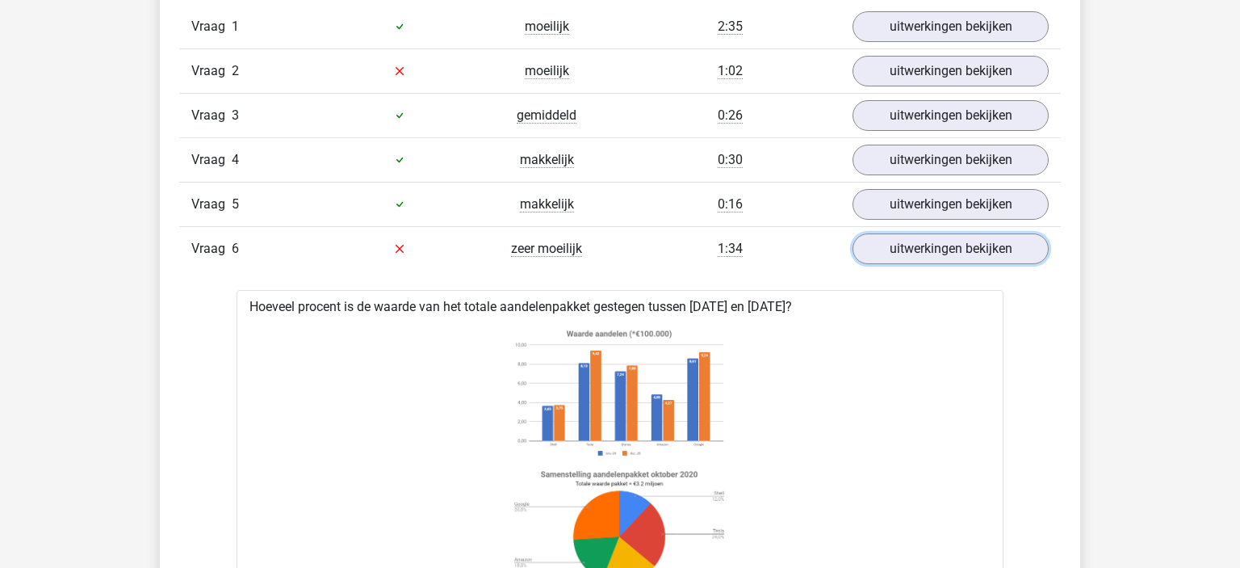
scroll to position [1095, 0]
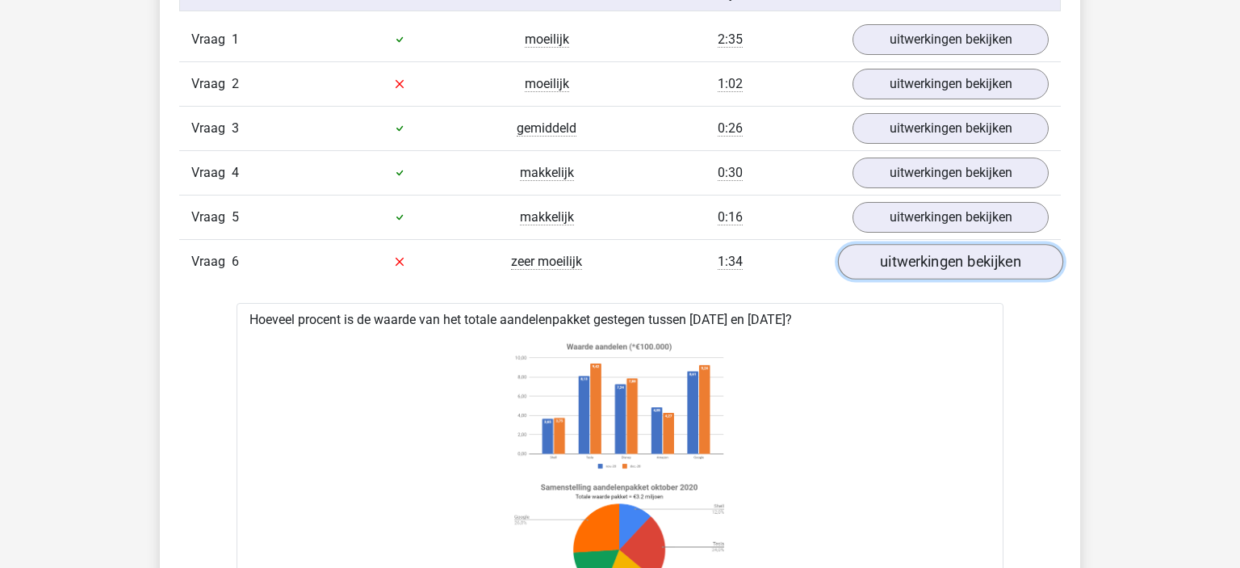
click at [903, 264] on link "uitwerkingen bekijken" at bounding box center [950, 262] width 225 height 36
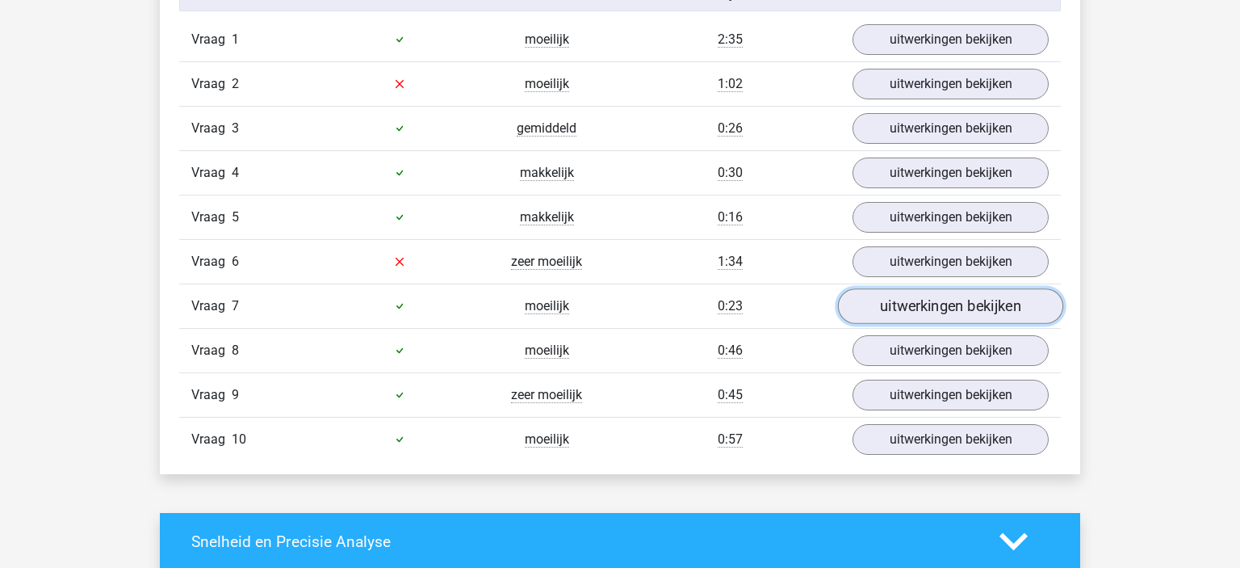
click at [920, 312] on link "uitwerkingen bekijken" at bounding box center [950, 306] width 225 height 36
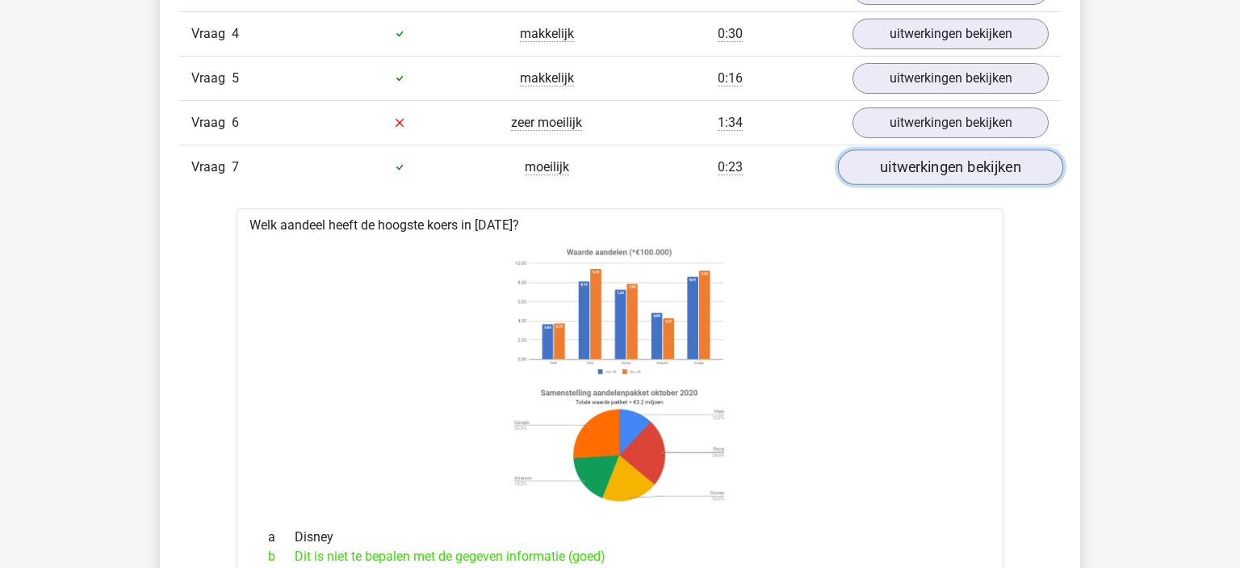
scroll to position [1232, 0]
click at [904, 170] on link "uitwerkingen bekijken" at bounding box center [950, 169] width 225 height 36
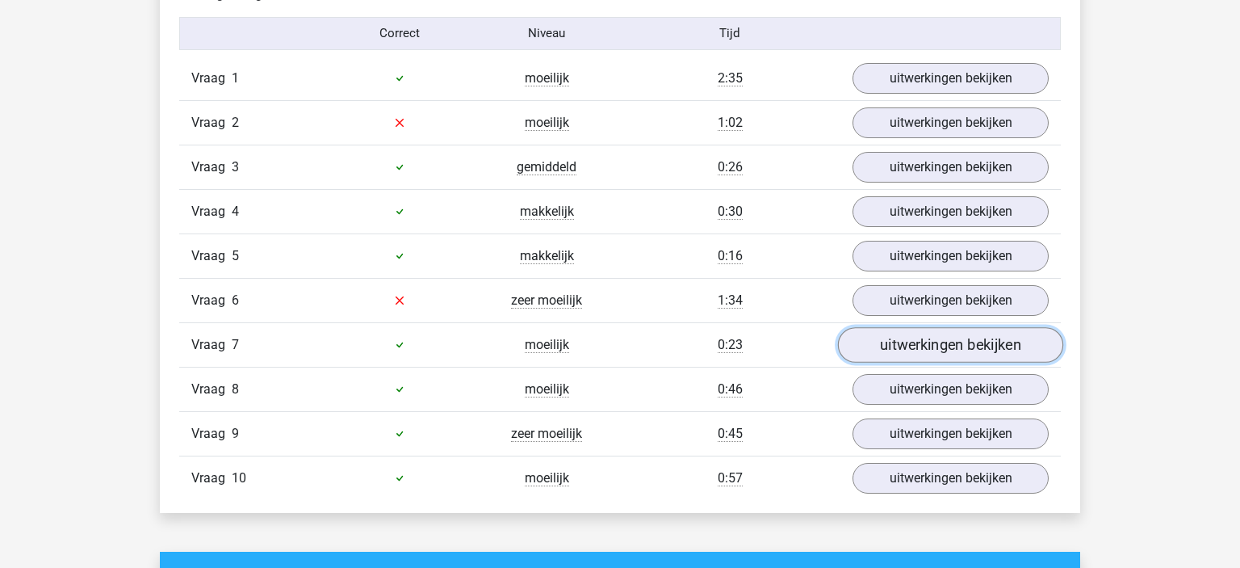
scroll to position [1055, 0]
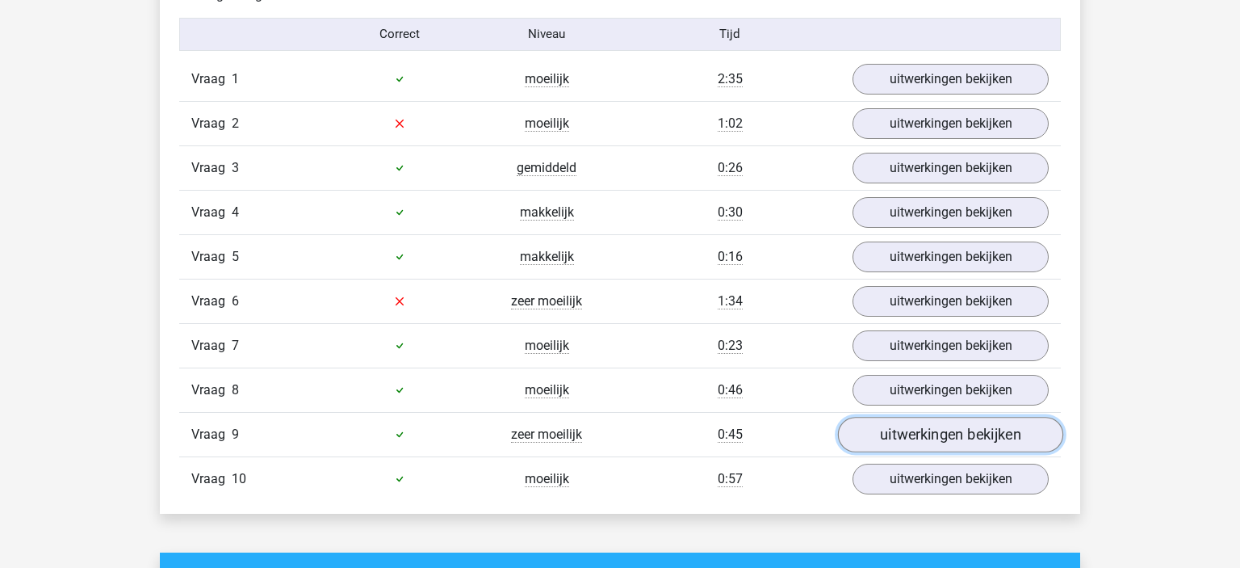
click at [906, 442] on link "uitwerkingen bekijken" at bounding box center [950, 435] width 225 height 36
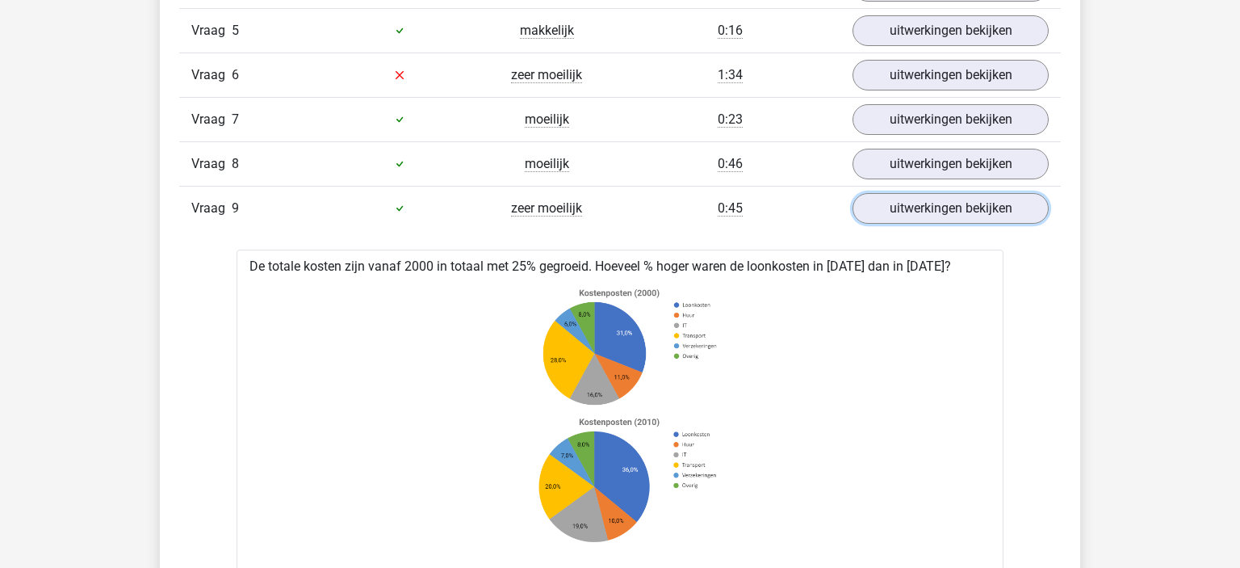
scroll to position [1282, 0]
click at [900, 224] on div "Vraag 1 moeilijk 2:35 uitwerkingen bekijken Als de omzet vanaf 2018 met 21% sti…" at bounding box center [620, 367] width 858 height 1075
click at [898, 222] on div "Vraag 9 zeer moeilijk 0:45 uitwerkingen bekijken" at bounding box center [620, 207] width 882 height 44
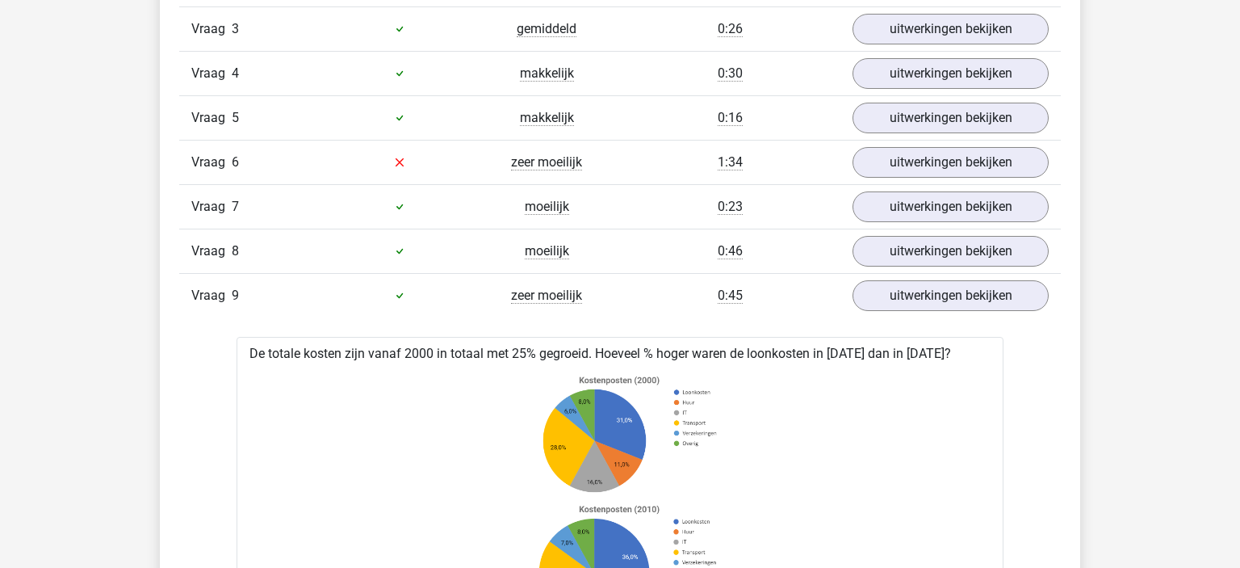
scroll to position [1193, 0]
click at [923, 258] on link "uitwerkingen bekijken" at bounding box center [950, 252] width 225 height 36
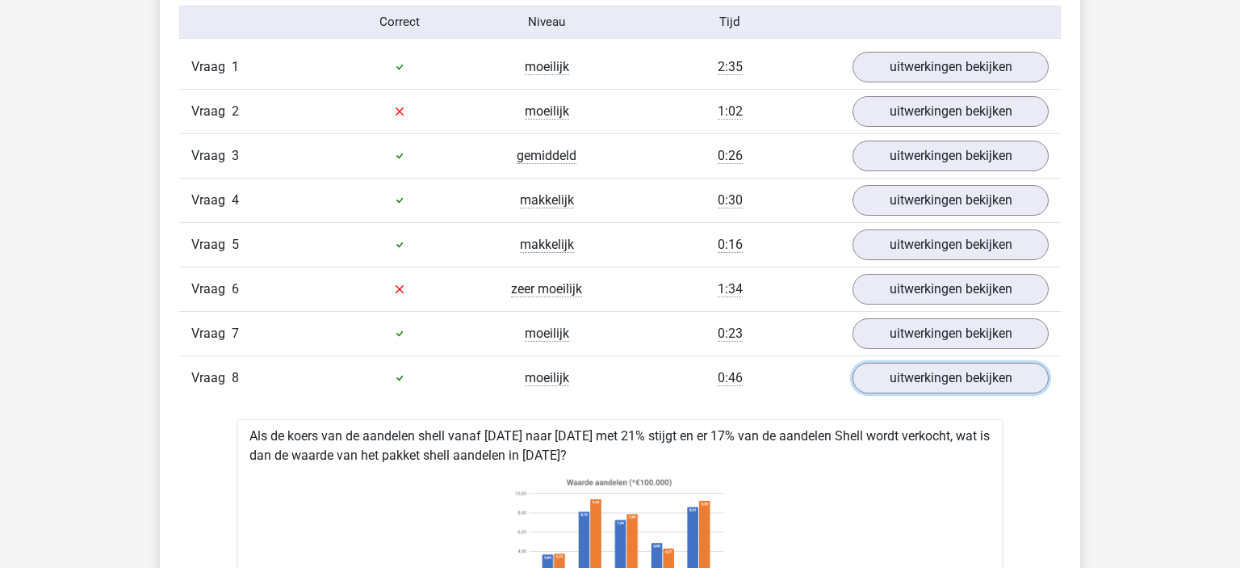
scroll to position [1065, 0]
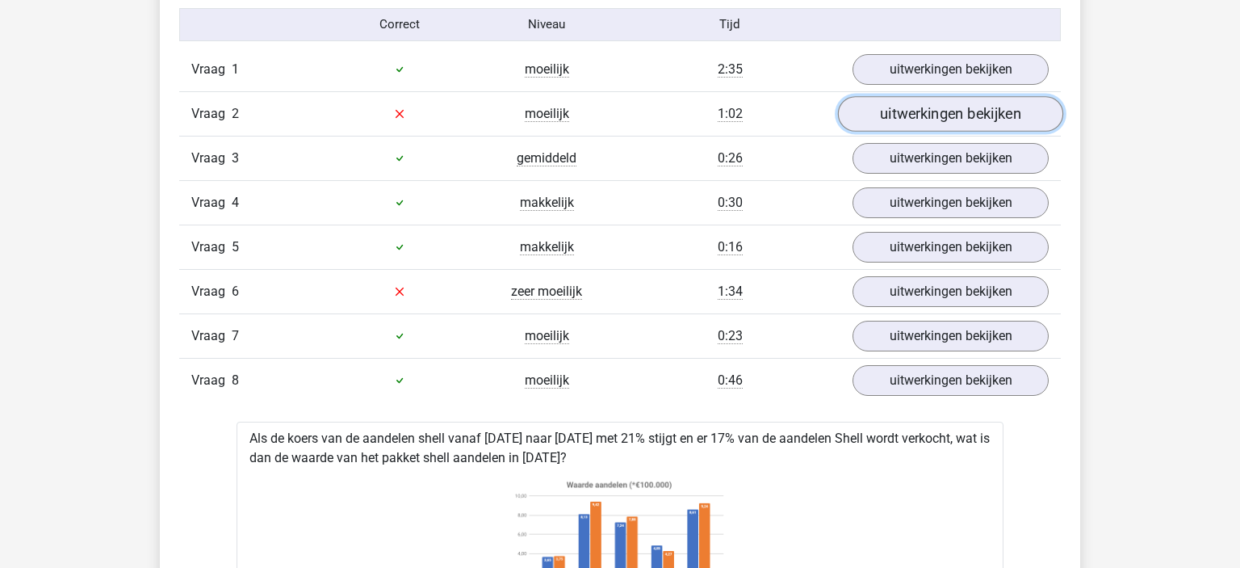
click at [938, 110] on link "uitwerkingen bekijken" at bounding box center [950, 114] width 225 height 36
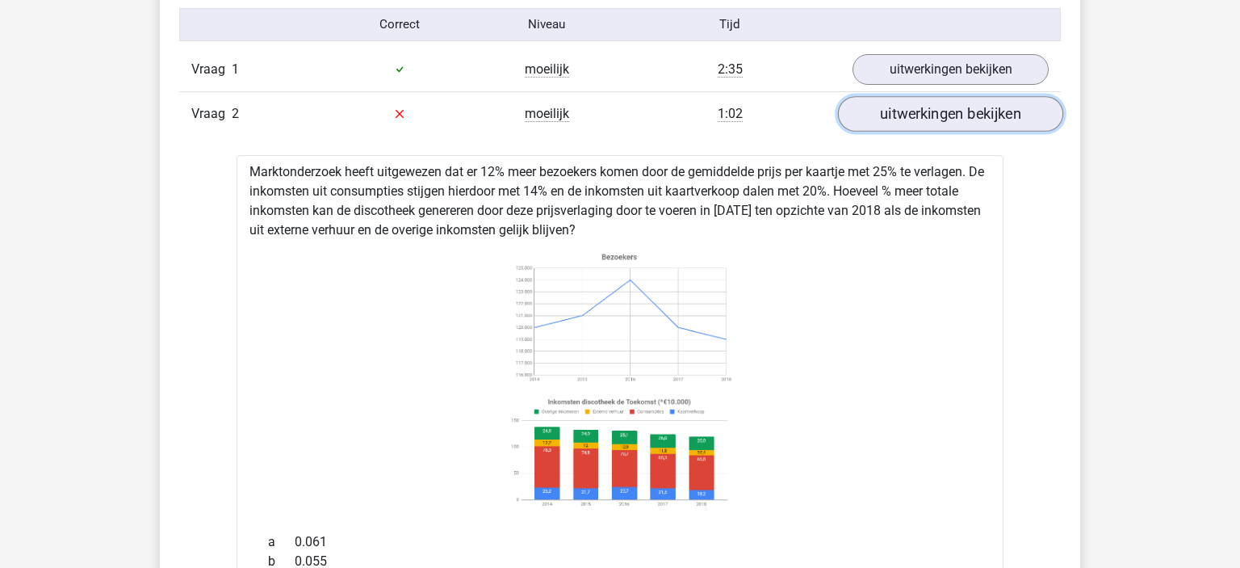
click at [938, 110] on link "uitwerkingen bekijken" at bounding box center [950, 114] width 225 height 36
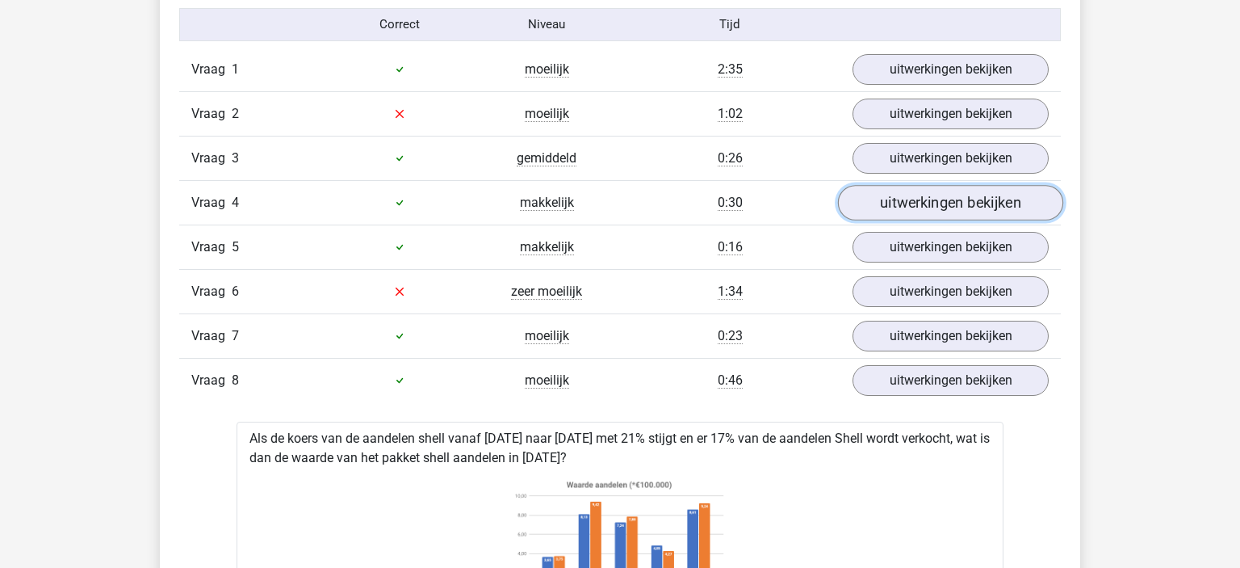
click at [891, 199] on link "uitwerkingen bekijken" at bounding box center [950, 203] width 225 height 36
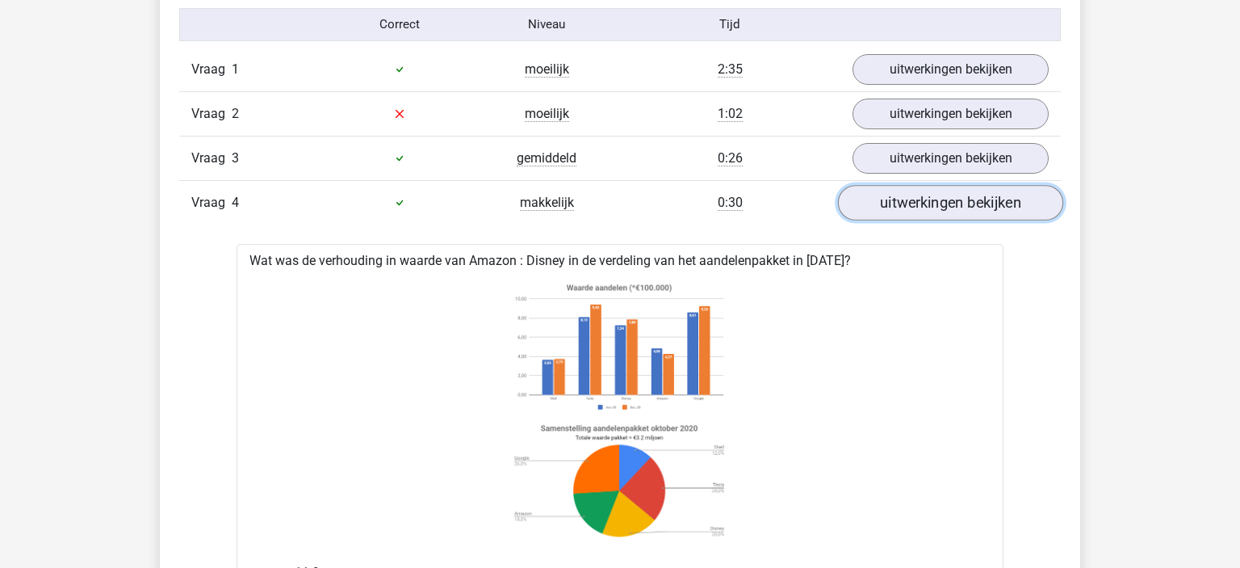
click at [908, 193] on link "uitwerkingen bekijken" at bounding box center [950, 203] width 225 height 36
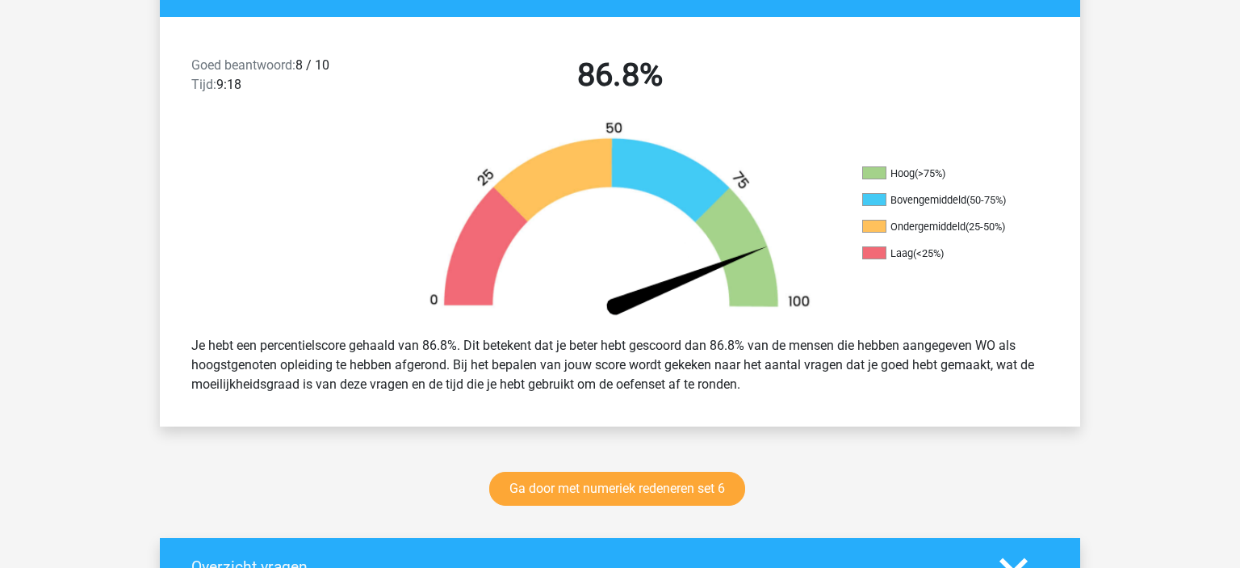
scroll to position [398, 0]
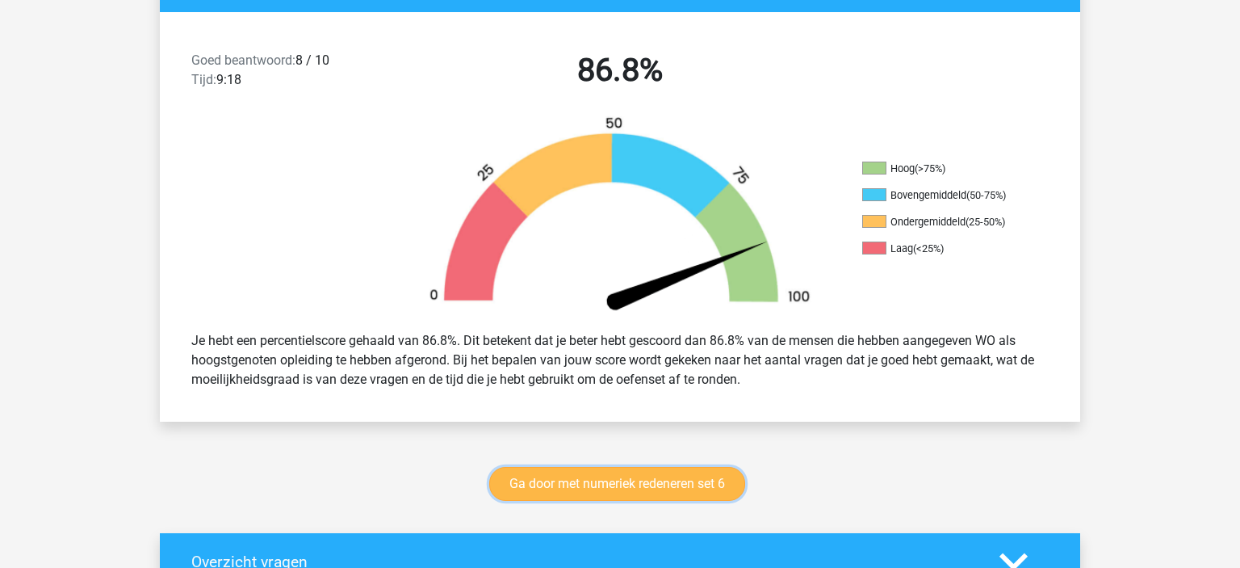
click at [617, 485] on link "Ga door met numeriek redeneren set 6" at bounding box center [617, 484] width 256 height 34
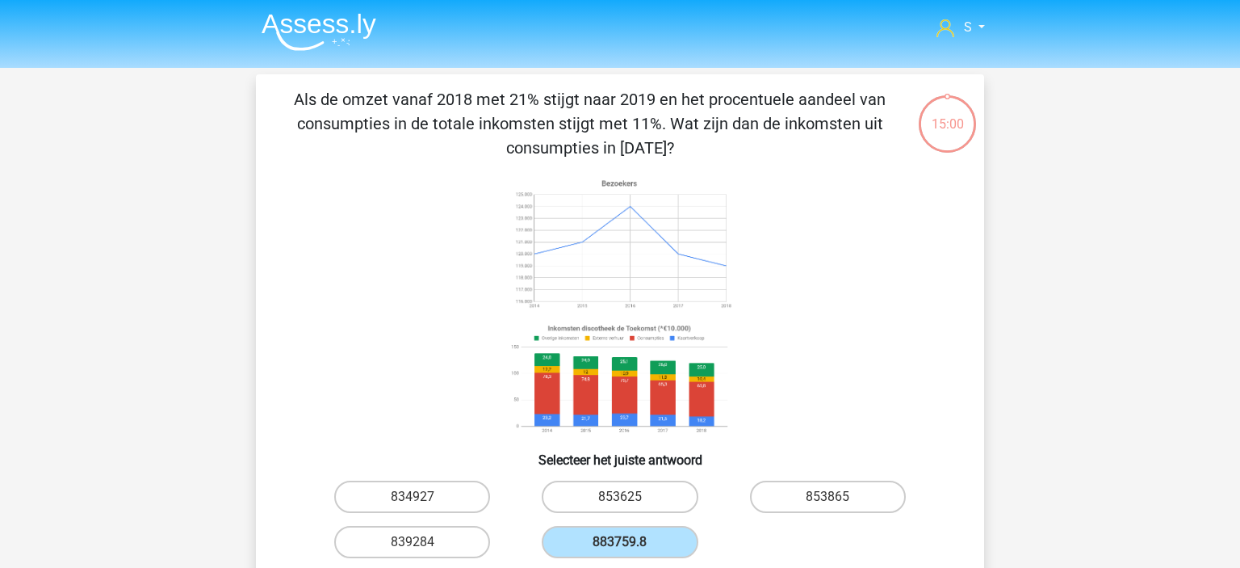
scroll to position [74, 0]
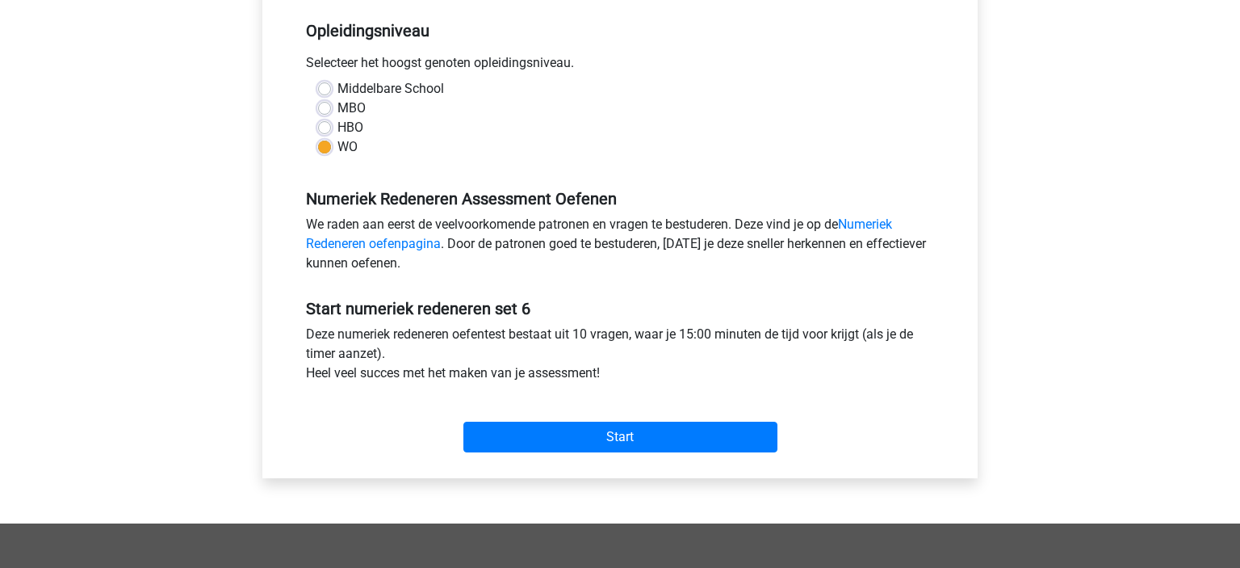
scroll to position [332, 0]
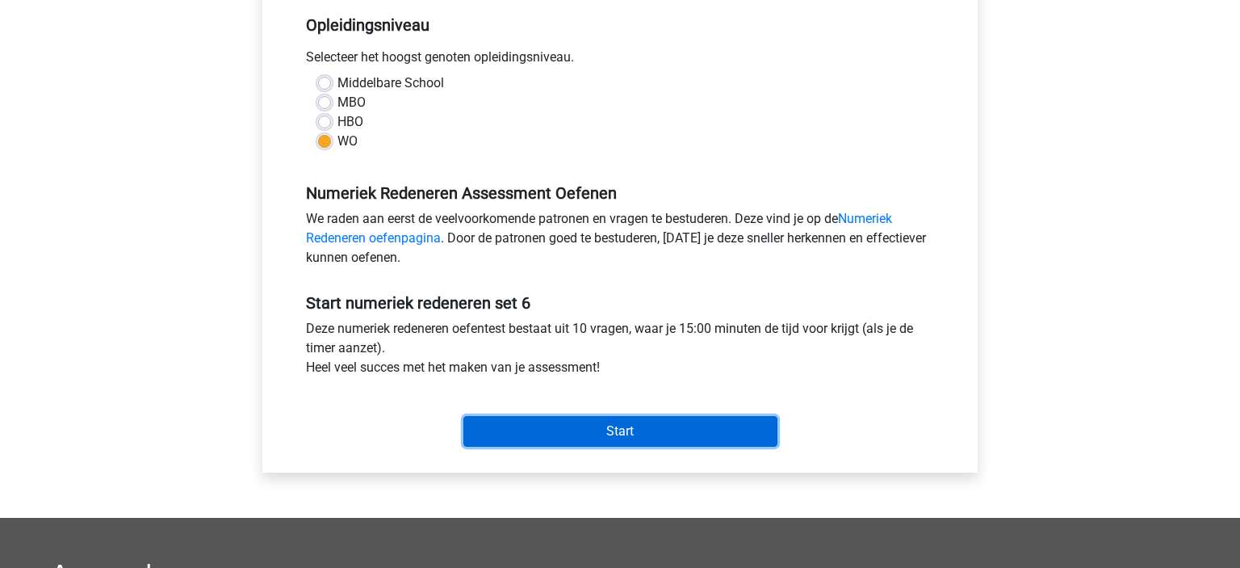
click at [570, 430] on input "Start" at bounding box center [620, 431] width 314 height 31
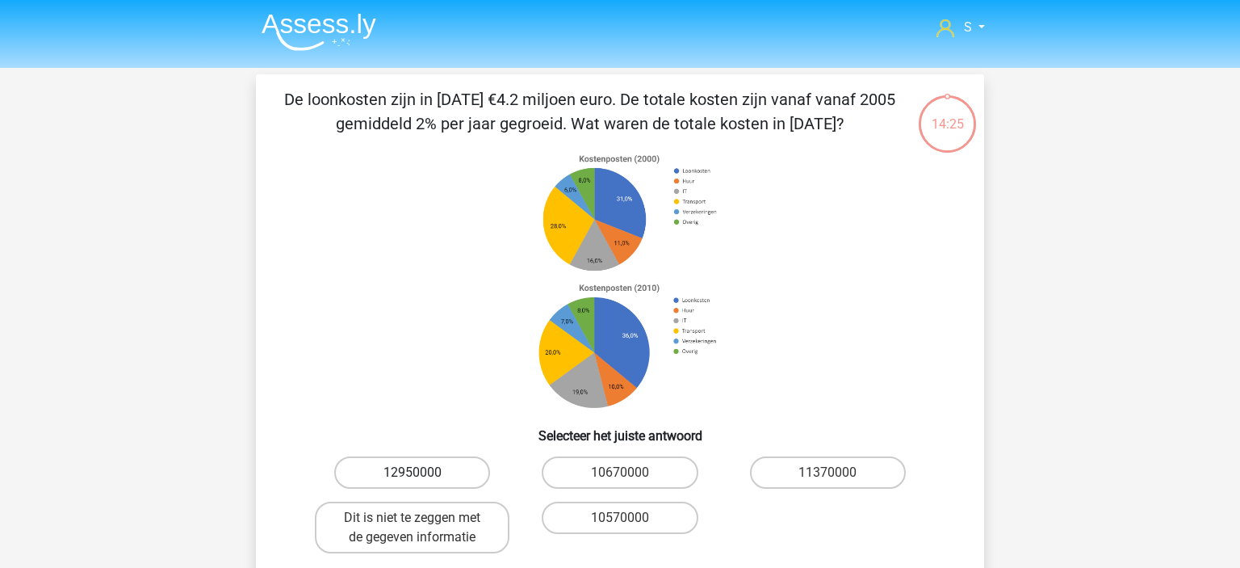
click at [392, 468] on label "12950000" at bounding box center [412, 472] width 156 height 32
click at [413, 472] on input "12950000" at bounding box center [418, 477] width 10 height 10
radio input "true"
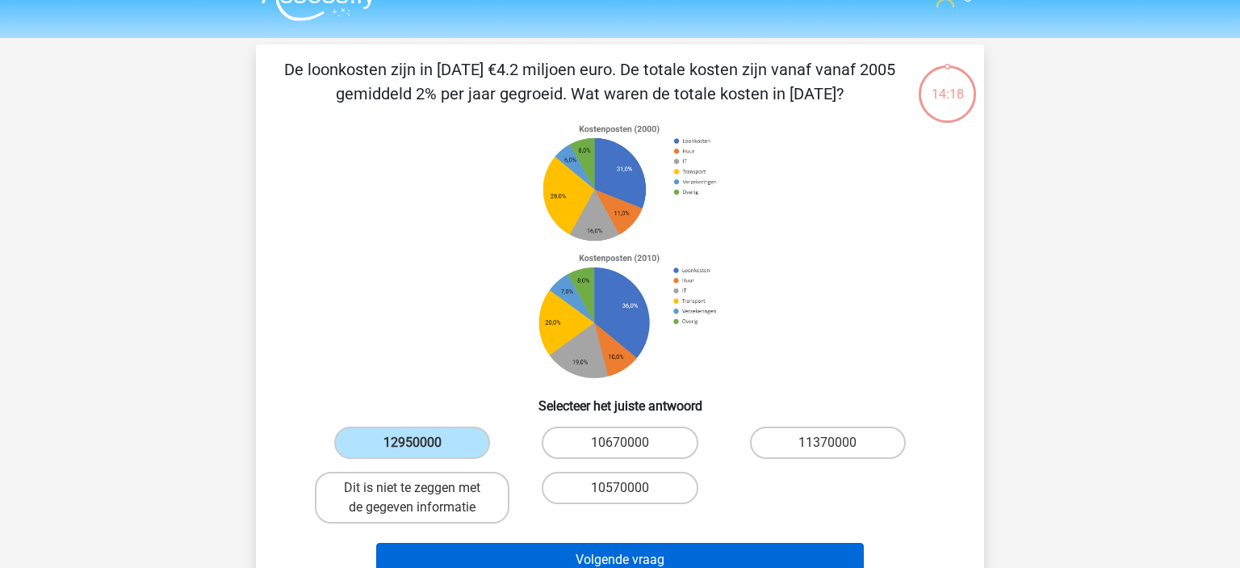
scroll to position [29, 0]
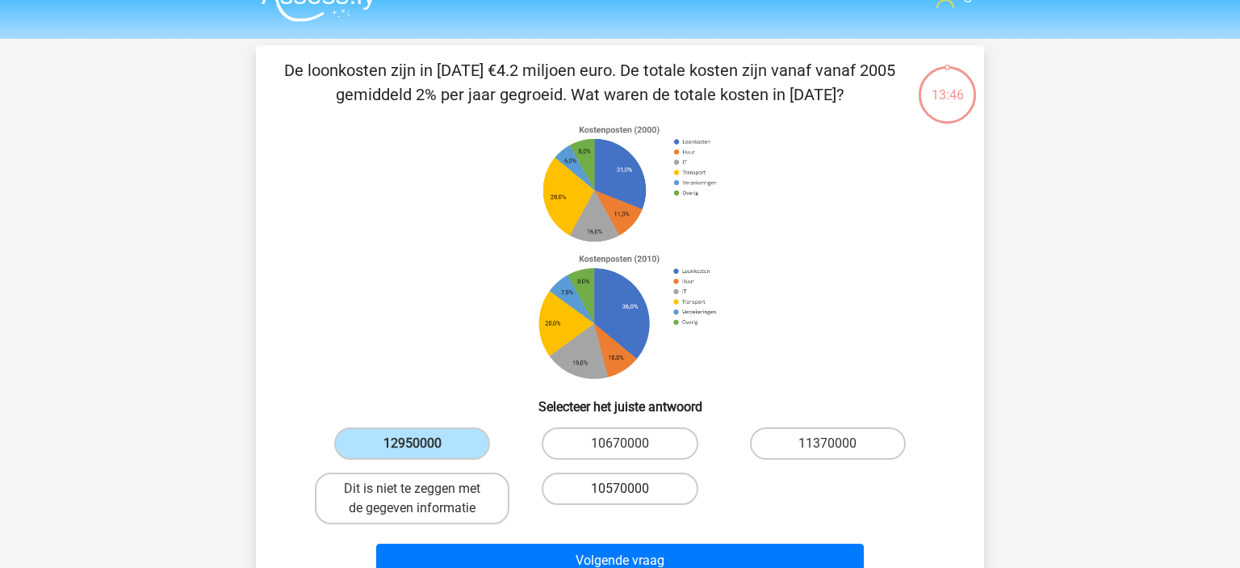
click at [617, 489] on label "10570000" at bounding box center [620, 488] width 156 height 32
click at [620, 489] on input "10570000" at bounding box center [625, 494] width 10 height 10
radio input "true"
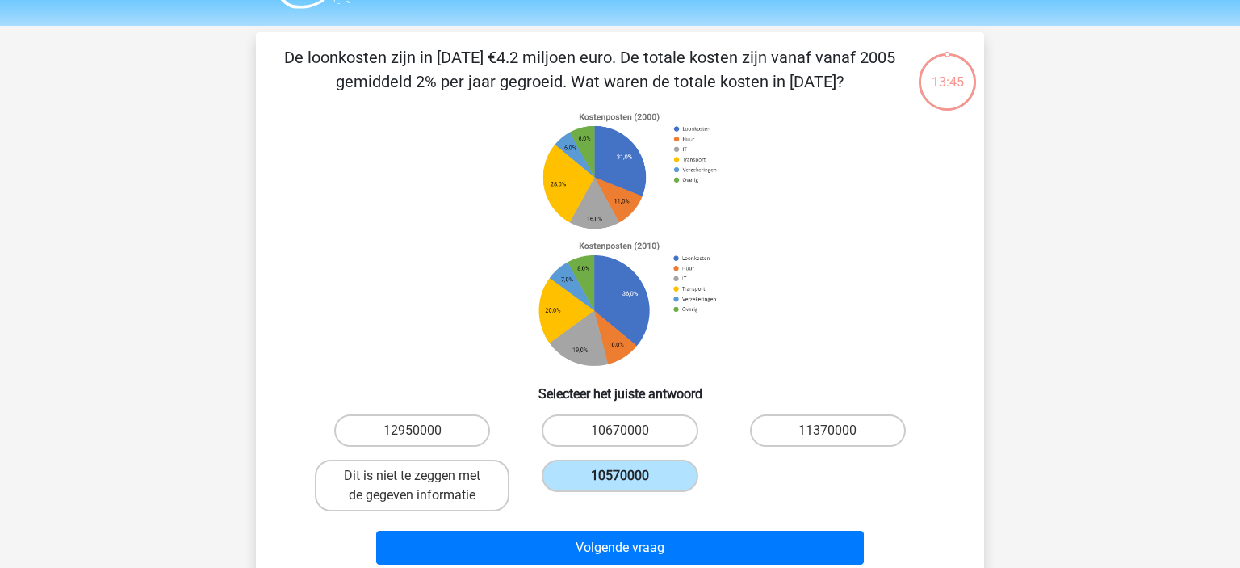
scroll to position [91, 0]
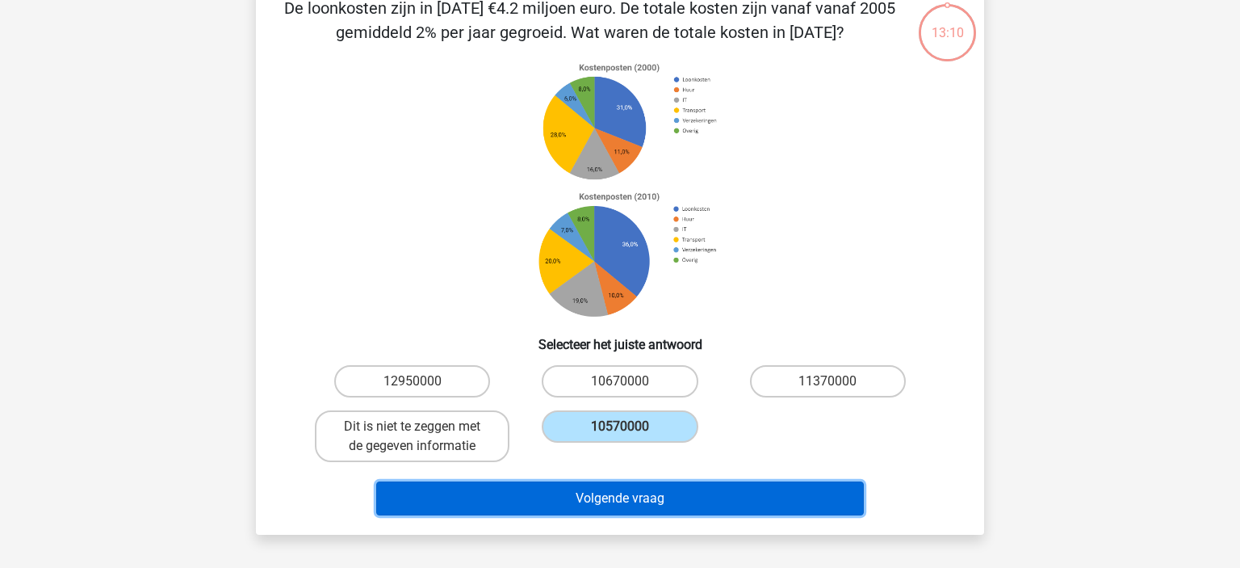
click at [593, 486] on button "Volgende vraag" at bounding box center [620, 498] width 489 height 34
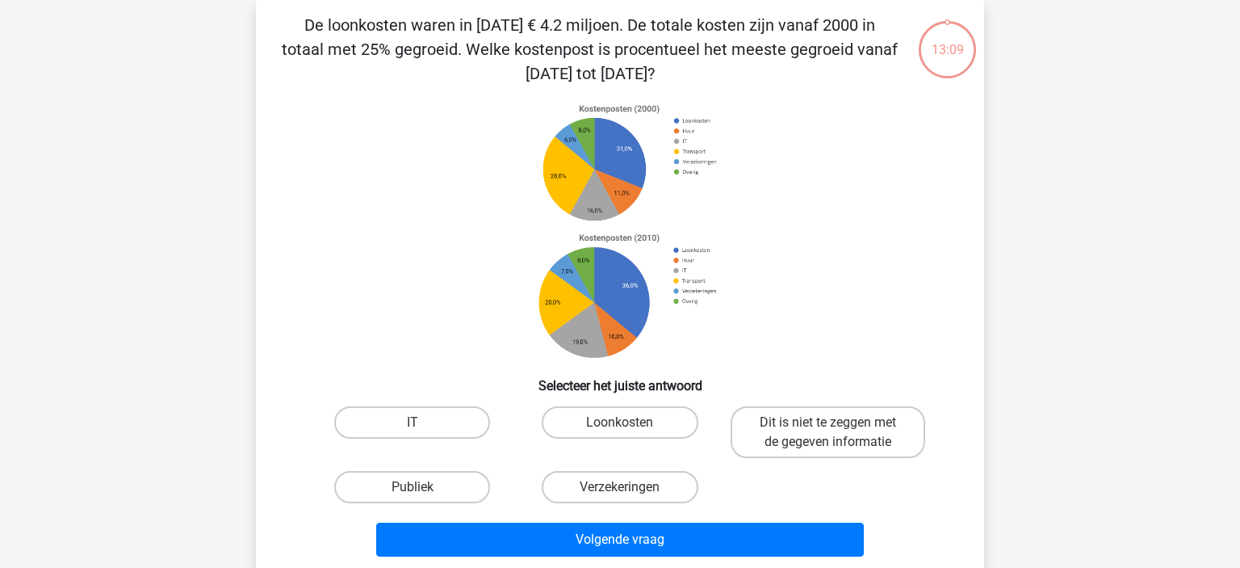
scroll to position [74, 0]
click at [426, 426] on label "IT" at bounding box center [412, 422] width 156 height 32
click at [423, 426] on input "IT" at bounding box center [418, 427] width 10 height 10
radio input "true"
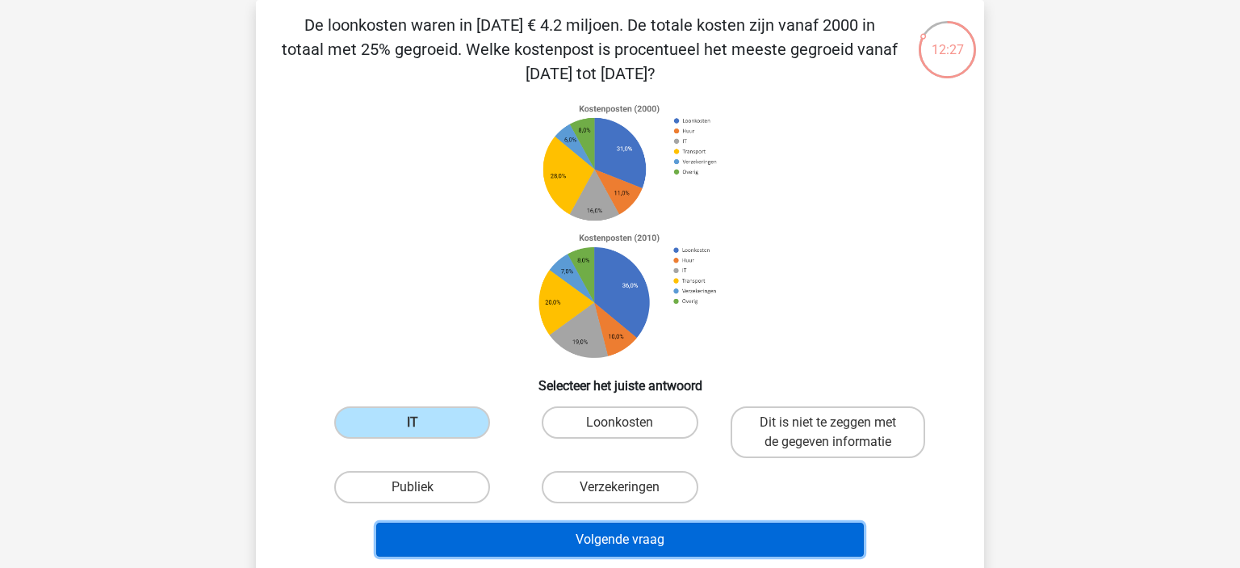
click at [517, 547] on button "Volgende vraag" at bounding box center [620, 539] width 489 height 34
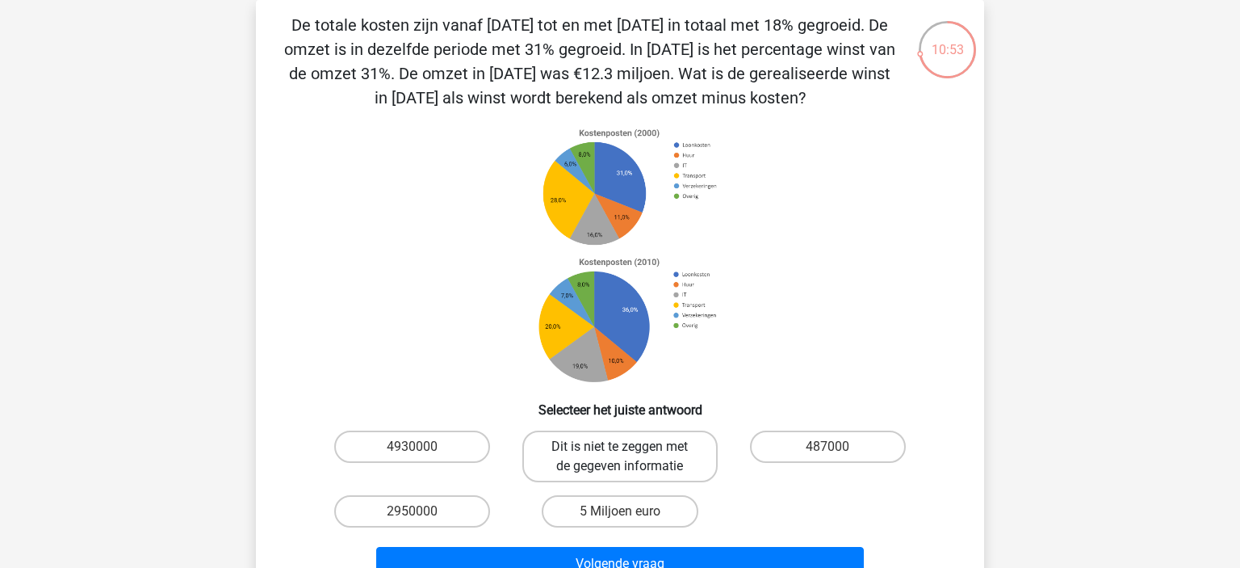
click at [660, 451] on label "Dit is niet te zeggen met de gegeven informatie" at bounding box center [619, 456] width 195 height 52
click at [631, 451] on input "Dit is niet te zeggen met de gegeven informatie" at bounding box center [625, 452] width 10 height 10
radio input "true"
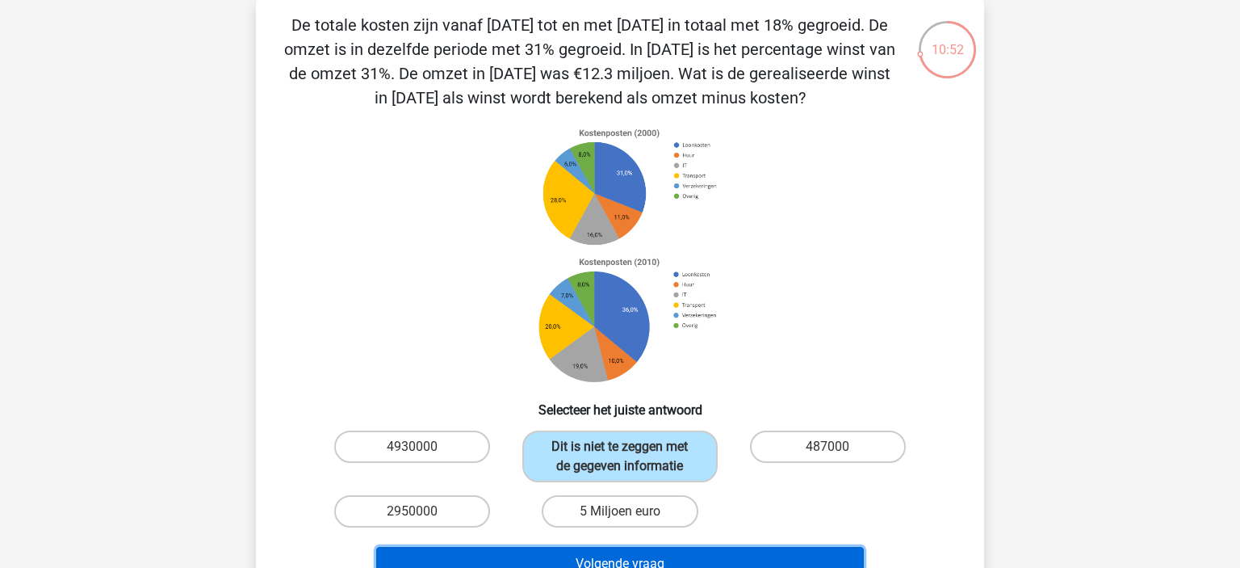
click at [723, 551] on button "Volgende vraag" at bounding box center [620, 564] width 489 height 34
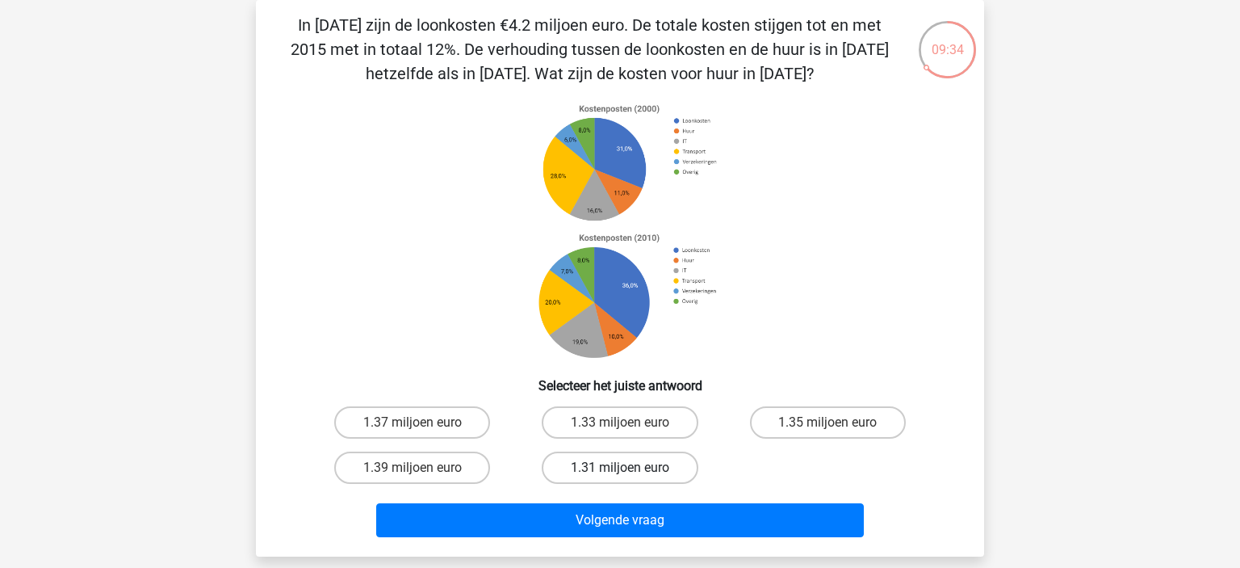
click at [606, 453] on label "1.31 miljoen euro" at bounding box center [620, 467] width 156 height 32
click at [620, 468] on input "1.31 miljoen euro" at bounding box center [625, 473] width 10 height 10
radio input "true"
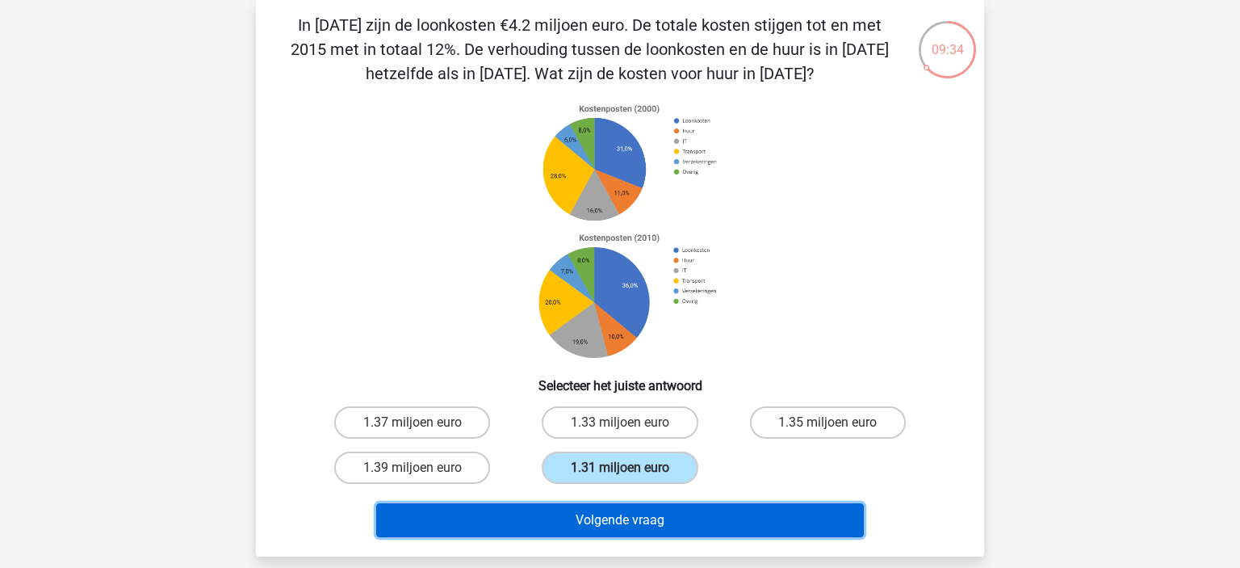
click at [531, 514] on button "Volgende vraag" at bounding box center [620, 520] width 489 height 34
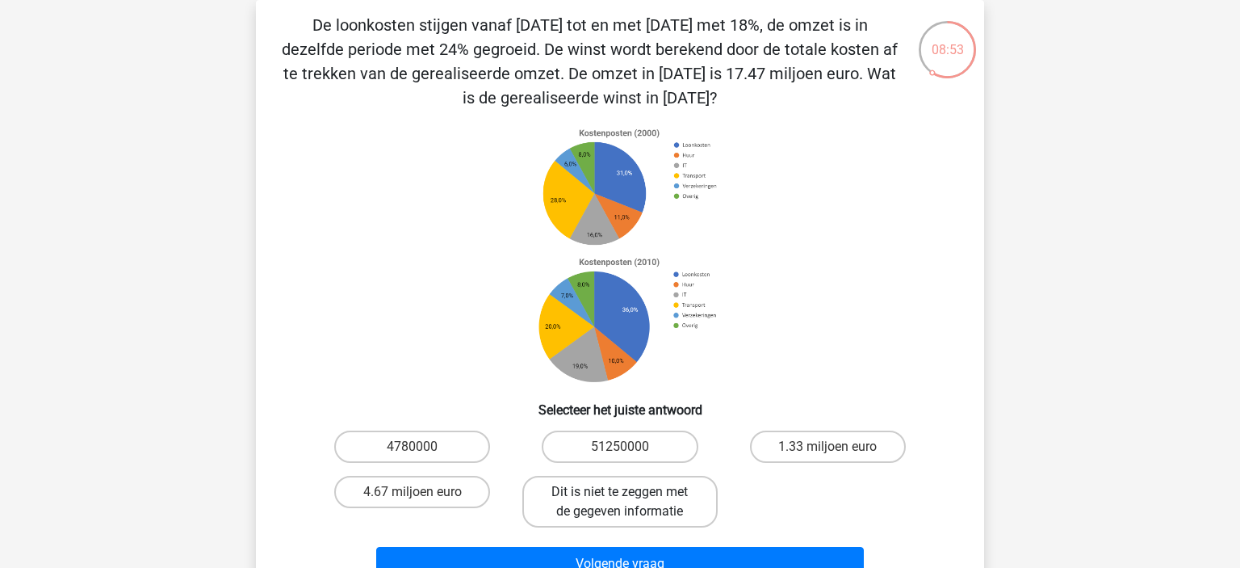
click at [648, 500] on label "Dit is niet te zeggen met de gegeven informatie" at bounding box center [619, 502] width 195 height 52
click at [631, 500] on input "Dit is niet te zeggen met de gegeven informatie" at bounding box center [625, 497] width 10 height 10
radio input "true"
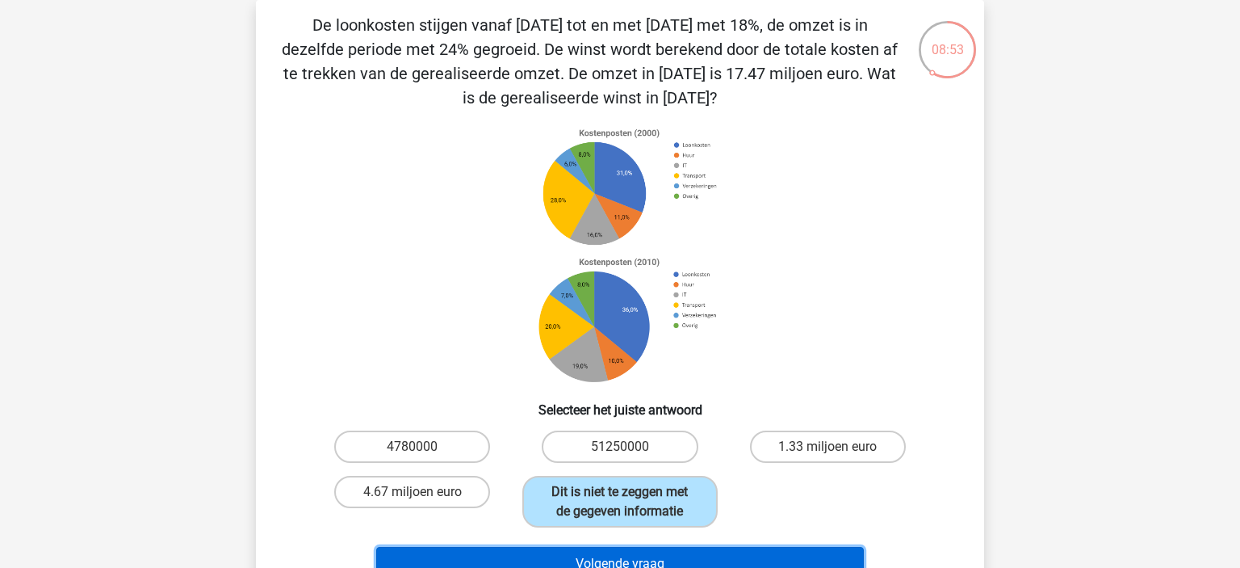
click at [669, 551] on button "Volgende vraag" at bounding box center [620, 564] width 489 height 34
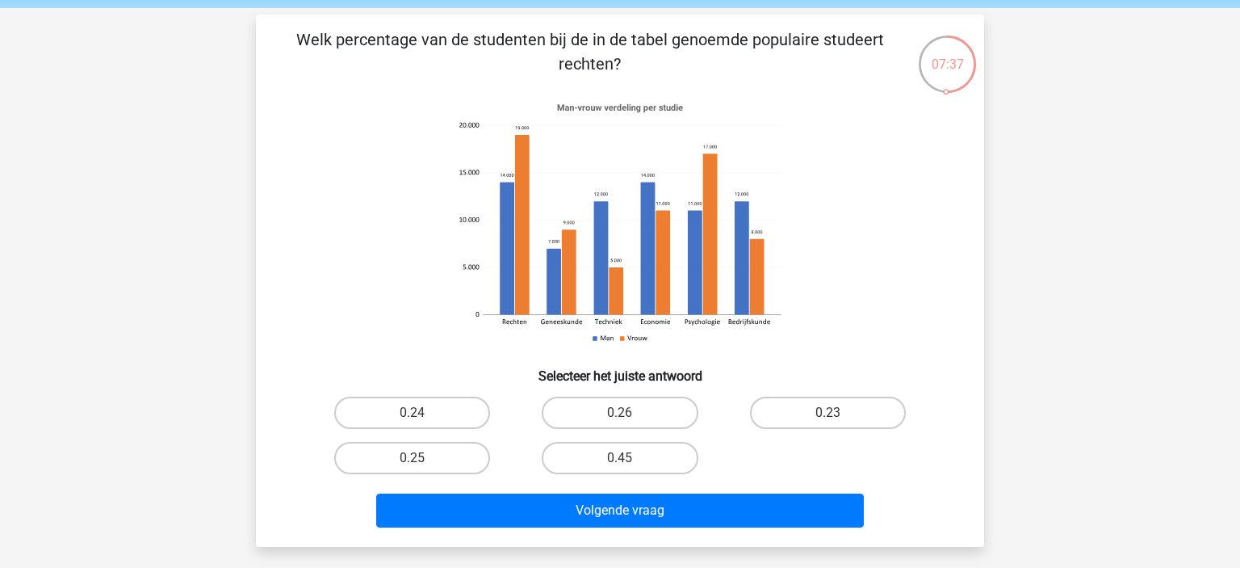
scroll to position [57, 0]
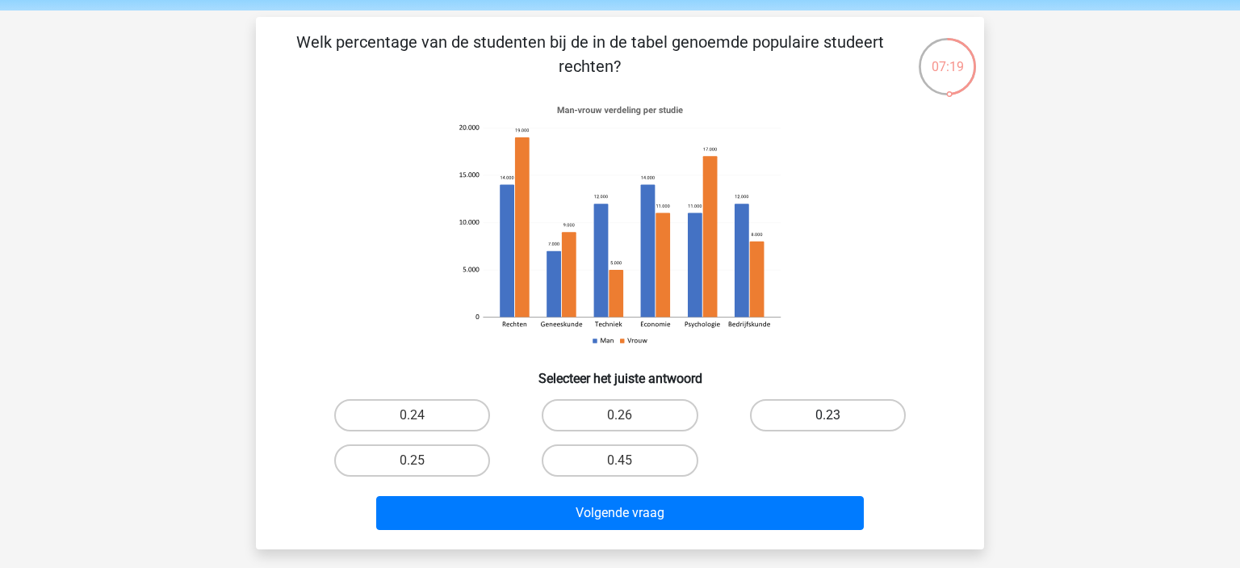
click at [803, 409] on label "0.23" at bounding box center [828, 415] width 156 height 32
click at [828, 415] on input "0.23" at bounding box center [833, 420] width 10 height 10
radio input "true"
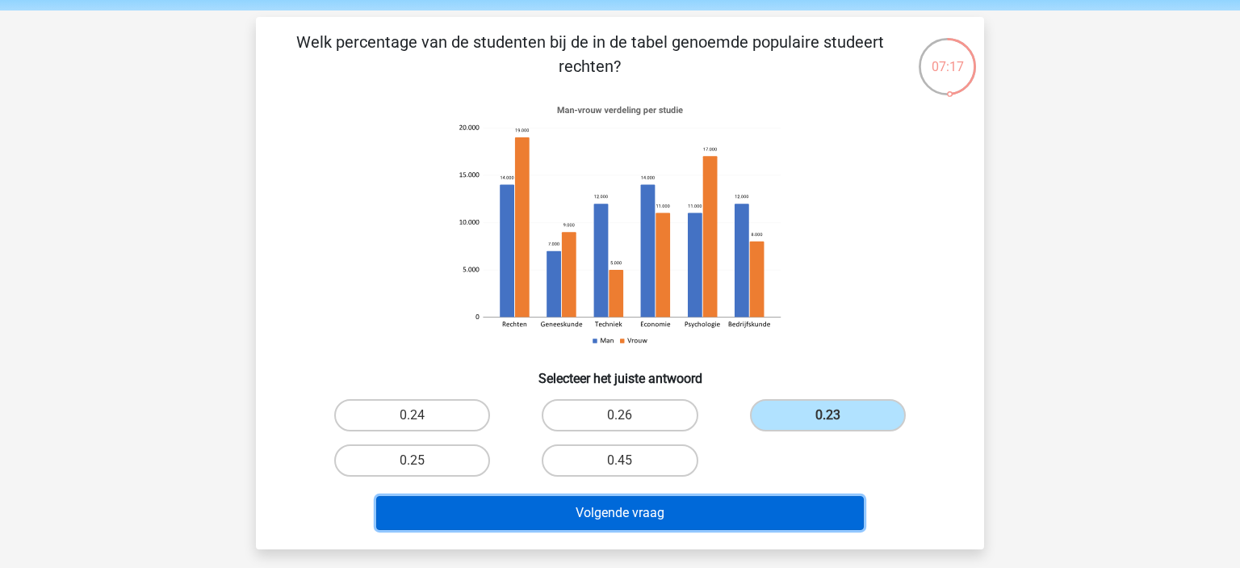
drag, startPoint x: 652, startPoint y: 519, endPoint x: 936, endPoint y: 279, distance: 371.8
click at [936, 279] on div "Welk percentage van de studenten bij de in de tabel genoemde populaire studeert…" at bounding box center [619, 283] width 715 height 506
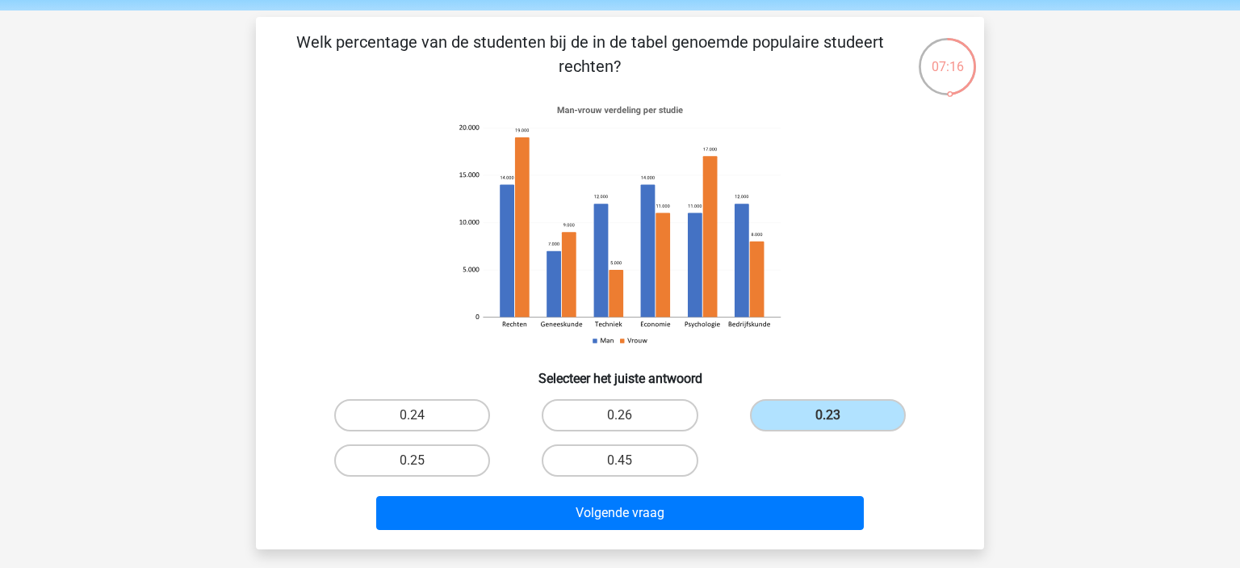
click at [415, 422] on input "0.24" at bounding box center [418, 420] width 10 height 10
radio input "true"
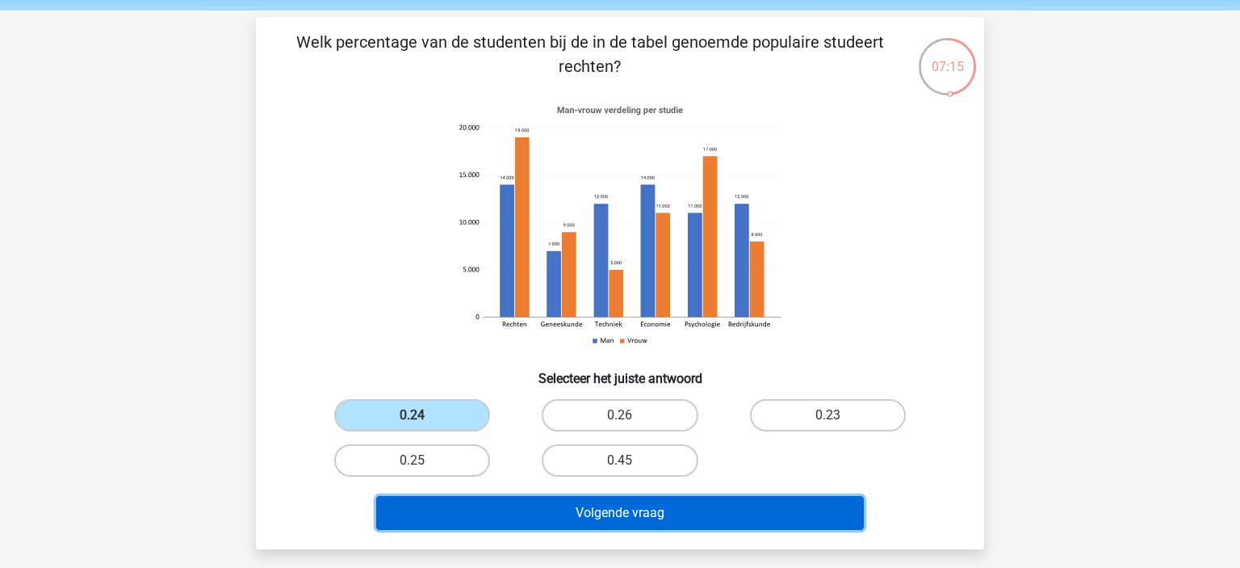
click at [460, 499] on button "Volgende vraag" at bounding box center [620, 513] width 489 height 34
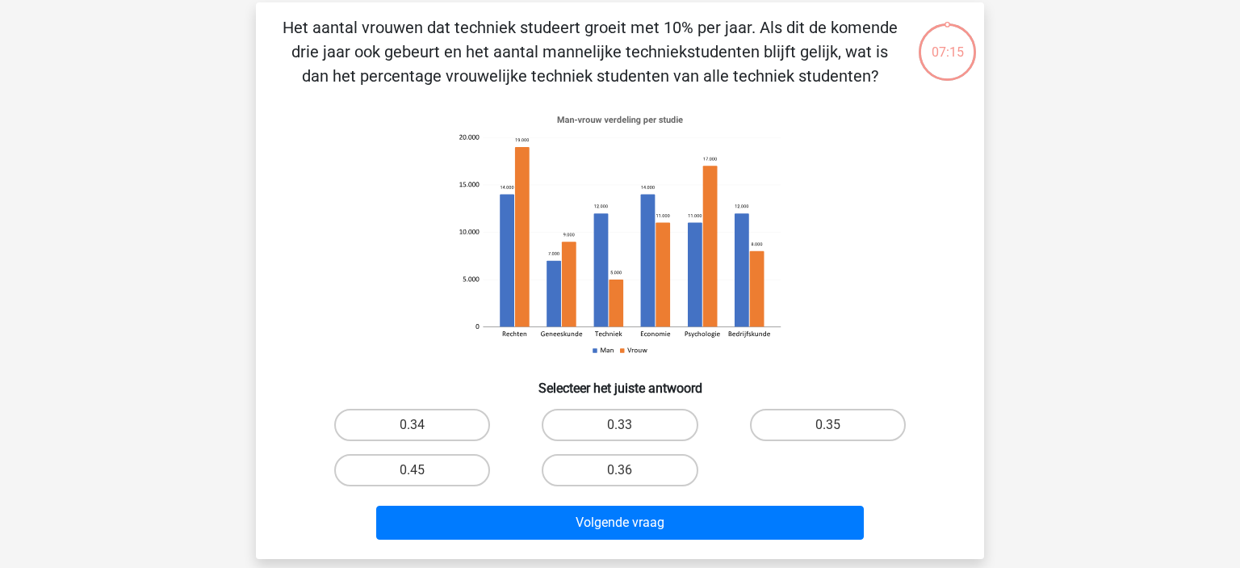
scroll to position [74, 0]
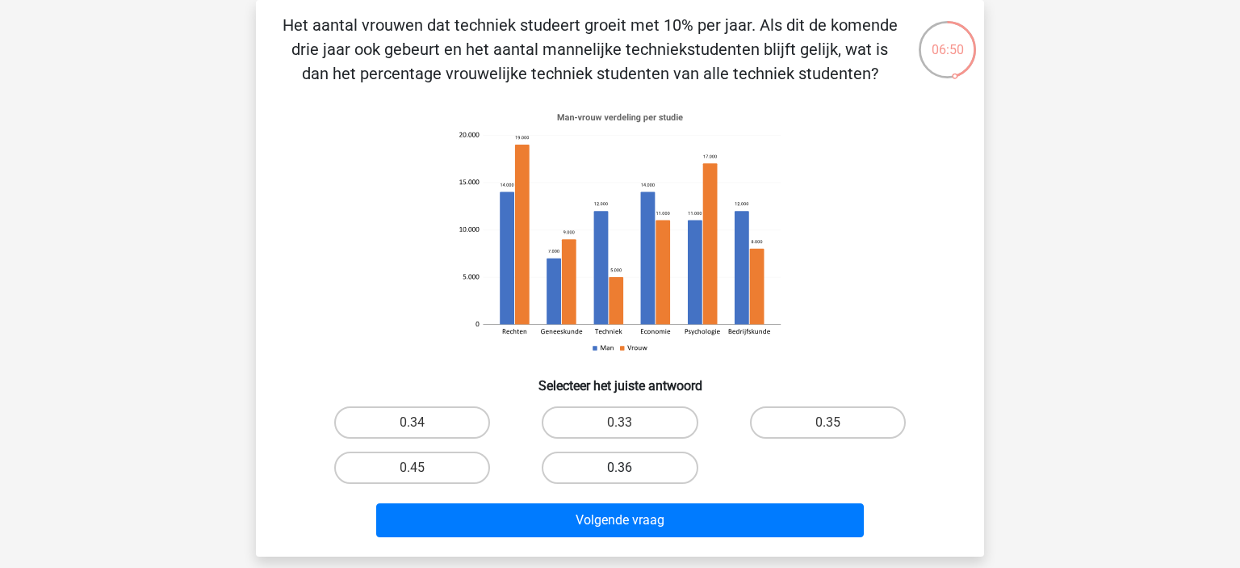
click at [603, 459] on label "0.36" at bounding box center [620, 467] width 156 height 32
click at [620, 468] on input "0.36" at bounding box center [625, 473] width 10 height 10
radio input "true"
click at [638, 540] on div "Volgende vraag" at bounding box center [619, 523] width 623 height 40
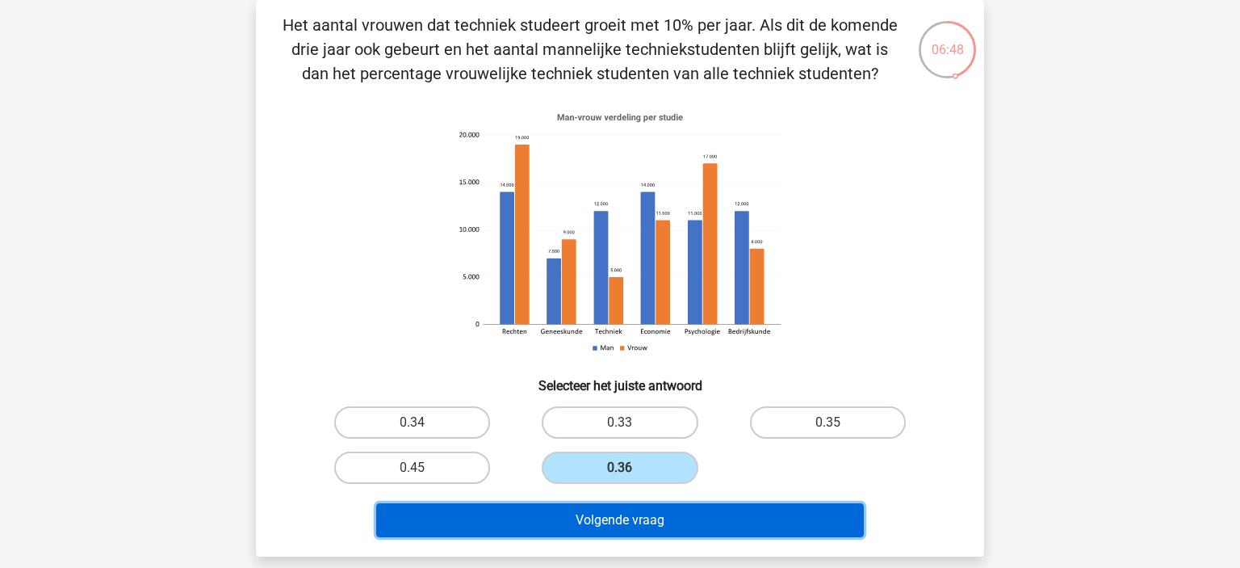
click at [598, 511] on button "Volgende vraag" at bounding box center [620, 520] width 489 height 34
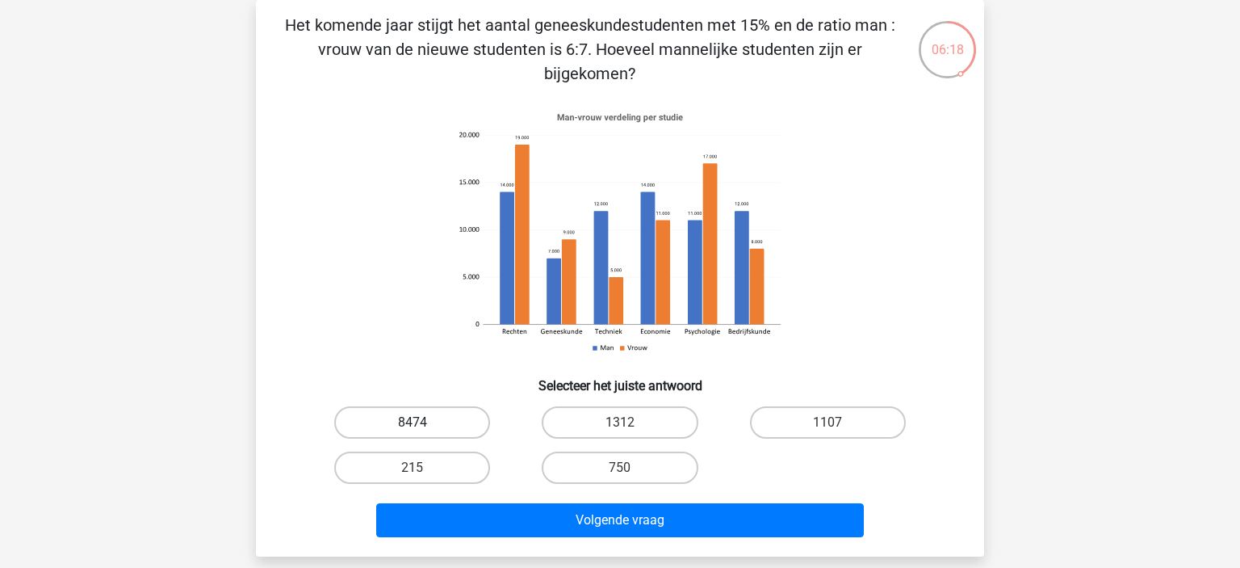
click at [438, 422] on label "8474" at bounding box center [412, 422] width 156 height 32
click at [423, 422] on input "8474" at bounding box center [418, 427] width 10 height 10
radio input "true"
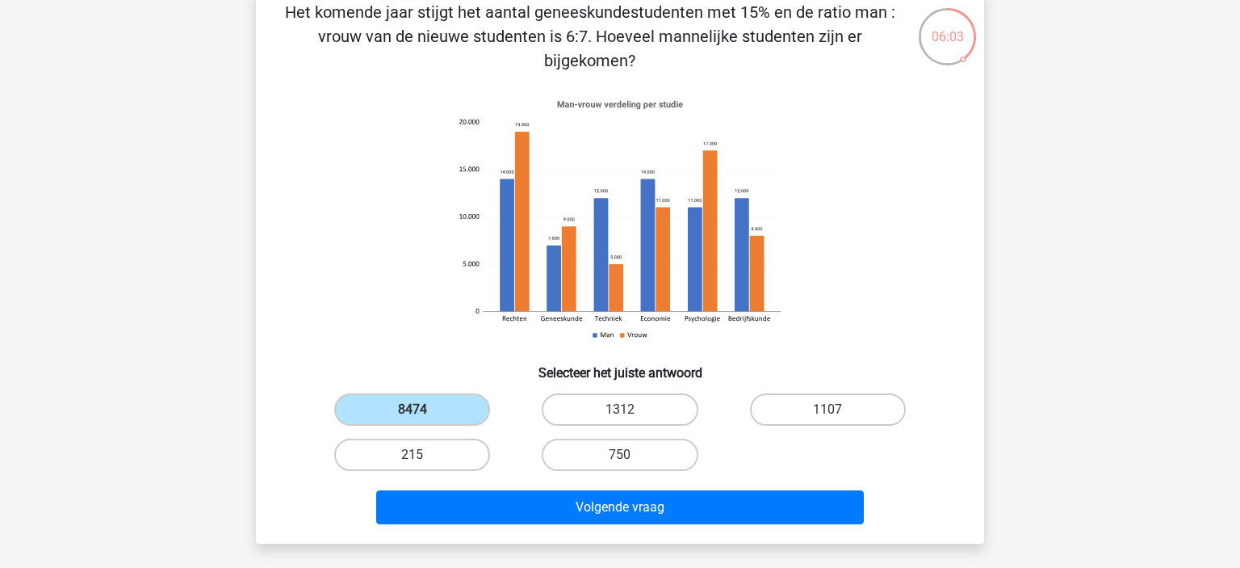
scroll to position [85, 0]
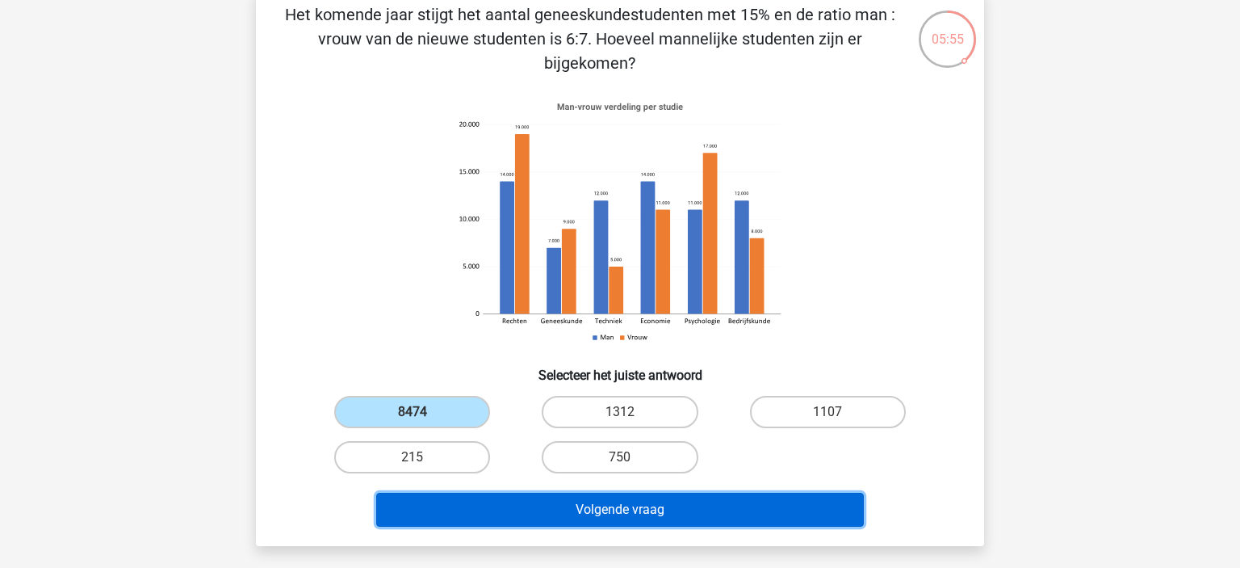
click at [526, 505] on button "Volgende vraag" at bounding box center [620, 510] width 489 height 34
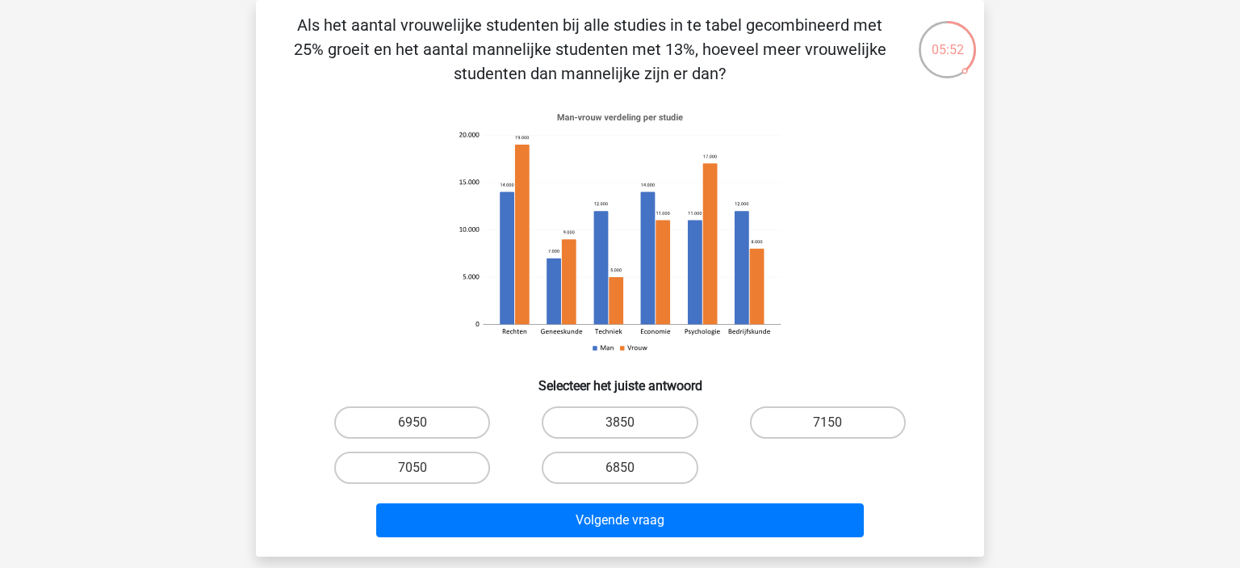
scroll to position [0, 0]
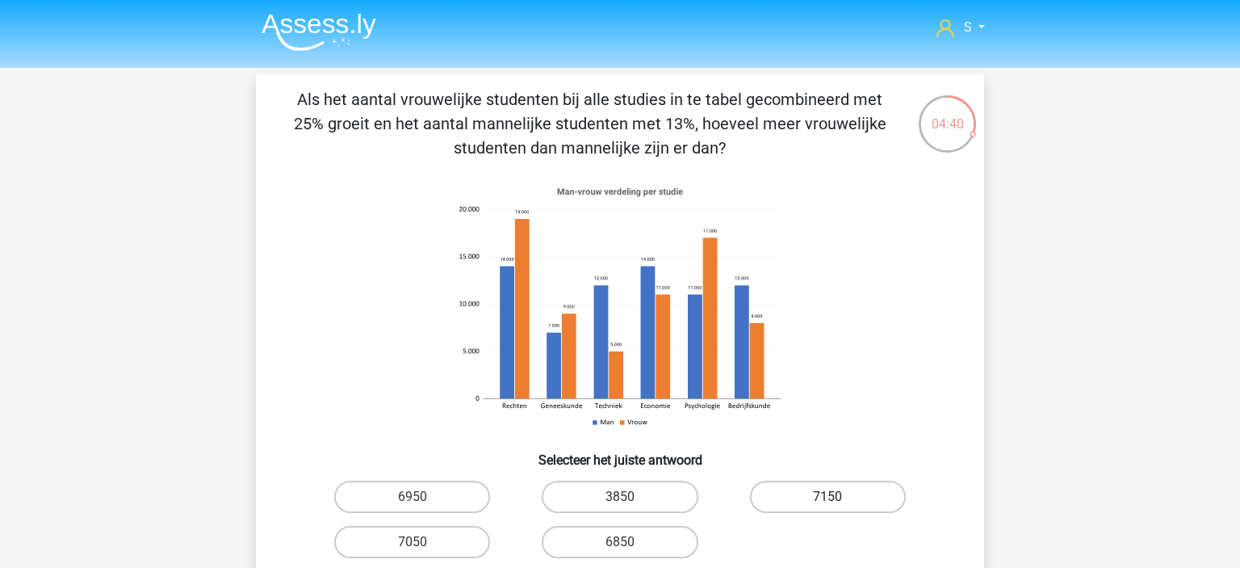
click at [863, 505] on label "7150" at bounding box center [828, 496] width 156 height 32
click at [838, 505] on input "7150" at bounding box center [833, 502] width 10 height 10
radio input "true"
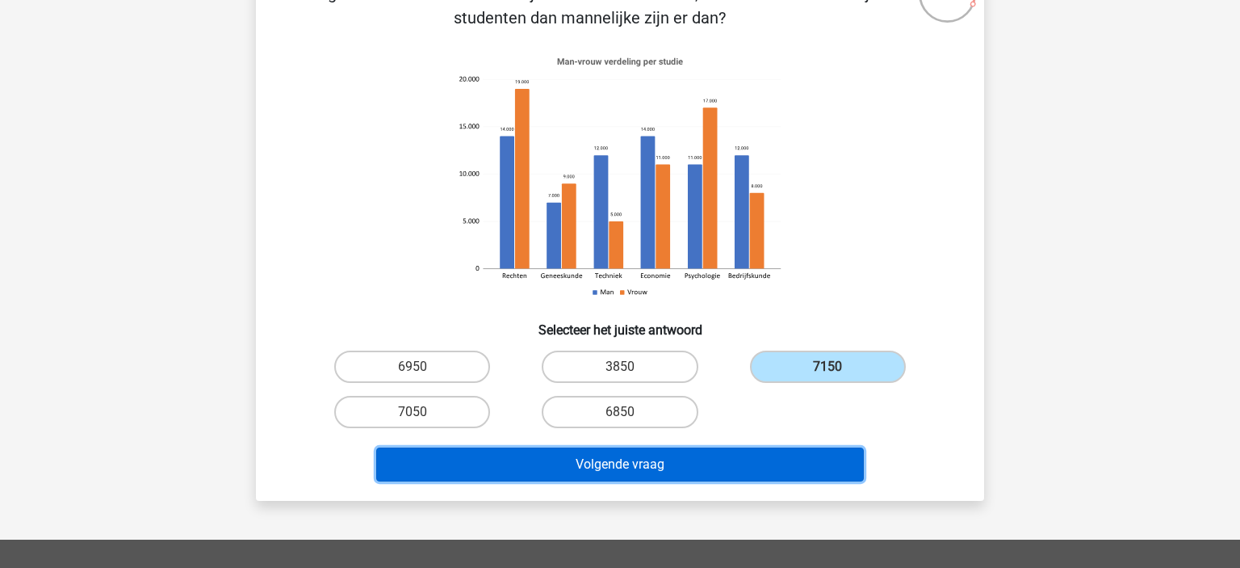
click at [795, 454] on button "Volgende vraag" at bounding box center [620, 464] width 489 height 34
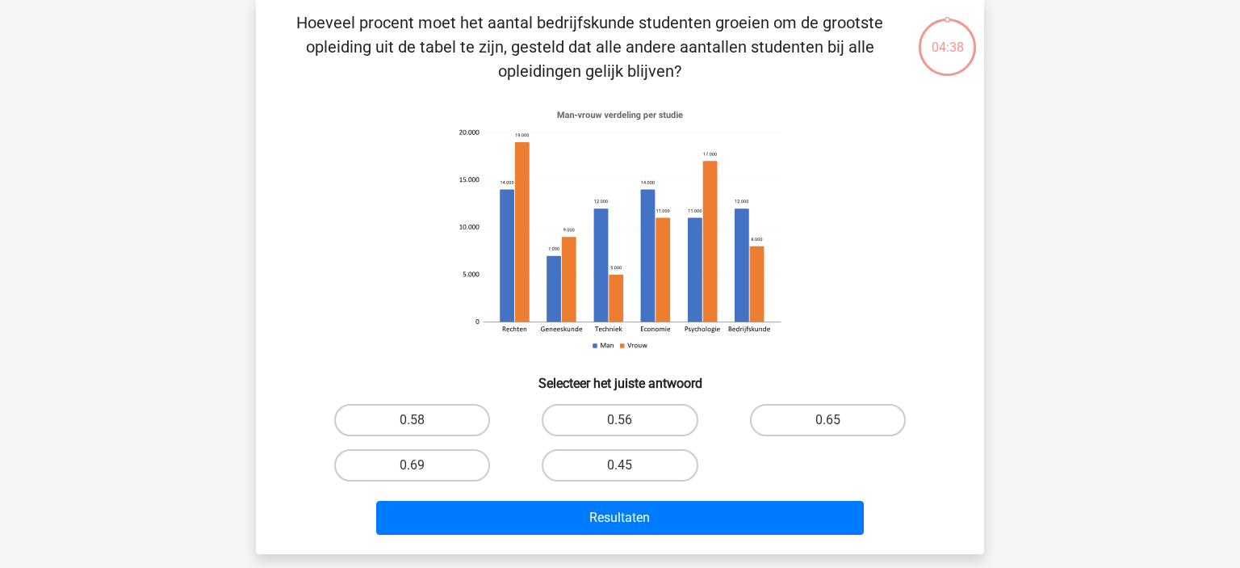
scroll to position [74, 0]
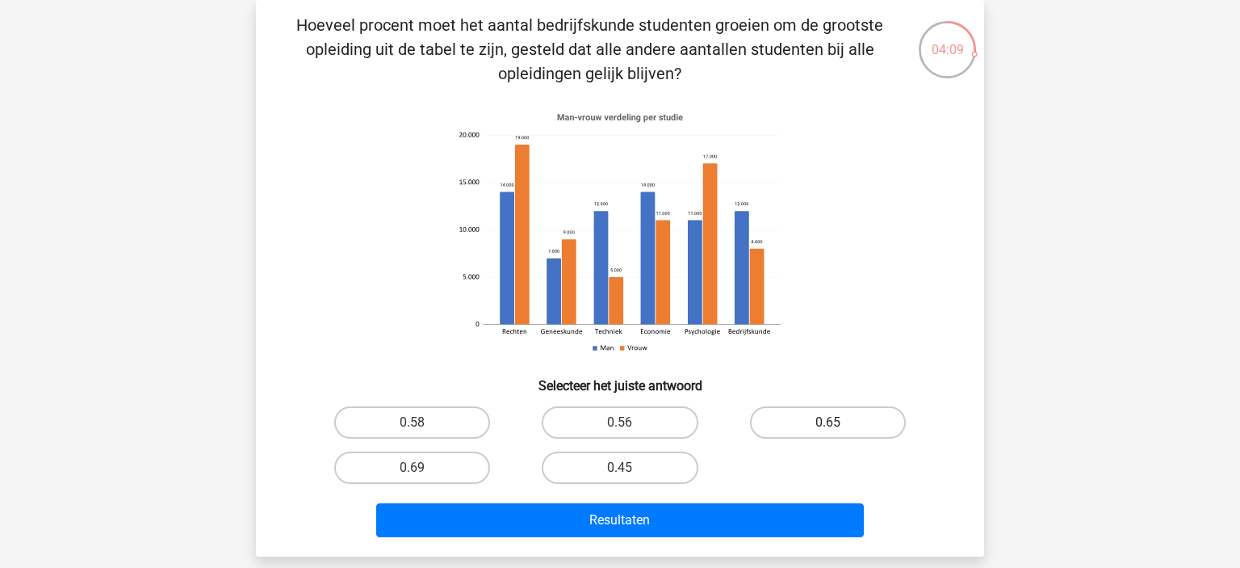
click at [790, 415] on label "0.65" at bounding box center [828, 422] width 156 height 32
click at [828, 422] on input "0.65" at bounding box center [833, 427] width 10 height 10
radio input "true"
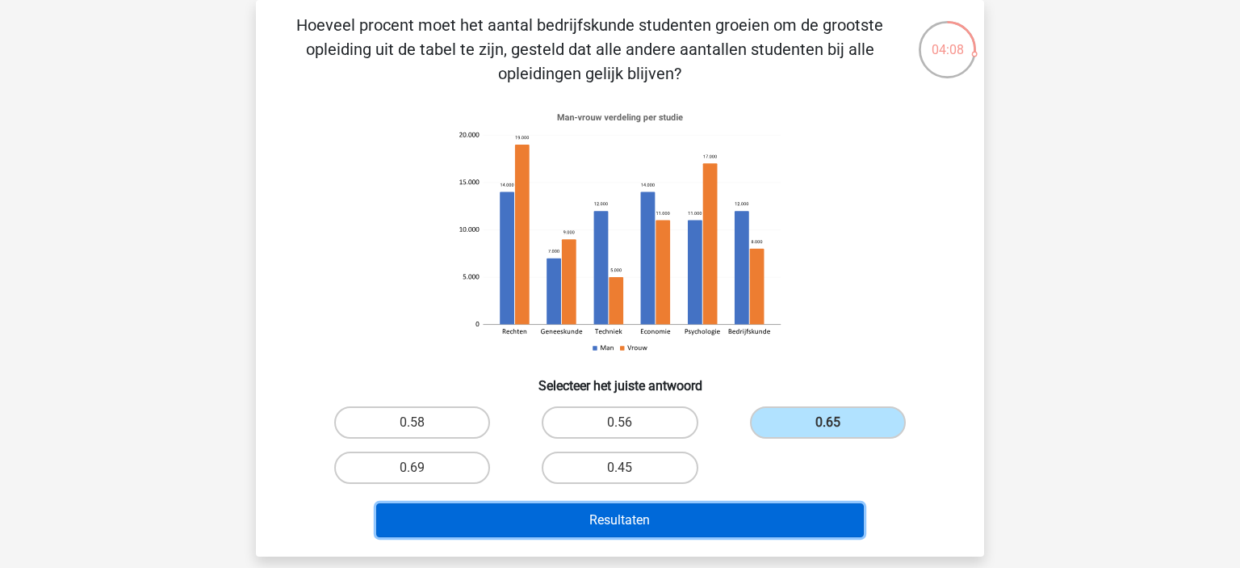
click at [687, 506] on button "Resultaten" at bounding box center [620, 520] width 489 height 34
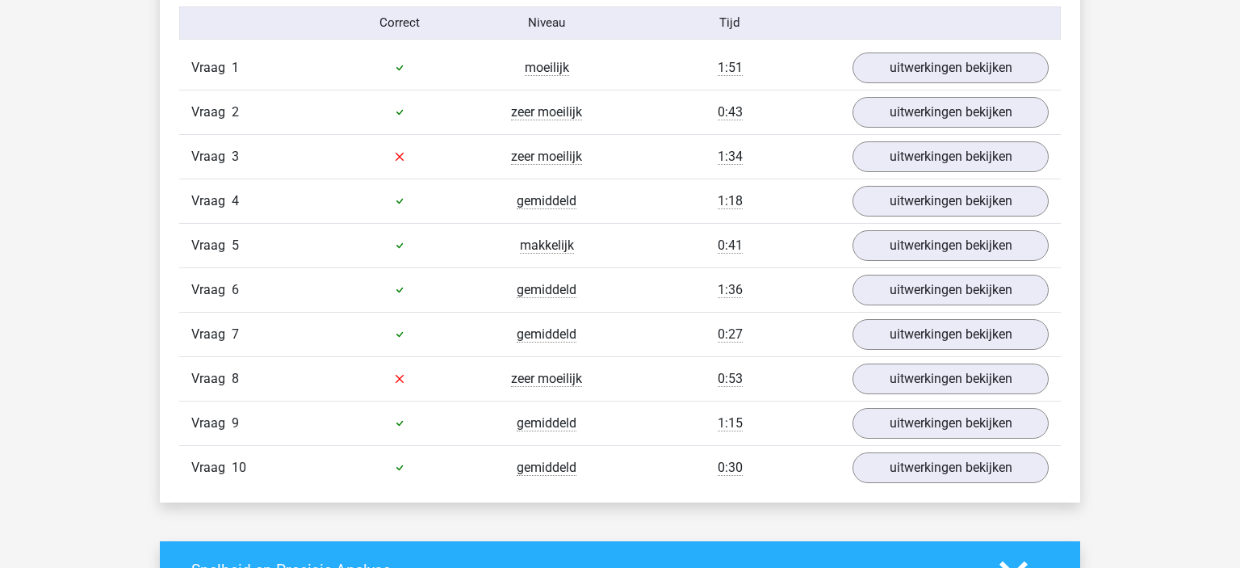
scroll to position [1066, 0]
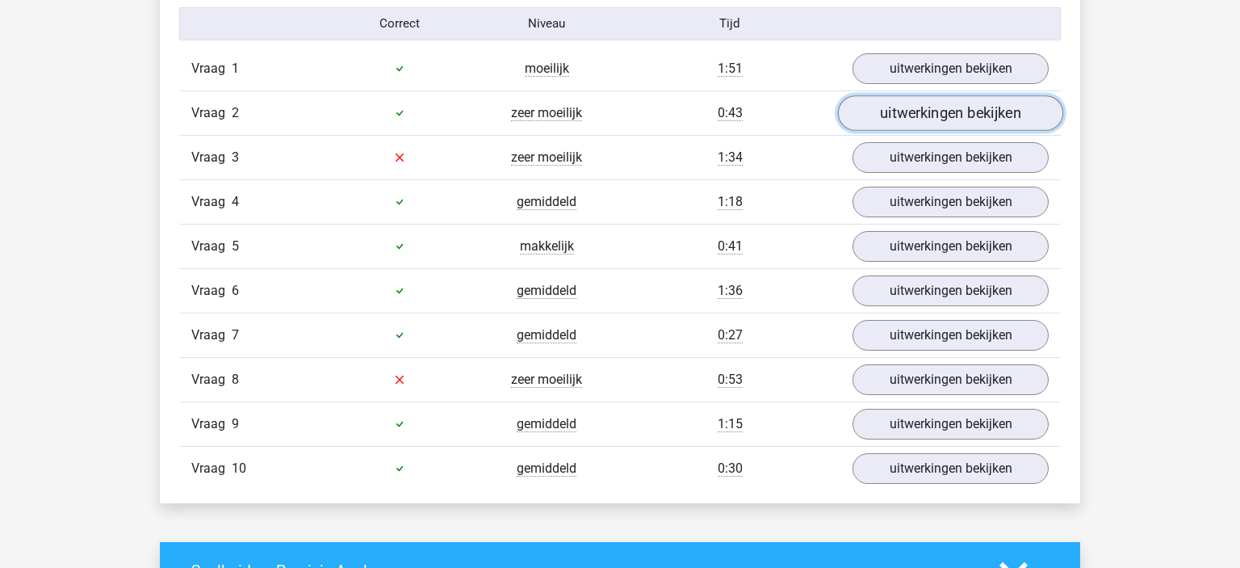
click at [928, 105] on link "uitwerkingen bekijken" at bounding box center [950, 113] width 225 height 36
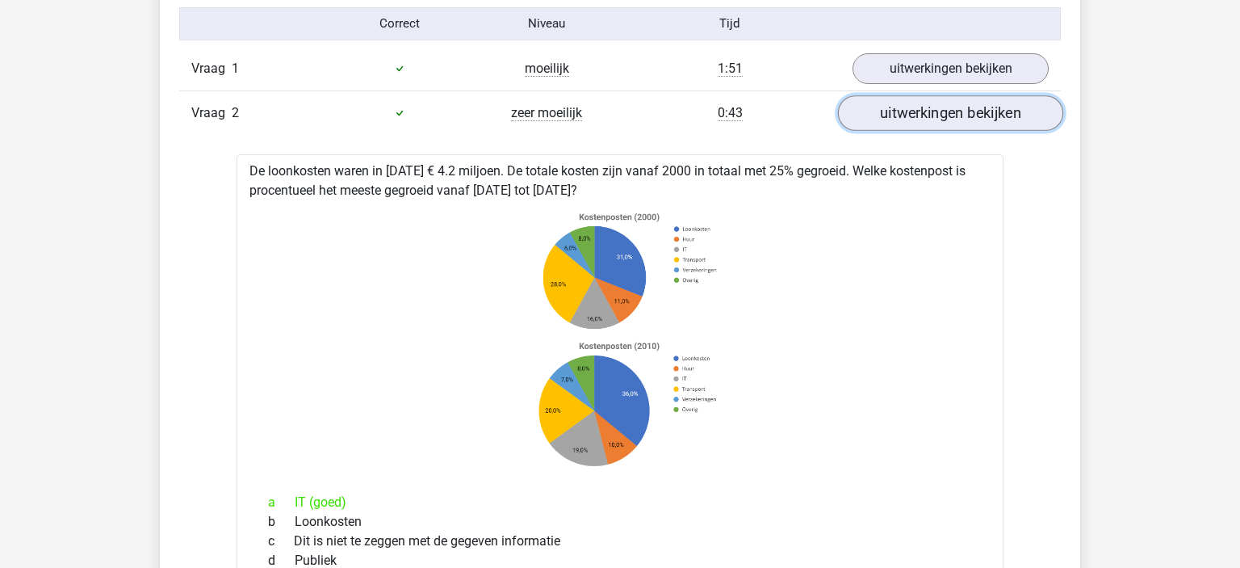
click at [928, 105] on link "uitwerkingen bekijken" at bounding box center [950, 113] width 225 height 36
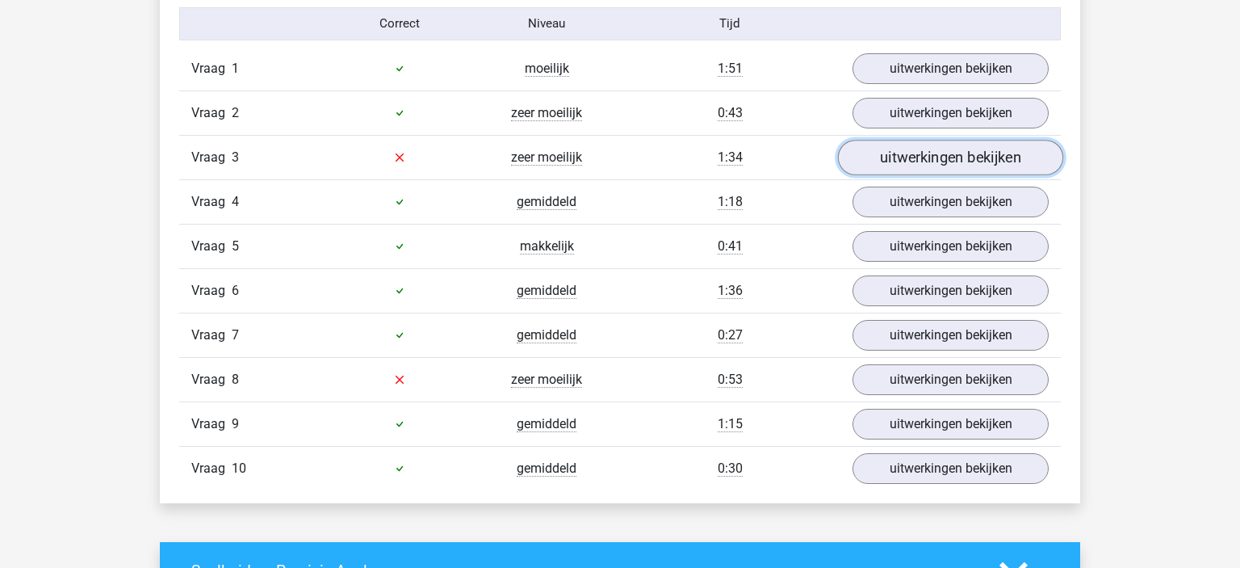
click at [890, 157] on link "uitwerkingen bekijken" at bounding box center [950, 158] width 225 height 36
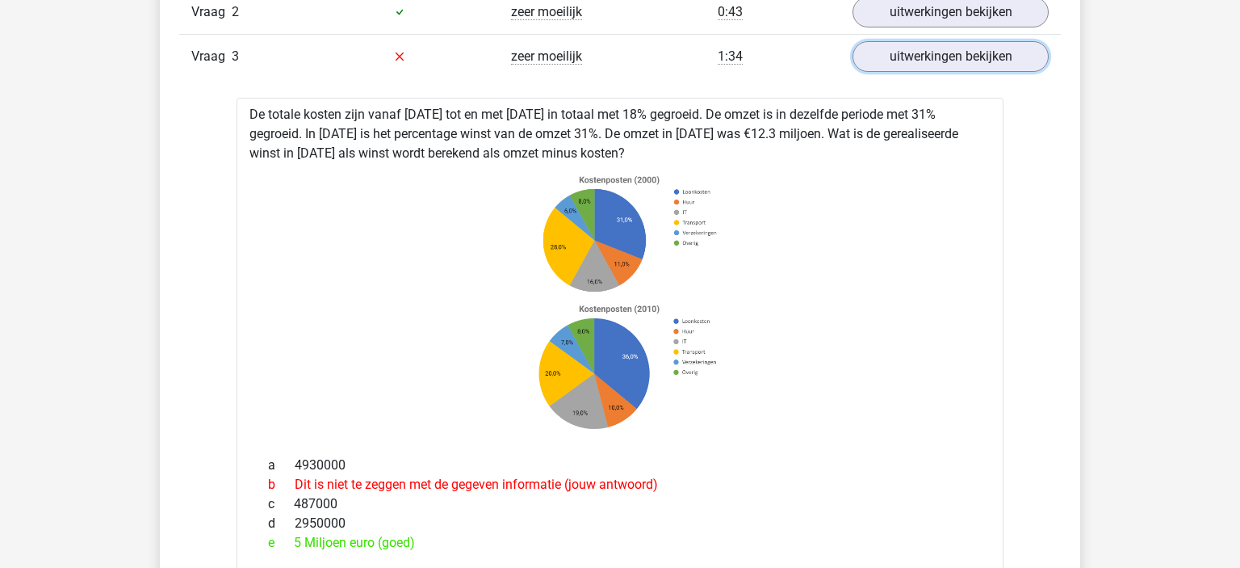
scroll to position [1166, 0]
click at [899, 55] on link "uitwerkingen bekijken" at bounding box center [950, 58] width 225 height 36
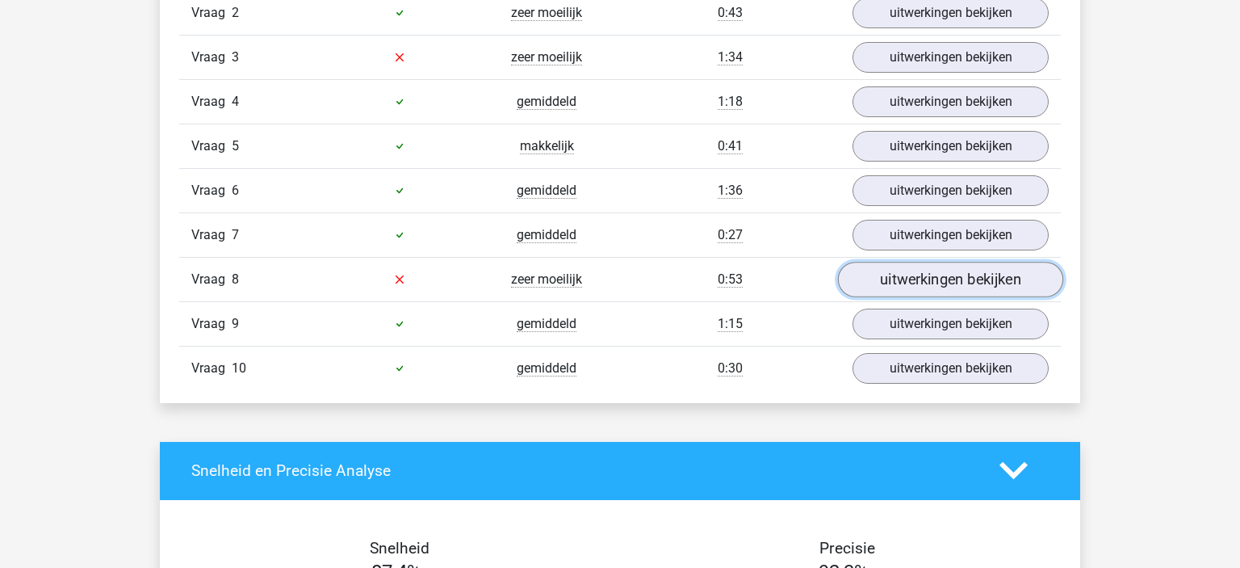
click at [916, 265] on link "uitwerkingen bekijken" at bounding box center [950, 280] width 225 height 36
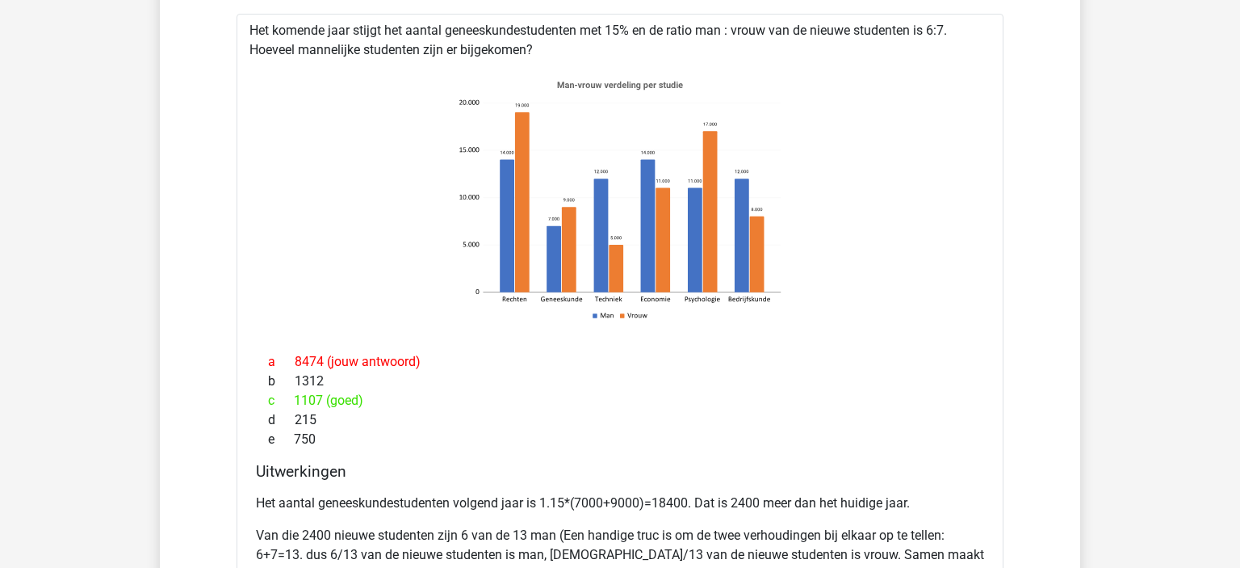
scroll to position [1283, 0]
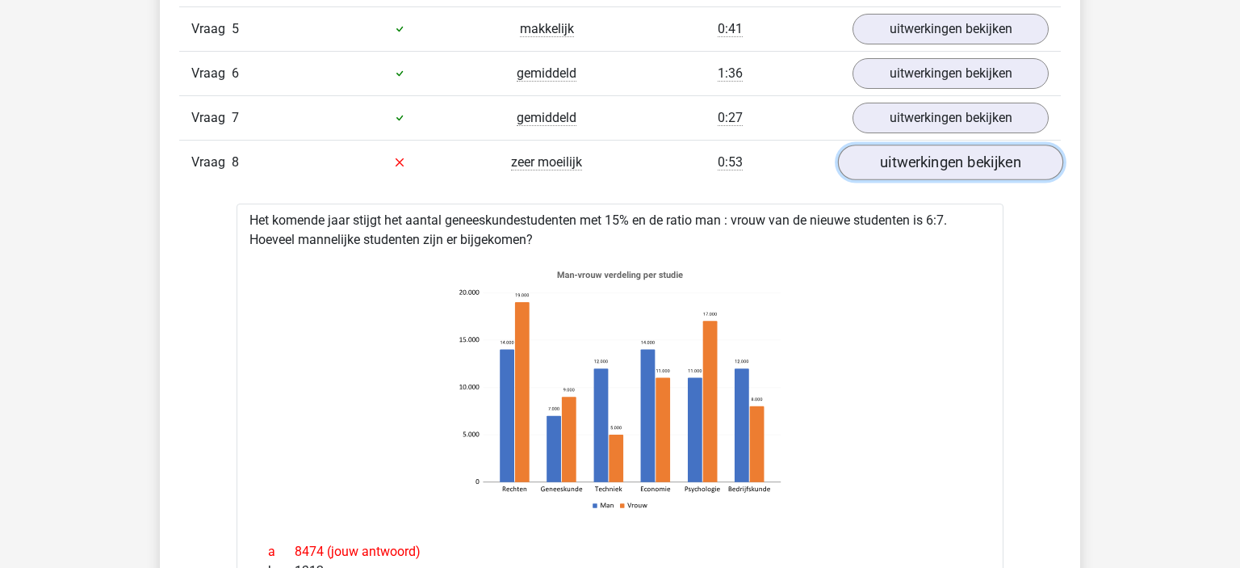
click at [947, 150] on link "uitwerkingen bekijken" at bounding box center [950, 163] width 225 height 36
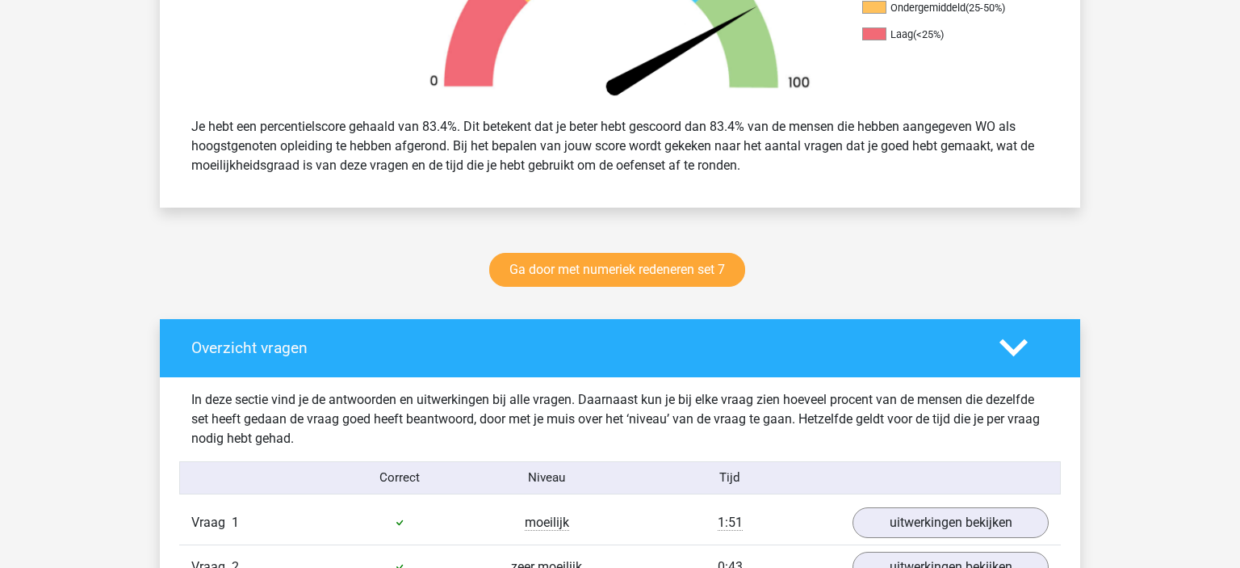
scroll to position [0, 0]
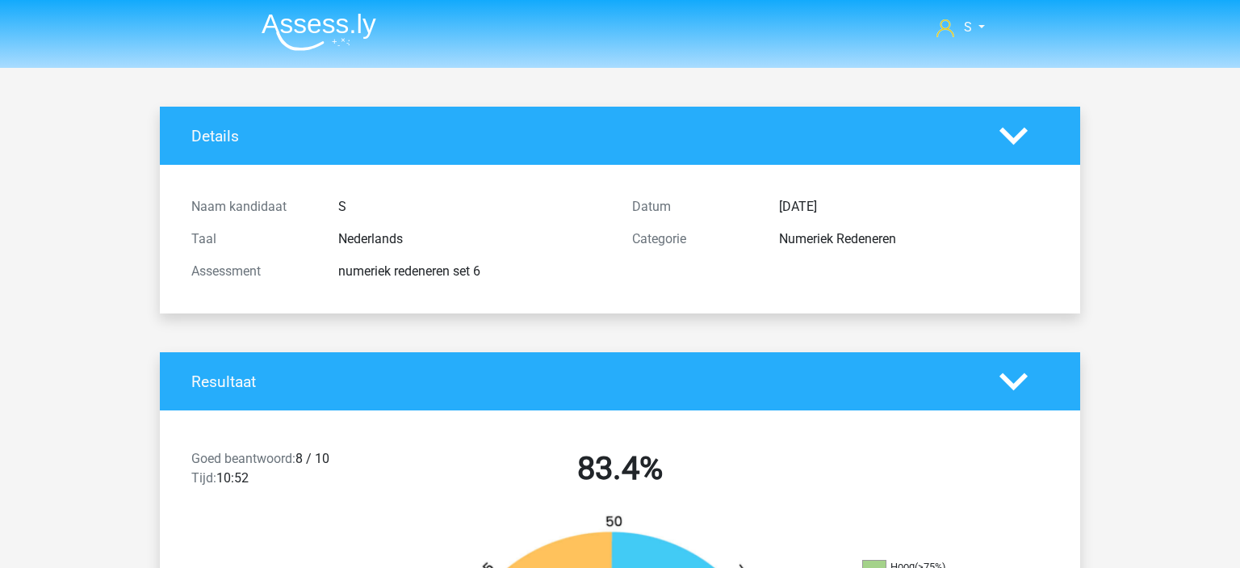
click at [304, 27] on img at bounding box center [319, 32] width 115 height 38
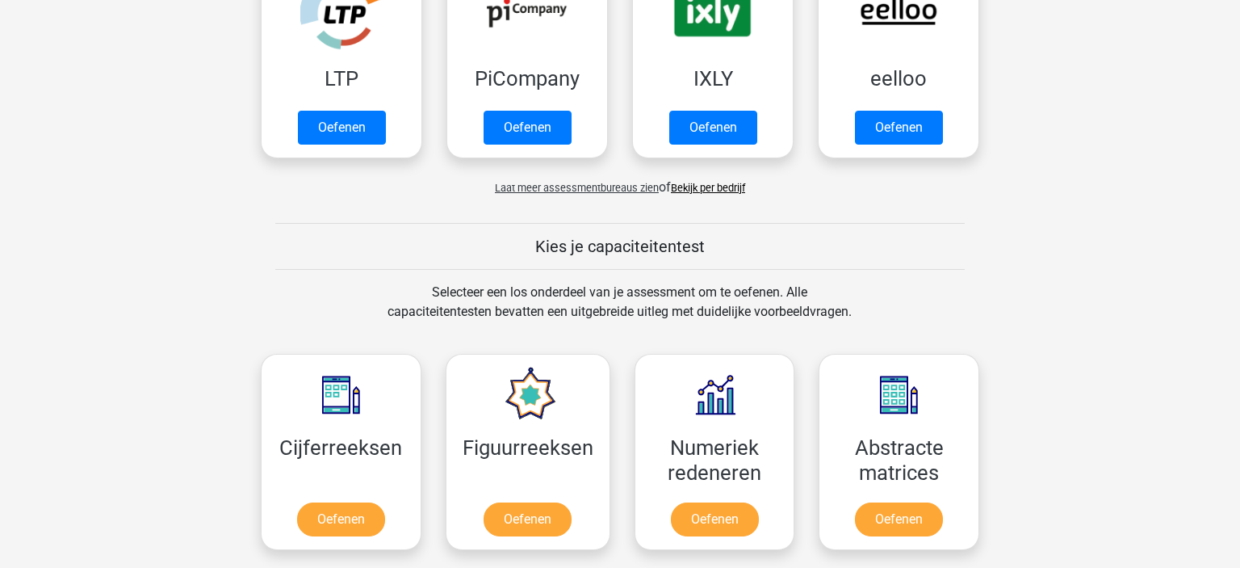
scroll to position [407, 0]
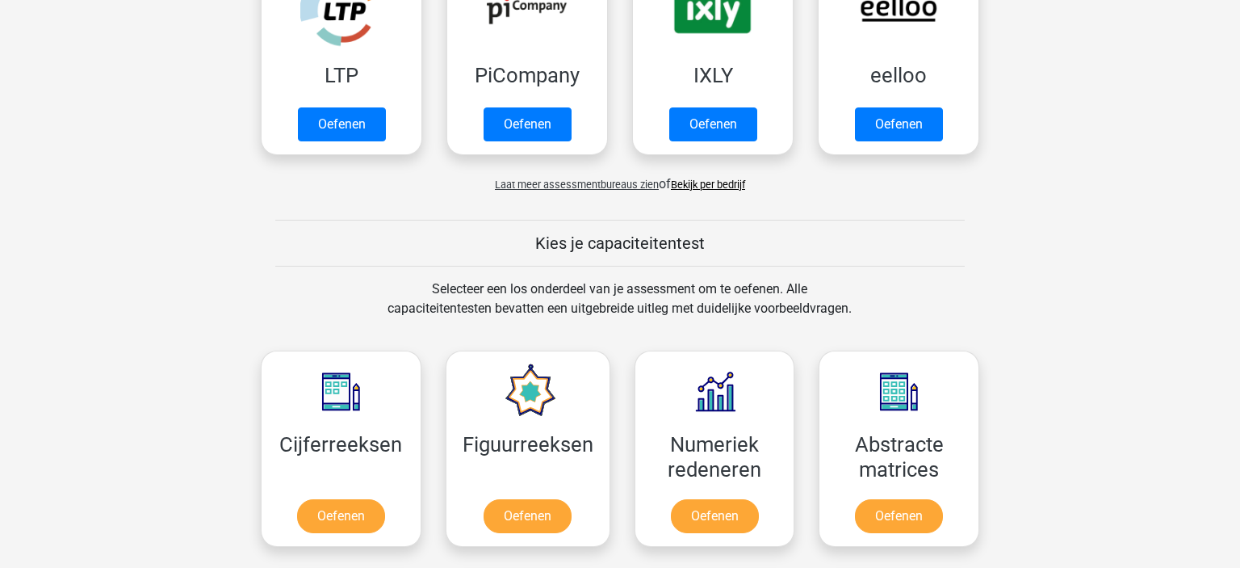
click at [551, 184] on span "Laat meer assessmentbureaus zien" at bounding box center [577, 184] width 164 height 12
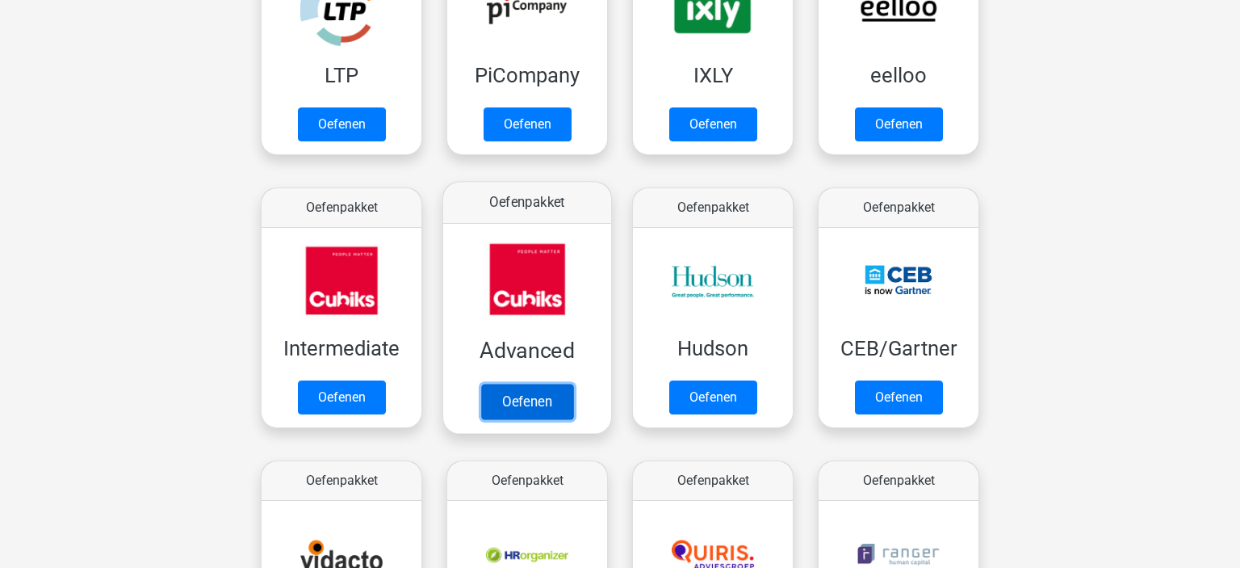
click at [535, 409] on link "Oefenen" at bounding box center [527, 402] width 92 height 36
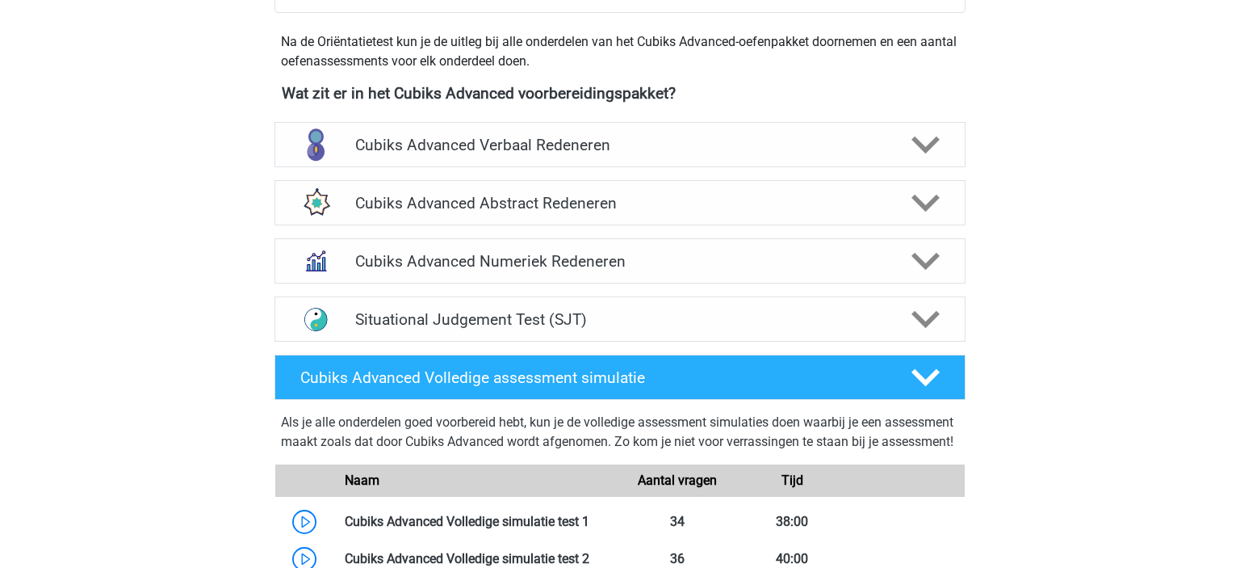
scroll to position [558, 0]
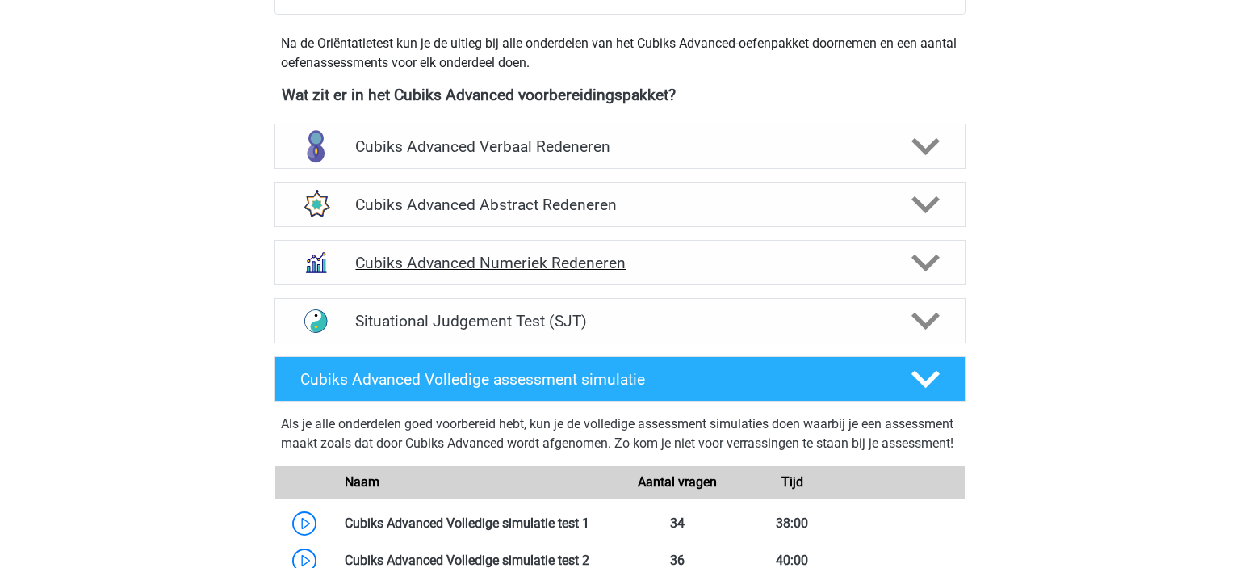
click at [529, 258] on h4 "Cubiks Advanced Numeriek Redeneren" at bounding box center [619, 263] width 529 height 19
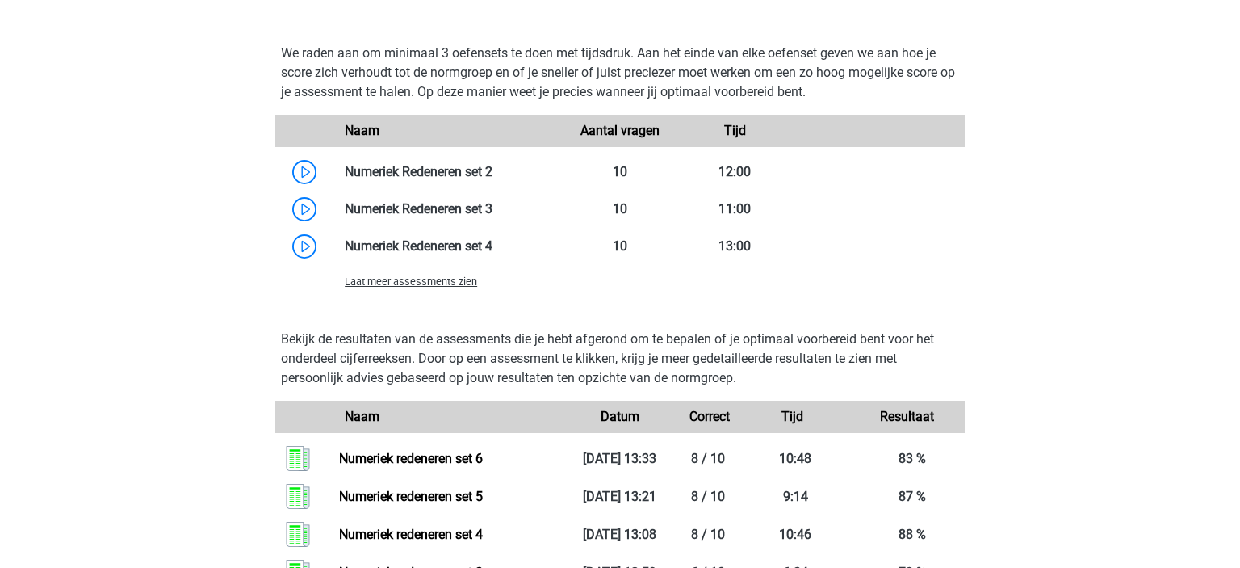
scroll to position [1106, 0]
click at [427, 283] on span "Laat meer assessments zien" at bounding box center [411, 283] width 132 height 12
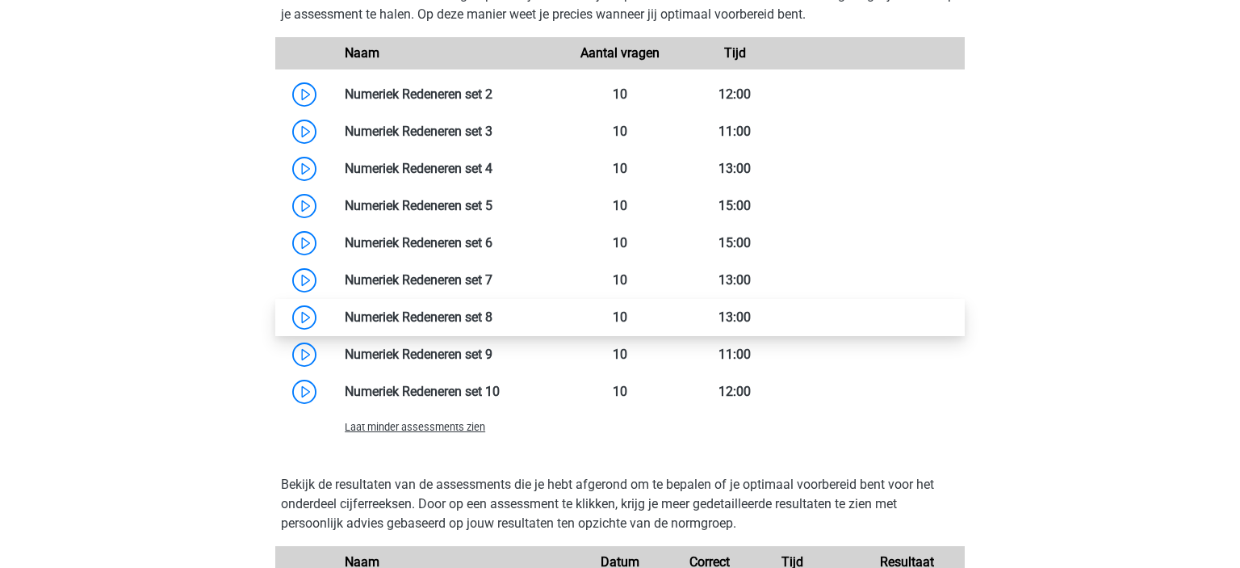
scroll to position [1184, 0]
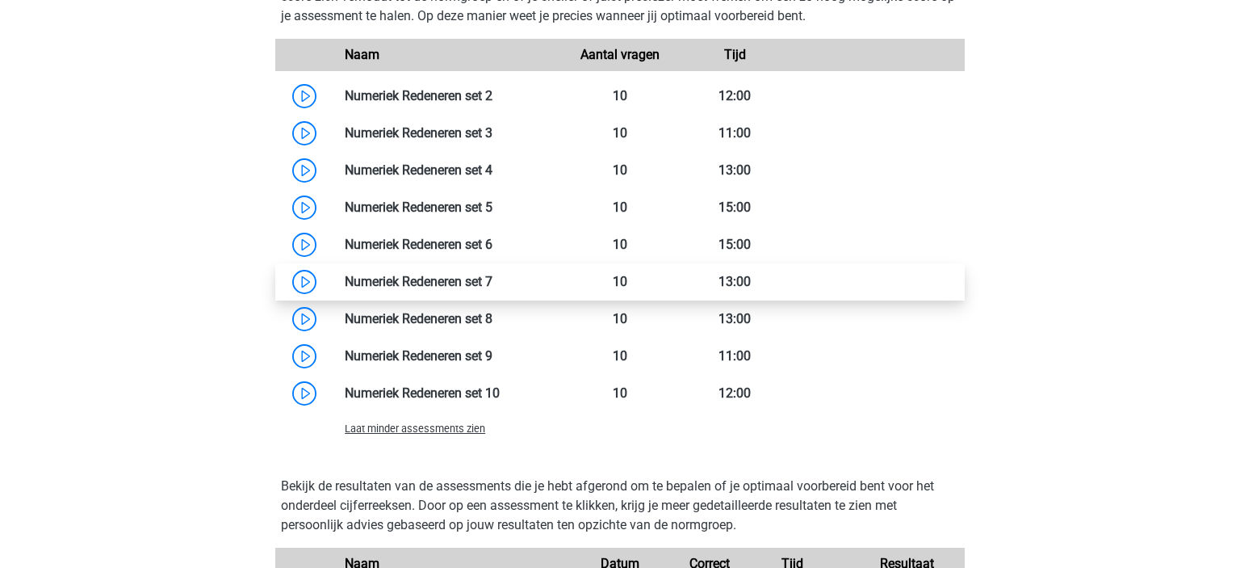
click at [493, 279] on link at bounding box center [493, 281] width 0 height 15
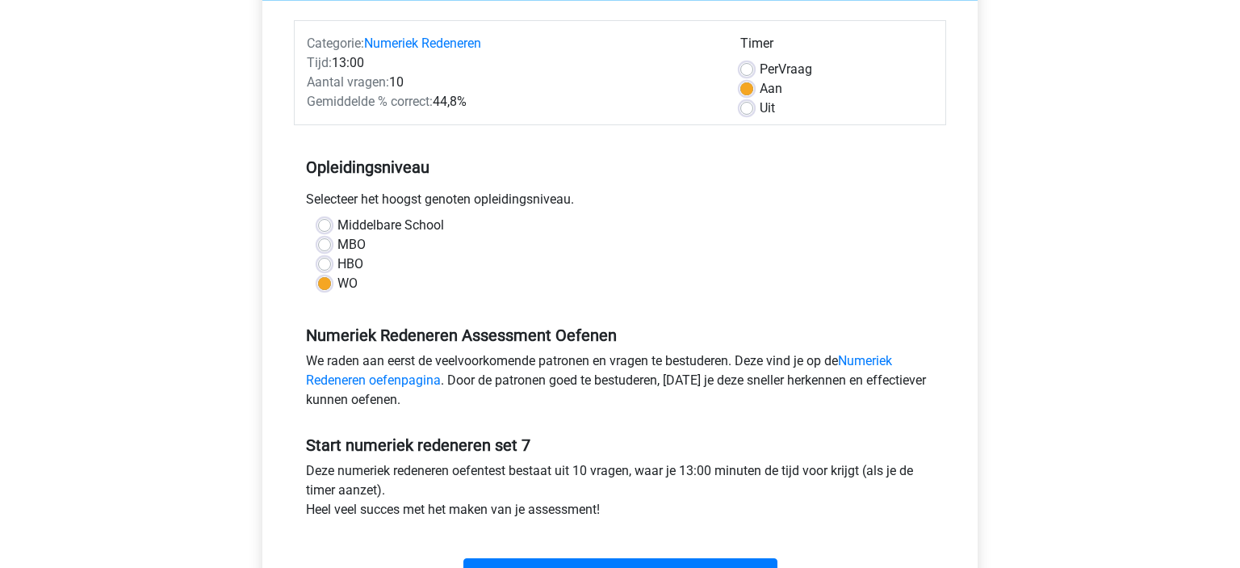
scroll to position [248, 0]
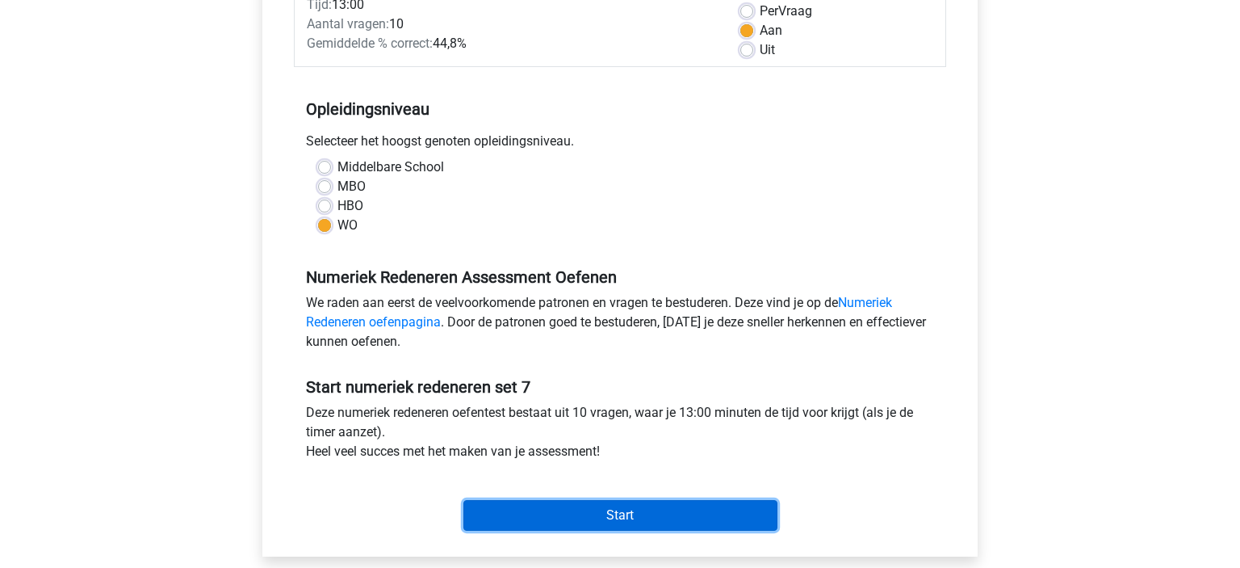
click at [576, 519] on input "Start" at bounding box center [620, 515] width 314 height 31
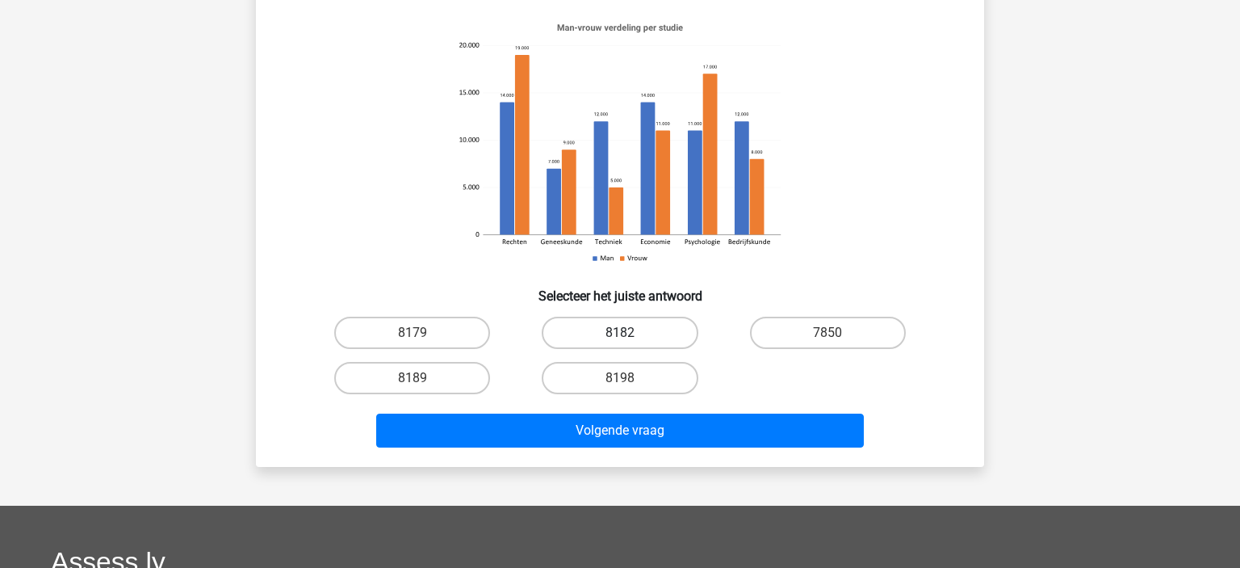
scroll to position [163, 0]
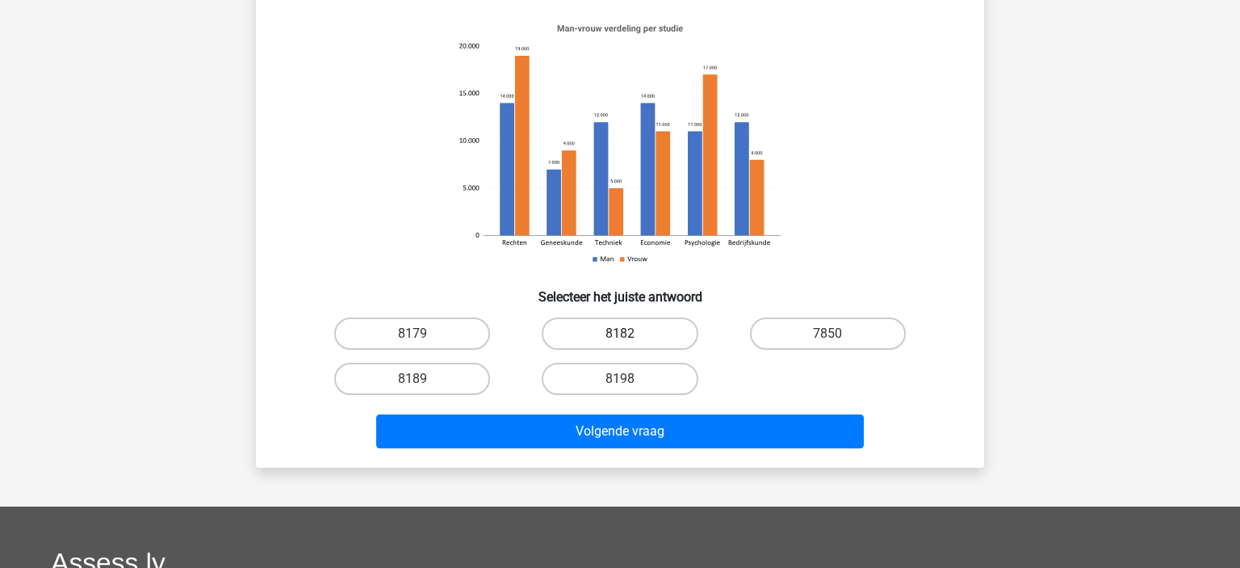
click at [593, 331] on label "8182" at bounding box center [620, 333] width 156 height 32
click at [620, 333] on input "8182" at bounding box center [625, 338] width 10 height 10
radio input "true"
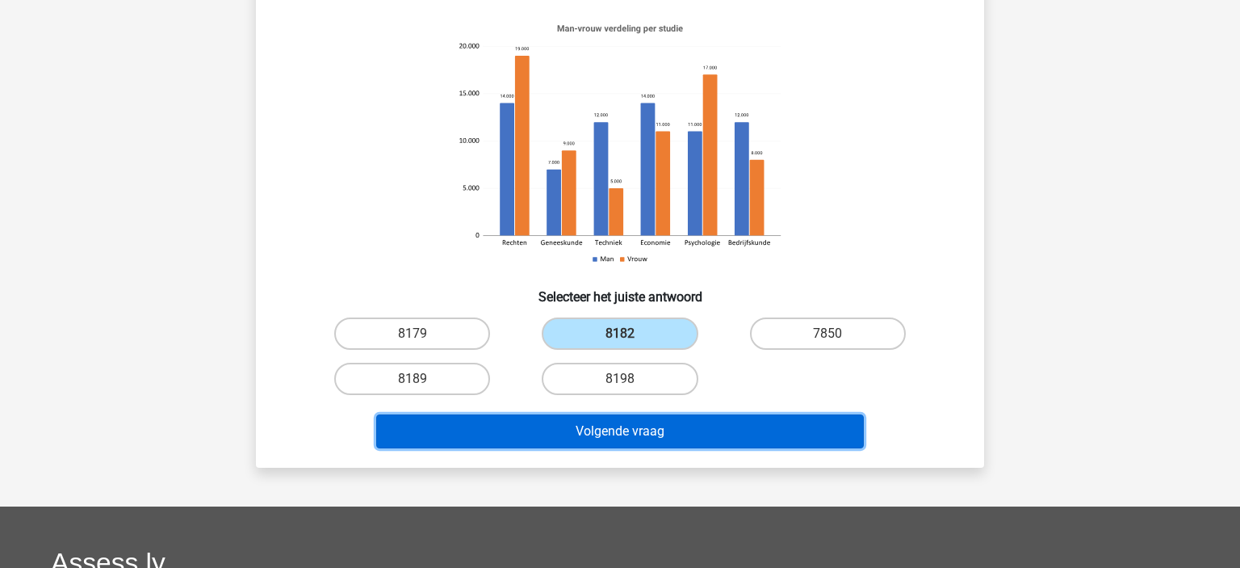
click at [583, 431] on button "Volgende vraag" at bounding box center [620, 431] width 489 height 34
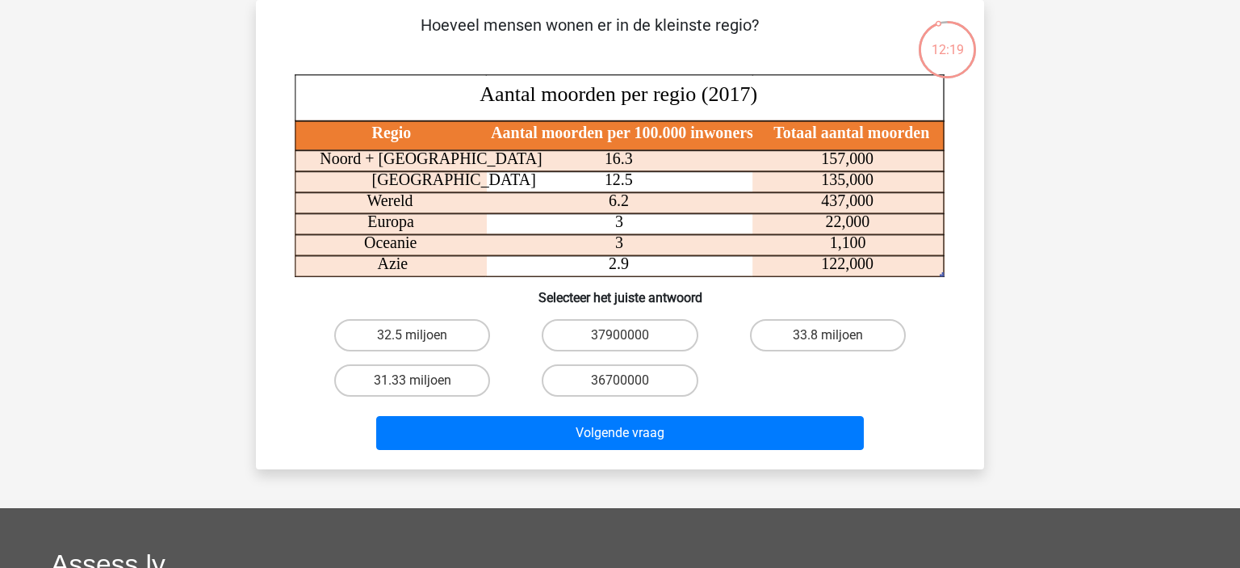
scroll to position [4, 0]
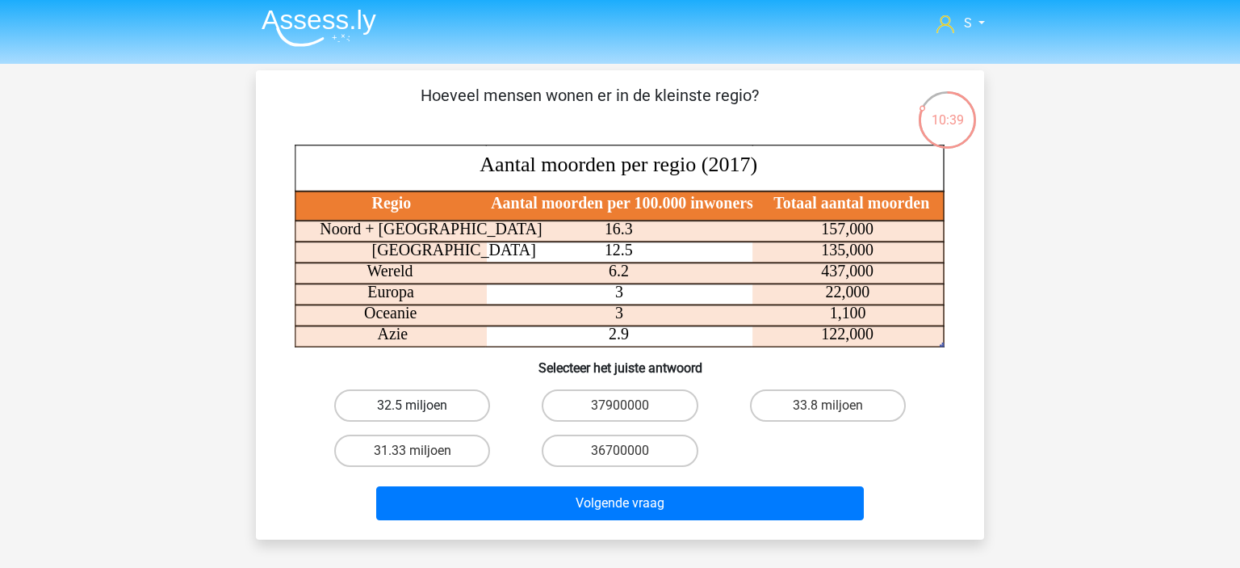
click at [455, 410] on label "32.5 miljoen" at bounding box center [412, 405] width 156 height 32
click at [423, 410] on input "32.5 miljoen" at bounding box center [418, 410] width 10 height 10
radio input "true"
click at [598, 406] on label "37900000" at bounding box center [620, 405] width 156 height 32
click at [620, 406] on input "37900000" at bounding box center [625, 410] width 10 height 10
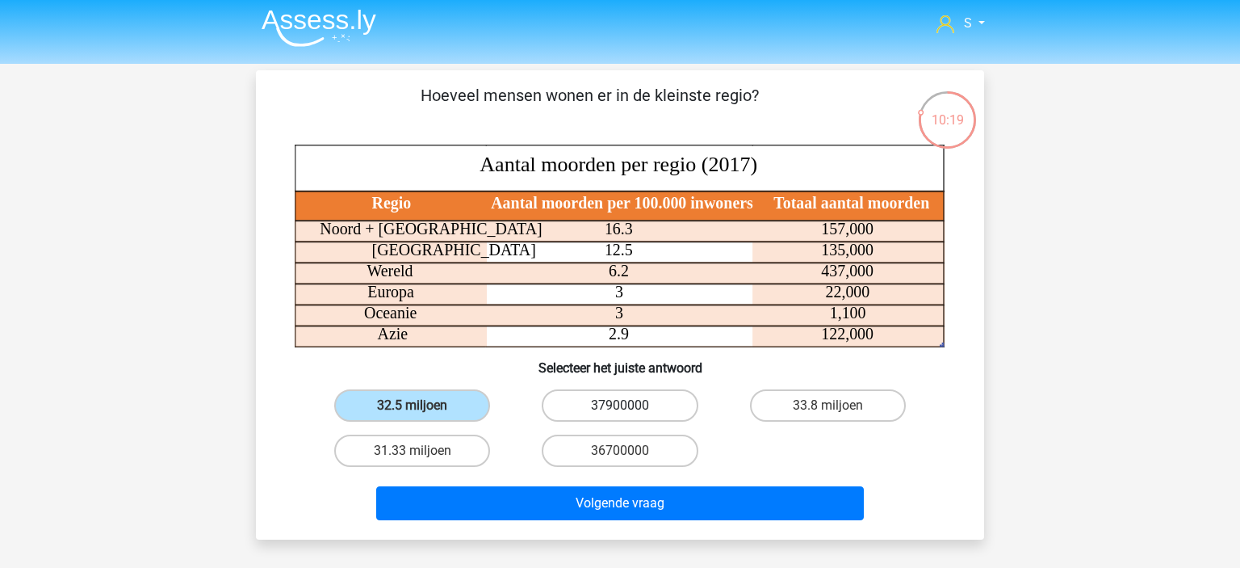
radio input "true"
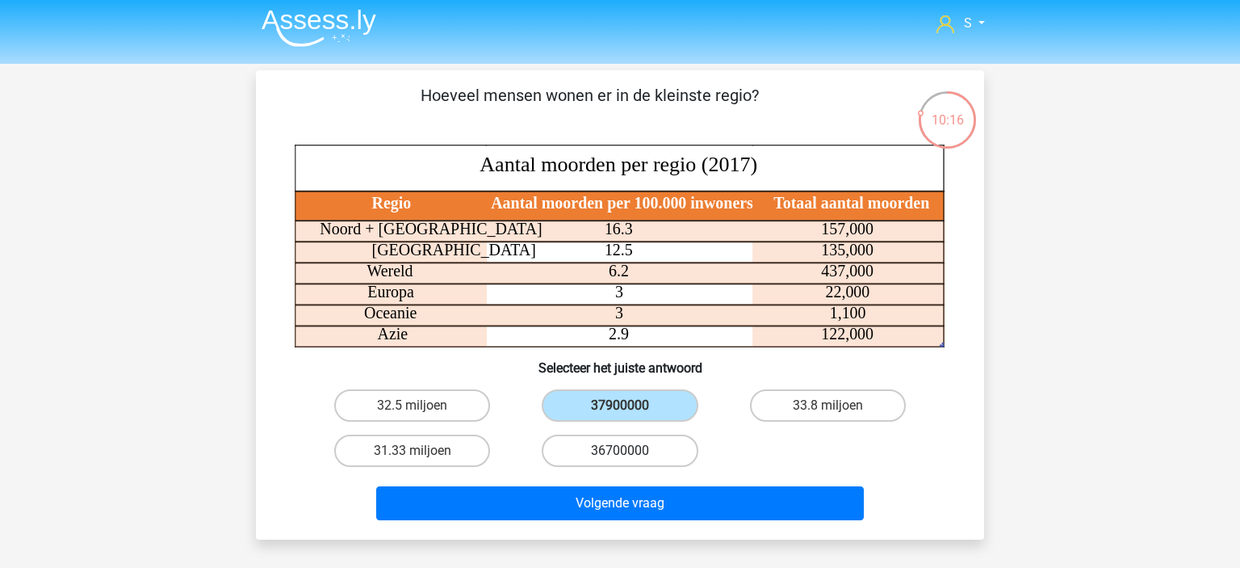
click at [633, 444] on label "36700000" at bounding box center [620, 450] width 156 height 32
click at [631, 451] on input "36700000" at bounding box center [625, 456] width 10 height 10
radio input "true"
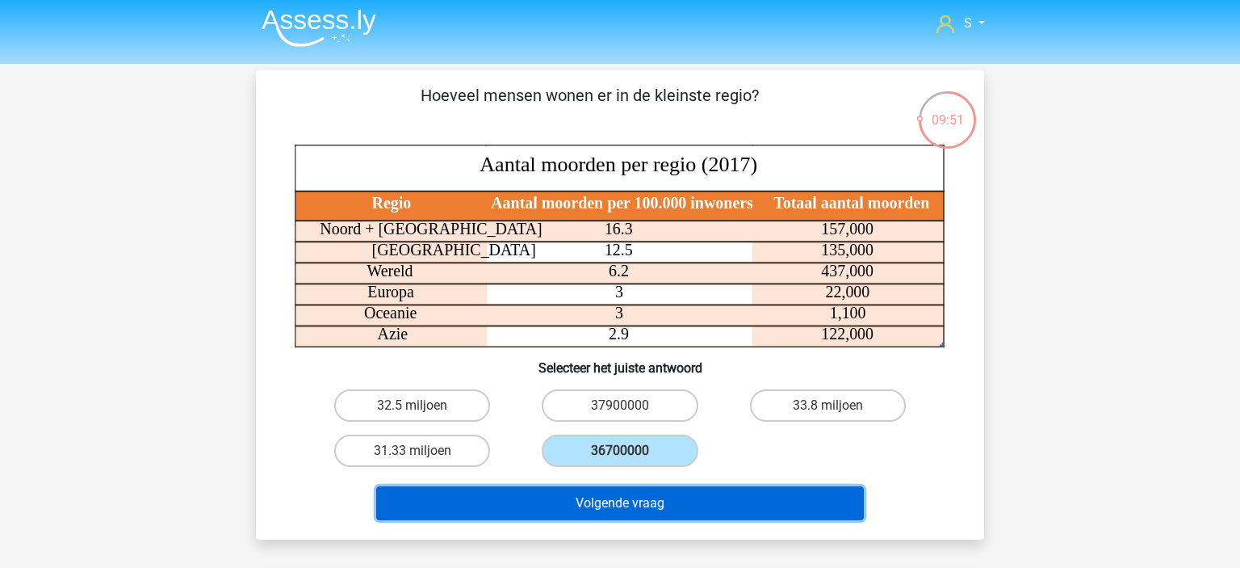
click at [585, 507] on button "Volgende vraag" at bounding box center [620, 503] width 489 height 34
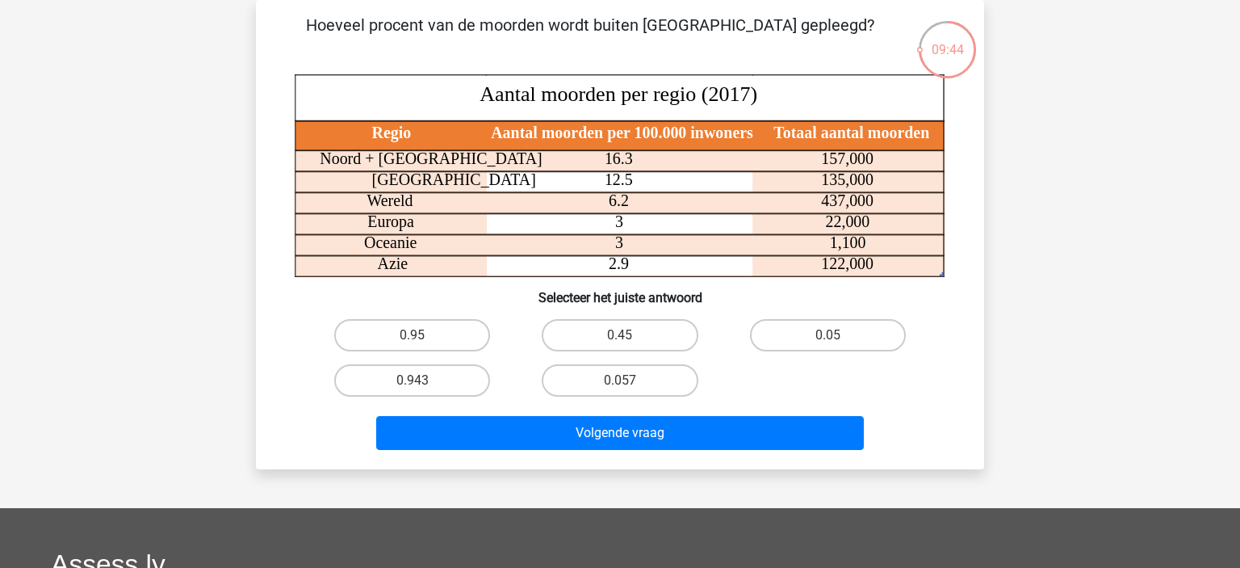
scroll to position [0, 0]
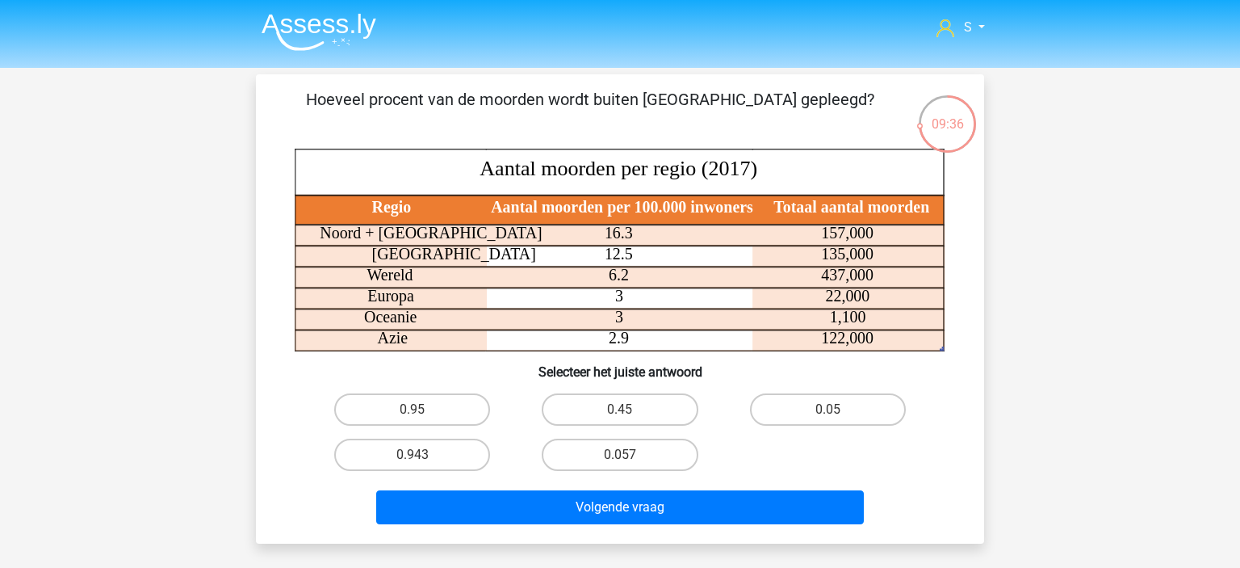
click at [362, 35] on img at bounding box center [319, 32] width 115 height 38
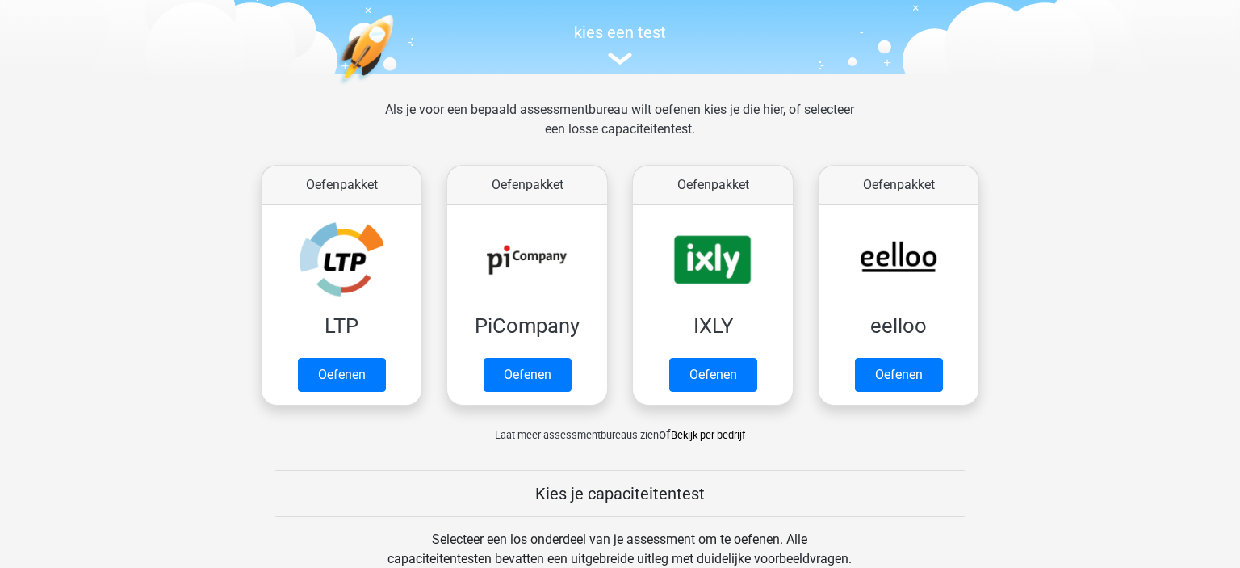
scroll to position [158, 0]
